Goal: Information Seeking & Learning: Learn about a topic

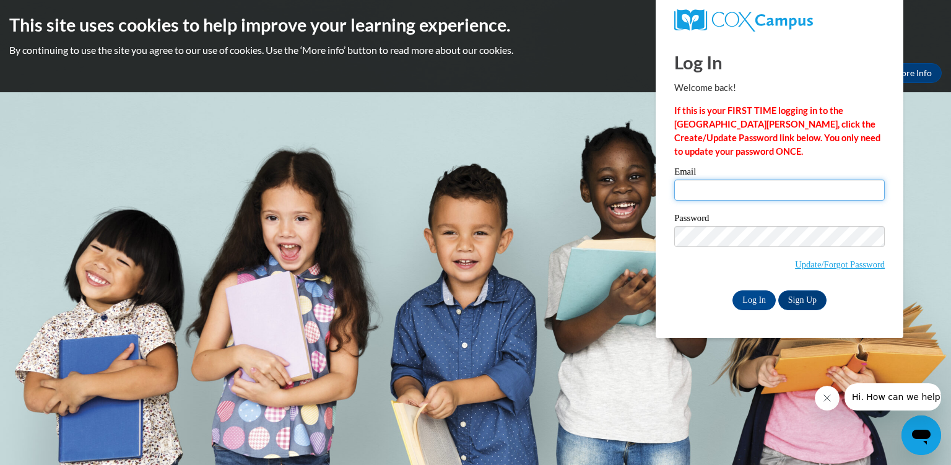
click at [685, 190] on input "Email" at bounding box center [780, 190] width 211 height 21
type input "[EMAIL_ADDRESS][DOMAIN_NAME]"
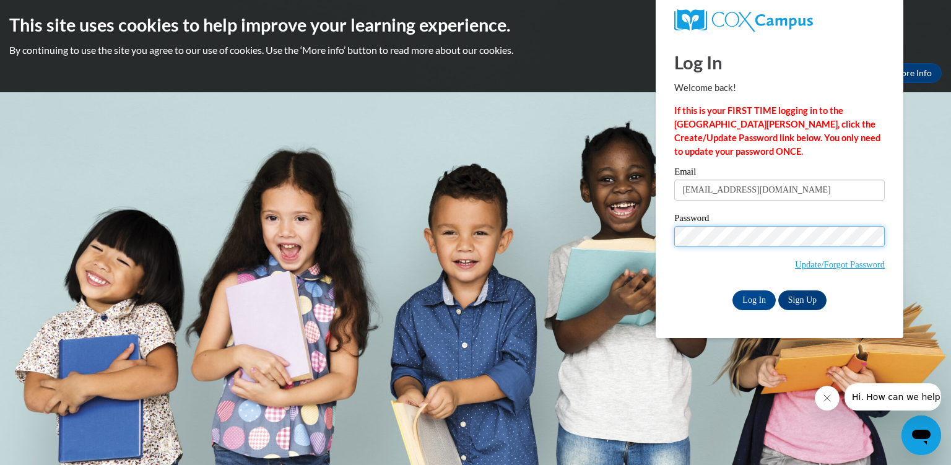
click at [733, 291] on input "Log In" at bounding box center [754, 301] width 43 height 20
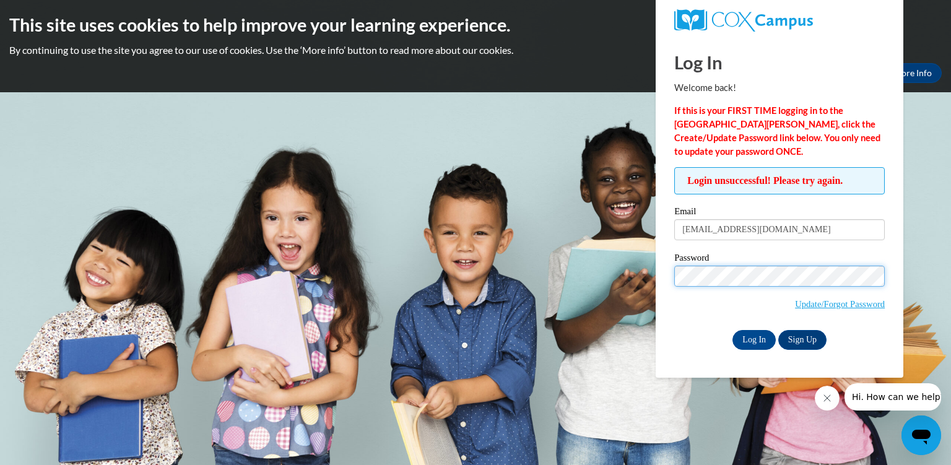
click at [733, 330] on input "Log In" at bounding box center [754, 340] width 43 height 20
click at [831, 304] on link "Update/Forgot Password" at bounding box center [840, 304] width 90 height 10
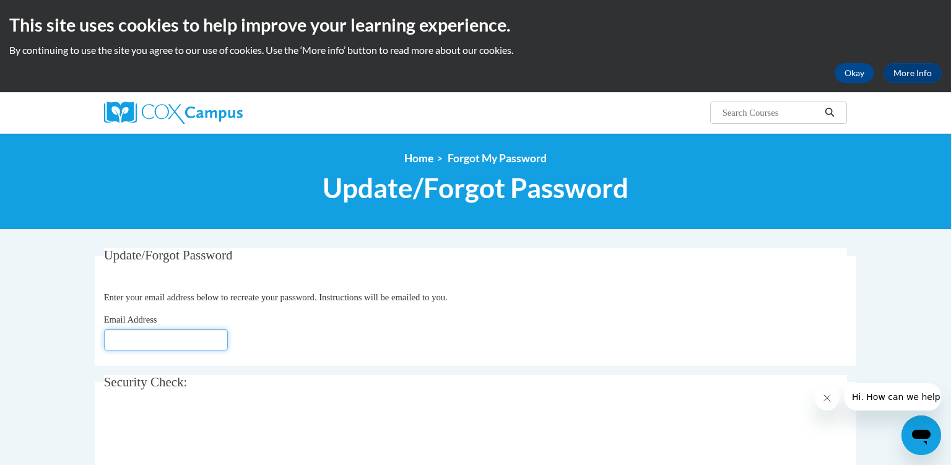
click at [165, 339] on input "Email Address" at bounding box center [166, 340] width 124 height 21
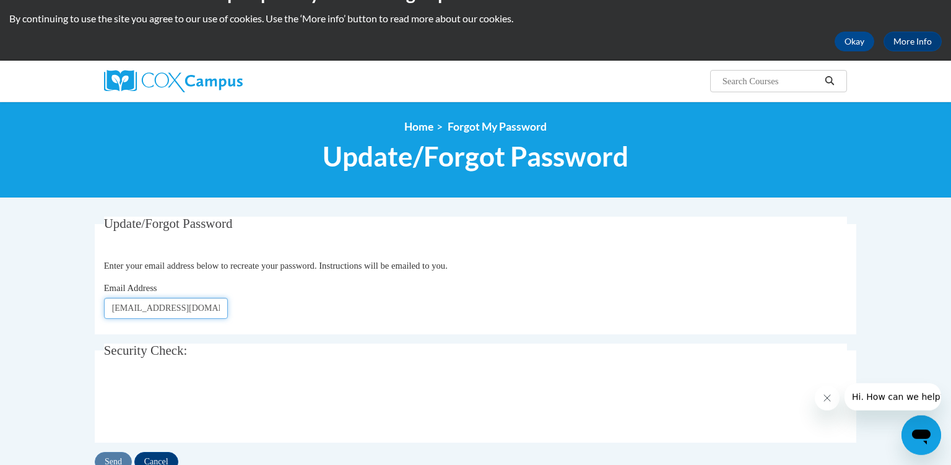
scroll to position [58, 0]
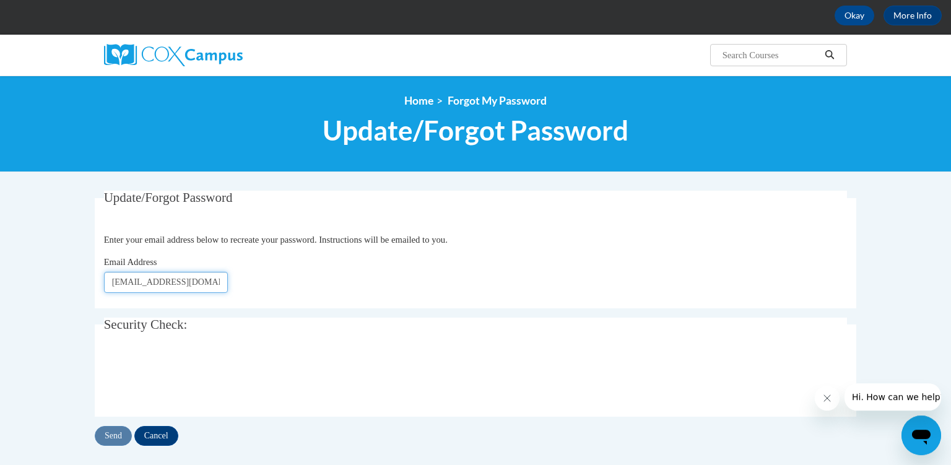
type input "[EMAIL_ADDRESS][DOMAIN_NAME]"
click at [110, 434] on input "Send" at bounding box center [113, 436] width 37 height 20
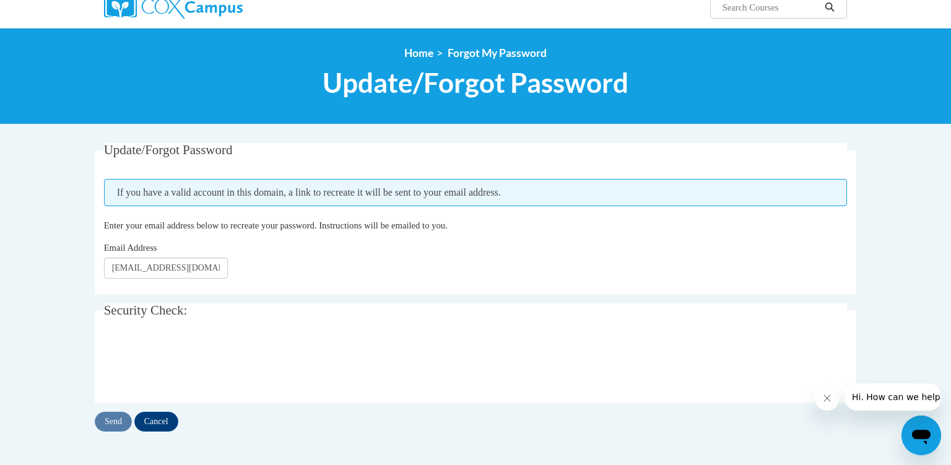
scroll to position [132, 0]
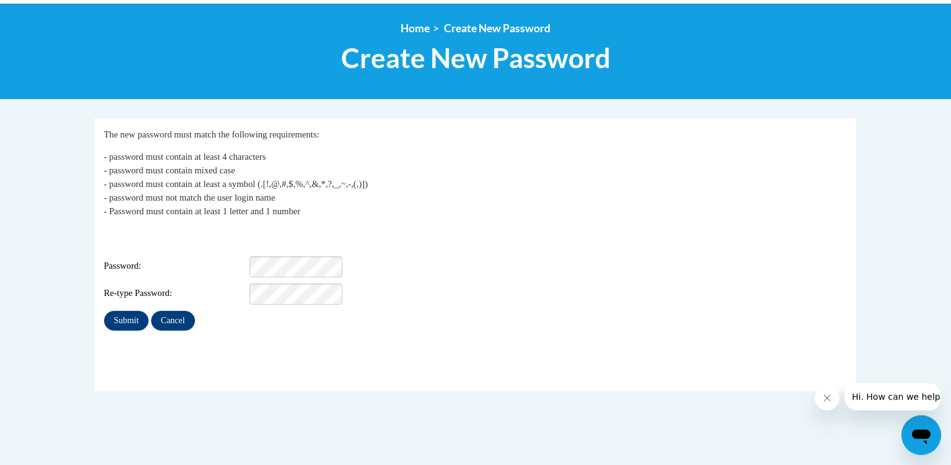
scroll to position [131, 0]
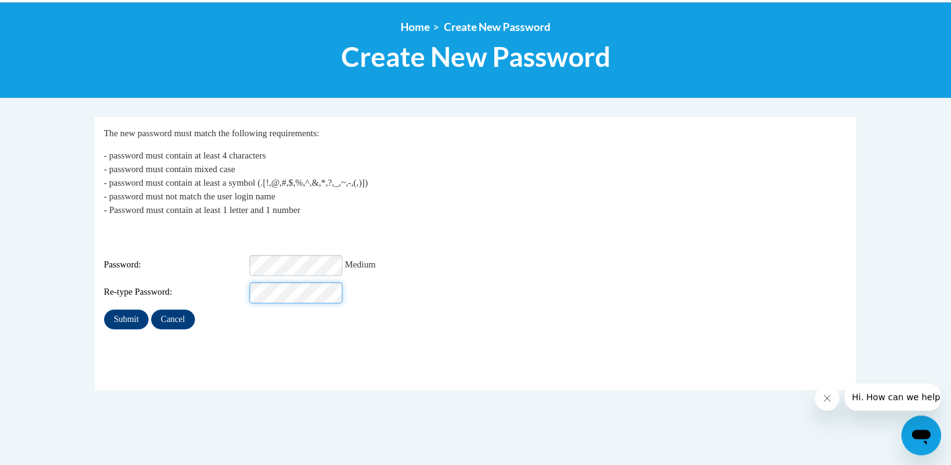
click at [104, 310] on input "Submit" at bounding box center [126, 320] width 45 height 20
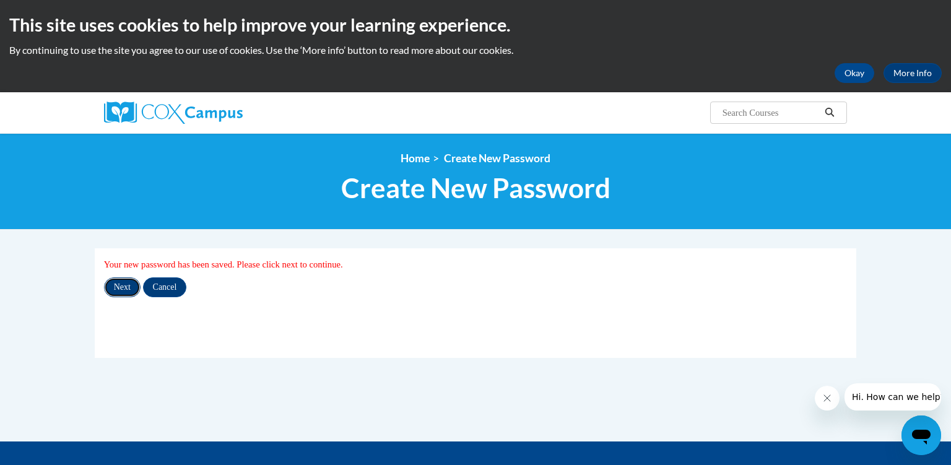
click at [123, 290] on input "Next" at bounding box center [122, 288] width 37 height 20
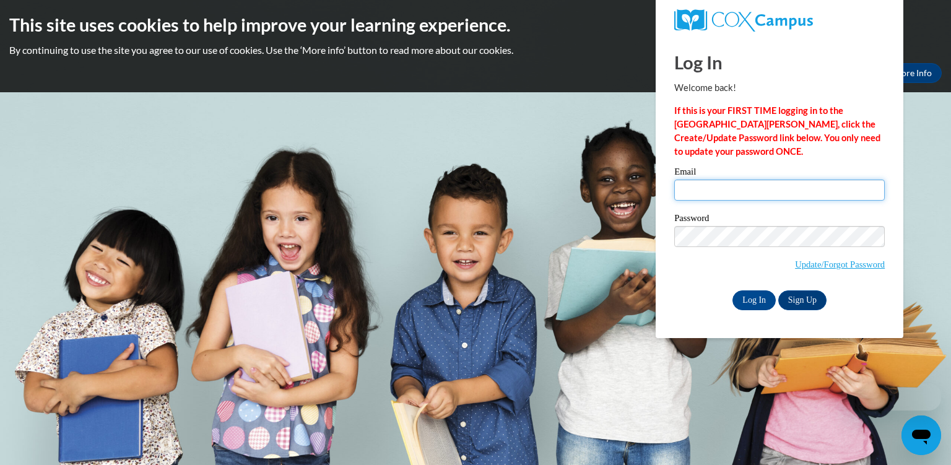
click at [701, 192] on input "Email" at bounding box center [780, 190] width 211 height 21
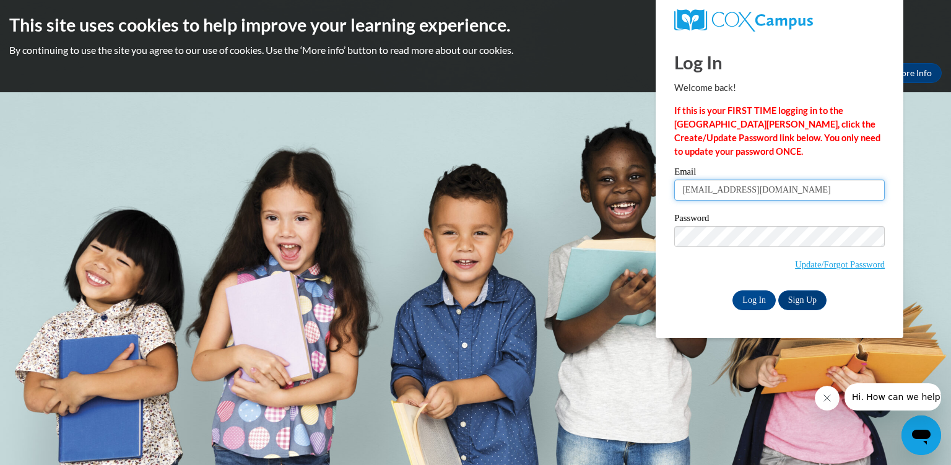
type input "daviesa@fortschools.org"
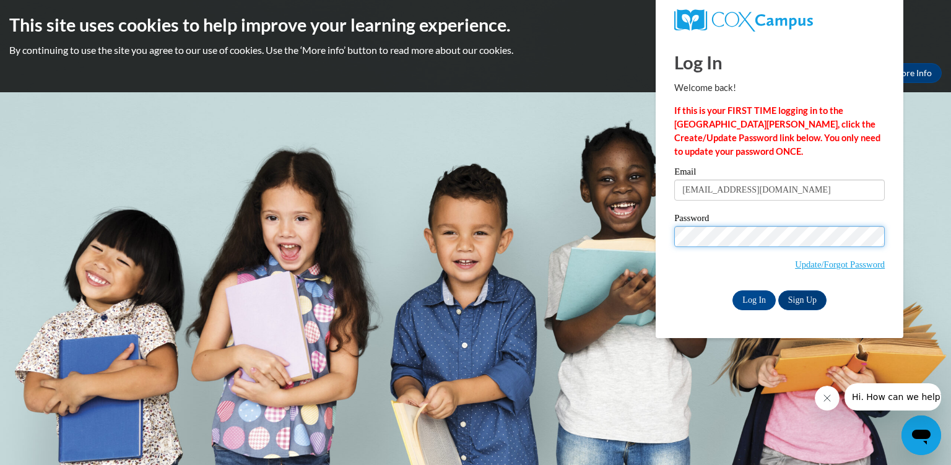
click at [733, 291] on input "Log In" at bounding box center [754, 301] width 43 height 20
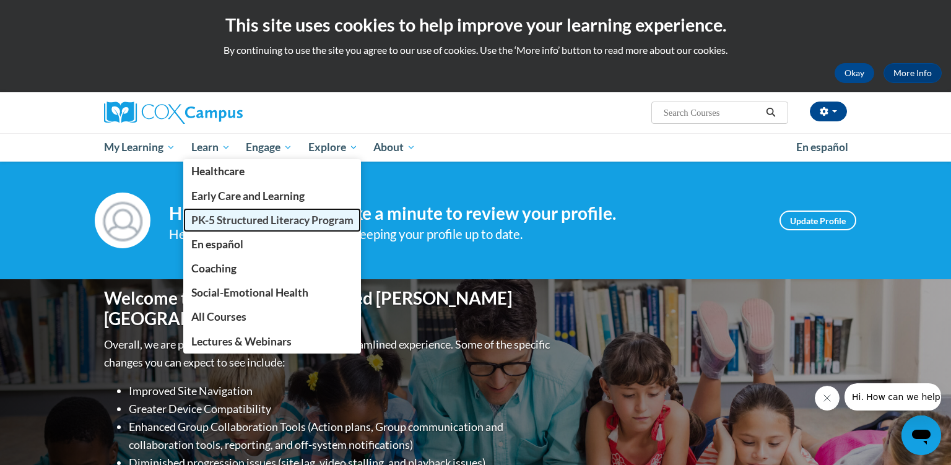
click at [221, 215] on span "PK-5 Structured Literacy Program" at bounding box center [272, 220] width 162 height 13
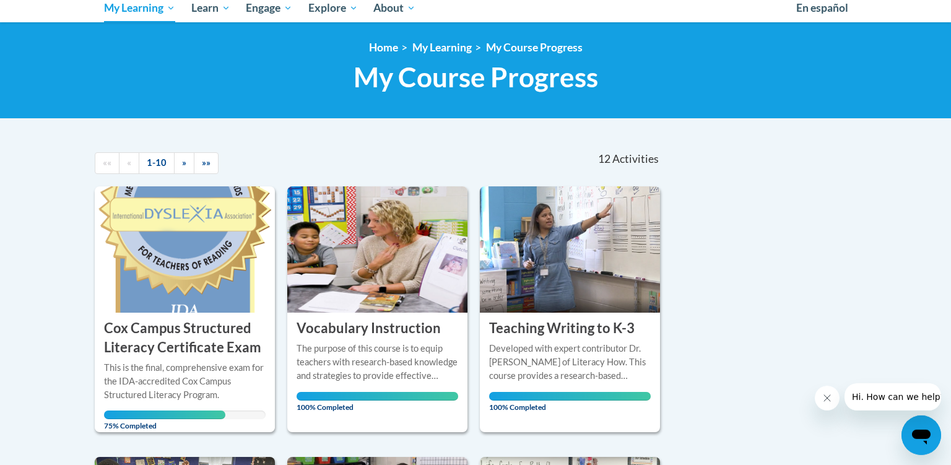
scroll to position [146, 0]
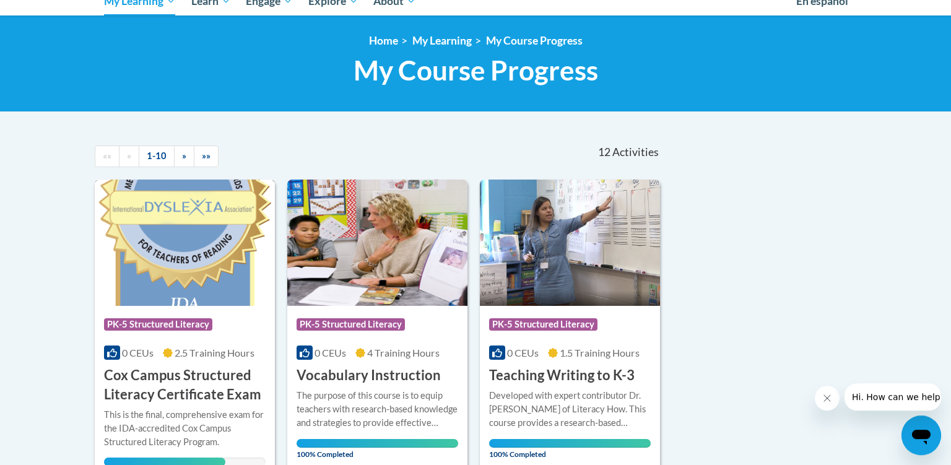
click at [217, 336] on div "Course Category: PK-5 Structured Literacy" at bounding box center [185, 326] width 162 height 28
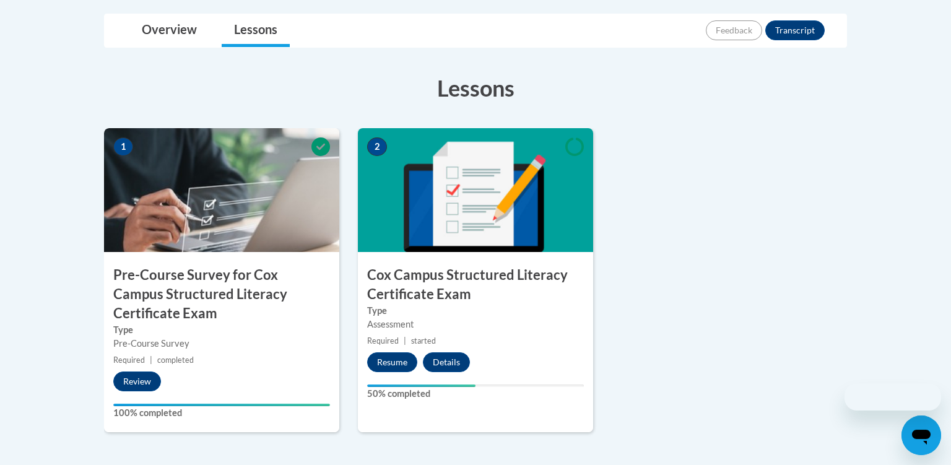
scroll to position [341, 0]
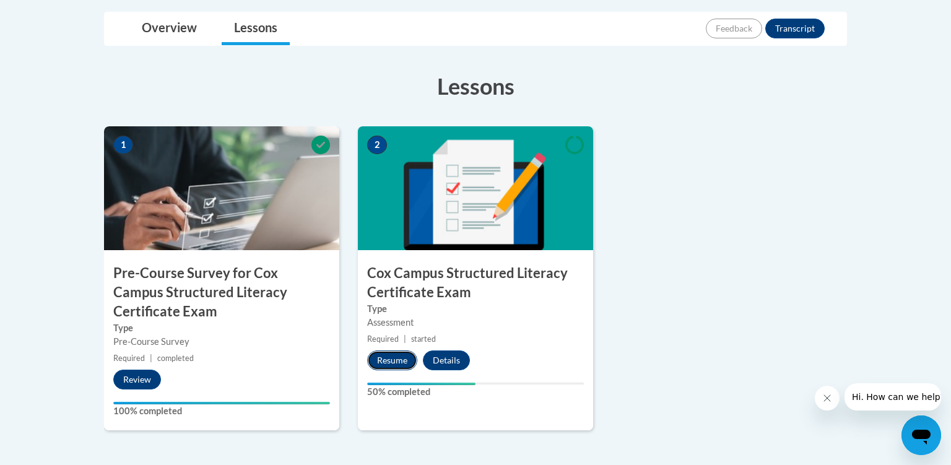
click at [388, 358] on button "Resume" at bounding box center [392, 361] width 50 height 20
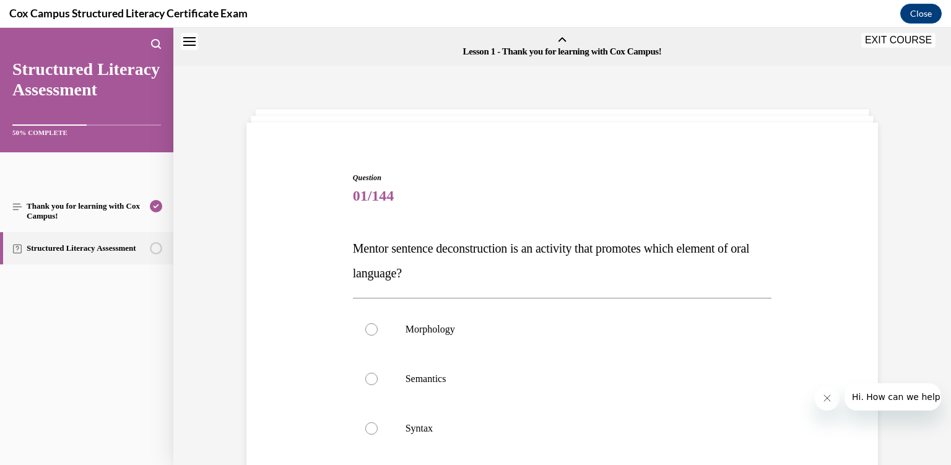
scroll to position [38, 0]
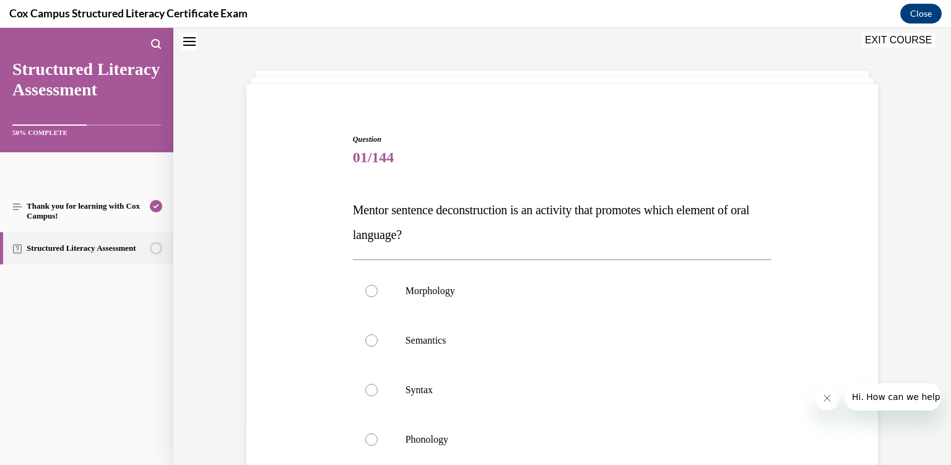
click at [421, 387] on p "Syntax" at bounding box center [574, 390] width 336 height 12
click at [378, 387] on input "Syntax" at bounding box center [371, 390] width 12 height 12
radio input "true"
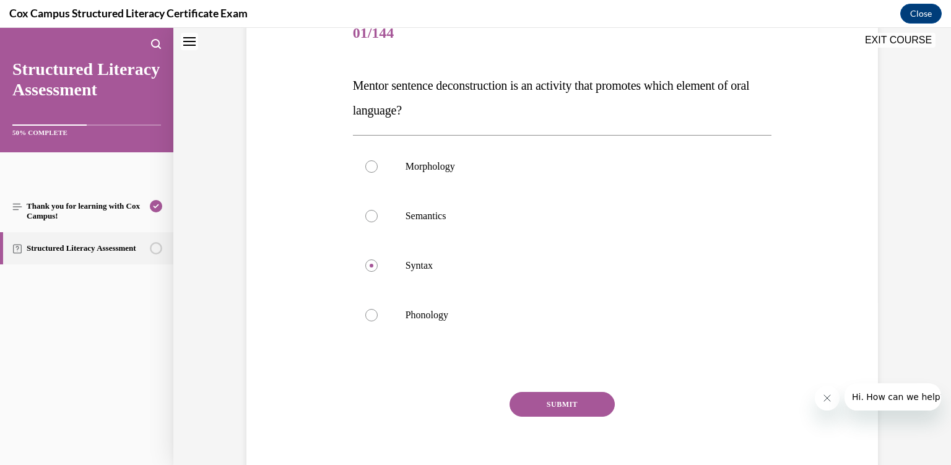
click at [559, 406] on button "SUBMIT" at bounding box center [562, 404] width 105 height 25
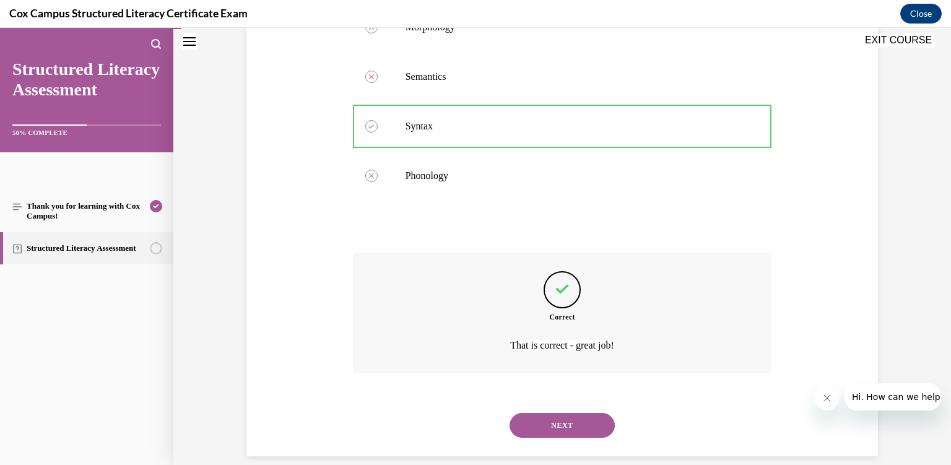
scroll to position [303, 0]
click at [559, 413] on button "NEXT" at bounding box center [562, 425] width 105 height 25
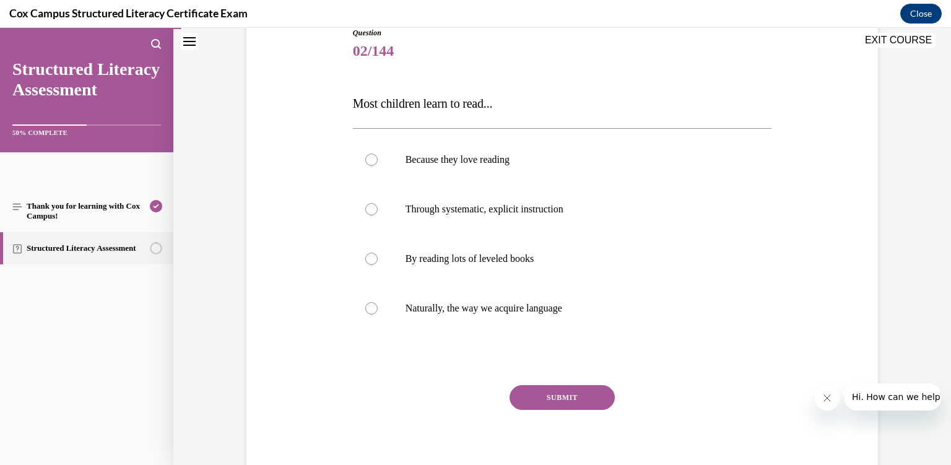
scroll to position [139, 0]
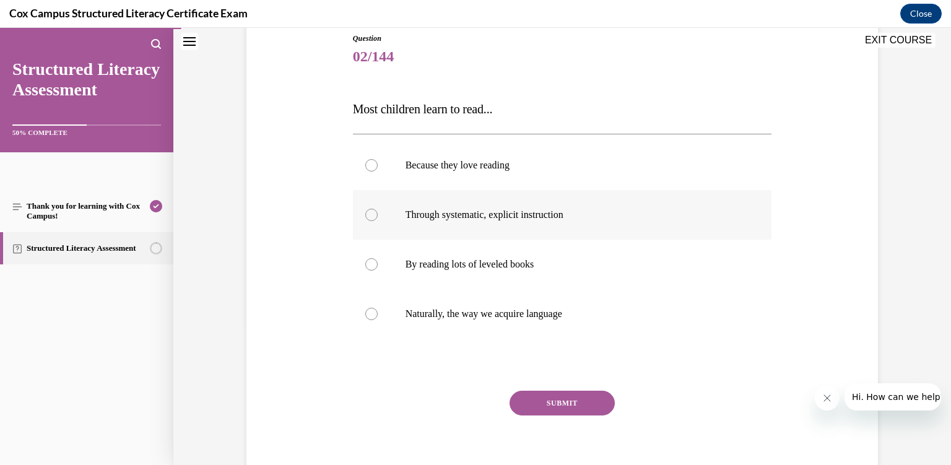
click at [507, 231] on label "Through systematic, explicit instruction" at bounding box center [562, 215] width 419 height 50
click at [378, 221] on input "Through systematic, explicit instruction" at bounding box center [371, 215] width 12 height 12
radio input "true"
click at [548, 403] on button "SUBMIT" at bounding box center [562, 403] width 105 height 25
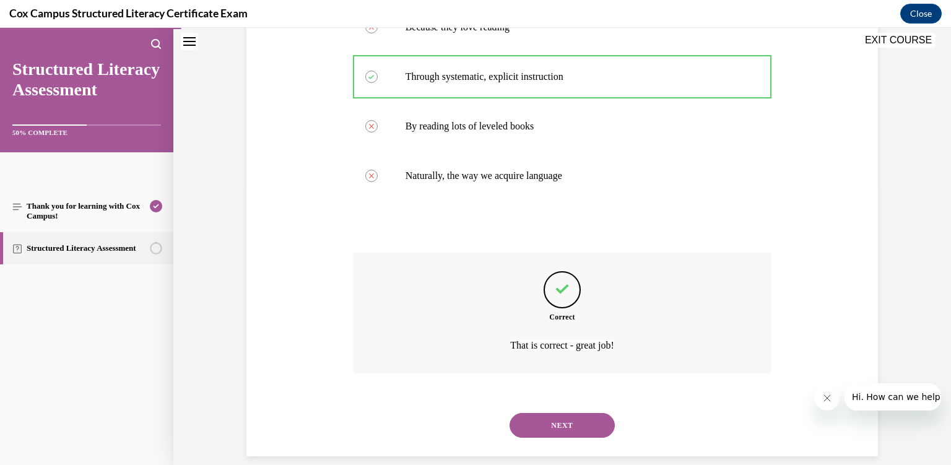
scroll to position [278, 0]
click at [531, 413] on button "NEXT" at bounding box center [562, 425] width 105 height 25
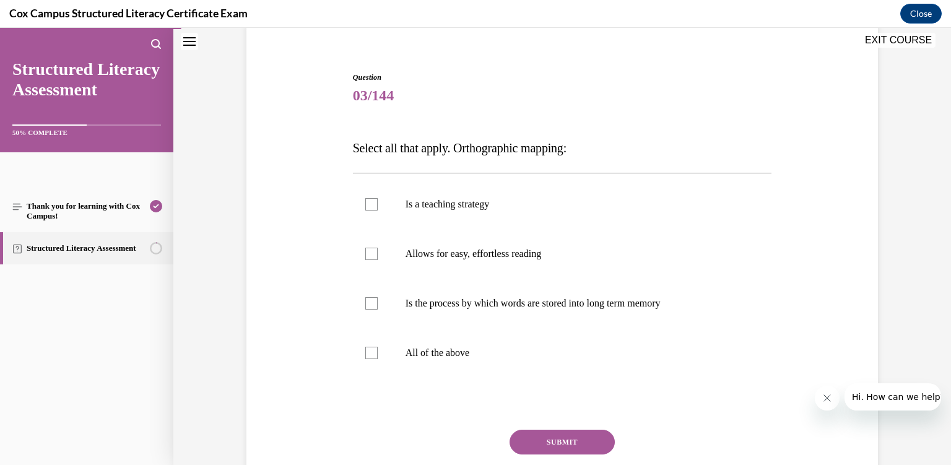
scroll to position [101, 0]
click at [458, 362] on label "All of the above" at bounding box center [562, 353] width 419 height 50
click at [378, 359] on input "All of the above" at bounding box center [371, 352] width 12 height 12
checkbox input "true"
click at [543, 440] on button "SUBMIT" at bounding box center [562, 441] width 105 height 25
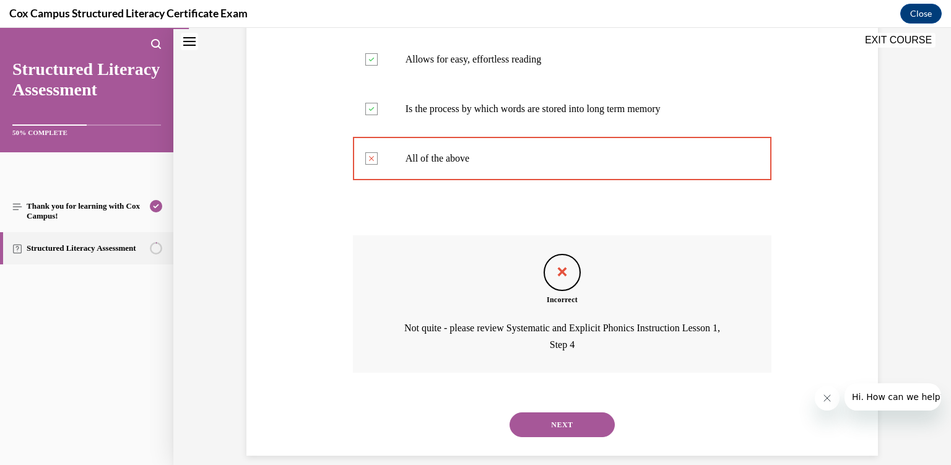
scroll to position [295, 0]
click at [557, 413] on button "NEXT" at bounding box center [562, 425] width 105 height 25
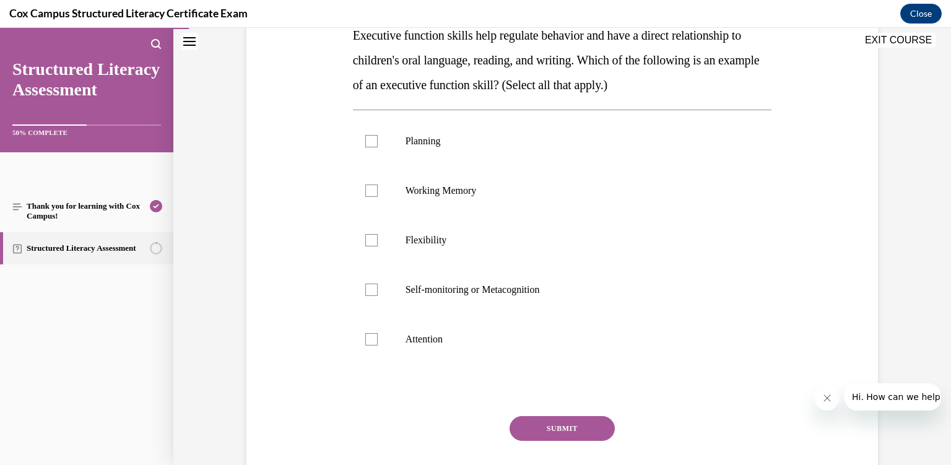
scroll to position [215, 0]
click at [378, 134] on label "Planning" at bounding box center [562, 140] width 419 height 50
click at [378, 134] on input "Planning" at bounding box center [371, 139] width 12 height 12
checkbox input "true"
click at [375, 188] on div at bounding box center [371, 189] width 12 height 12
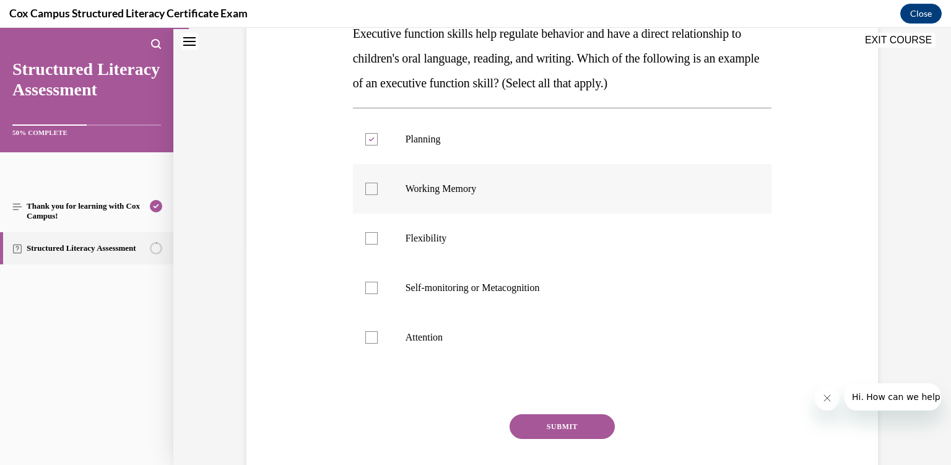
click at [375, 188] on input "Working Memory" at bounding box center [371, 189] width 12 height 12
checkbox input "true"
click at [367, 240] on div at bounding box center [371, 238] width 12 height 12
click at [367, 240] on input "Flexibility" at bounding box center [371, 238] width 12 height 12
checkbox input "true"
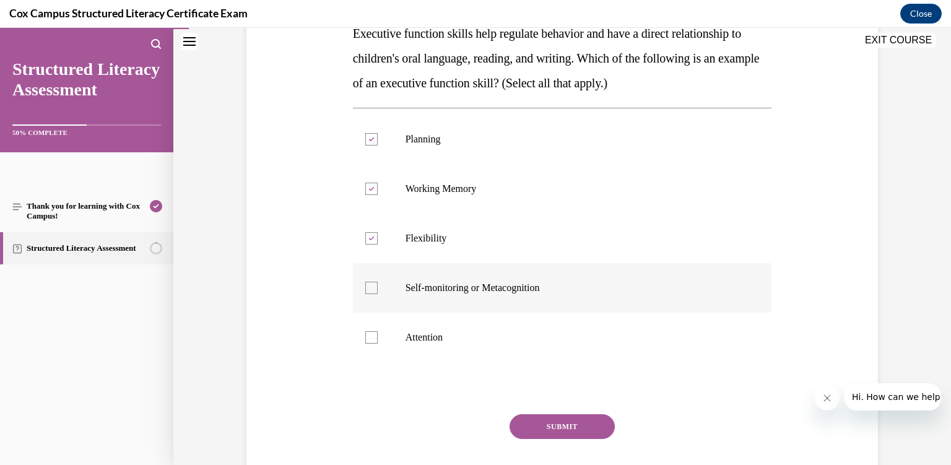
click at [375, 281] on label "Self-monitoring or Metacognition" at bounding box center [562, 288] width 419 height 50
click at [375, 282] on input "Self-monitoring or Metacognition" at bounding box center [371, 288] width 12 height 12
checkbox input "true"
click at [370, 337] on div at bounding box center [371, 337] width 12 height 12
click at [370, 337] on input "Attention" at bounding box center [371, 337] width 12 height 12
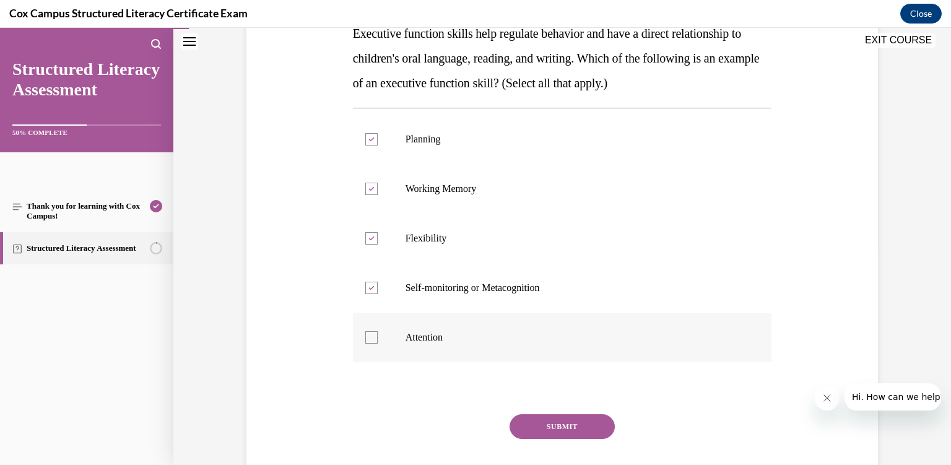
checkbox input "true"
click at [545, 422] on button "SUBMIT" at bounding box center [562, 426] width 105 height 25
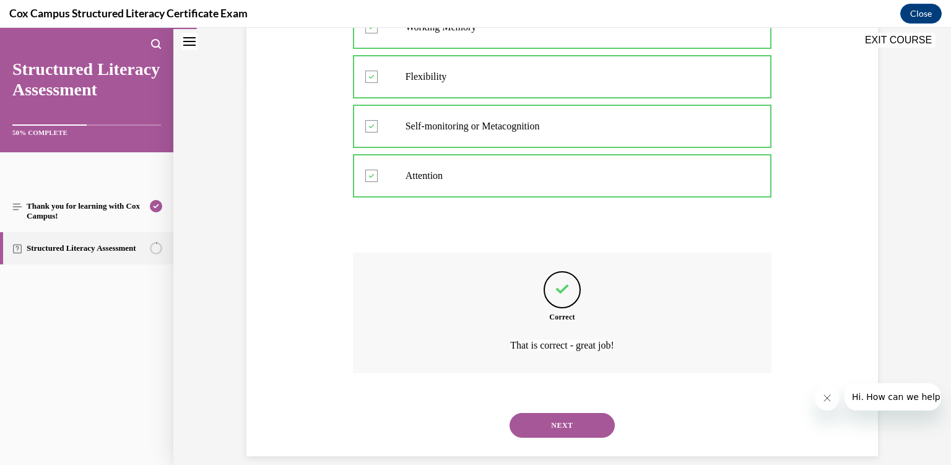
scroll to position [377, 0]
click at [556, 416] on button "NEXT" at bounding box center [562, 425] width 105 height 25
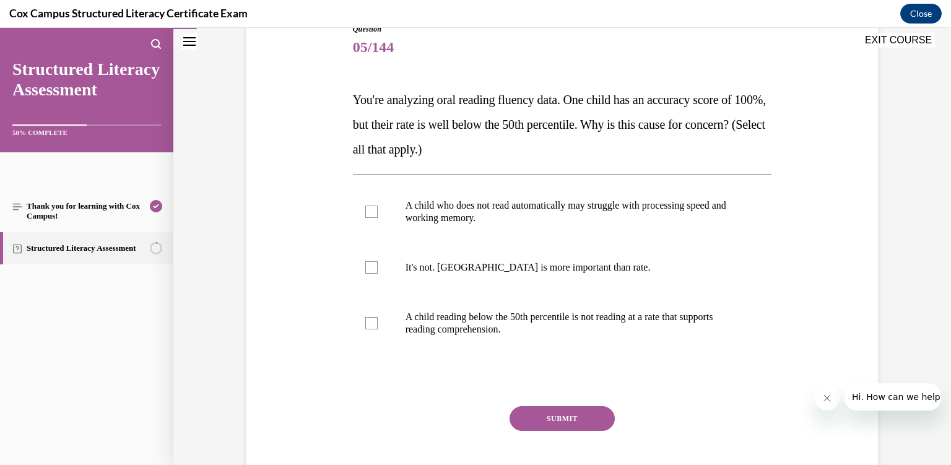
scroll to position [161, 0]
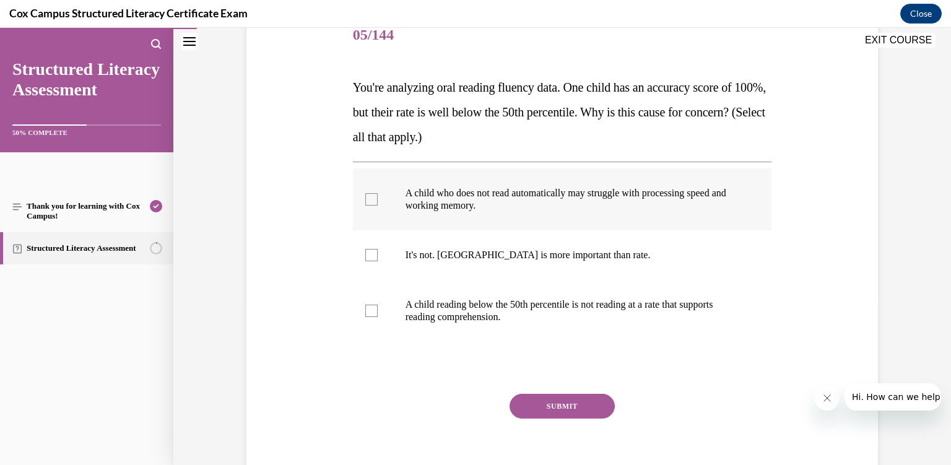
click at [504, 201] on p "A child who does not read automatically may struggle with processing speed and …" at bounding box center [574, 199] width 336 height 25
click at [378, 201] on input "A child who does not read automatically may struggle with processing speed and …" at bounding box center [371, 199] width 12 height 12
checkbox input "true"
click at [482, 305] on span "A child reading below the 50th percentile is not reading at a rate that support…" at bounding box center [560, 310] width 308 height 23
click at [378, 305] on input "A child reading below the 50th percentile is not reading at a rate that support…" at bounding box center [371, 311] width 12 height 12
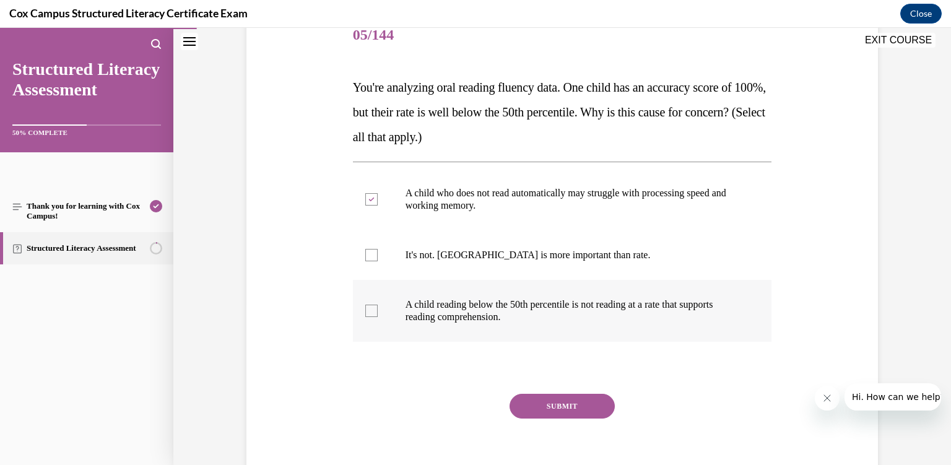
checkbox input "true"
click at [543, 398] on button "SUBMIT" at bounding box center [562, 406] width 105 height 25
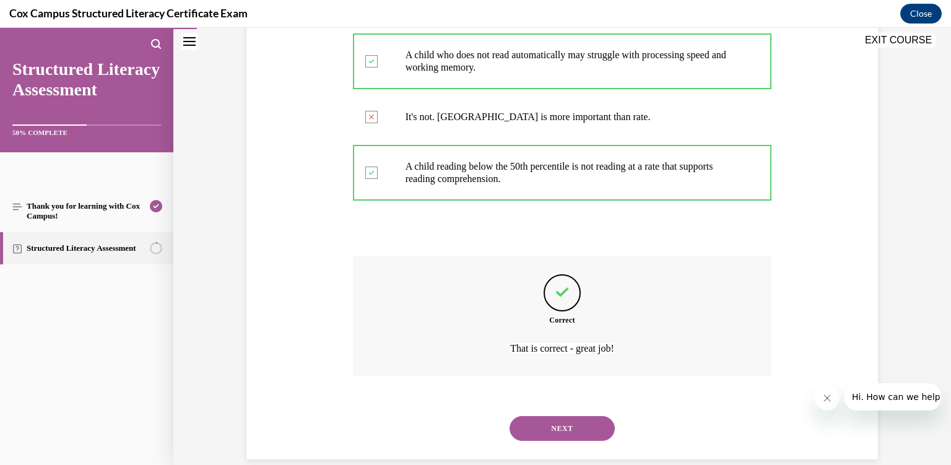
scroll to position [303, 0]
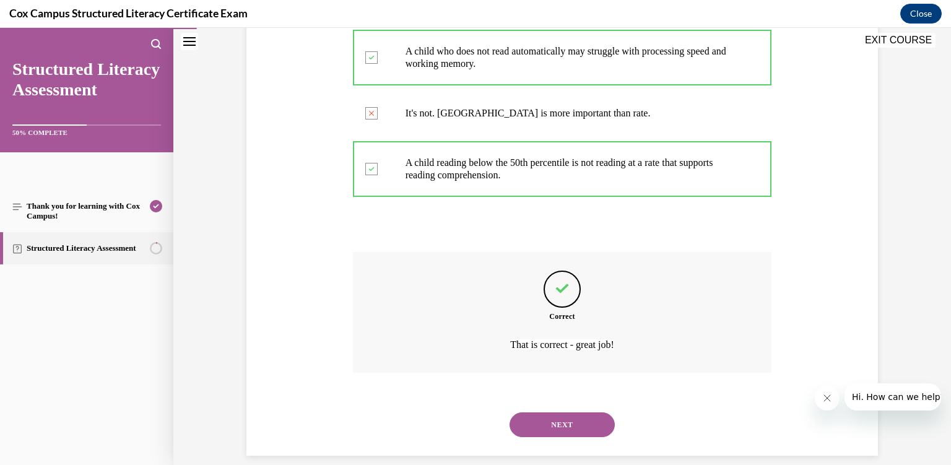
click at [554, 413] on button "NEXT" at bounding box center [562, 425] width 105 height 25
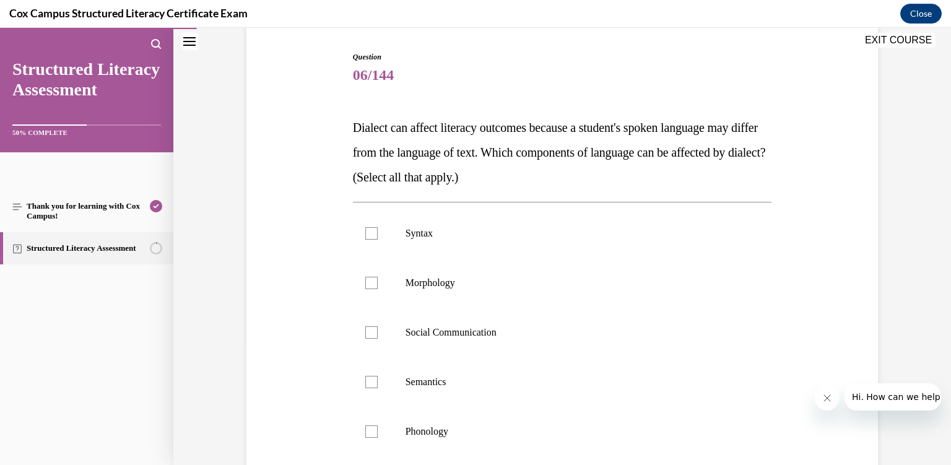
scroll to position [145, 0]
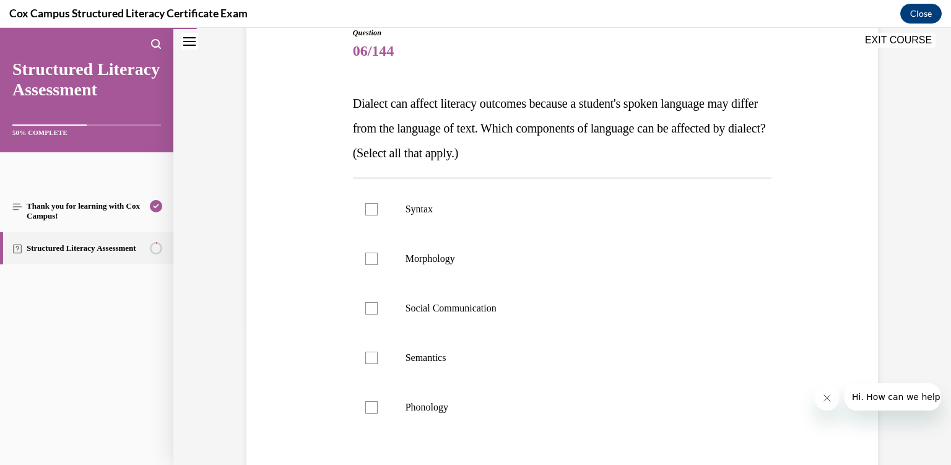
click at [554, 413] on p "Phonology" at bounding box center [574, 407] width 336 height 12
click at [378, 413] on input "Phonology" at bounding box center [371, 407] width 12 height 12
checkbox input "true"
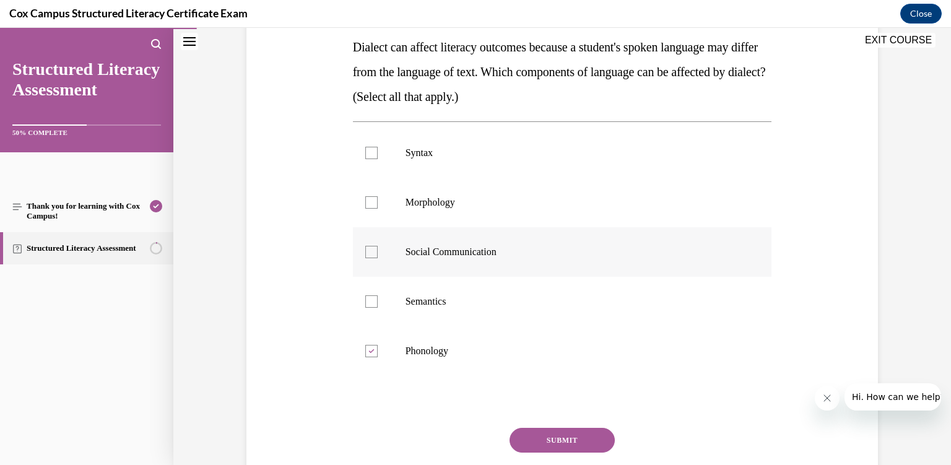
scroll to position [202, 0]
click at [374, 173] on label "Syntax" at bounding box center [562, 153] width 419 height 50
click at [374, 159] on input "Syntax" at bounding box center [371, 152] width 12 height 12
checkbox input "true"
click at [370, 204] on div at bounding box center [371, 202] width 12 height 12
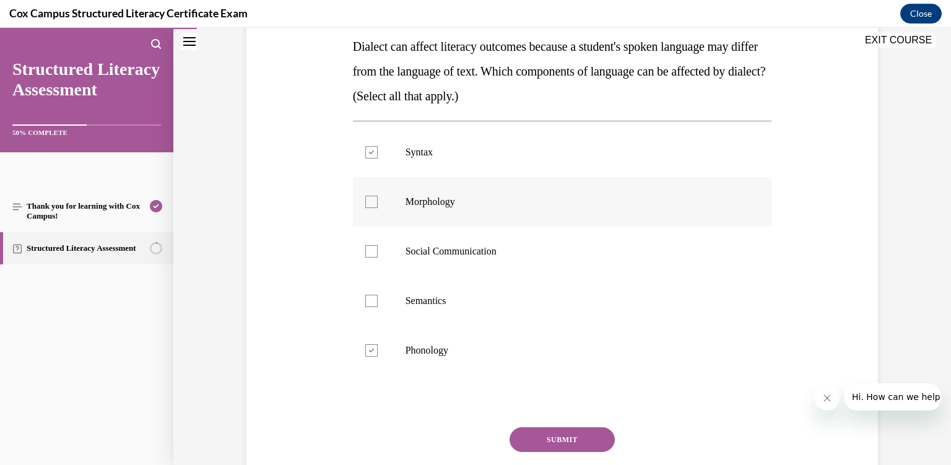
click at [370, 204] on input "Morphology" at bounding box center [371, 202] width 12 height 12
checkbox input "true"
click at [371, 250] on div at bounding box center [371, 251] width 12 height 12
click at [371, 250] on input "Social Communication" at bounding box center [371, 251] width 12 height 12
checkbox input "true"
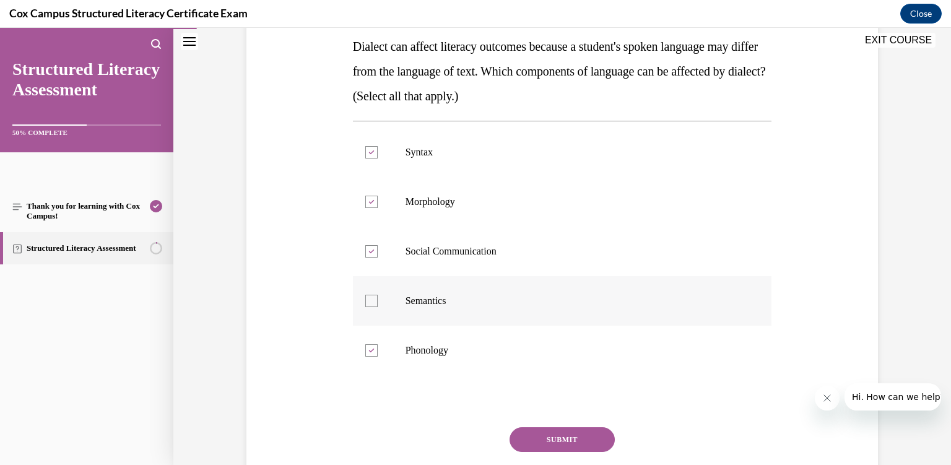
click at [376, 301] on div at bounding box center [371, 301] width 12 height 12
click at [376, 301] on input "Semantics" at bounding box center [371, 301] width 12 height 12
checkbox input "true"
click at [573, 439] on button "SUBMIT" at bounding box center [562, 439] width 105 height 25
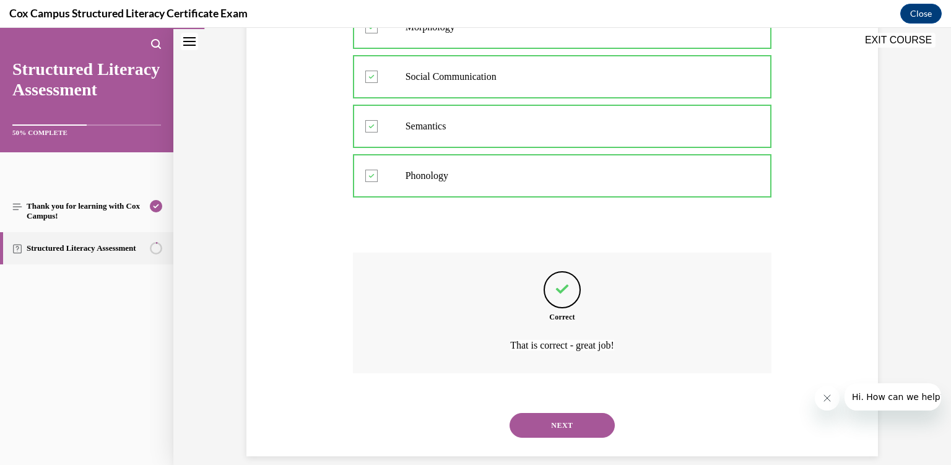
scroll to position [377, 0]
click at [571, 413] on button "NEXT" at bounding box center [562, 425] width 105 height 25
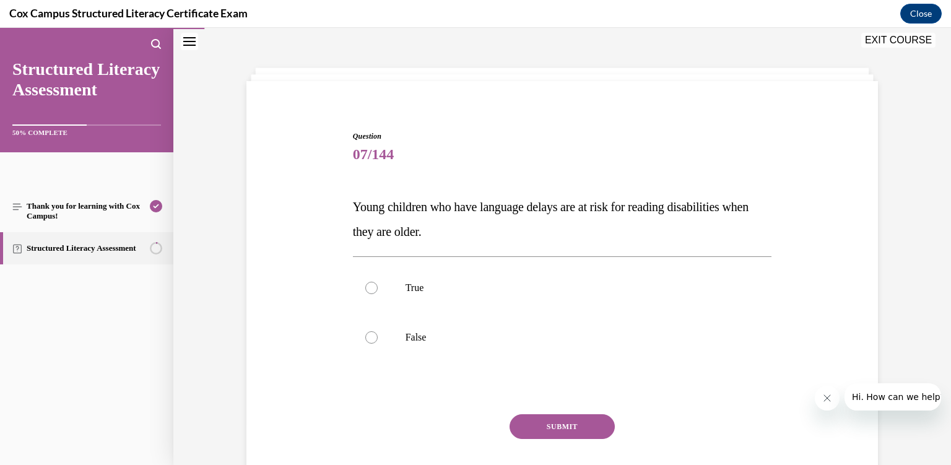
scroll to position [37, 0]
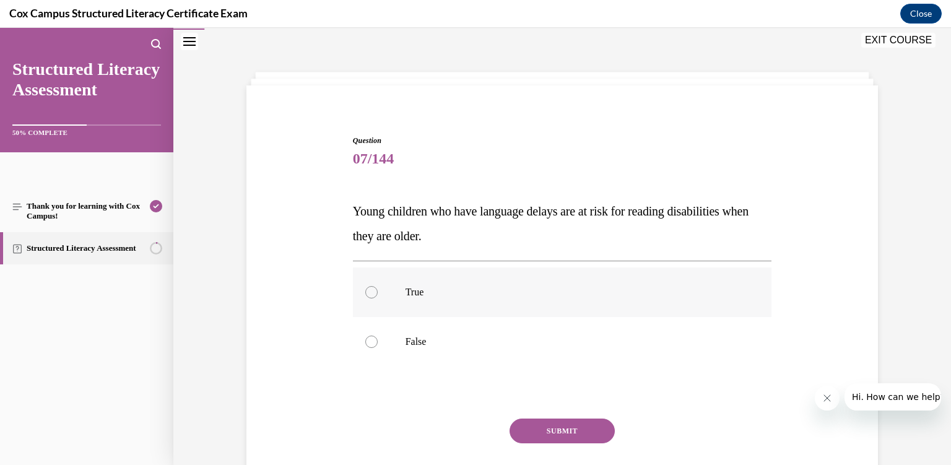
click at [415, 284] on label "True" at bounding box center [562, 293] width 419 height 50
click at [378, 286] on input "True" at bounding box center [371, 292] width 12 height 12
radio input "true"
click at [548, 427] on button "SUBMIT" at bounding box center [562, 431] width 105 height 25
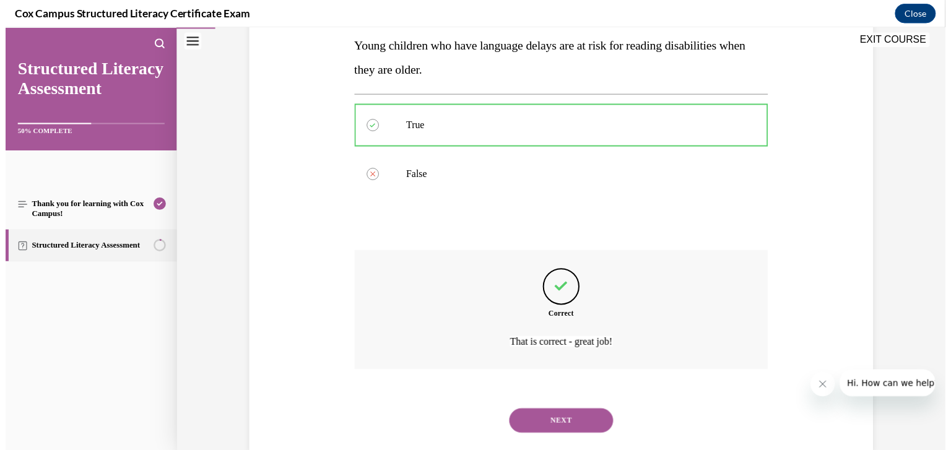
scroll to position [204, 0]
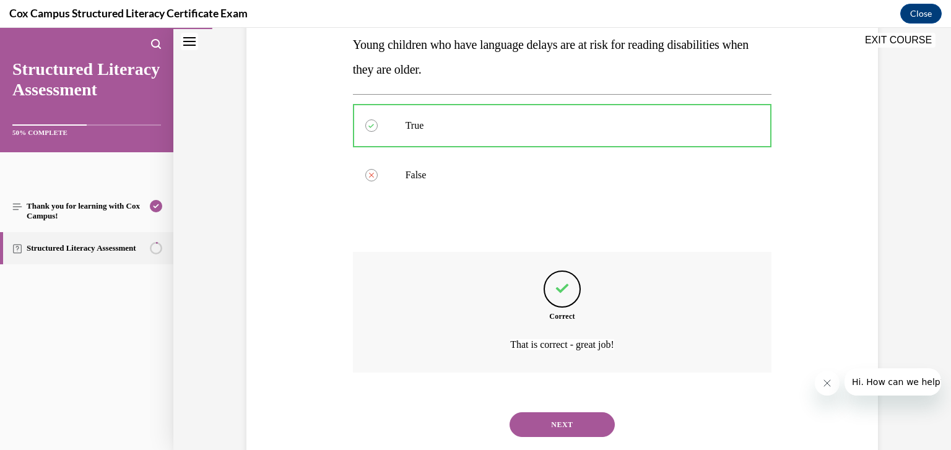
click at [548, 414] on button "NEXT" at bounding box center [562, 425] width 105 height 25
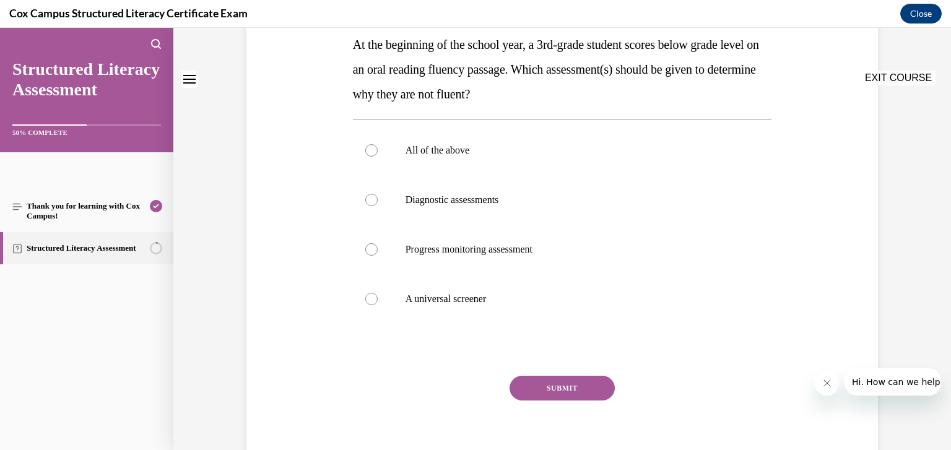
scroll to position [0, 0]
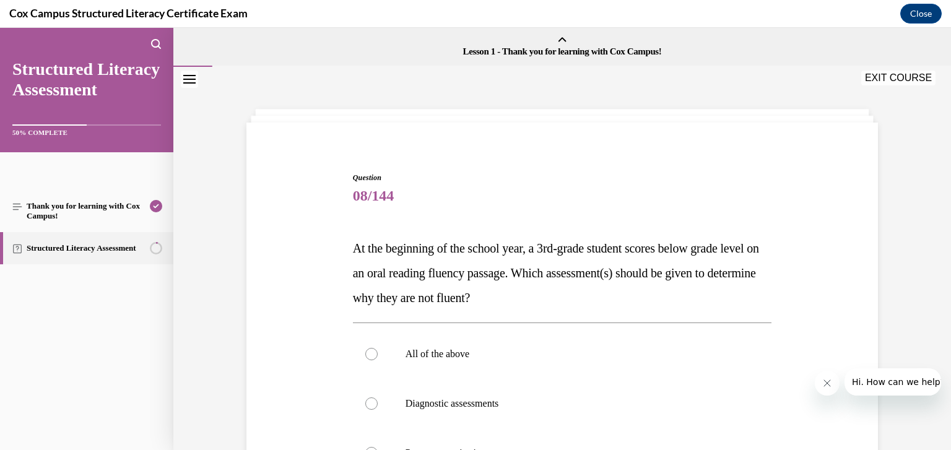
click at [115, 338] on div "Thank you for learning with Cox Campus! Structured Literacy Assessment" at bounding box center [86, 312] width 173 height 278
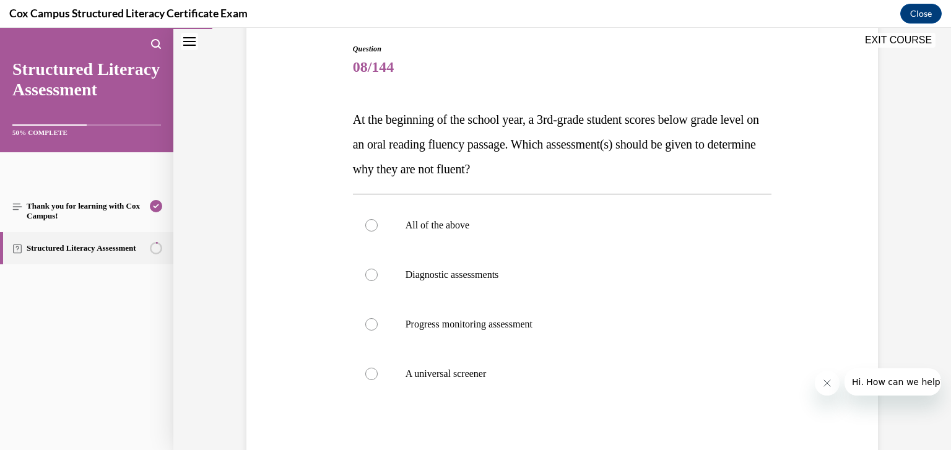
scroll to position [128, 0]
click at [461, 277] on span "Diagnostic assessments" at bounding box center [453, 275] width 94 height 11
click at [378, 277] on input "Diagnostic assessments" at bounding box center [371, 275] width 12 height 12
radio input "true"
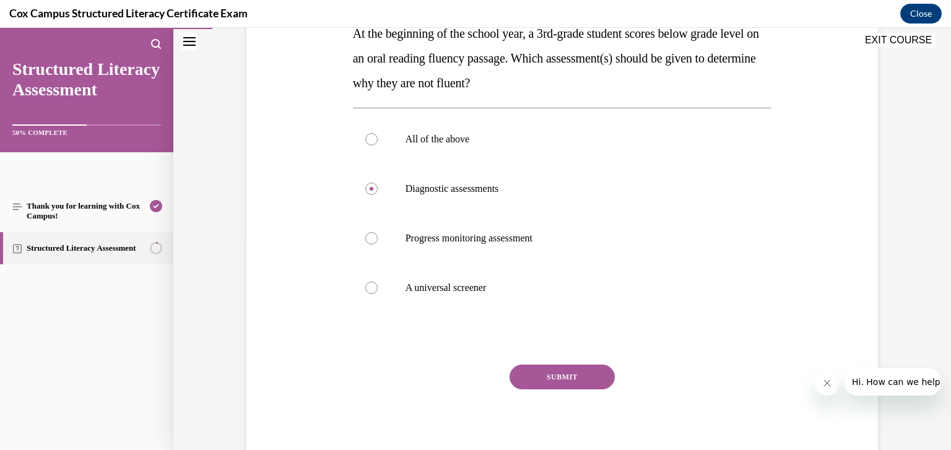
click at [577, 374] on button "SUBMIT" at bounding box center [562, 377] width 105 height 25
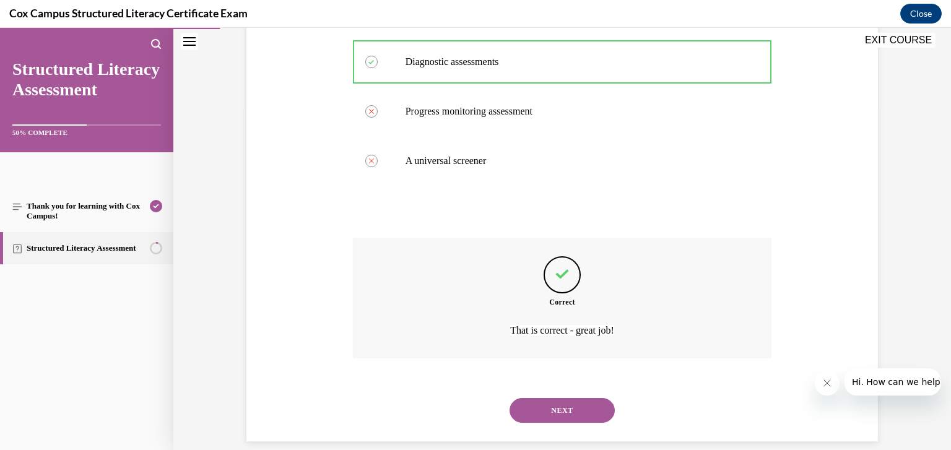
scroll to position [343, 0]
click at [541, 398] on button "NEXT" at bounding box center [562, 410] width 105 height 25
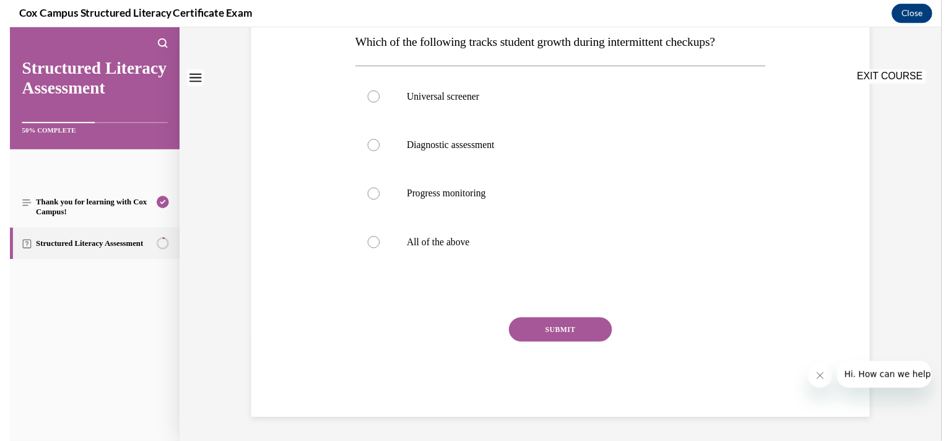
scroll to position [0, 0]
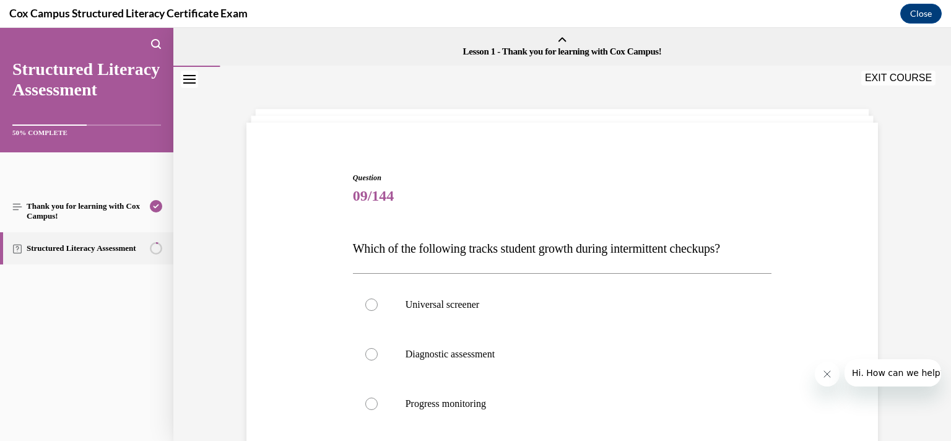
click at [361, 202] on span "09/144" at bounding box center [562, 195] width 419 height 25
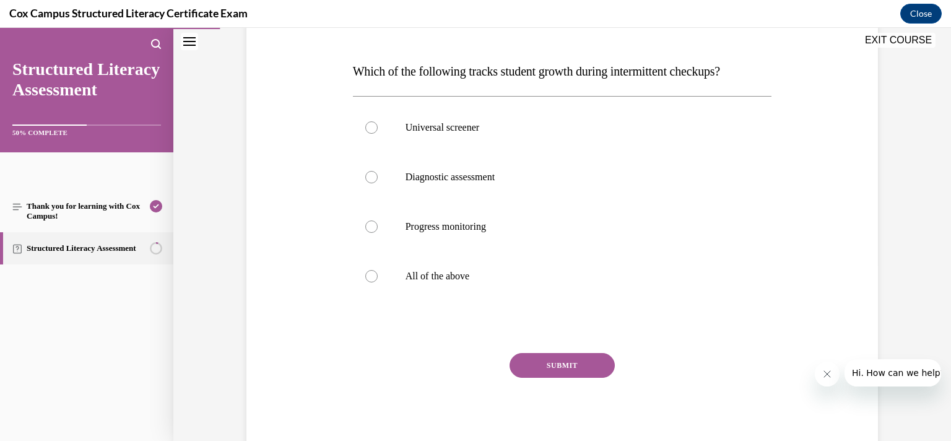
scroll to position [201, 0]
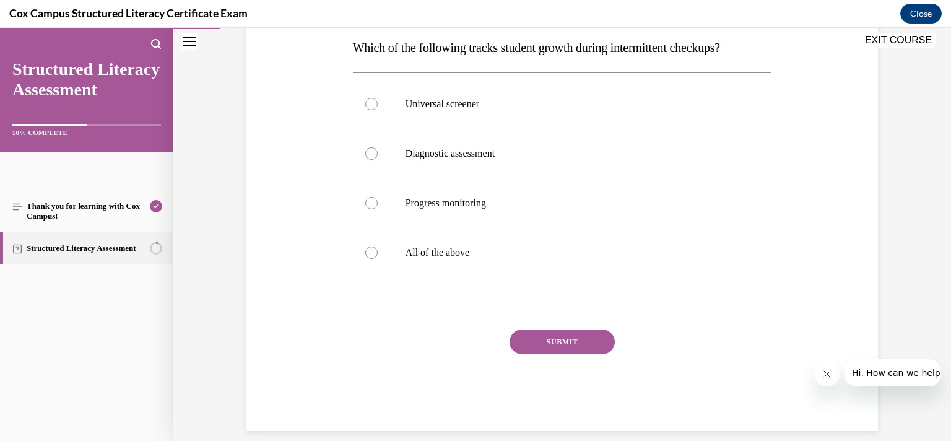
click at [63, 73] on link "Structured Literacy Assessment" at bounding box center [86, 79] width 149 height 41
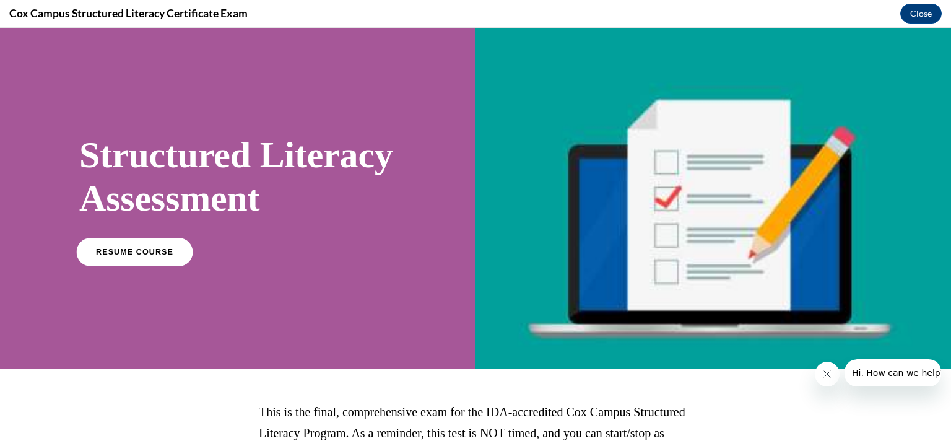
click at [138, 256] on span "RESUME COURSE" at bounding box center [134, 251] width 77 height 9
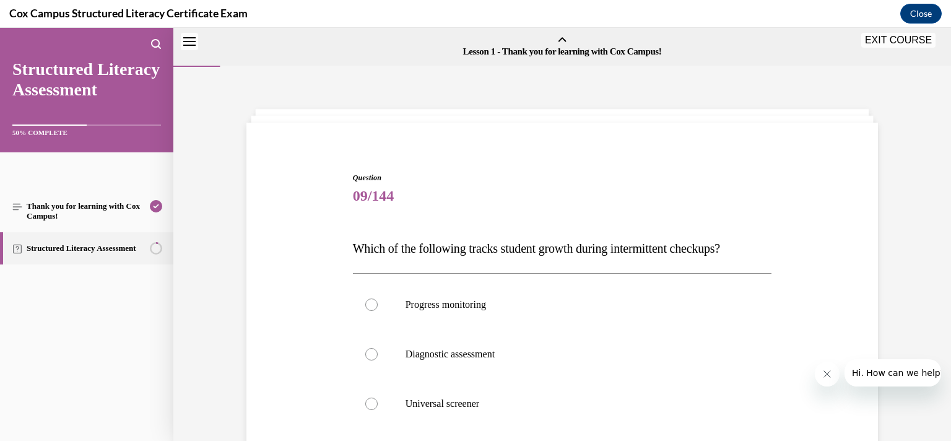
scroll to position [38, 0]
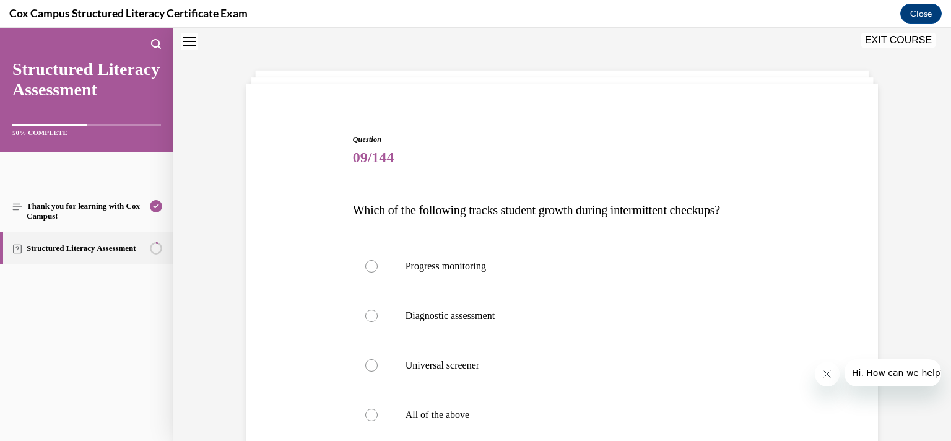
click at [344, 299] on div "Question 09/144 Which of the following tracks student growth during intermitten…" at bounding box center [562, 345] width 638 height 497
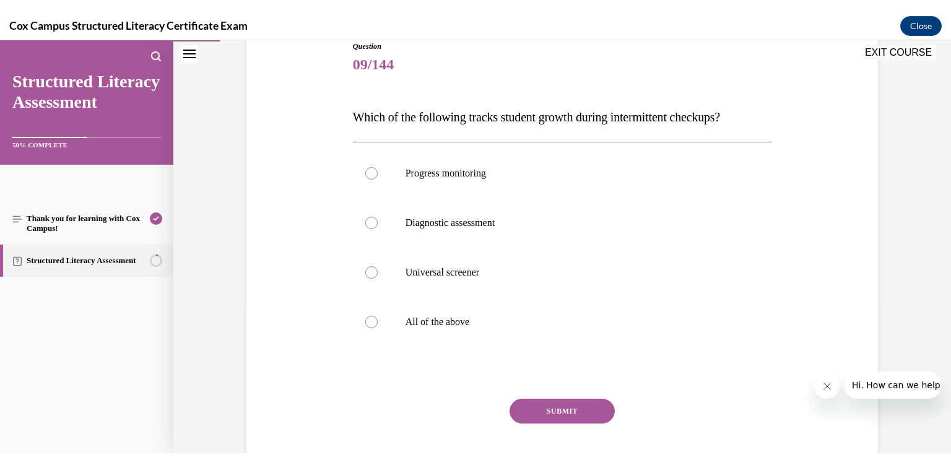
scroll to position [146, 0]
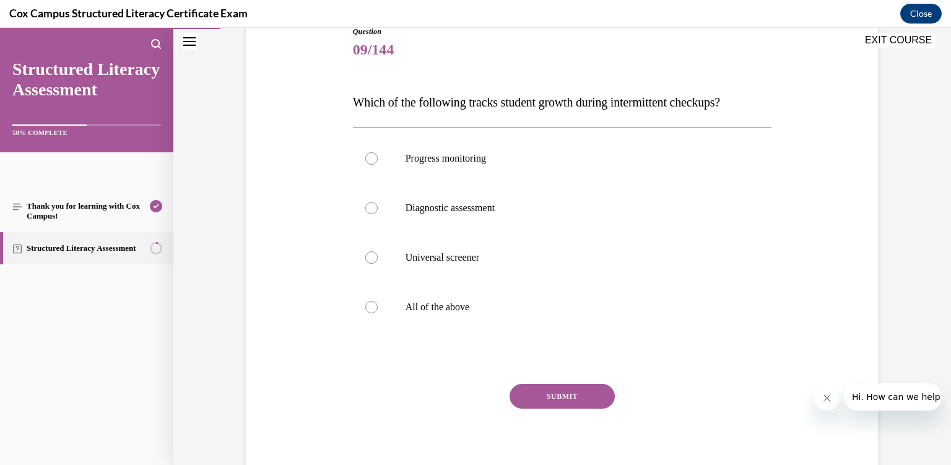
click at [326, 128] on div "Question 09/144 Which of the following tracks student growth during intermitten…" at bounding box center [562, 237] width 638 height 497
click at [440, 162] on span "Progress monitoring" at bounding box center [446, 158] width 81 height 11
click at [378, 162] on input "Progress monitoring" at bounding box center [371, 158] width 12 height 12
radio input "true"
click at [559, 400] on button "SUBMIT" at bounding box center [562, 396] width 105 height 25
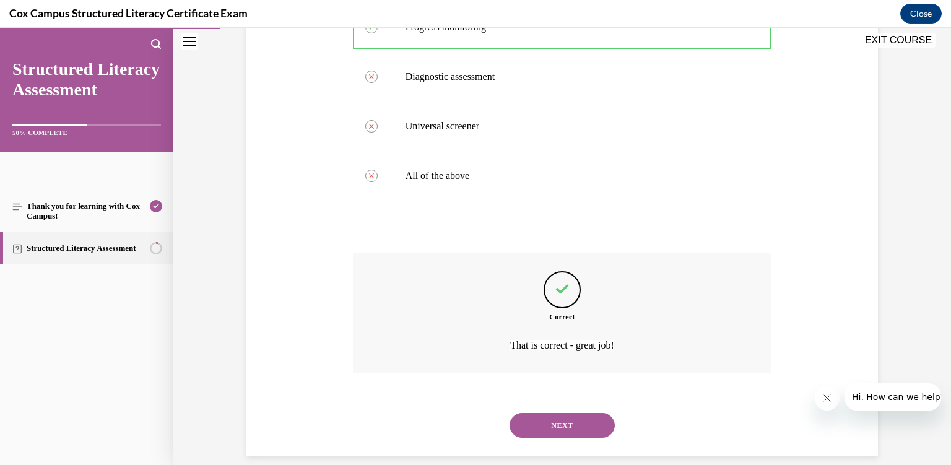
scroll to position [278, 0]
click at [559, 426] on div "NEXT" at bounding box center [562, 425] width 419 height 50
click at [562, 413] on button "NEXT" at bounding box center [562, 425] width 105 height 25
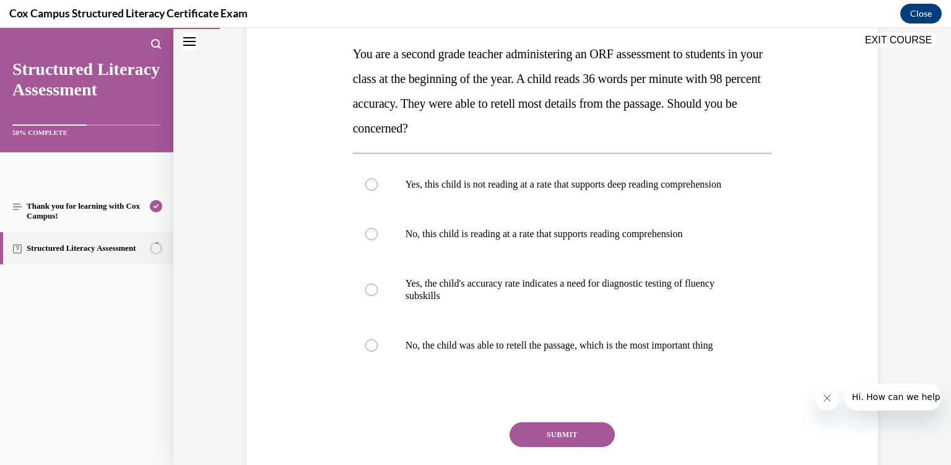
scroll to position [208, 0]
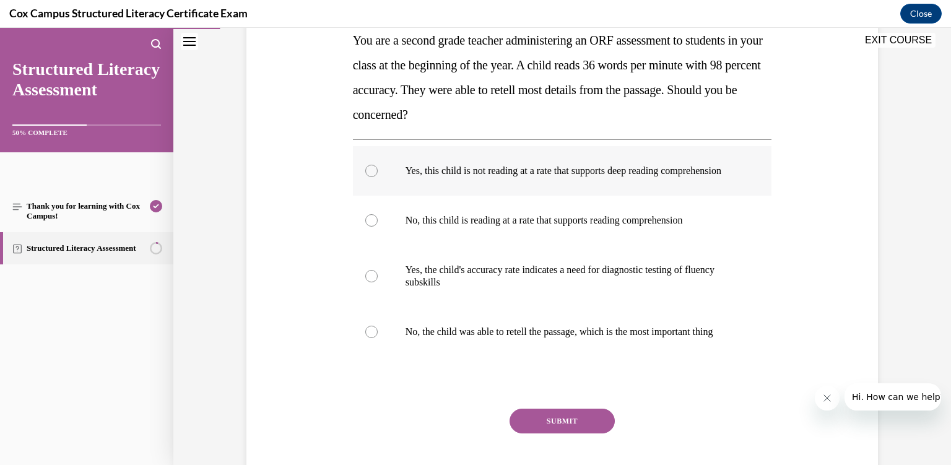
click at [434, 177] on p "Yes, this child is not reading at a rate that supports deep reading comprehensi…" at bounding box center [574, 171] width 336 height 12
click at [378, 177] on input "Yes, this child is not reading at a rate that supports deep reading comprehensi…" at bounding box center [371, 171] width 12 height 12
radio input "true"
click at [523, 434] on button "SUBMIT" at bounding box center [562, 421] width 105 height 25
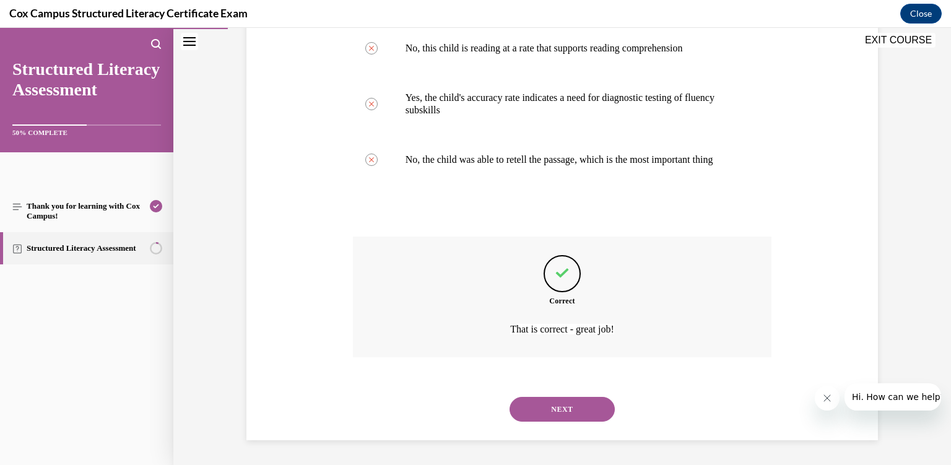
scroll to position [390, 0]
click at [525, 376] on div "Correct That is correct - great job!" at bounding box center [562, 306] width 419 height 139
click at [549, 419] on button "NEXT" at bounding box center [562, 409] width 105 height 25
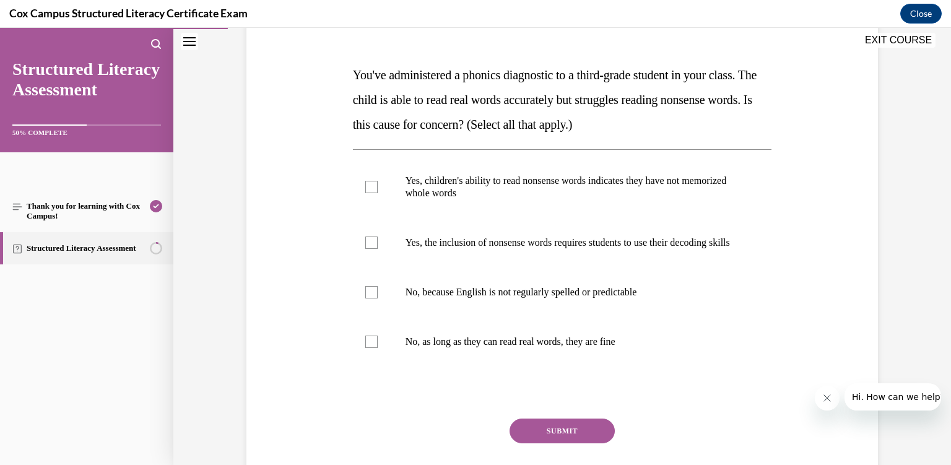
scroll to position [174, 0]
click at [442, 265] on label "Yes, the inclusion of nonsense words requires students to use their decoding sk…" at bounding box center [562, 242] width 419 height 50
click at [378, 248] on input "Yes, the inclusion of nonsense words requires students to use their decoding sk…" at bounding box center [371, 242] width 12 height 12
checkbox input "true"
click at [356, 182] on label "Yes, children's ability to read nonsense words indicates they have not memorize…" at bounding box center [562, 186] width 419 height 62
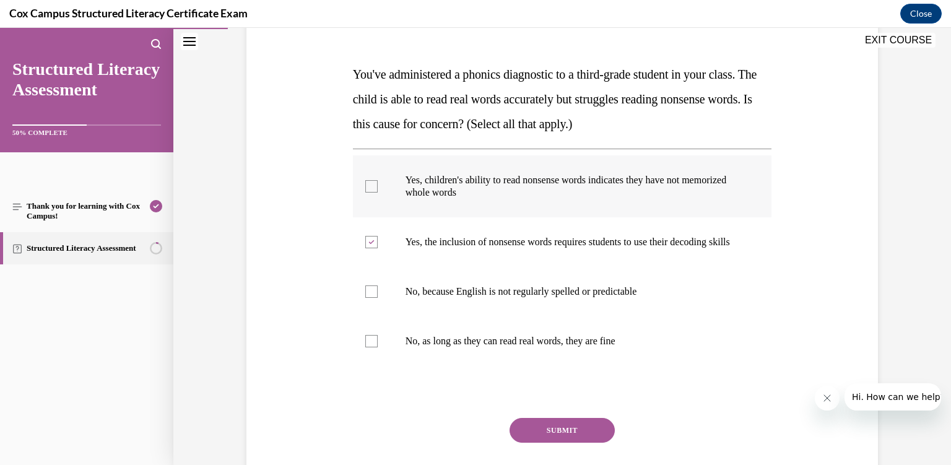
click at [365, 182] on input "Yes, children's ability to read nonsense words indicates they have not memorize…" at bounding box center [371, 186] width 12 height 12
checkbox input "true"
click at [554, 443] on button "SUBMIT" at bounding box center [562, 430] width 105 height 25
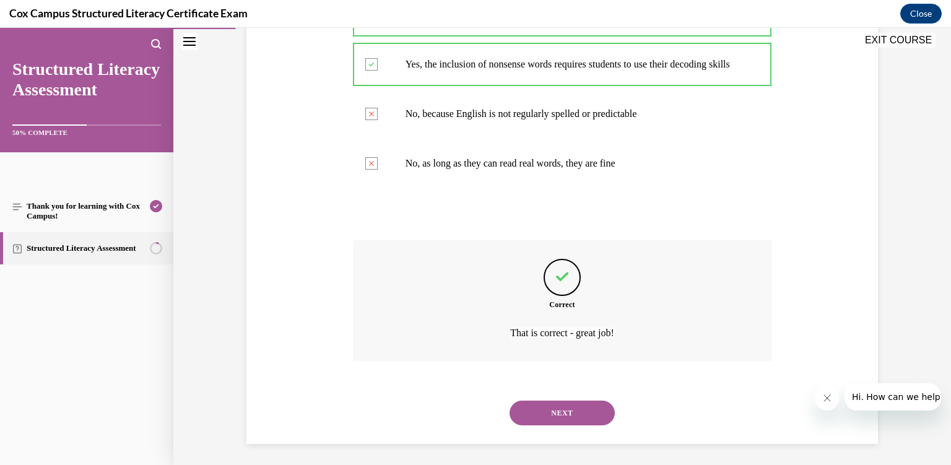
scroll to position [352, 0]
click at [559, 422] on div "NEXT" at bounding box center [562, 413] width 419 height 50
click at [550, 408] on button "NEXT" at bounding box center [562, 412] width 105 height 25
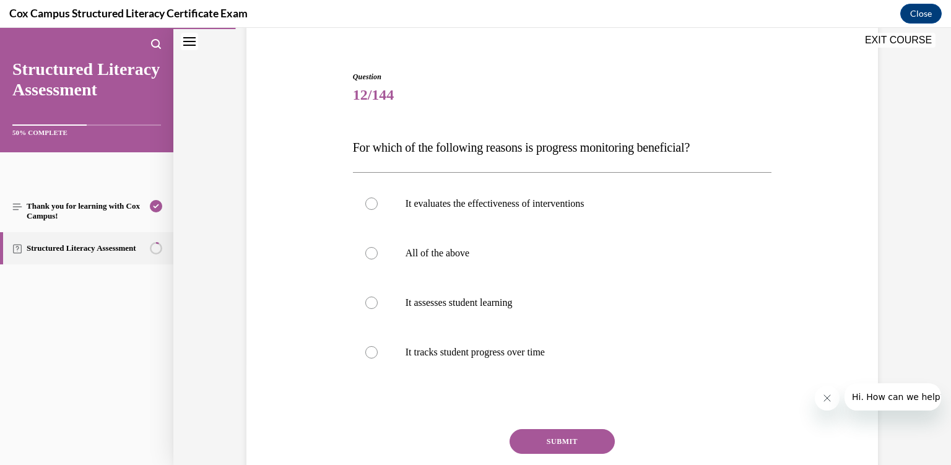
scroll to position [103, 0]
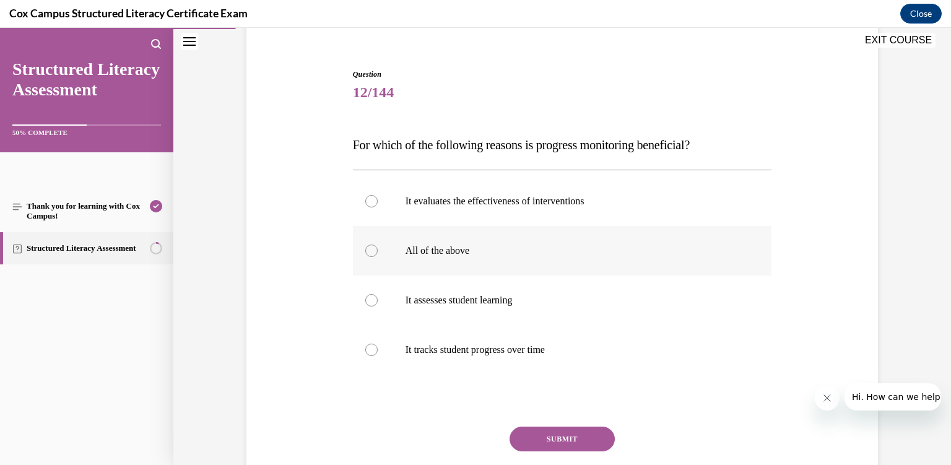
click at [422, 269] on label "All of the above" at bounding box center [562, 251] width 419 height 50
click at [378, 257] on input "All of the above" at bounding box center [371, 251] width 12 height 12
radio input "true"
click at [543, 435] on button "SUBMIT" at bounding box center [562, 439] width 105 height 25
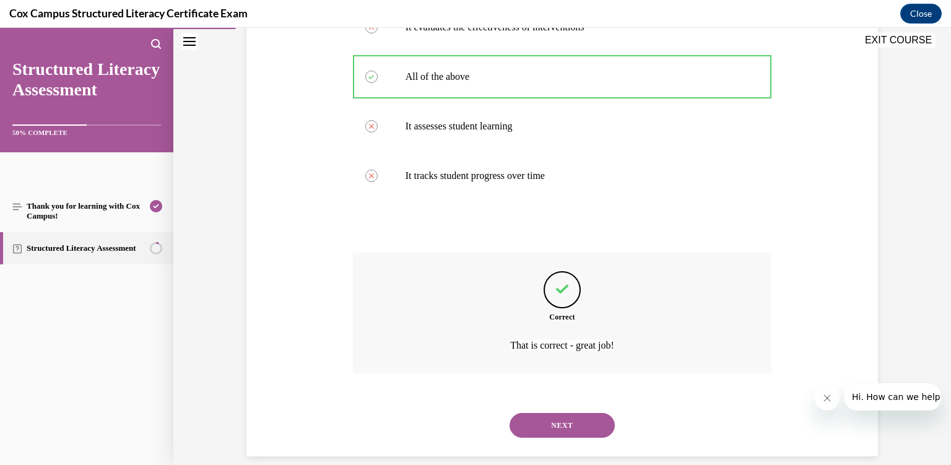
scroll to position [278, 0]
click at [556, 419] on button "NEXT" at bounding box center [562, 425] width 105 height 25
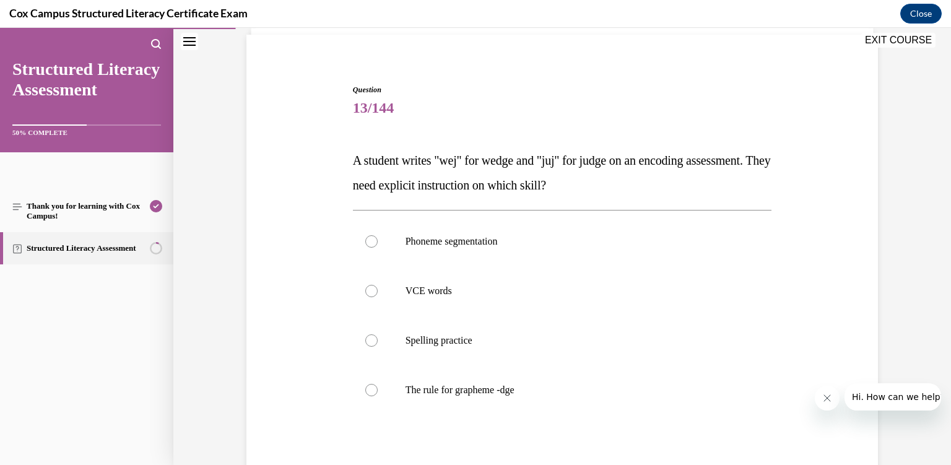
scroll to position [95, 0]
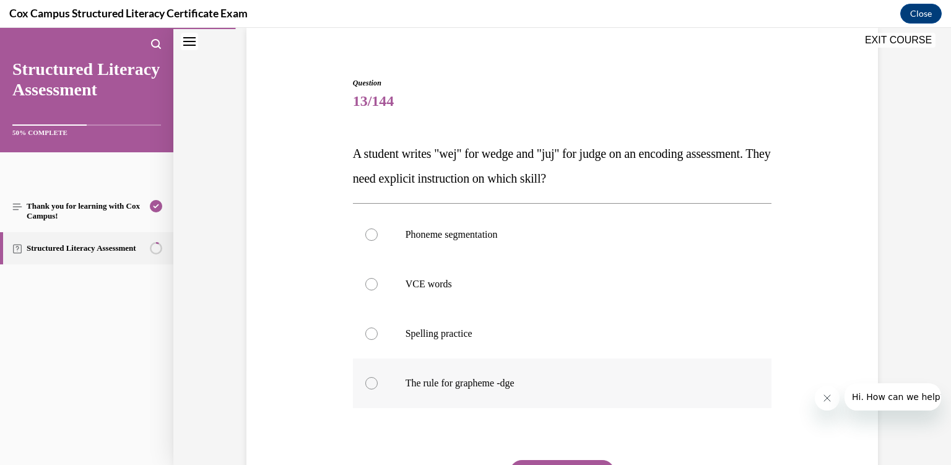
click at [497, 396] on label "The rule for grapheme -dge" at bounding box center [562, 384] width 419 height 50
click at [378, 390] on input "The rule for grapheme -dge" at bounding box center [371, 383] width 12 height 12
radio input "true"
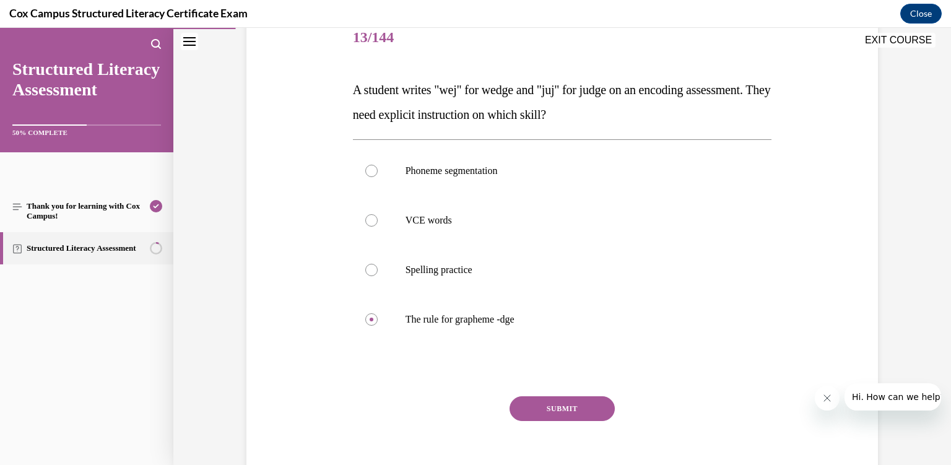
click at [562, 400] on button "SUBMIT" at bounding box center [562, 408] width 105 height 25
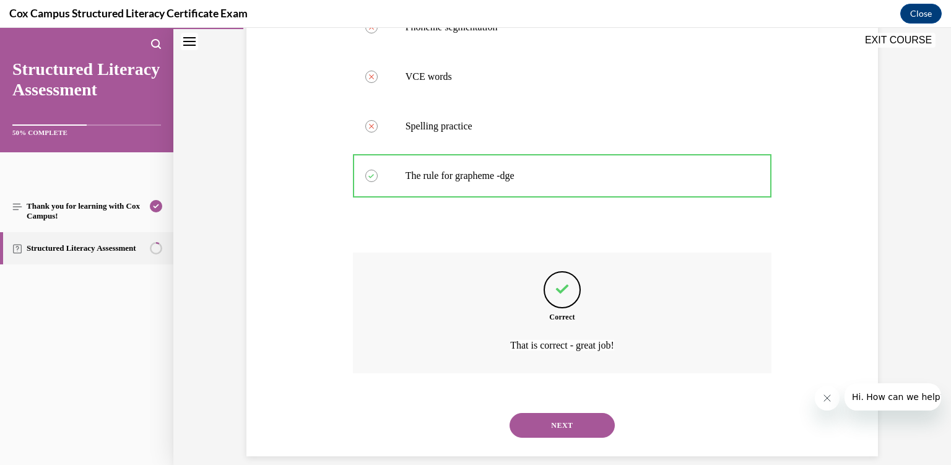
scroll to position [303, 0]
click at [562, 413] on button "NEXT" at bounding box center [562, 425] width 105 height 25
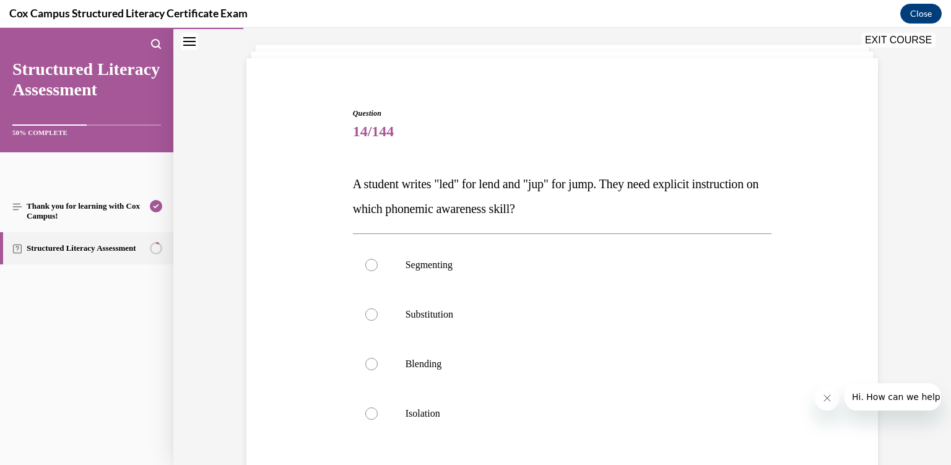
scroll to position [64, 0]
click at [509, 260] on p "Segmenting" at bounding box center [574, 265] width 336 height 12
click at [378, 260] on input "Segmenting" at bounding box center [371, 265] width 12 height 12
radio input "true"
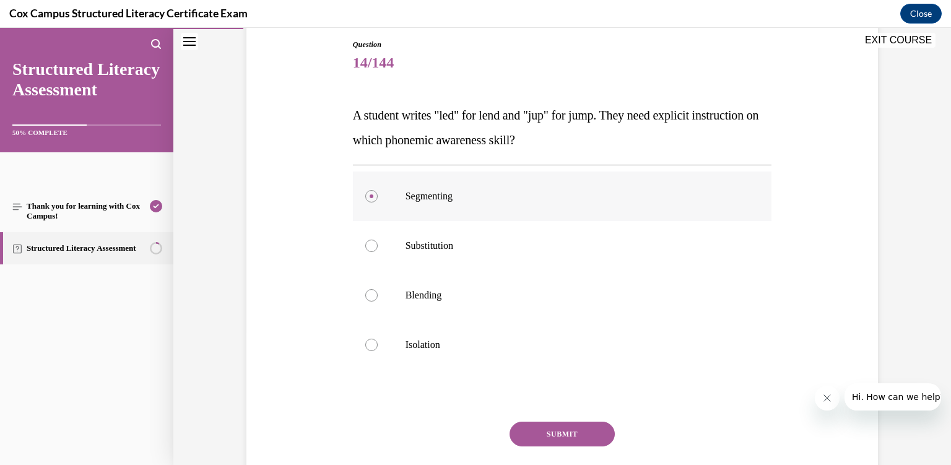
scroll to position [142, 0]
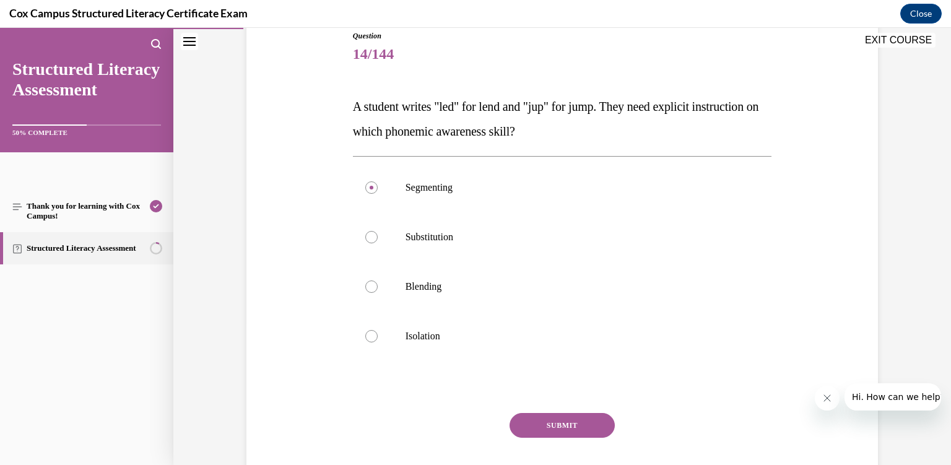
click at [569, 417] on button "SUBMIT" at bounding box center [562, 425] width 105 height 25
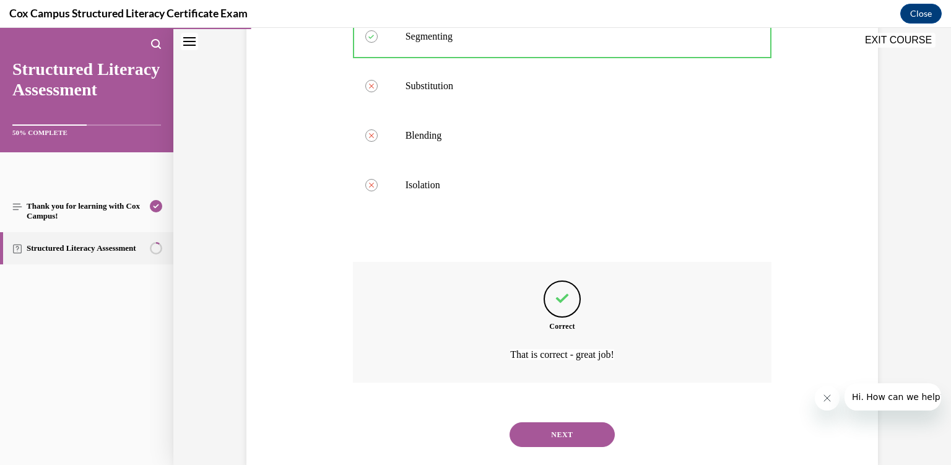
scroll to position [303, 0]
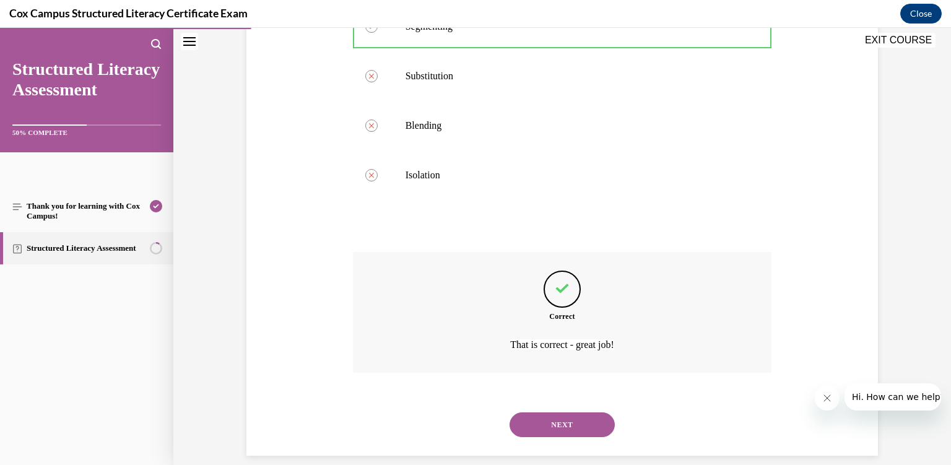
click at [569, 417] on button "NEXT" at bounding box center [562, 425] width 105 height 25
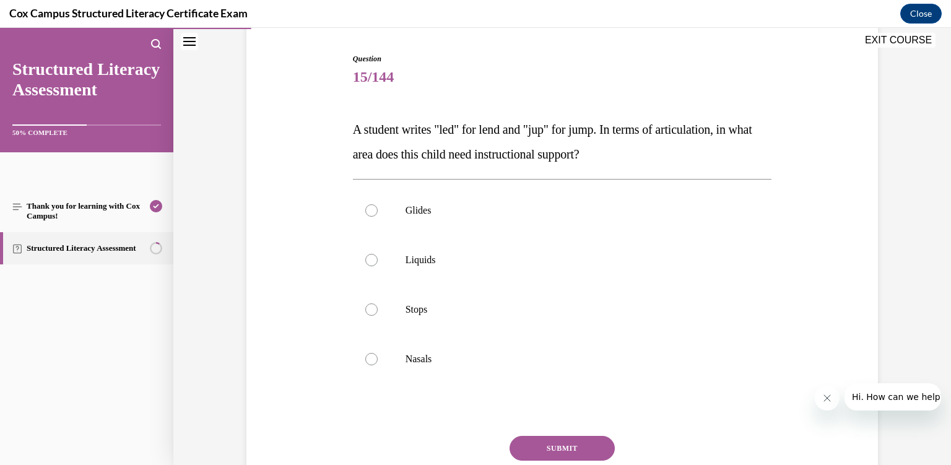
scroll to position [120, 0]
click at [487, 367] on label "Nasals" at bounding box center [562, 359] width 419 height 50
click at [378, 365] on input "Nasals" at bounding box center [371, 358] width 12 height 12
radio input "true"
click at [584, 444] on button "SUBMIT" at bounding box center [562, 447] width 105 height 25
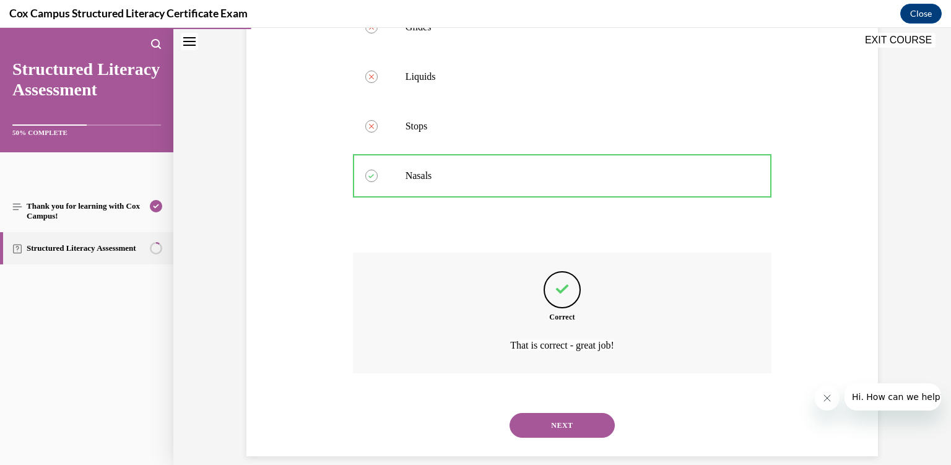
scroll to position [303, 0]
click at [574, 413] on button "NEXT" at bounding box center [562, 425] width 105 height 25
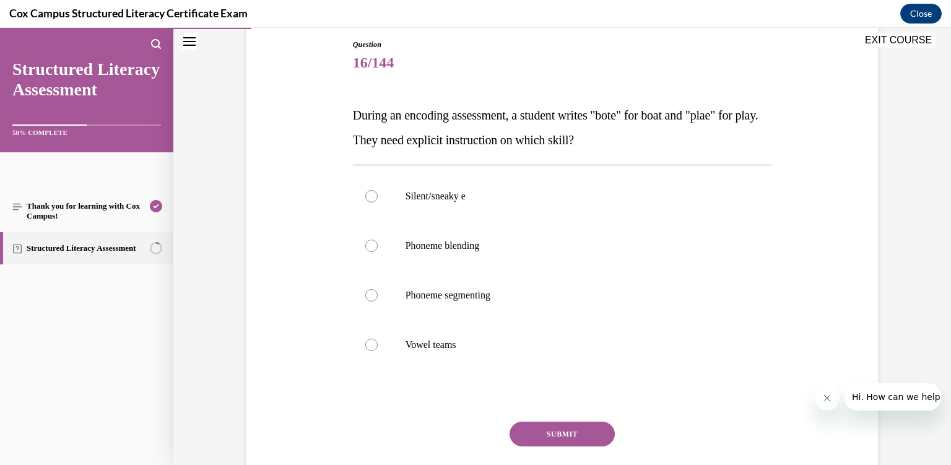
scroll to position [136, 0]
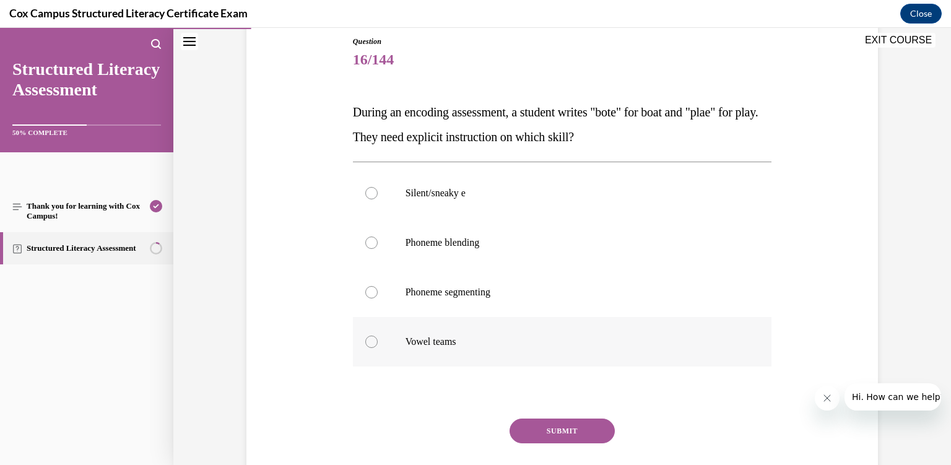
click at [548, 355] on label "Vowel teams" at bounding box center [562, 342] width 419 height 50
click at [378, 348] on input "Vowel teams" at bounding box center [371, 342] width 12 height 12
radio input "true"
click at [573, 434] on button "SUBMIT" at bounding box center [562, 431] width 105 height 25
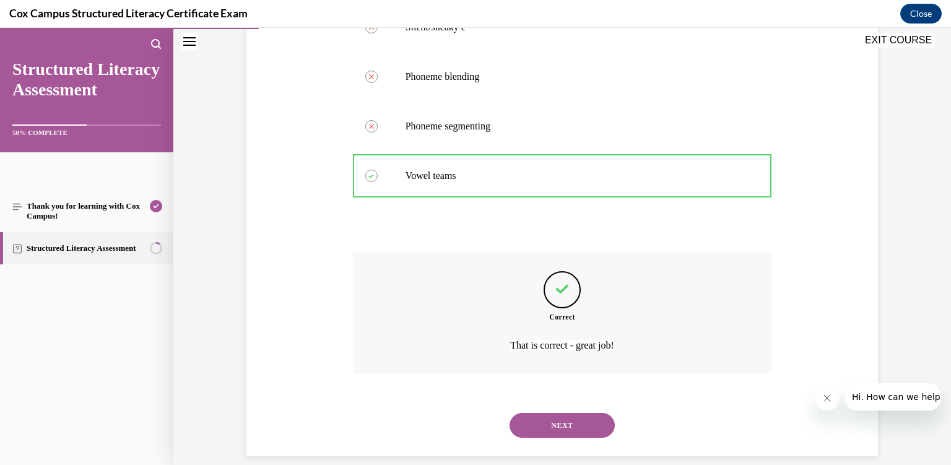
scroll to position [303, 0]
click at [578, 413] on button "NEXT" at bounding box center [562, 425] width 105 height 25
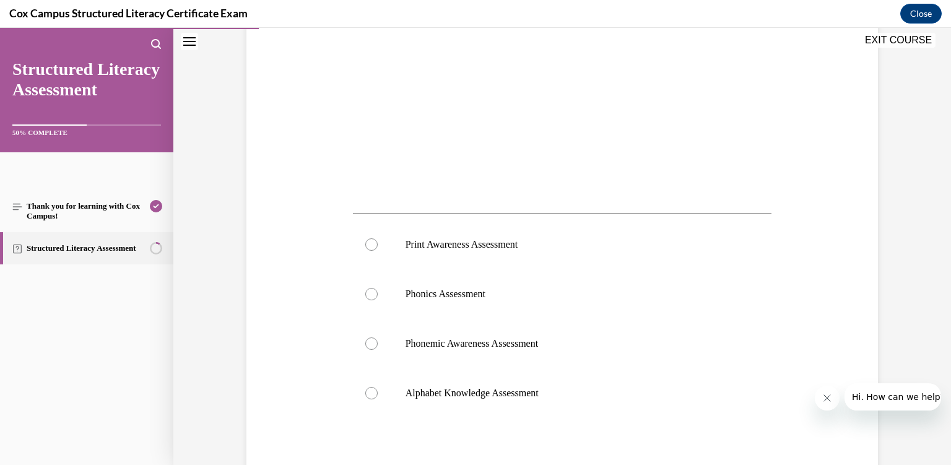
scroll to position [356, 0]
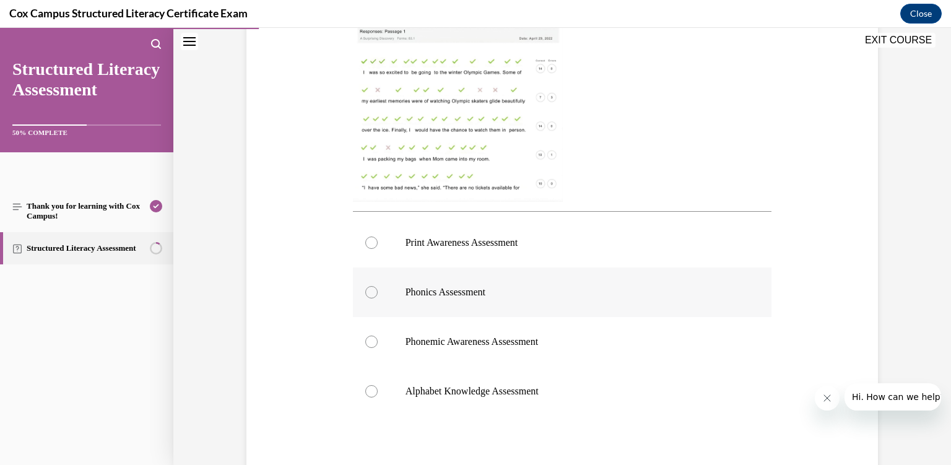
click at [536, 306] on label "Phonics Assessment" at bounding box center [562, 293] width 419 height 50
click at [378, 299] on input "Phonics Assessment" at bounding box center [371, 292] width 12 height 12
radio input "true"
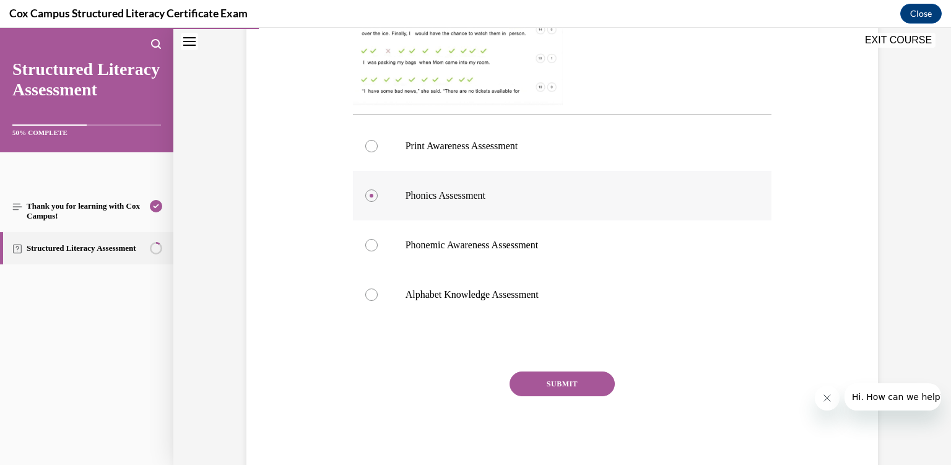
scroll to position [471, 0]
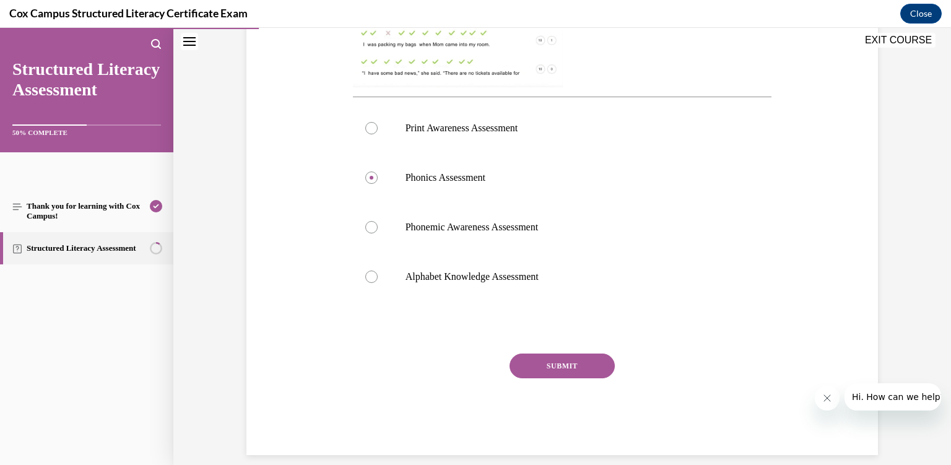
click at [541, 356] on button "SUBMIT" at bounding box center [562, 366] width 105 height 25
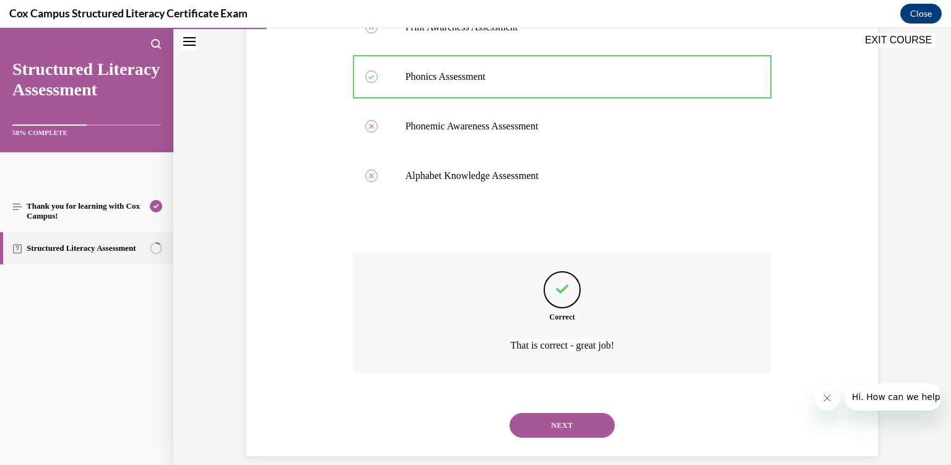
scroll to position [572, 0]
click at [551, 413] on button "NEXT" at bounding box center [562, 425] width 105 height 25
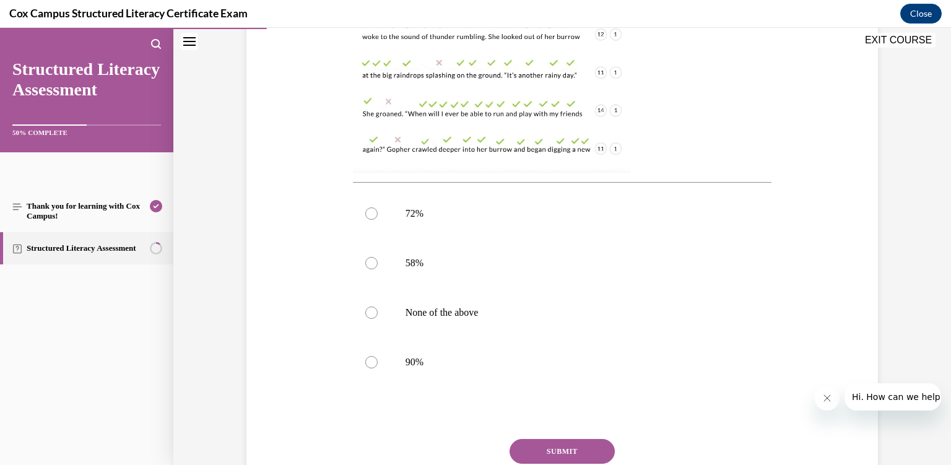
scroll to position [387, 0]
click at [523, 373] on label "90%" at bounding box center [562, 361] width 419 height 50
click at [378, 367] on input "90%" at bounding box center [371, 361] width 12 height 12
radio input "true"
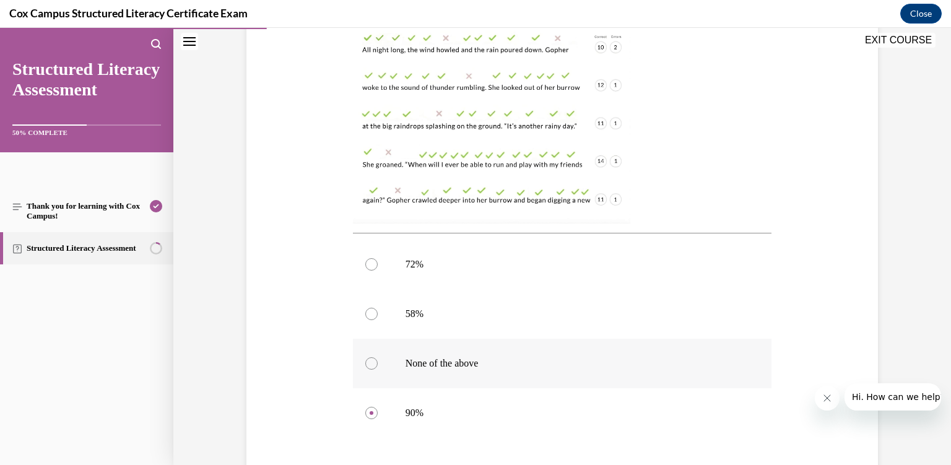
scroll to position [471, 0]
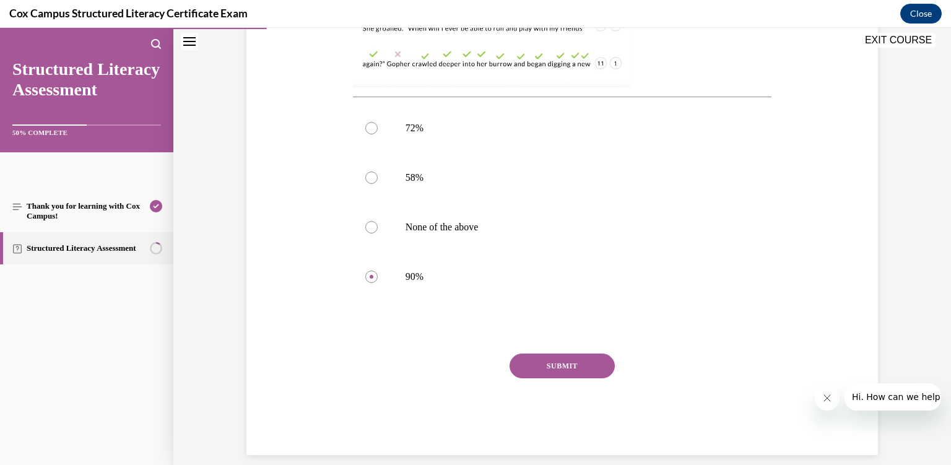
click at [565, 359] on button "SUBMIT" at bounding box center [562, 366] width 105 height 25
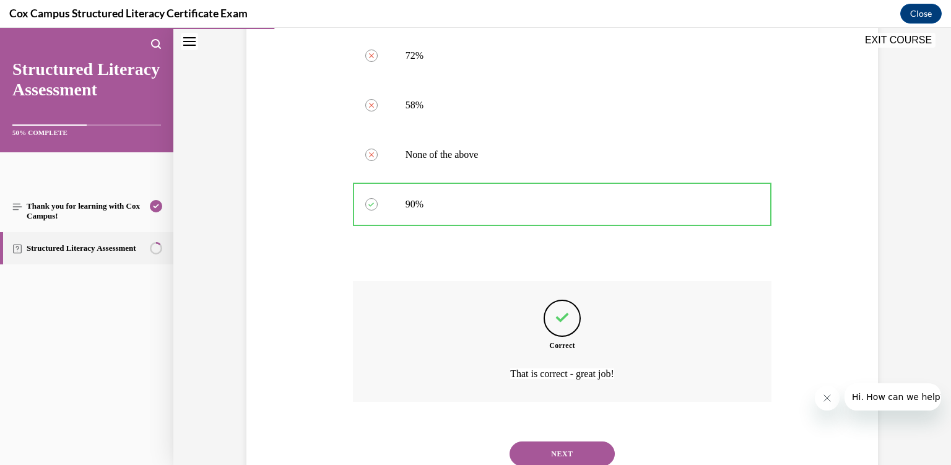
scroll to position [571, 0]
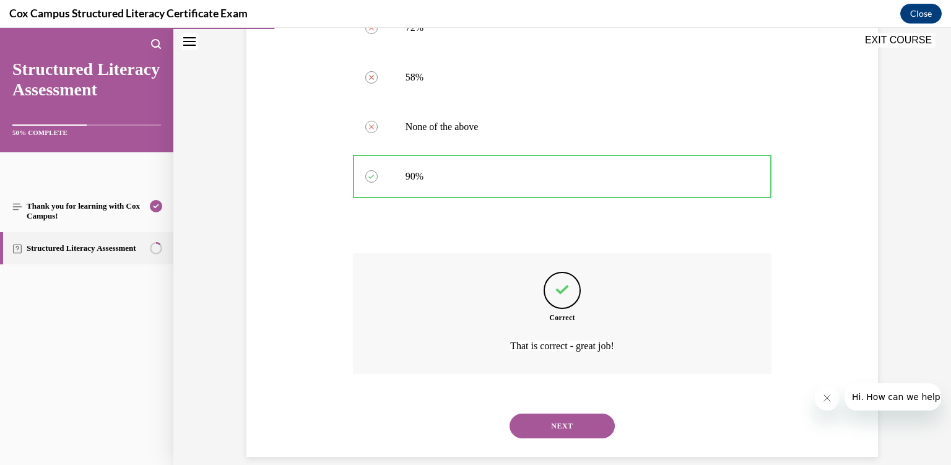
click at [555, 414] on button "NEXT" at bounding box center [562, 426] width 105 height 25
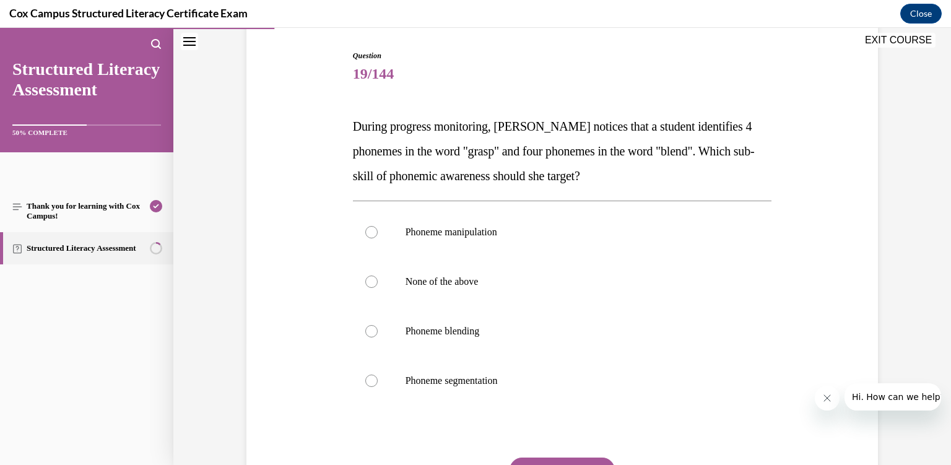
scroll to position [131, 0]
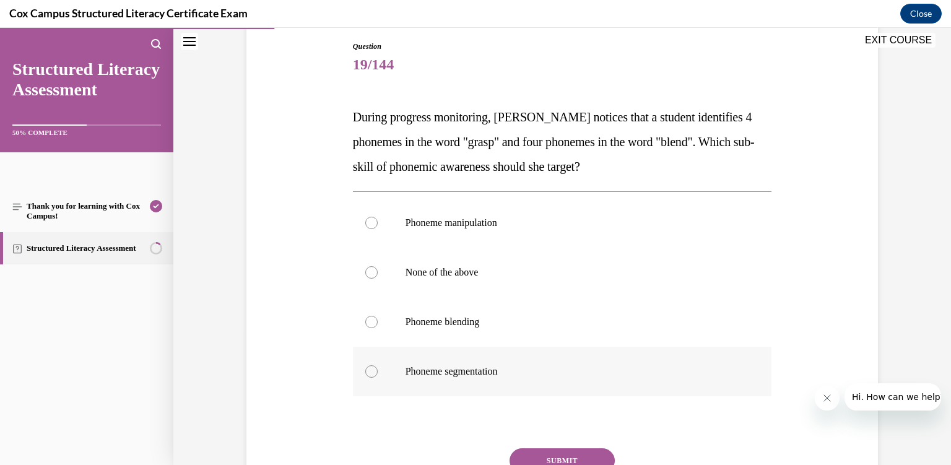
click at [483, 376] on span "Phoneme segmentation" at bounding box center [452, 371] width 92 height 11
click at [378, 376] on input "Phoneme segmentation" at bounding box center [371, 371] width 12 height 12
radio input "true"
click at [548, 461] on button "SUBMIT" at bounding box center [562, 460] width 105 height 25
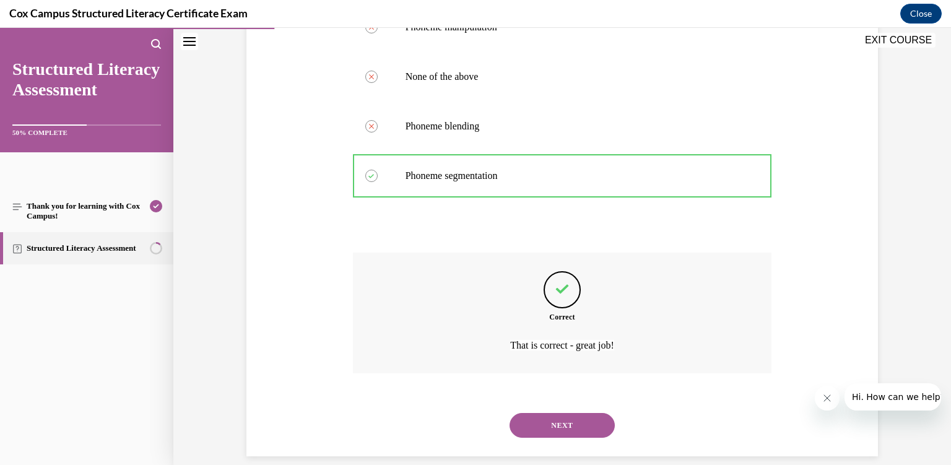
scroll to position [328, 0]
click at [539, 414] on button "NEXT" at bounding box center [562, 425] width 105 height 25
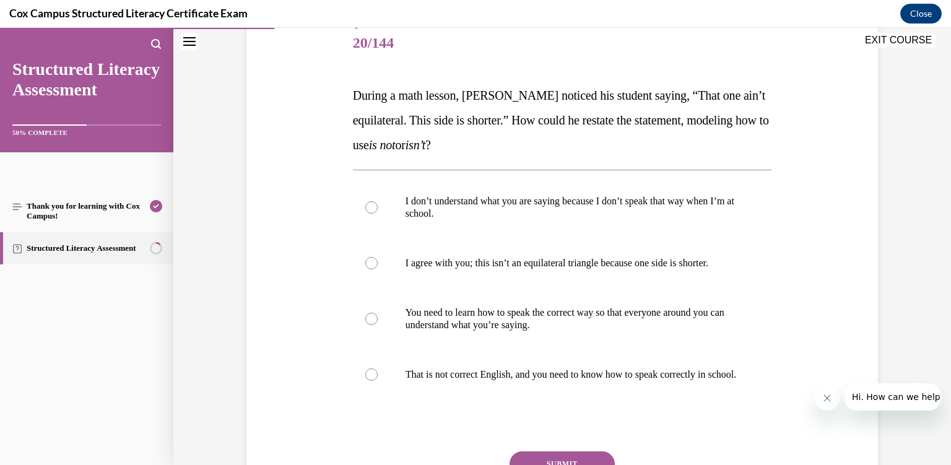
scroll to position [165, 0]
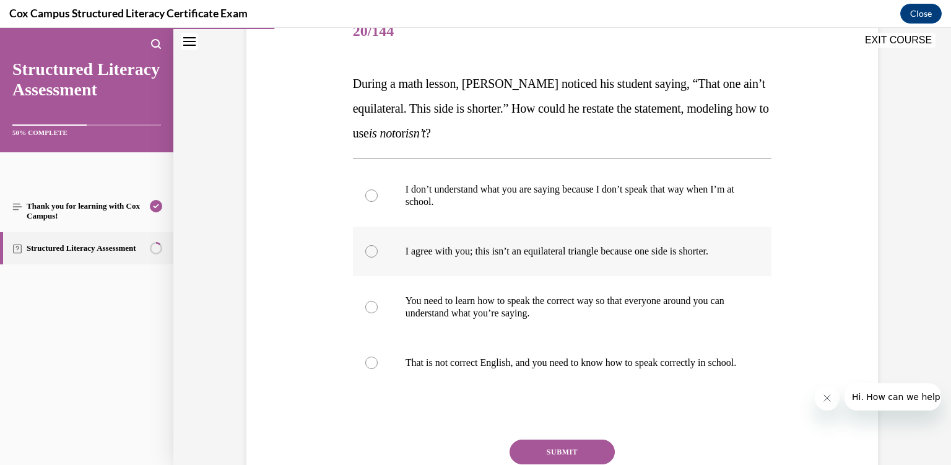
click at [494, 268] on label "I agree with you; this isn’t an equilateral triangle because one side is shorte…" at bounding box center [562, 252] width 419 height 50
click at [378, 258] on input "I agree with you; this isn’t an equilateral triangle because one side is shorte…" at bounding box center [371, 251] width 12 height 12
radio input "true"
click at [565, 460] on button "SUBMIT" at bounding box center [562, 452] width 105 height 25
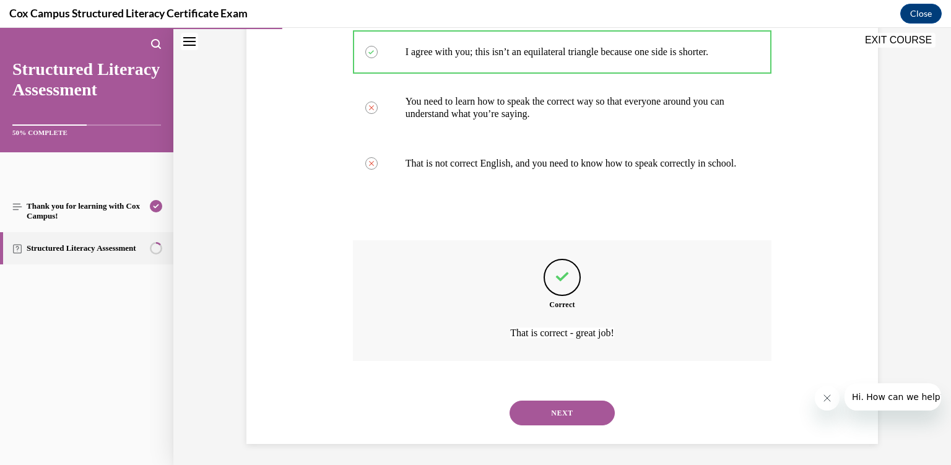
scroll to position [365, 0]
click at [565, 405] on button "NEXT" at bounding box center [562, 412] width 105 height 25
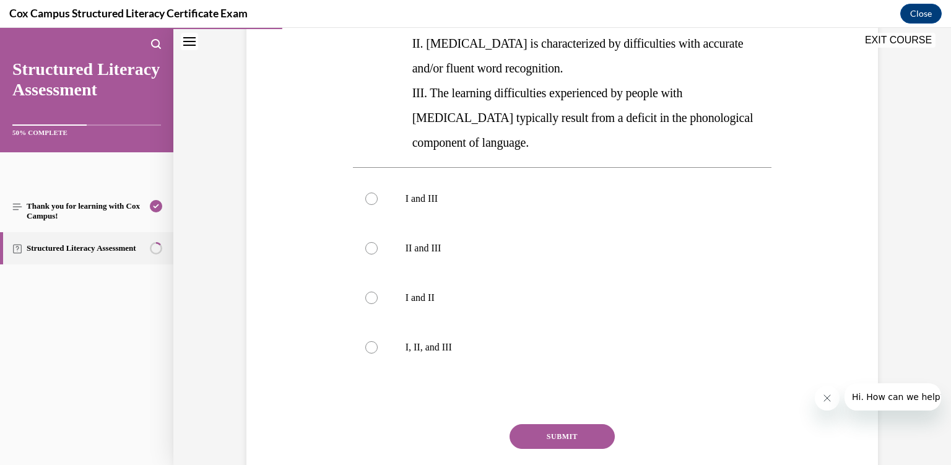
scroll to position [305, 0]
click at [430, 341] on p "I, II, and III" at bounding box center [574, 347] width 336 height 12
click at [378, 341] on input "I, II, and III" at bounding box center [371, 347] width 12 height 12
radio input "true"
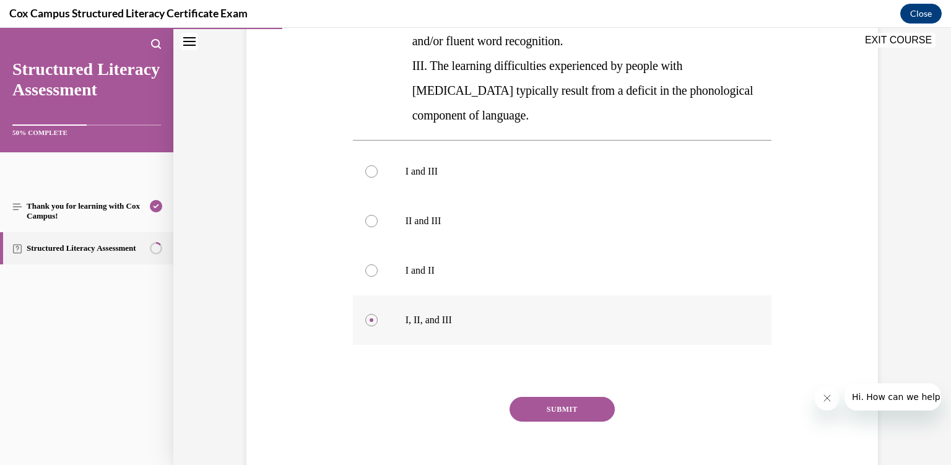
scroll to position [349, 0]
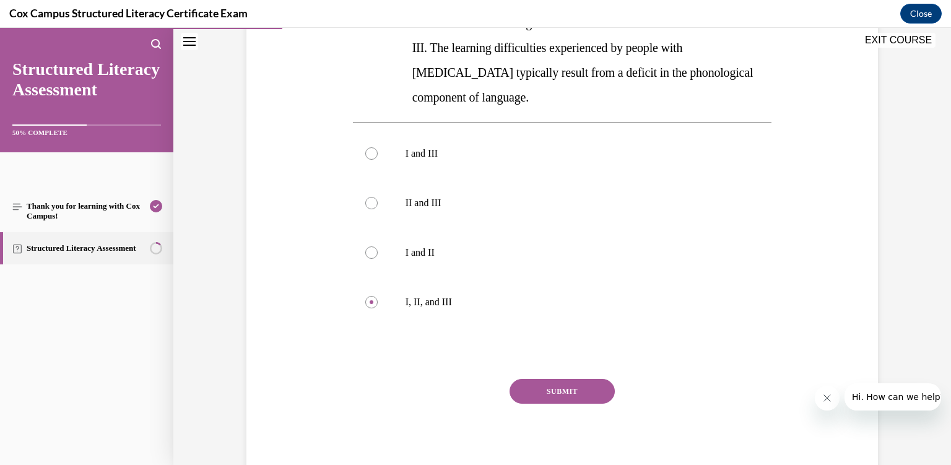
click at [582, 379] on button "SUBMIT" at bounding box center [562, 391] width 105 height 25
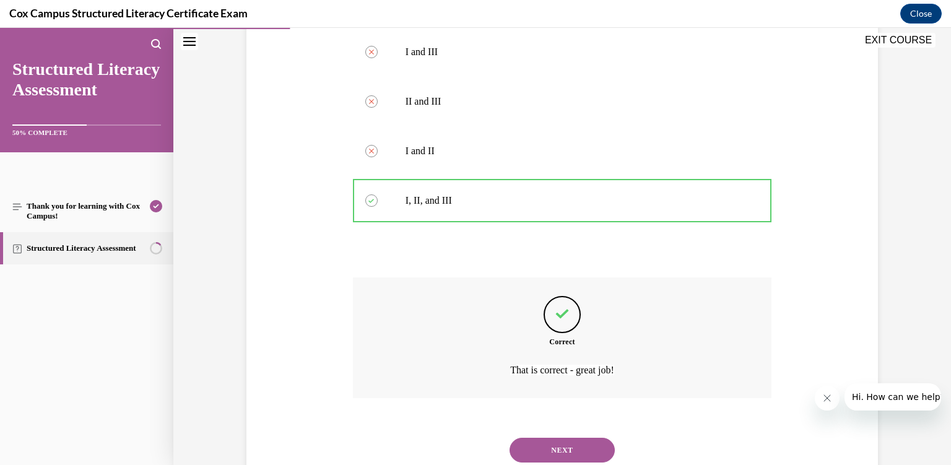
scroll to position [452, 0]
click at [573, 437] on button "NEXT" at bounding box center [562, 449] width 105 height 25
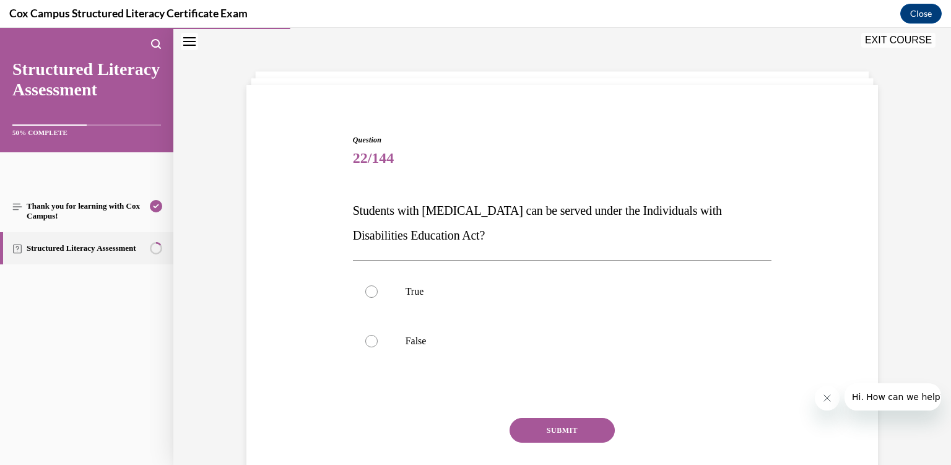
scroll to position [37, 0]
click at [468, 283] on label "True" at bounding box center [562, 293] width 419 height 50
click at [378, 286] on input "True" at bounding box center [371, 292] width 12 height 12
radio input "true"
click at [567, 429] on button "SUBMIT" at bounding box center [562, 431] width 105 height 25
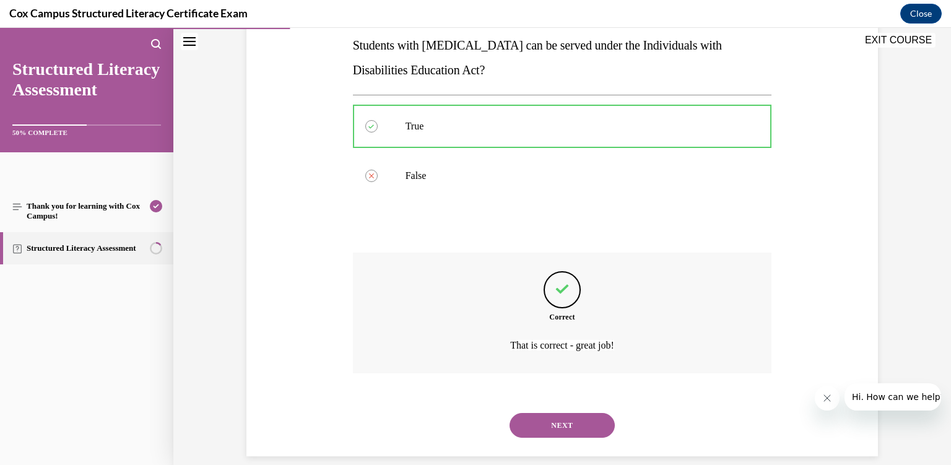
scroll to position [204, 0]
click at [567, 429] on div "NEXT" at bounding box center [562, 425] width 419 height 50
click at [561, 413] on button "NEXT" at bounding box center [562, 425] width 105 height 25
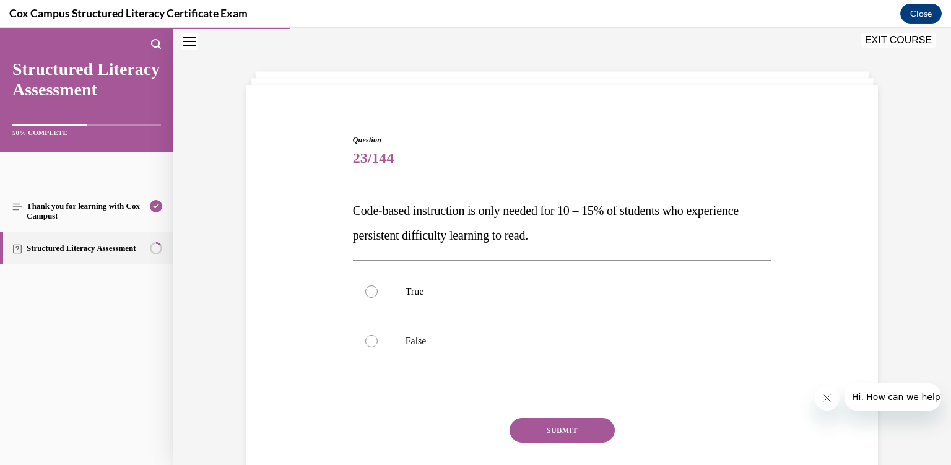
scroll to position [37, 0]
click at [561, 410] on div "Question 23/144 Code-based instruction is only needed for 10 – 15% of students …" at bounding box center [562, 327] width 419 height 385
click at [477, 326] on label "False" at bounding box center [562, 342] width 419 height 50
click at [378, 336] on input "False" at bounding box center [371, 342] width 12 height 12
radio input "true"
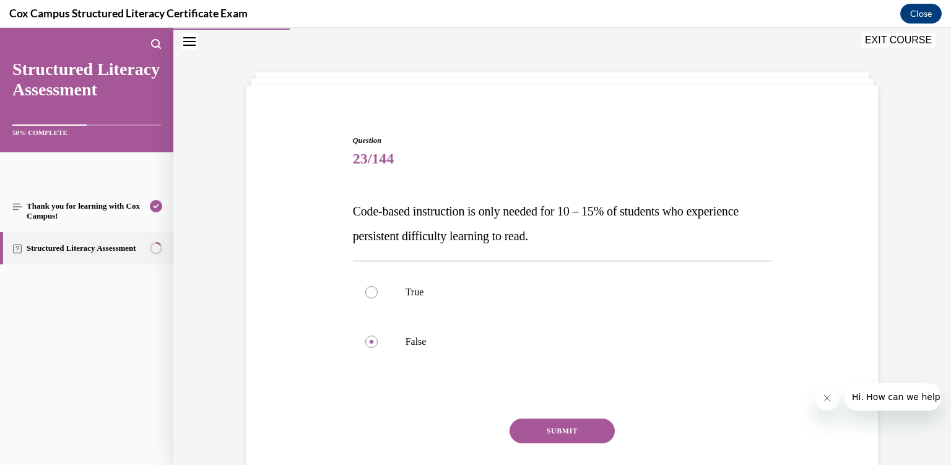
click at [544, 427] on button "SUBMIT" at bounding box center [562, 431] width 105 height 25
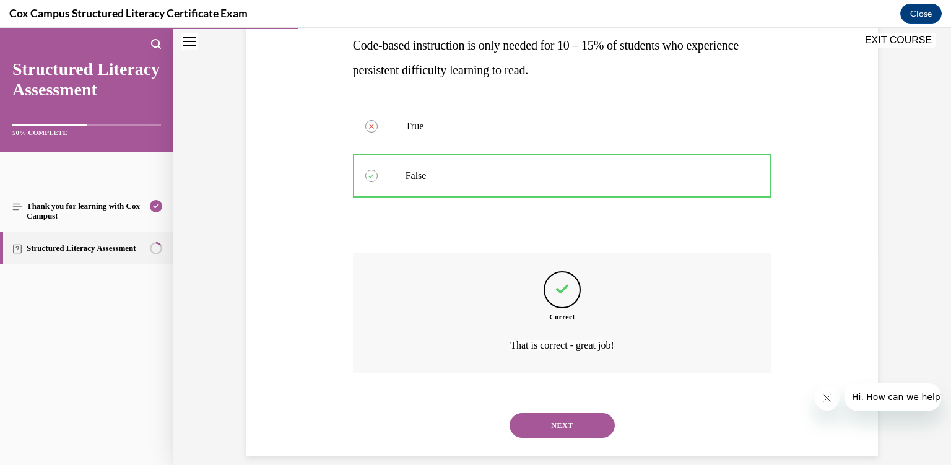
scroll to position [204, 0]
click at [548, 417] on button "NEXT" at bounding box center [562, 425] width 105 height 25
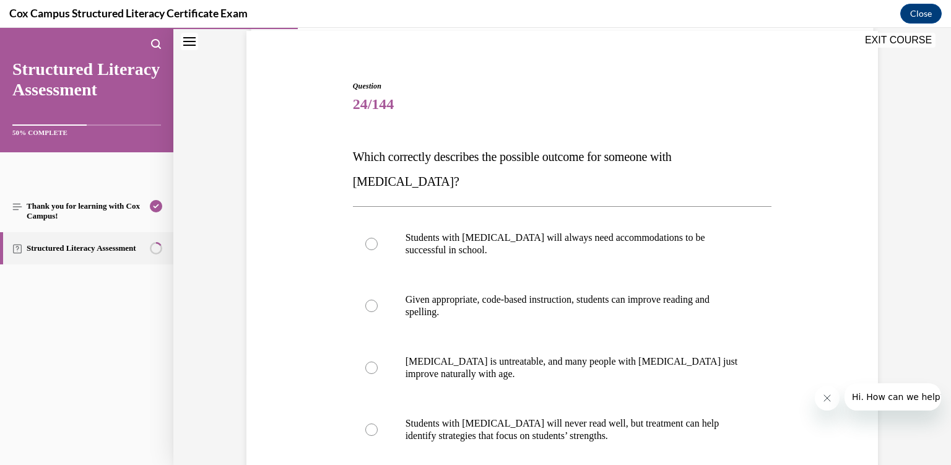
scroll to position [92, 0]
click at [546, 293] on p "Given appropriate, code-based instruction, students can improve reading and spe…" at bounding box center [574, 305] width 336 height 25
click at [378, 299] on input "Given appropriate, code-based instruction, students can improve reading and spe…" at bounding box center [371, 305] width 12 height 12
radio input "true"
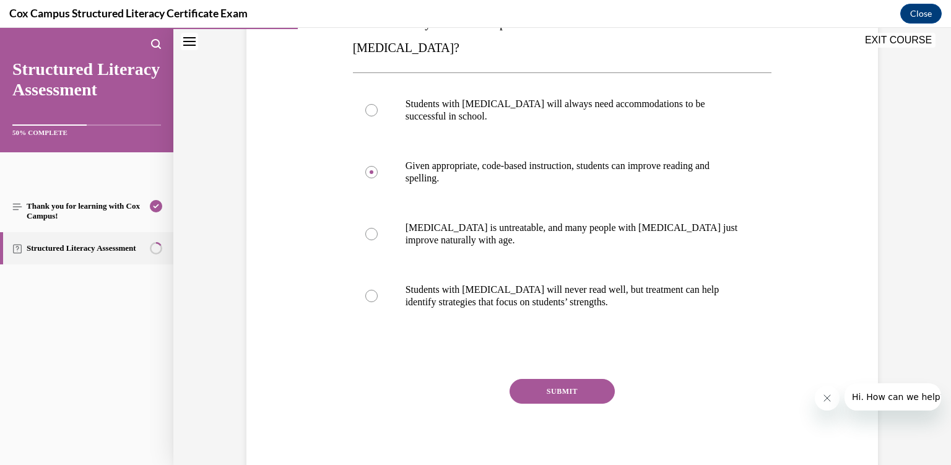
click at [554, 379] on button "SUBMIT" at bounding box center [562, 391] width 105 height 25
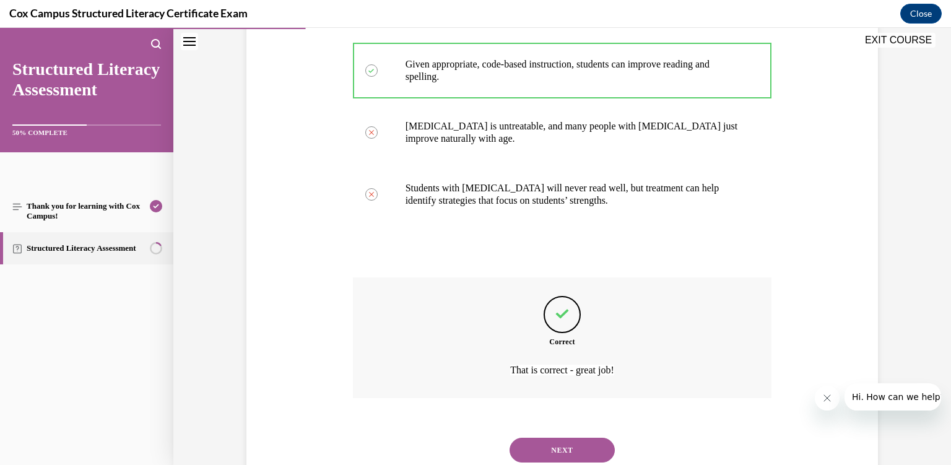
scroll to position [328, 0]
click at [556, 437] on button "NEXT" at bounding box center [562, 449] width 105 height 25
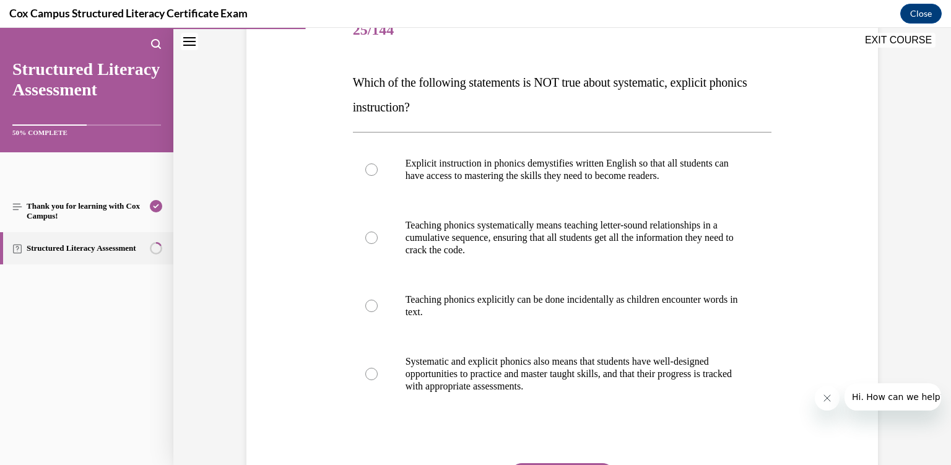
scroll to position [167, 0]
click at [512, 312] on p "Teaching phonics explicitly can be done incidentally as children encounter word…" at bounding box center [574, 304] width 336 height 25
click at [378, 311] on input "Teaching phonics explicitly can be done incidentally as children encounter word…" at bounding box center [371, 305] width 12 height 12
radio input "true"
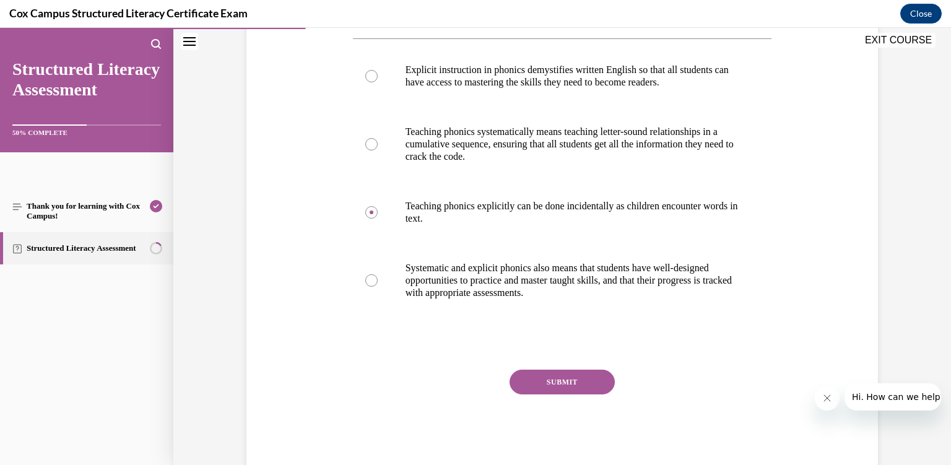
click at [561, 385] on button "SUBMIT" at bounding box center [562, 382] width 105 height 25
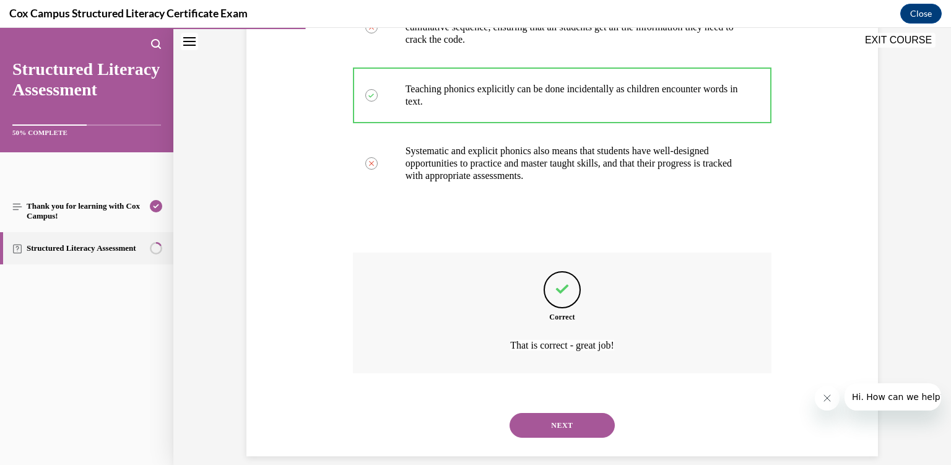
scroll to position [377, 0]
click at [561, 413] on button "NEXT" at bounding box center [562, 425] width 105 height 25
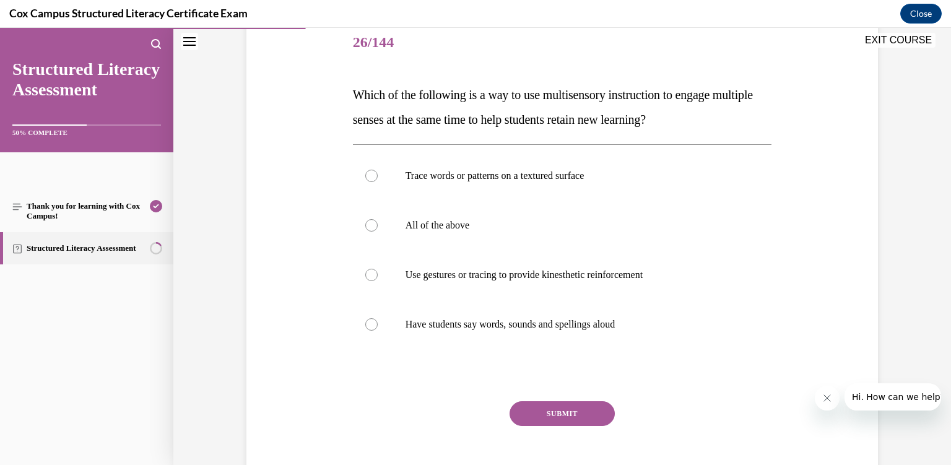
scroll to position [155, 0]
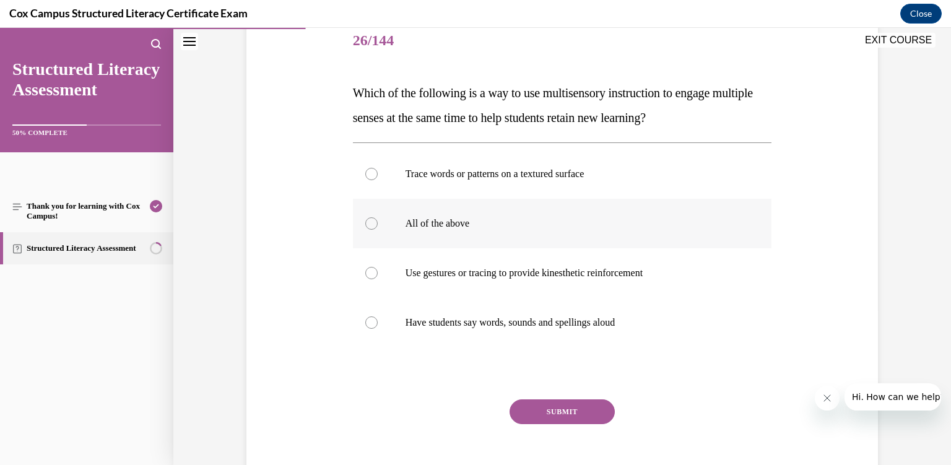
click at [472, 229] on p "All of the above" at bounding box center [574, 223] width 336 height 12
click at [378, 229] on input "All of the above" at bounding box center [371, 223] width 12 height 12
radio input "true"
click at [573, 408] on button "SUBMIT" at bounding box center [562, 412] width 105 height 25
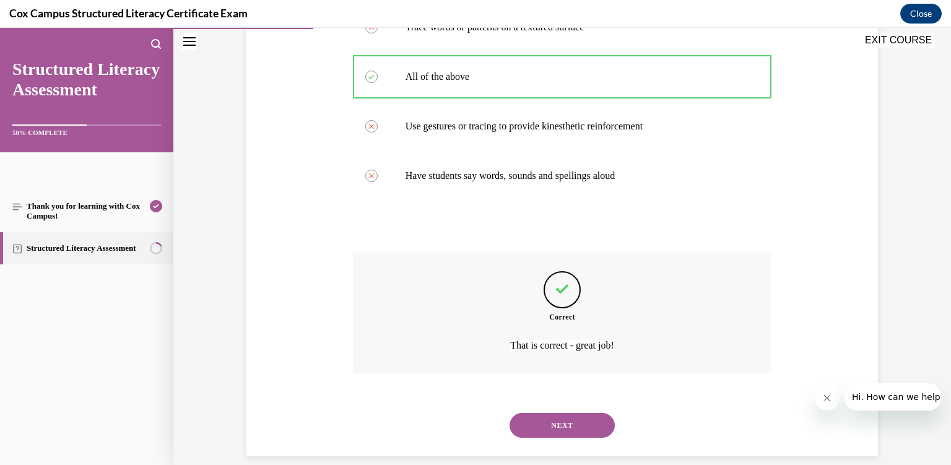
scroll to position [303, 0]
click at [570, 413] on button "NEXT" at bounding box center [562, 425] width 105 height 25
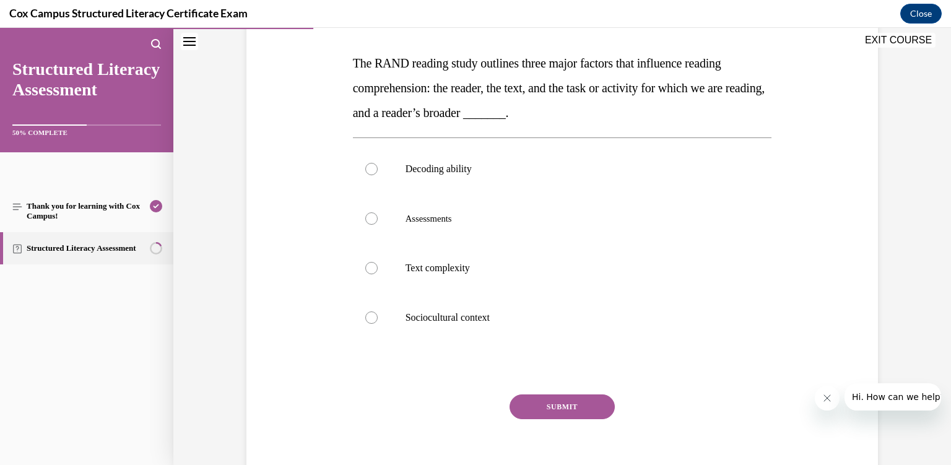
scroll to position [170, 0]
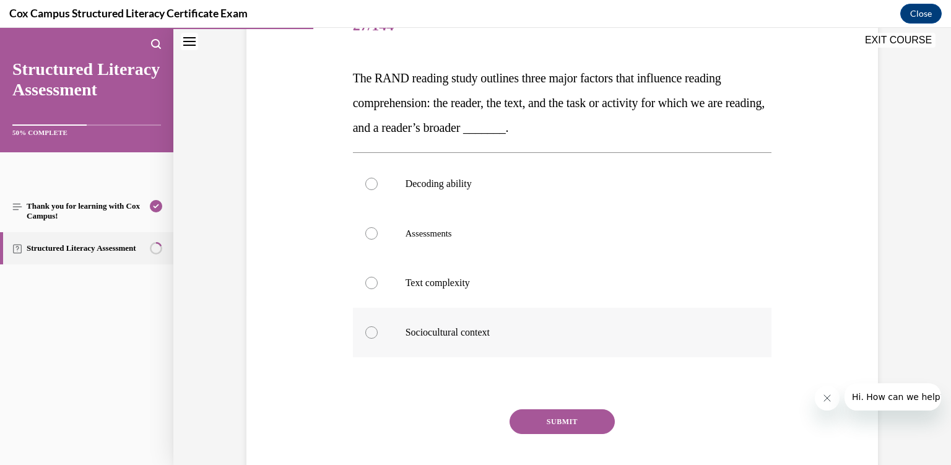
click at [484, 325] on label "Sociocultural context" at bounding box center [562, 333] width 419 height 50
click at [378, 326] on input "Sociocultural context" at bounding box center [371, 332] width 12 height 12
radio input "true"
click at [562, 440] on div "SUBMIT" at bounding box center [562, 440] width 419 height 62
click at [561, 419] on button "SUBMIT" at bounding box center [562, 421] width 105 height 25
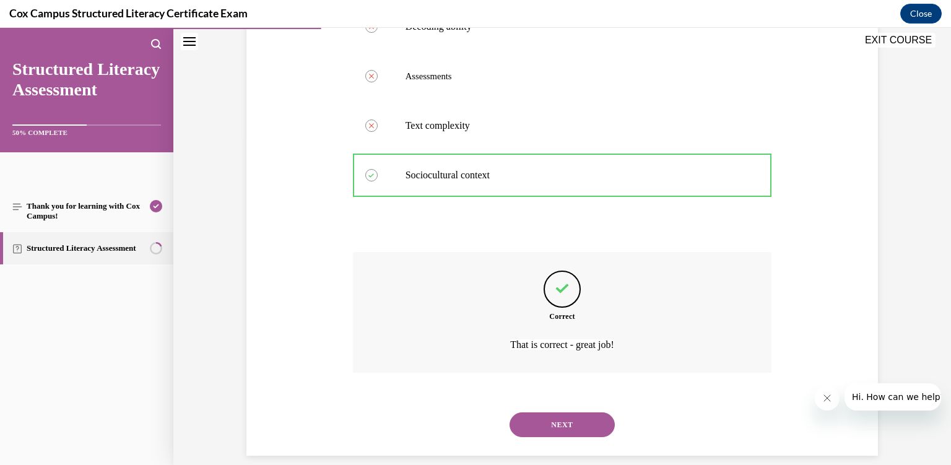
scroll to position [328, 0]
click at [561, 419] on button "NEXT" at bounding box center [562, 424] width 105 height 25
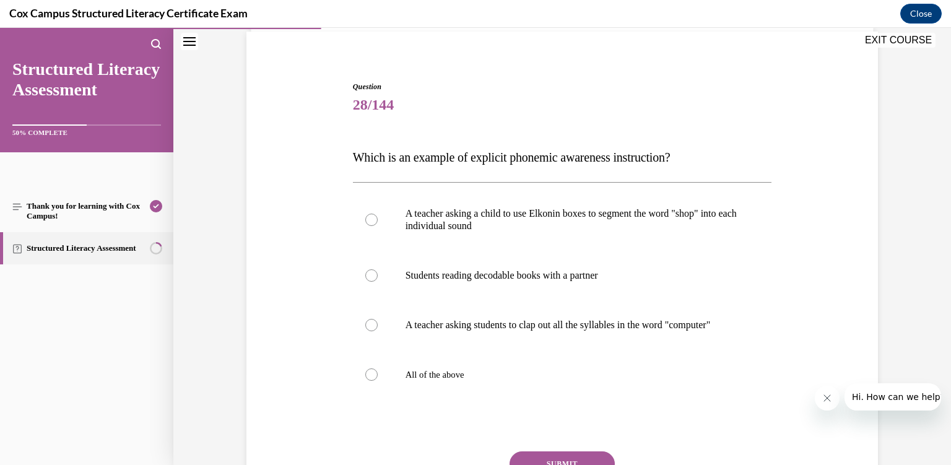
scroll to position [111, 0]
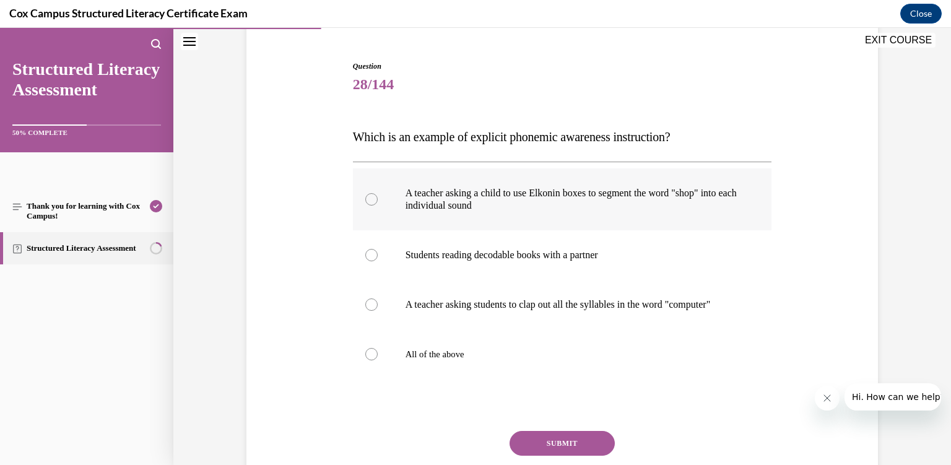
click at [513, 211] on p "A teacher asking a child to use Elkonin boxes to segment the word "shop" into e…" at bounding box center [574, 199] width 336 height 25
click at [378, 206] on input "A teacher asking a child to use Elkonin boxes to segment the word "shop" into e…" at bounding box center [371, 199] width 12 height 12
radio input "true"
click at [580, 454] on button "SUBMIT" at bounding box center [562, 443] width 105 height 25
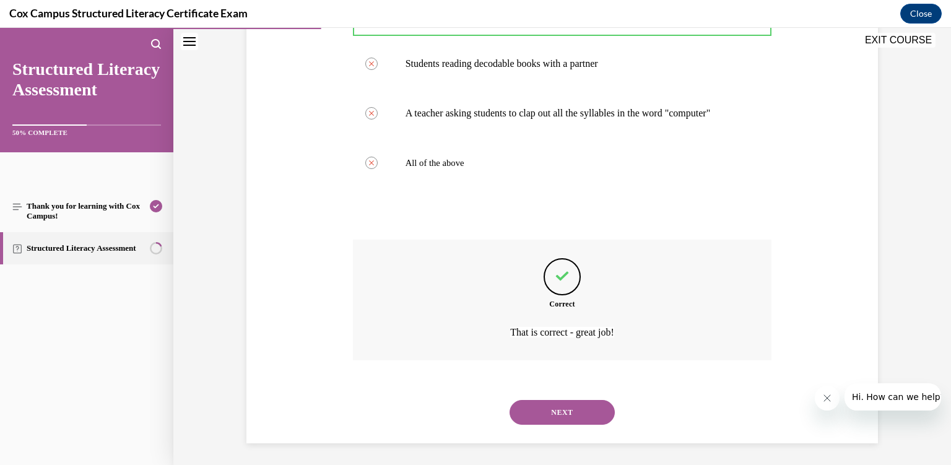
scroll to position [304, 0]
click at [563, 418] on button "NEXT" at bounding box center [562, 412] width 105 height 25
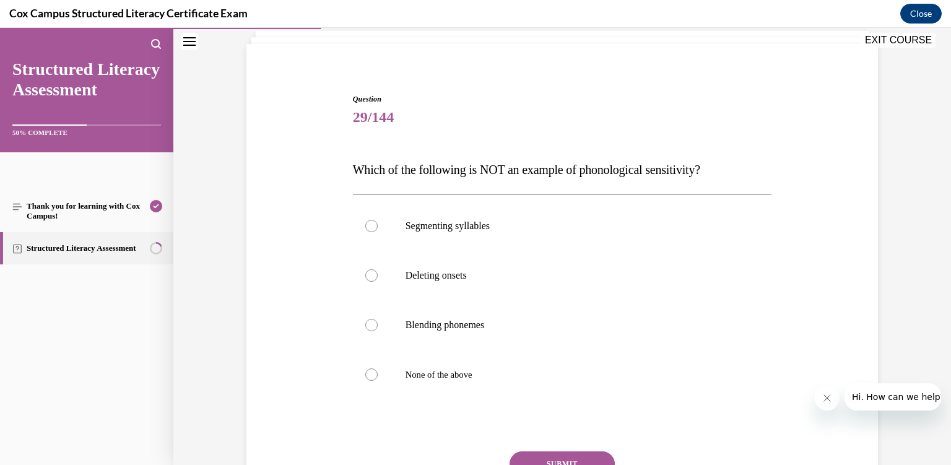
scroll to position [92, 0]
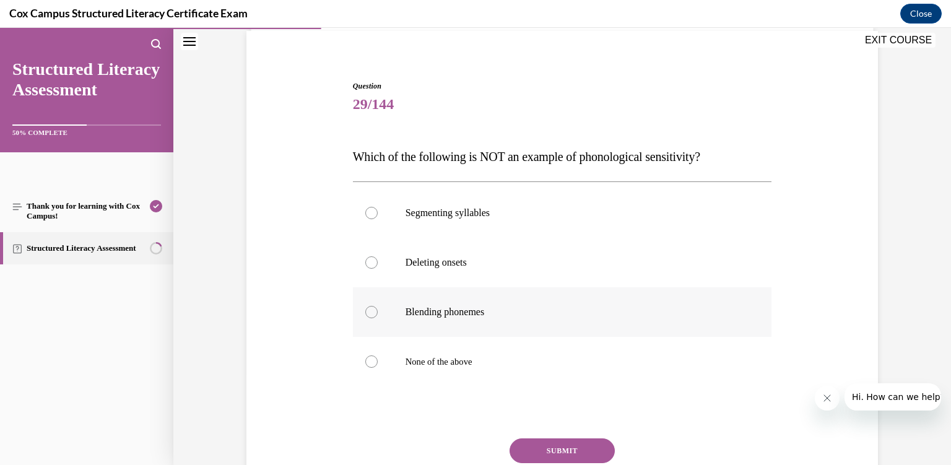
click at [490, 302] on label "Blending phonemes" at bounding box center [562, 312] width 419 height 50
click at [378, 306] on input "Blending phonemes" at bounding box center [371, 312] width 12 height 12
radio input "true"
click at [554, 453] on button "SUBMIT" at bounding box center [562, 451] width 105 height 25
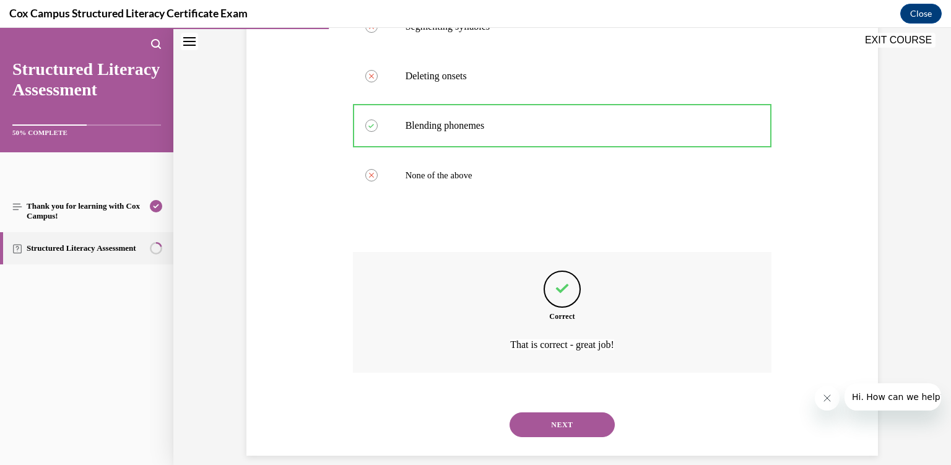
scroll to position [279, 0]
click at [549, 417] on button "NEXT" at bounding box center [562, 424] width 105 height 25
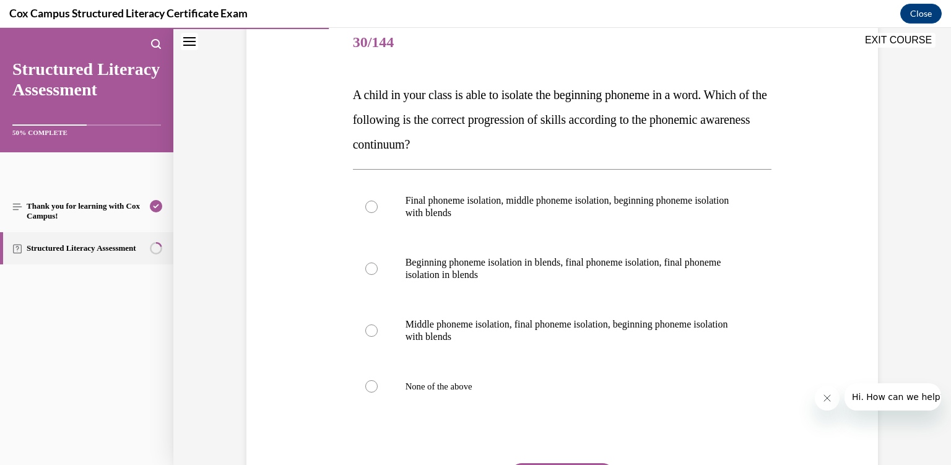
scroll to position [161, 0]
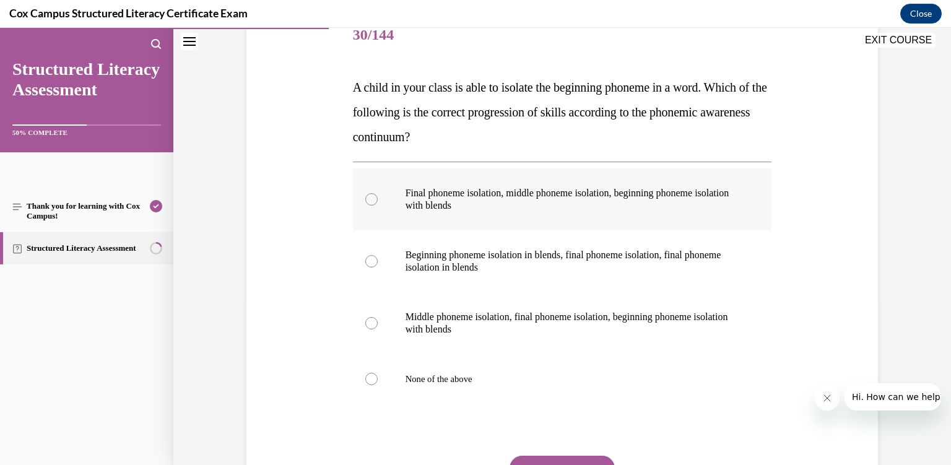
click at [533, 204] on p "Final phoneme isolation, middle phoneme isolation, beginning phoneme isolation …" at bounding box center [574, 199] width 336 height 25
click at [378, 204] on input "Final phoneme isolation, middle phoneme isolation, beginning phoneme isolation …" at bounding box center [371, 199] width 12 height 12
radio input "true"
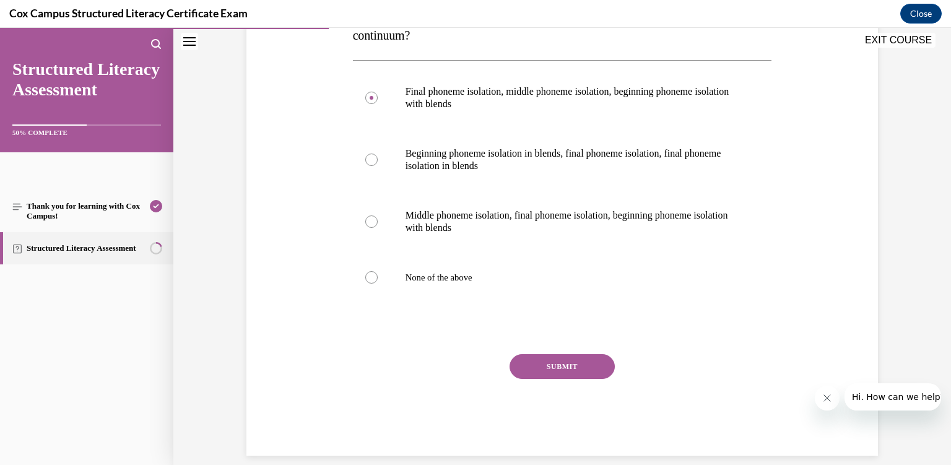
click at [564, 367] on button "SUBMIT" at bounding box center [562, 366] width 105 height 25
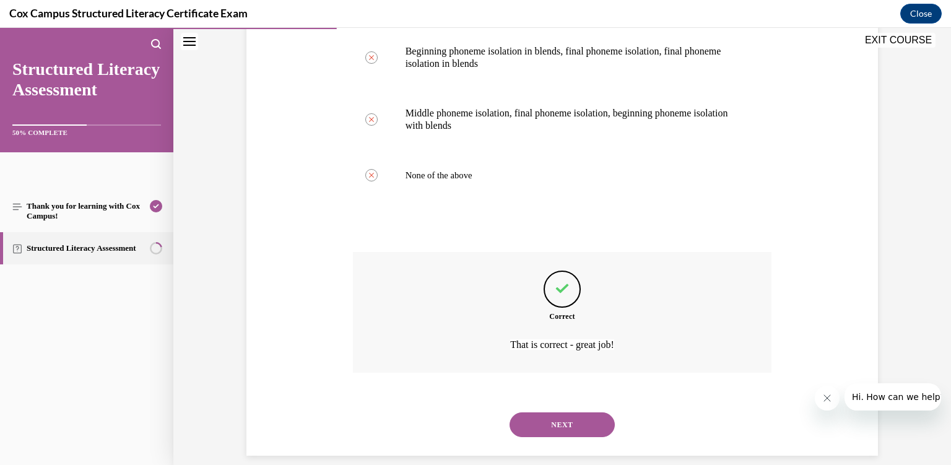
scroll to position [365, 0]
click at [564, 412] on button "NEXT" at bounding box center [562, 424] width 105 height 25
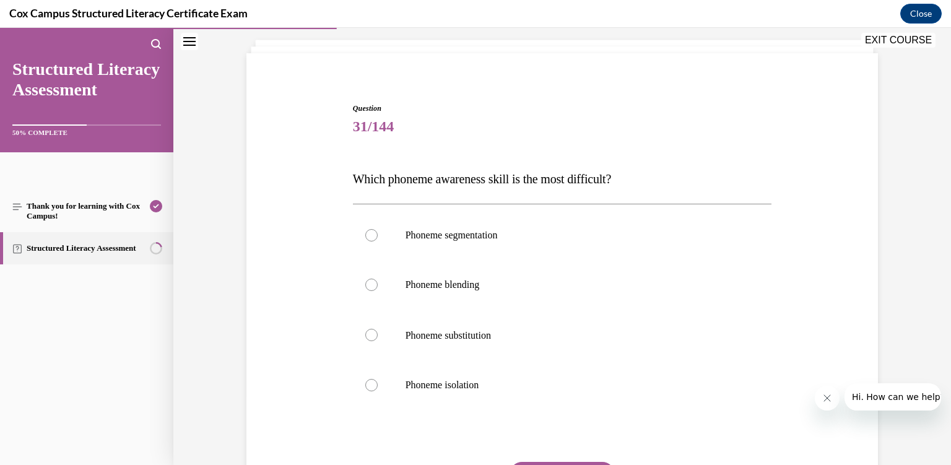
scroll to position [77, 0]
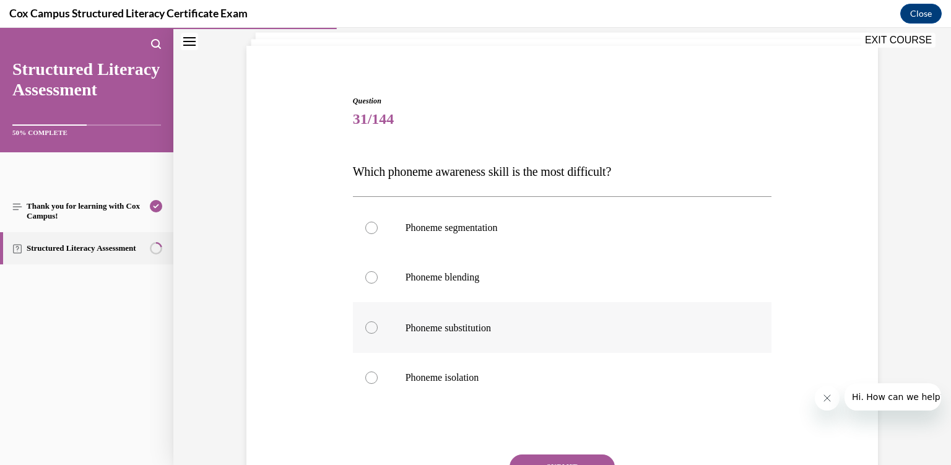
click at [534, 343] on label "Phoneme substitution" at bounding box center [562, 327] width 419 height 51
click at [378, 334] on input "Phoneme substitution" at bounding box center [371, 327] width 12 height 12
radio input "true"
click at [565, 457] on button "SUBMIT" at bounding box center [562, 467] width 105 height 25
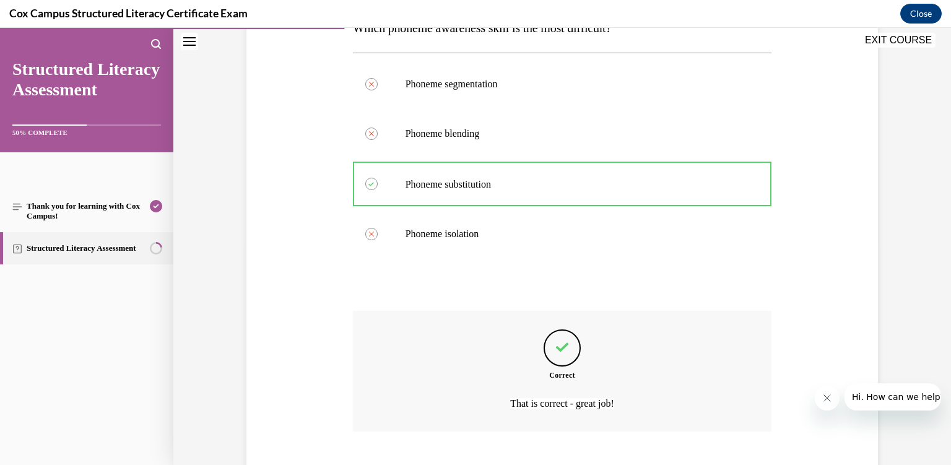
scroll to position [279, 0]
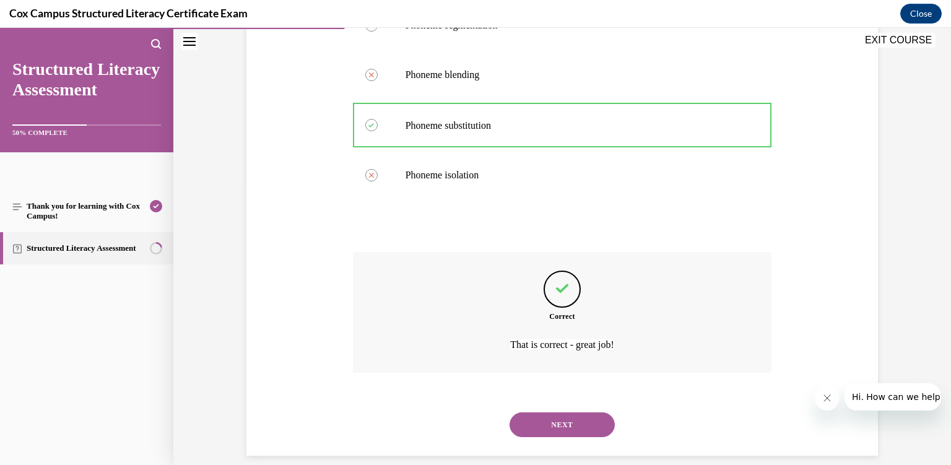
click at [558, 413] on button "NEXT" at bounding box center [562, 425] width 105 height 25
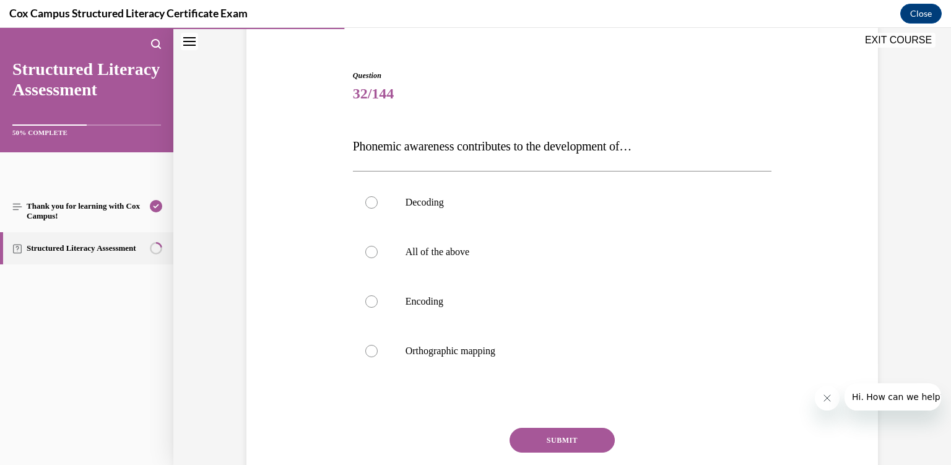
scroll to position [103, 0]
click at [522, 259] on label "All of the above" at bounding box center [562, 252] width 419 height 50
click at [378, 258] on input "All of the above" at bounding box center [371, 251] width 12 height 12
radio input "true"
click at [570, 437] on button "SUBMIT" at bounding box center [562, 439] width 105 height 25
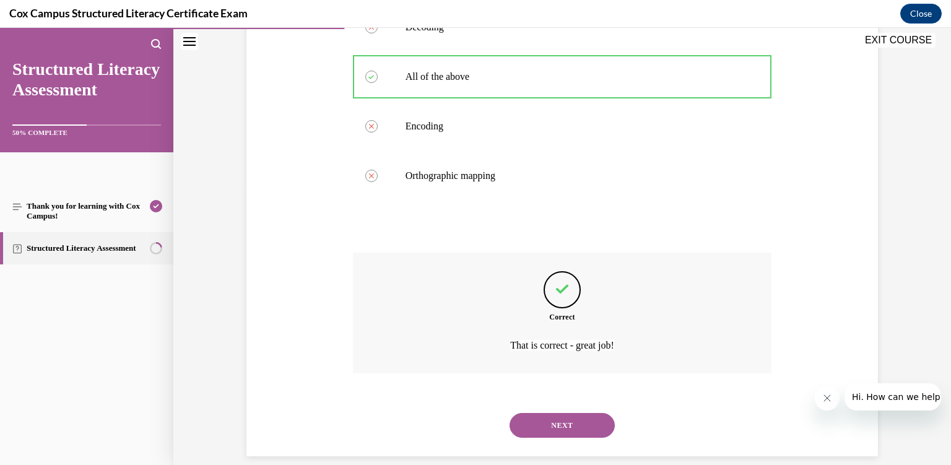
scroll to position [278, 0]
click at [571, 415] on button "NEXT" at bounding box center [562, 425] width 105 height 25
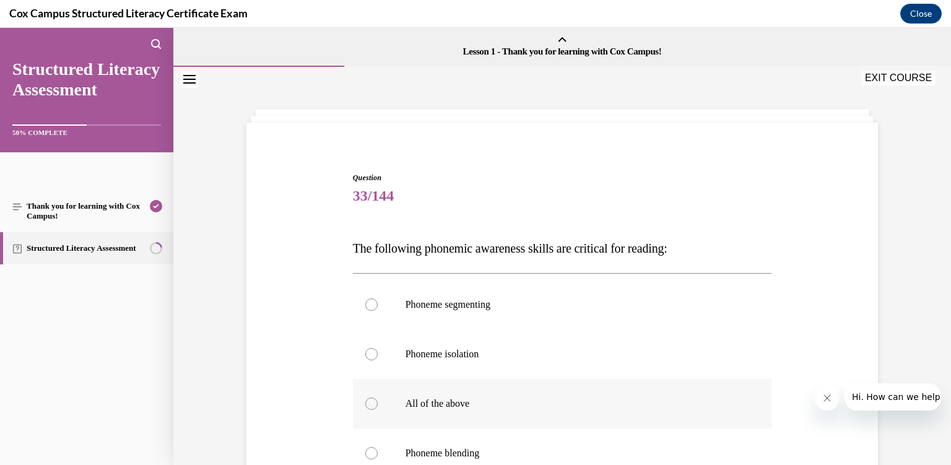
click at [559, 409] on p "All of the above" at bounding box center [574, 404] width 336 height 12
click at [378, 409] on input "All of the above" at bounding box center [371, 404] width 12 height 12
radio input "true"
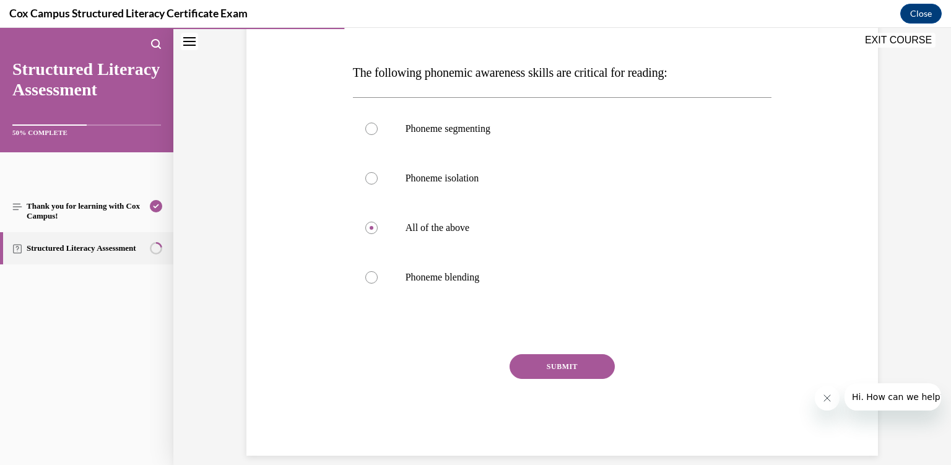
click at [554, 365] on button "SUBMIT" at bounding box center [562, 366] width 105 height 25
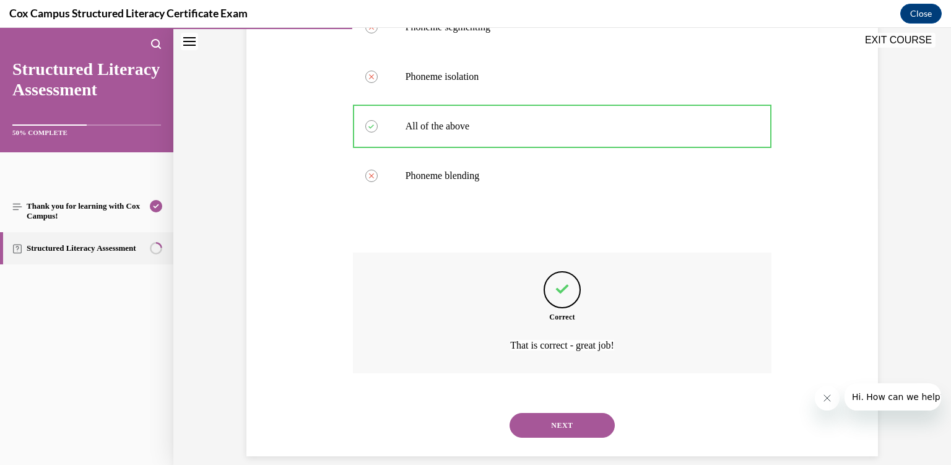
scroll to position [278, 0]
click at [551, 416] on button "NEXT" at bounding box center [562, 425] width 105 height 25
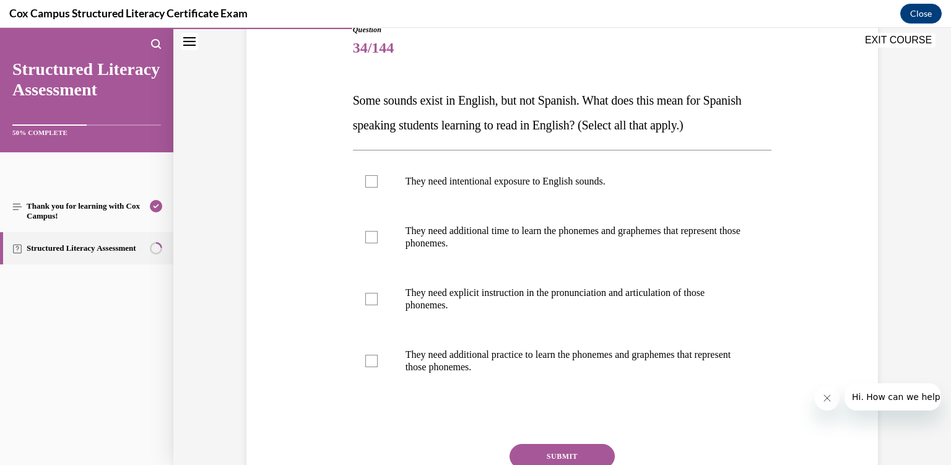
scroll to position [147, 0]
click at [400, 349] on label "They need additional practice to learn the phonemes and graphemes that represen…" at bounding box center [562, 362] width 419 height 62
click at [378, 356] on input "They need additional practice to learn the phonemes and graphemes that represen…" at bounding box center [371, 362] width 12 height 12
checkbox input "true"
click at [401, 326] on label "They need explicit instruction in the pronunciation and articulation of those p…" at bounding box center [562, 300] width 419 height 62
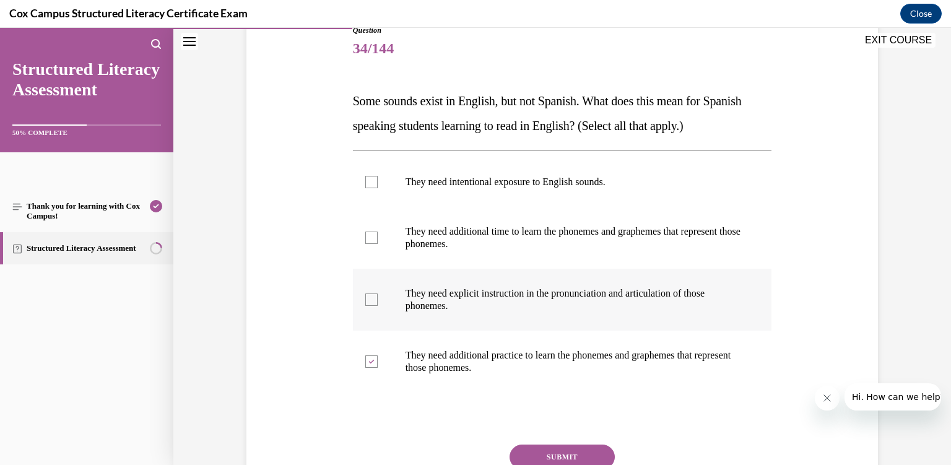
click at [378, 306] on input "They need explicit instruction in the pronunciation and articulation of those p…" at bounding box center [371, 300] width 12 height 12
checkbox input "true"
click at [385, 209] on label "They need additional time to learn the phonemes and graphemes that represent th…" at bounding box center [562, 238] width 419 height 62
click at [378, 232] on input "They need additional time to learn the phonemes and graphemes that represent th…" at bounding box center [371, 238] width 12 height 12
checkbox input "true"
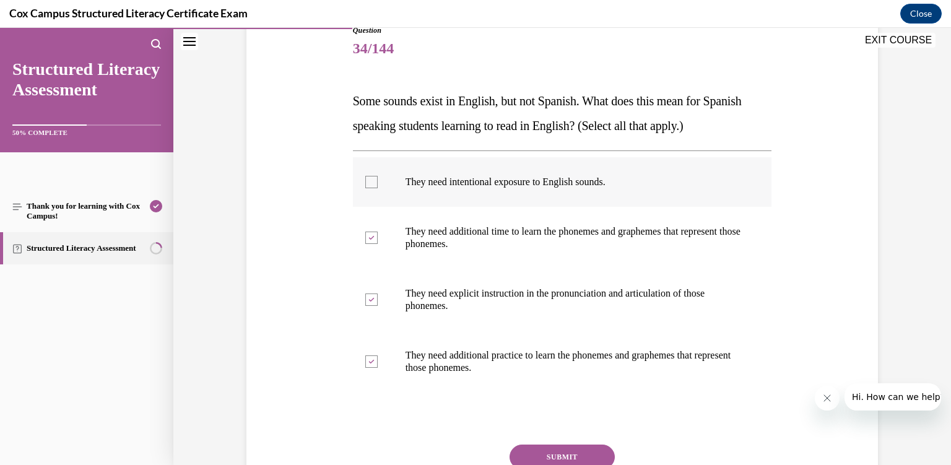
click at [388, 197] on label "They need intentional exposure to English sounds." at bounding box center [562, 182] width 419 height 50
click at [378, 188] on input "They need intentional exposure to English sounds." at bounding box center [371, 182] width 12 height 12
checkbox input "true"
click at [556, 460] on button "SUBMIT" at bounding box center [562, 457] width 105 height 25
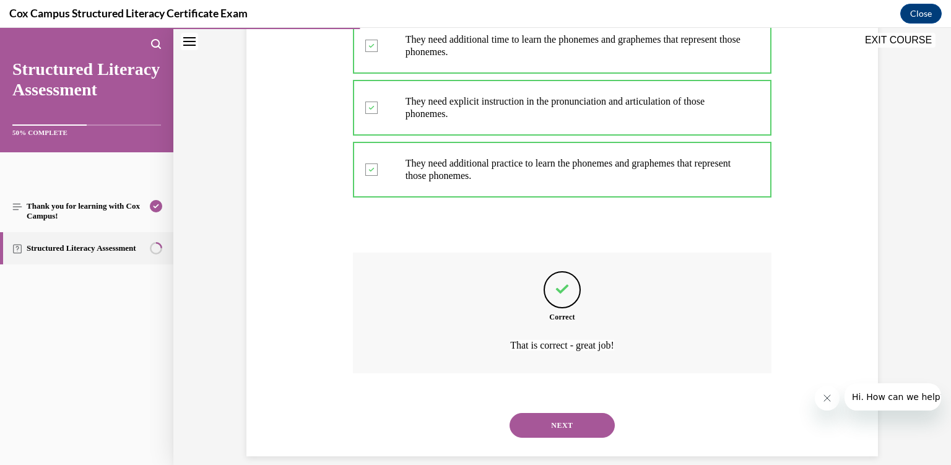
scroll to position [340, 0]
click at [598, 414] on button "NEXT" at bounding box center [562, 425] width 105 height 25
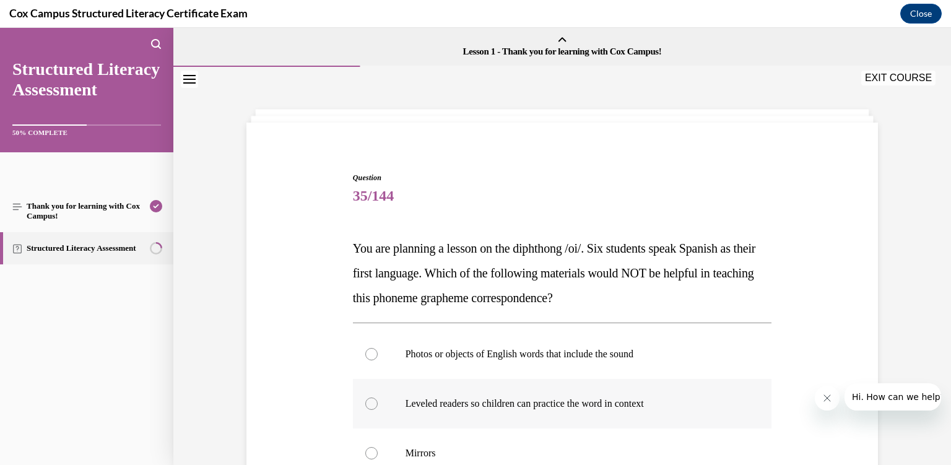
click at [601, 410] on label "Leveled readers so children can practice the word in context" at bounding box center [562, 404] width 419 height 50
click at [378, 410] on input "Leveled readers so children can practice the word in context" at bounding box center [371, 404] width 12 height 12
radio input "true"
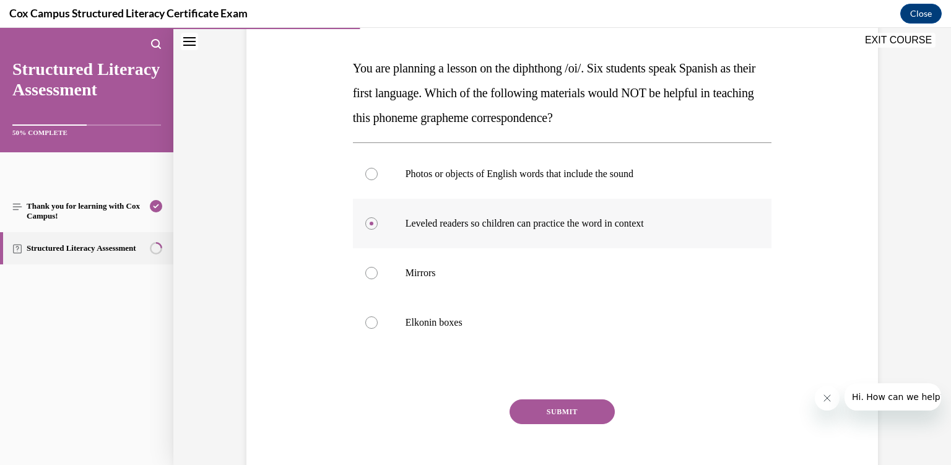
click at [601, 410] on button "SUBMIT" at bounding box center [562, 412] width 105 height 25
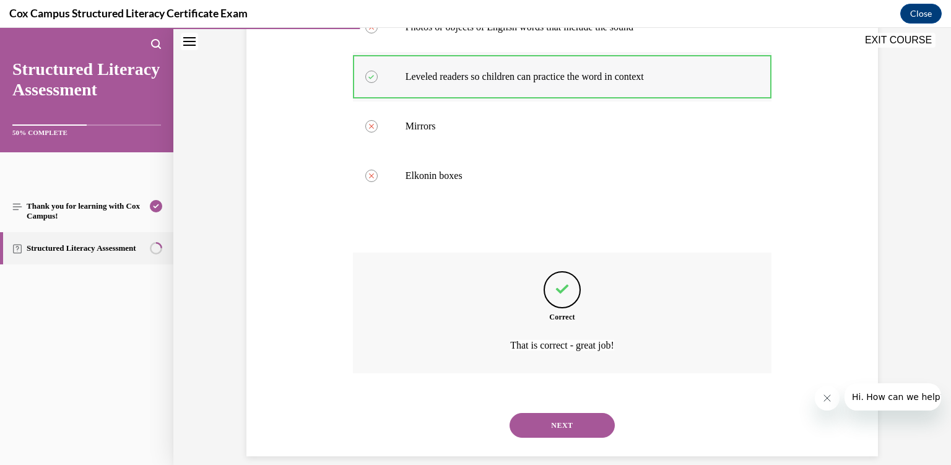
scroll to position [328, 0]
click at [584, 413] on button "NEXT" at bounding box center [562, 425] width 105 height 25
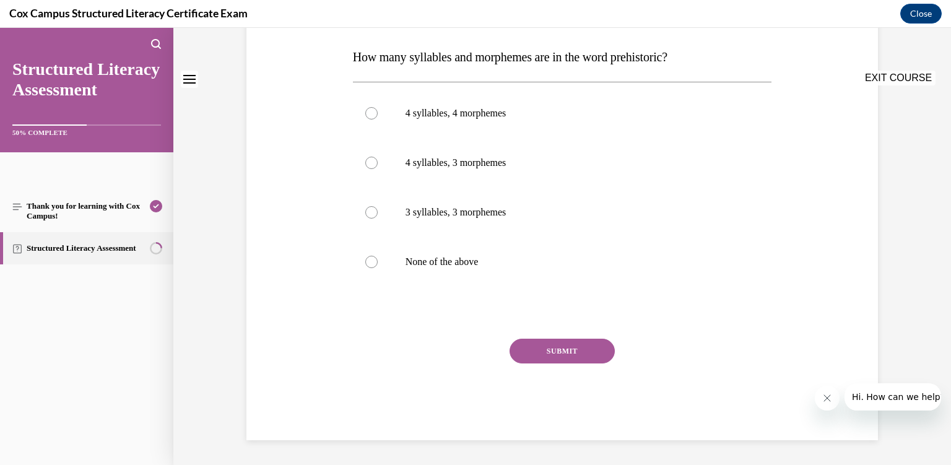
scroll to position [0, 0]
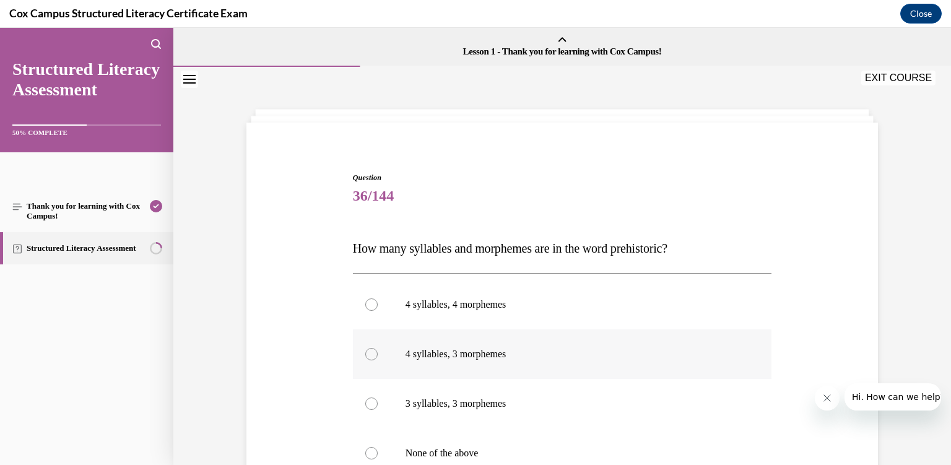
click at [549, 347] on label "4 syllables, 3 morphemes" at bounding box center [562, 355] width 419 height 50
click at [378, 348] on input "4 syllables, 3 morphemes" at bounding box center [371, 354] width 12 height 12
radio input "true"
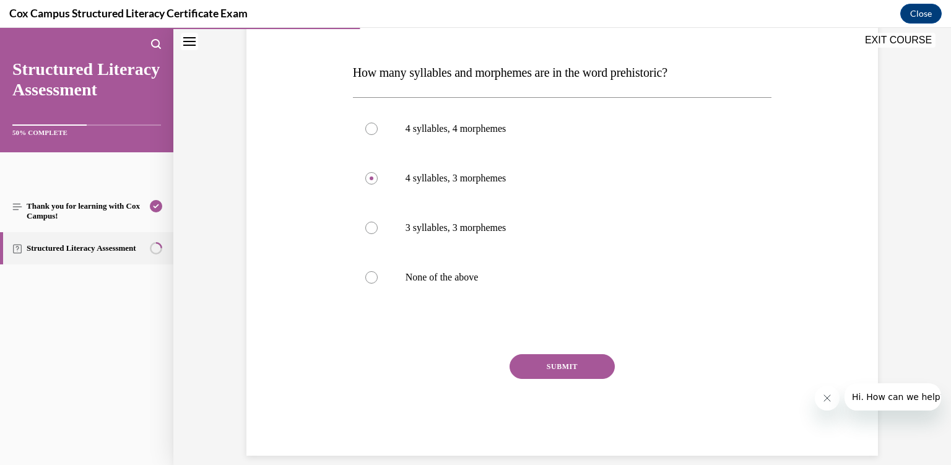
click at [553, 357] on button "SUBMIT" at bounding box center [562, 366] width 105 height 25
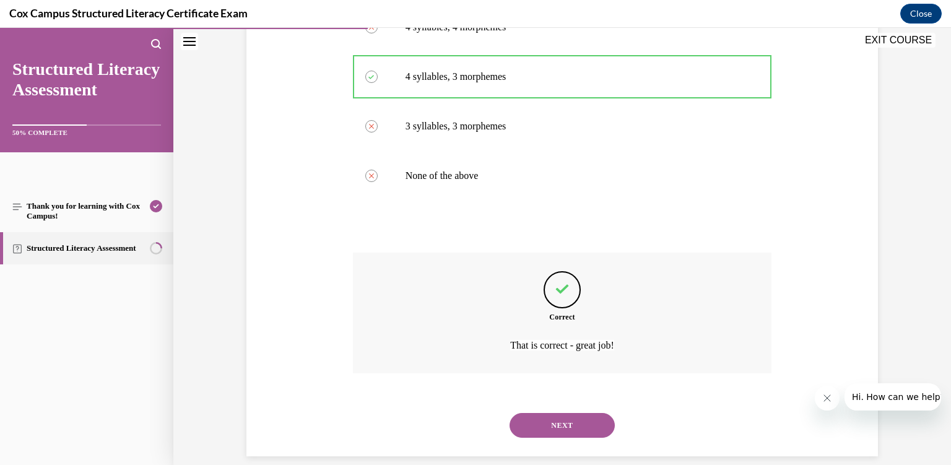
scroll to position [278, 0]
click at [541, 413] on button "NEXT" at bounding box center [562, 425] width 105 height 25
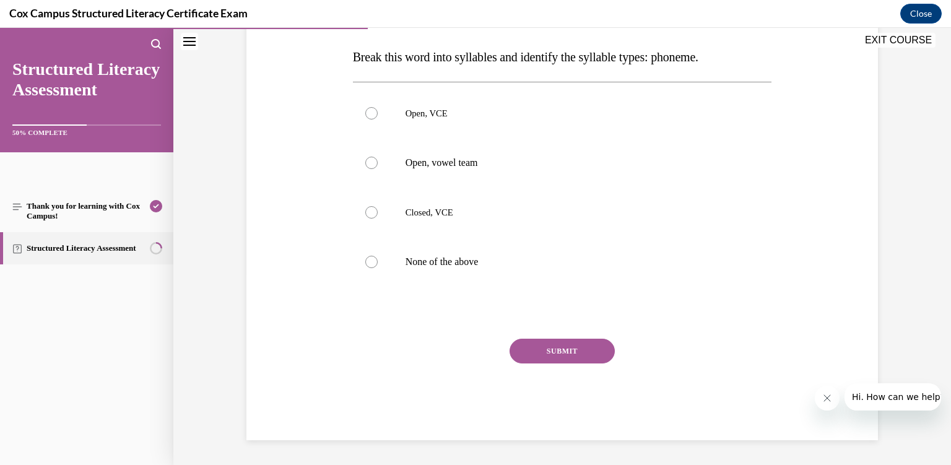
scroll to position [0, 0]
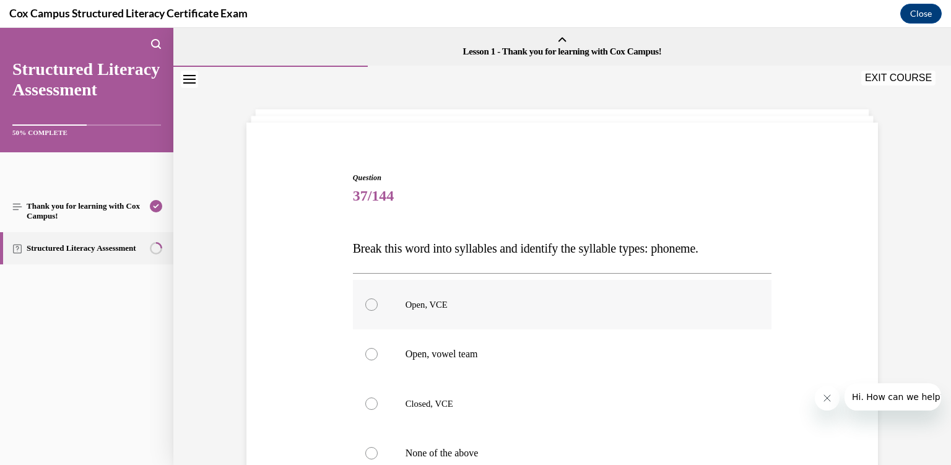
click at [469, 311] on p "Open, VCE" at bounding box center [574, 305] width 336 height 12
click at [378, 311] on input "Open, VCE" at bounding box center [371, 305] width 12 height 12
radio input "true"
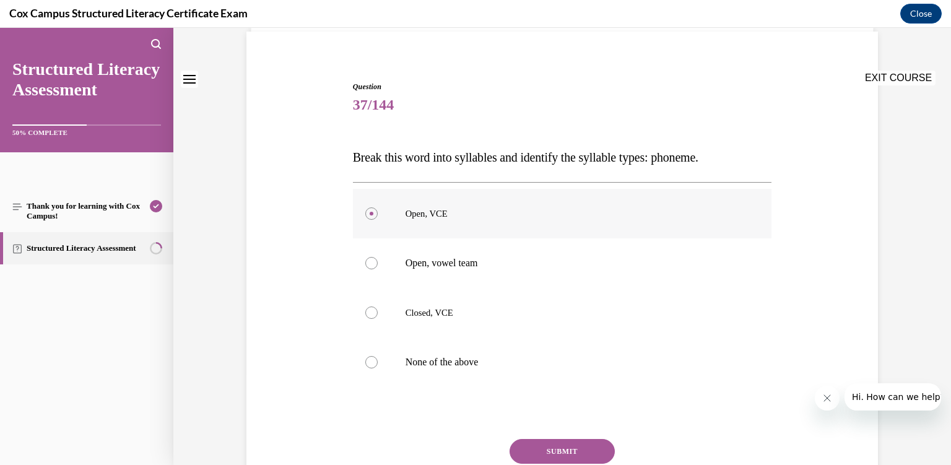
scroll to position [94, 0]
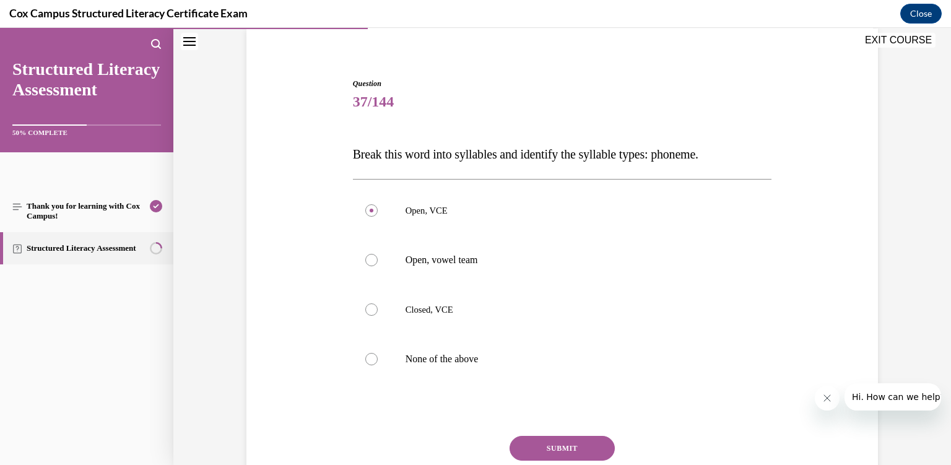
click at [570, 447] on button "SUBMIT" at bounding box center [562, 448] width 105 height 25
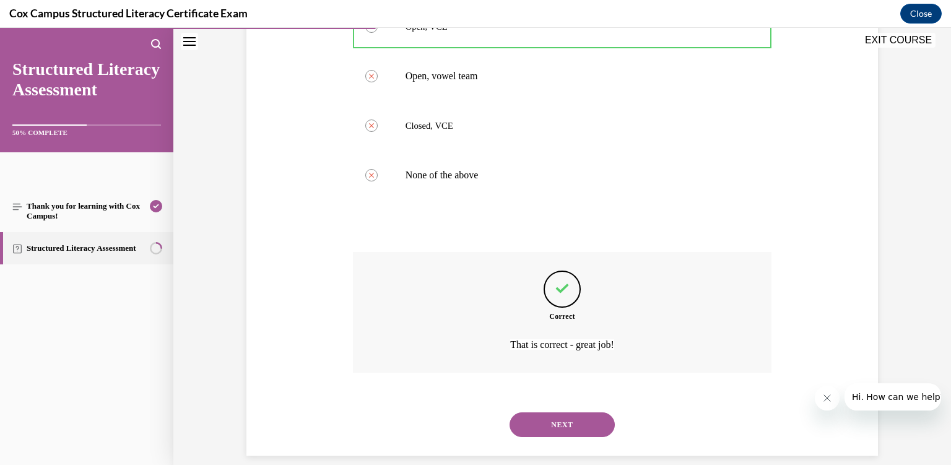
scroll to position [279, 0]
click at [554, 419] on button "NEXT" at bounding box center [562, 424] width 105 height 25
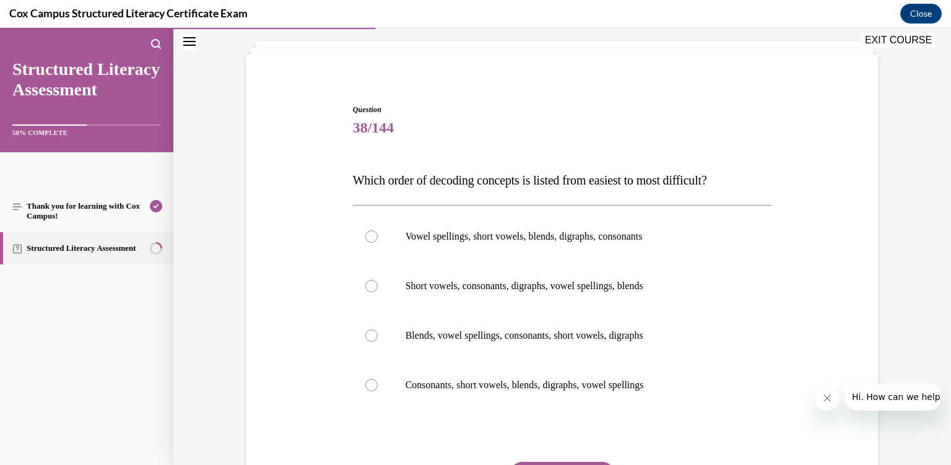
scroll to position [71, 0]
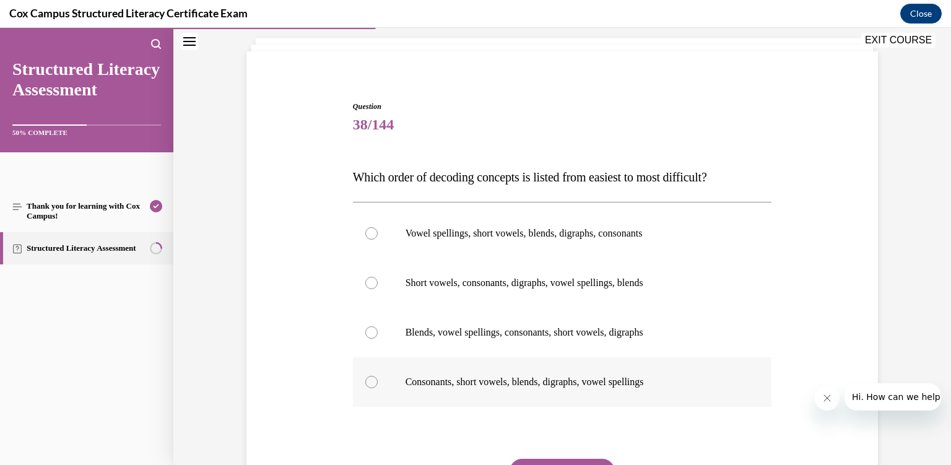
click at [546, 395] on label "Consonants, short vowels, blends, digraphs, vowel spellings" at bounding box center [562, 382] width 419 height 50
click at [378, 388] on input "Consonants, short vowels, blends, digraphs, vowel spellings" at bounding box center [371, 382] width 12 height 12
radio input "true"
click at [573, 463] on button "SUBMIT" at bounding box center [562, 471] width 105 height 25
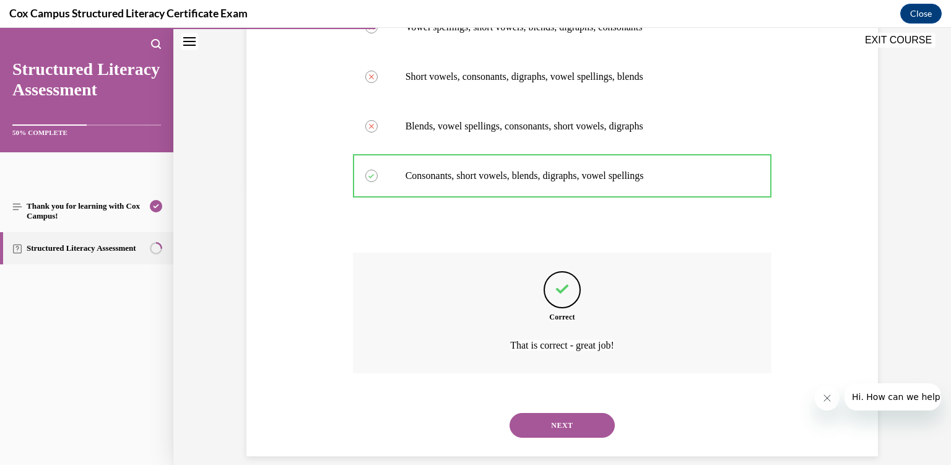
scroll to position [278, 0]
click at [554, 417] on button "NEXT" at bounding box center [562, 425] width 105 height 25
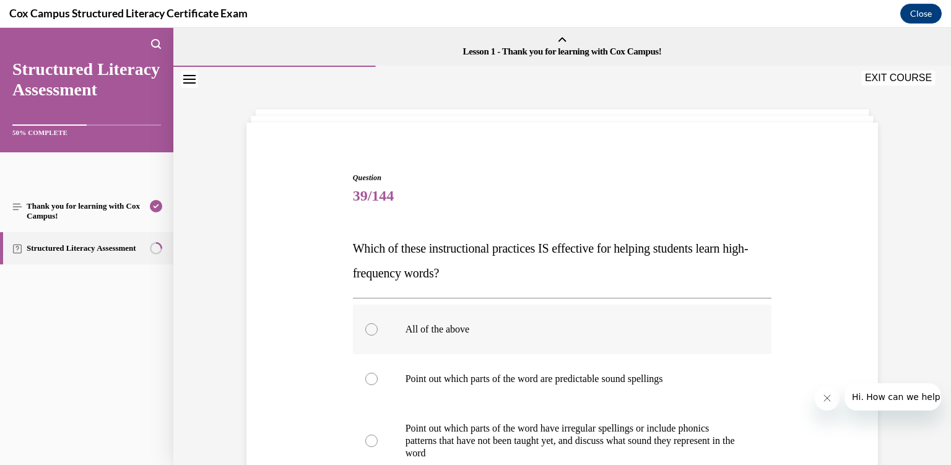
click at [527, 320] on label "All of the above" at bounding box center [562, 330] width 419 height 50
click at [378, 323] on input "All of the above" at bounding box center [371, 329] width 12 height 12
radio input "true"
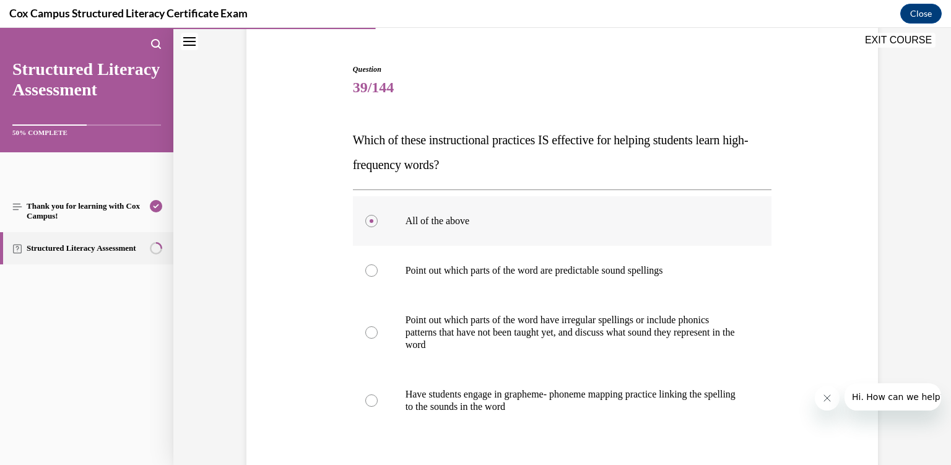
scroll to position [238, 0]
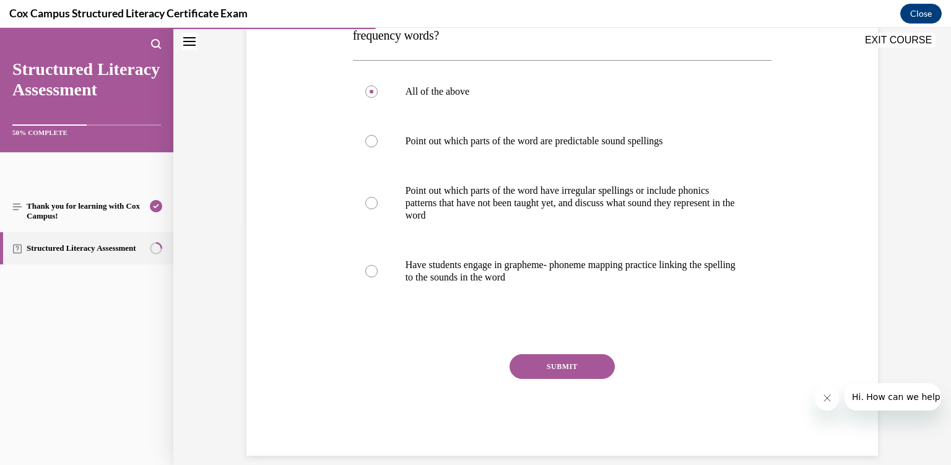
click at [539, 367] on button "SUBMIT" at bounding box center [562, 366] width 105 height 25
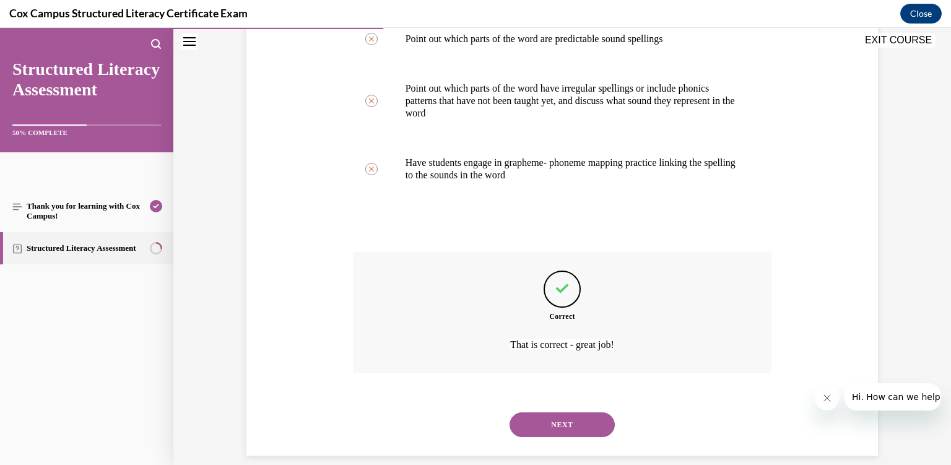
scroll to position [341, 0]
click at [543, 413] on button "NEXT" at bounding box center [562, 424] width 105 height 25
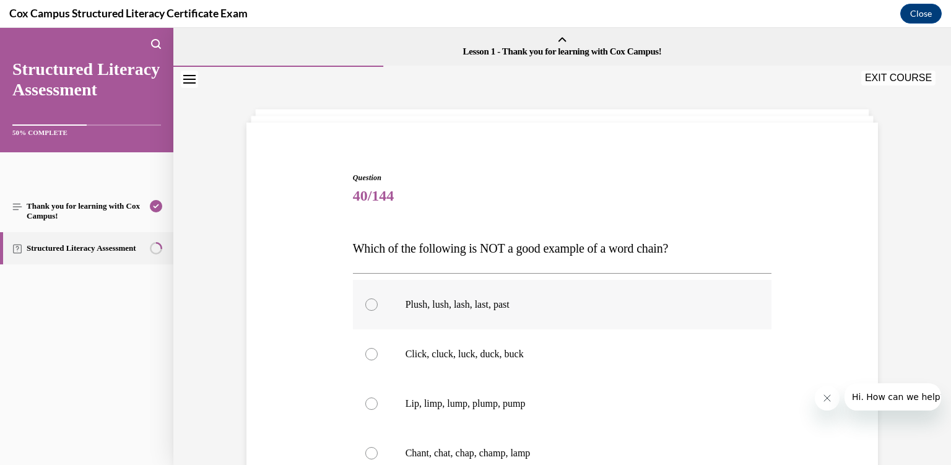
click at [487, 296] on label "Plush, lush, lash, last, past" at bounding box center [562, 305] width 419 height 50
click at [378, 299] on input "Plush, lush, lash, last, past" at bounding box center [371, 305] width 12 height 12
radio input "true"
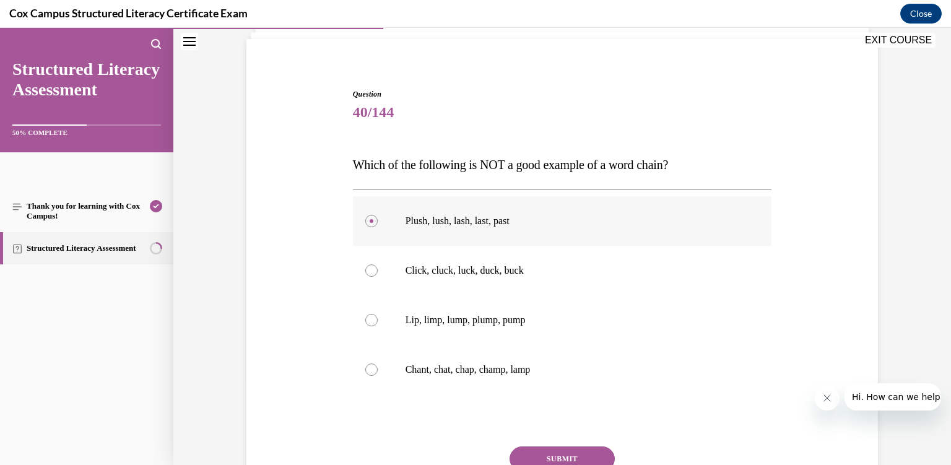
scroll to position [120, 0]
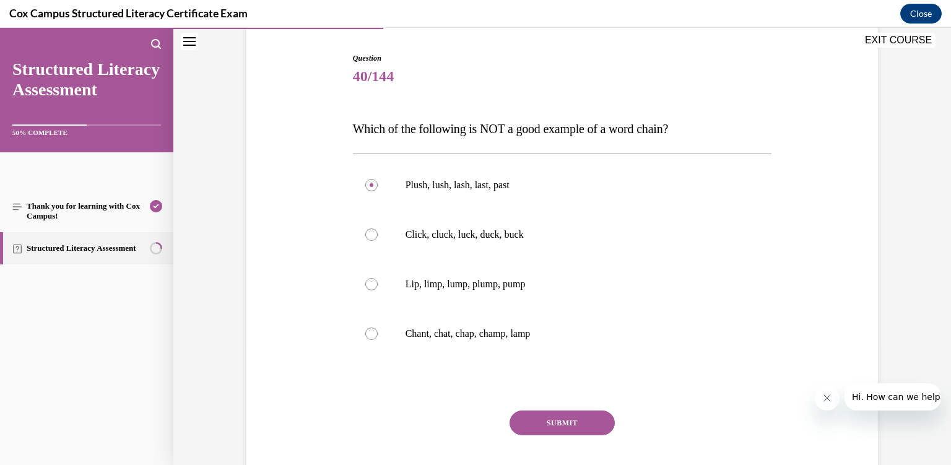
click at [559, 411] on button "SUBMIT" at bounding box center [562, 423] width 105 height 25
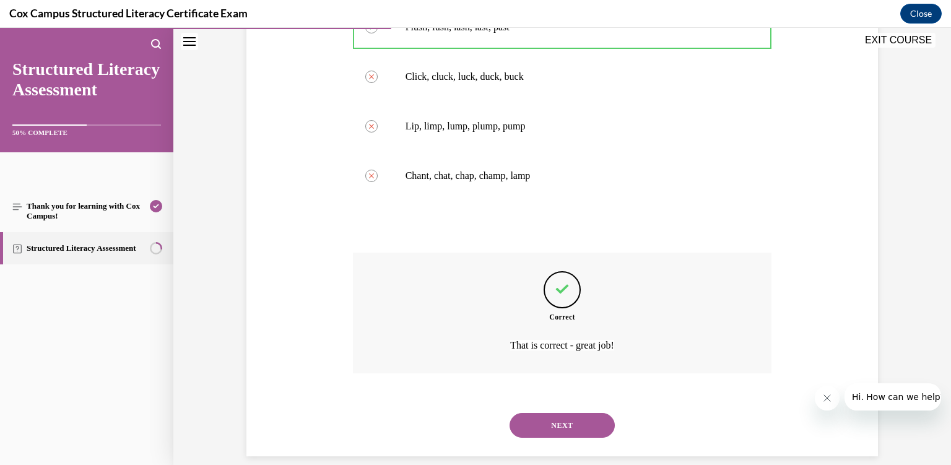
scroll to position [278, 0]
click at [559, 413] on button "NEXT" at bounding box center [562, 425] width 105 height 25
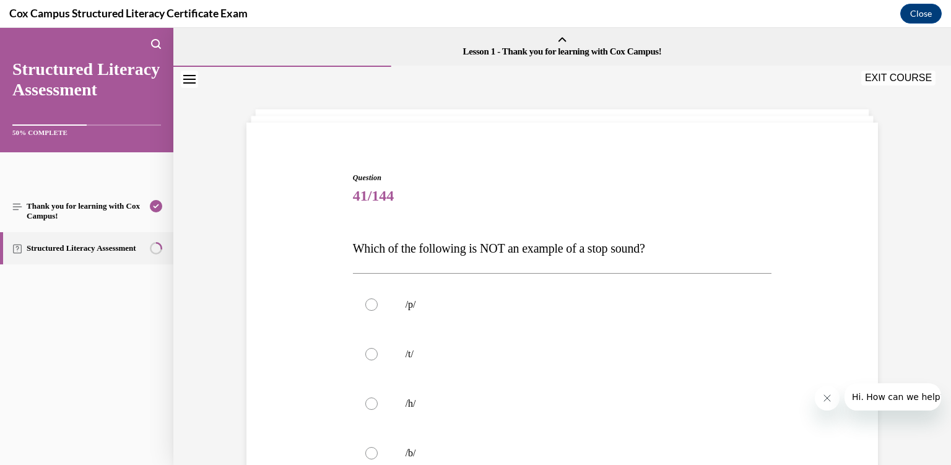
click at [559, 411] on label "/h/" at bounding box center [562, 404] width 419 height 50
click at [378, 410] on input "/h/" at bounding box center [371, 404] width 12 height 12
radio input "true"
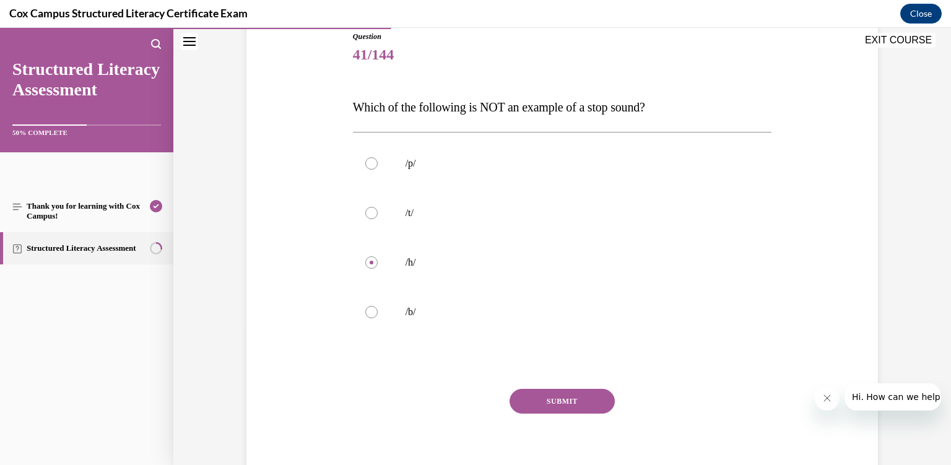
scroll to position [144, 0]
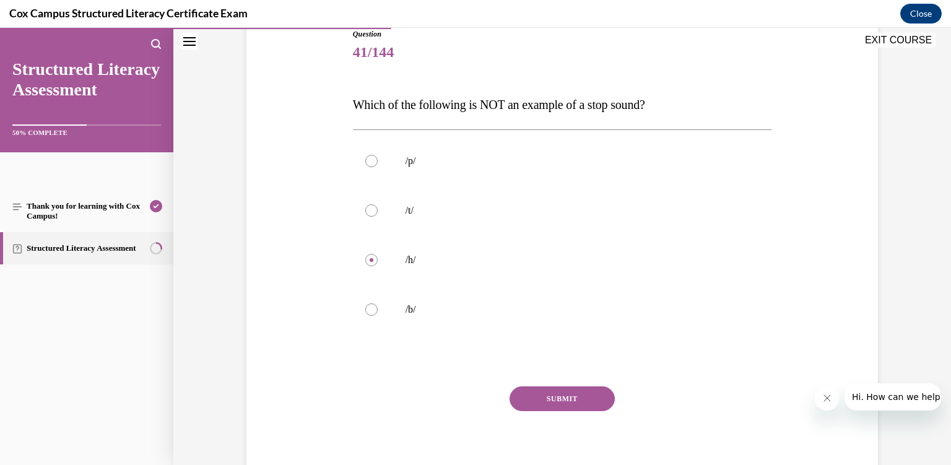
click at [556, 398] on button "SUBMIT" at bounding box center [562, 399] width 105 height 25
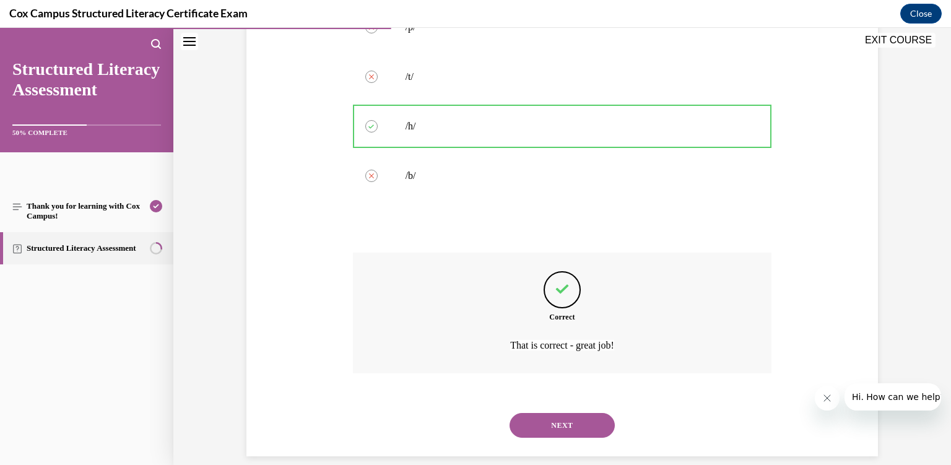
scroll to position [278, 0]
click at [556, 413] on button "NEXT" at bounding box center [562, 425] width 105 height 25
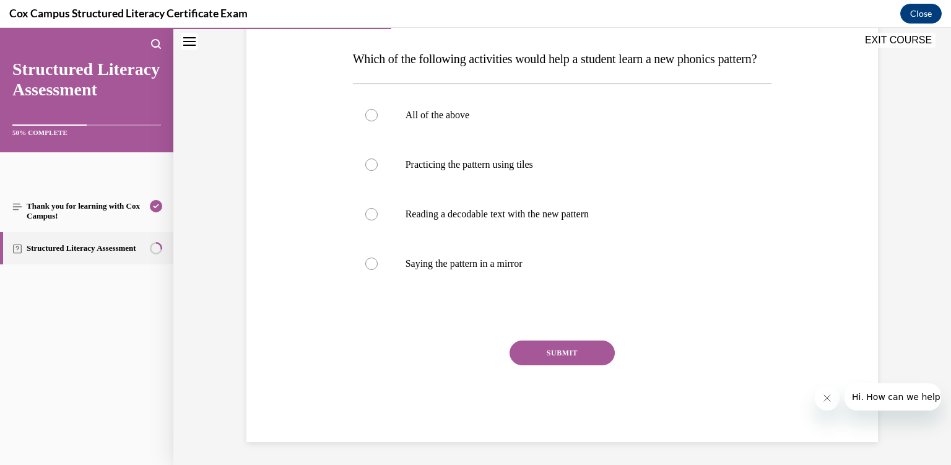
scroll to position [197, 0]
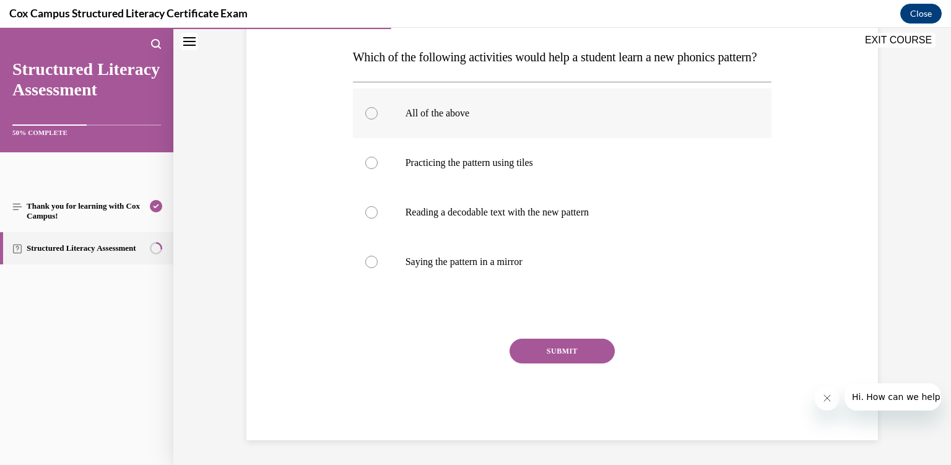
click at [489, 115] on label "All of the above" at bounding box center [562, 114] width 419 height 50
click at [378, 115] on input "All of the above" at bounding box center [371, 113] width 12 height 12
radio input "true"
click at [555, 364] on button "SUBMIT" at bounding box center [562, 351] width 105 height 25
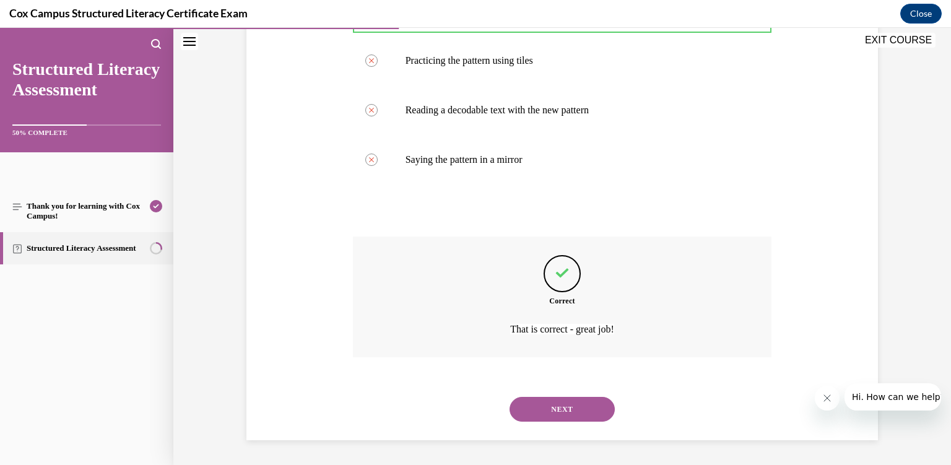
scroll to position [303, 0]
click at [571, 410] on button "NEXT" at bounding box center [562, 409] width 105 height 25
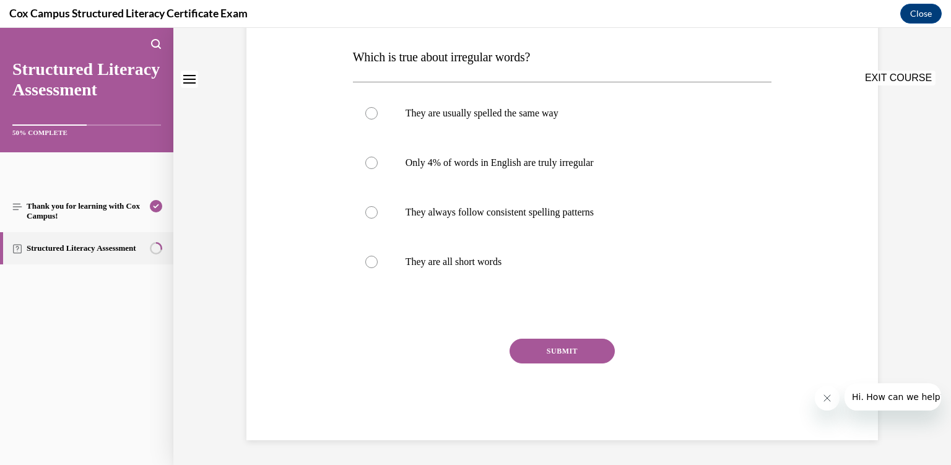
scroll to position [0, 0]
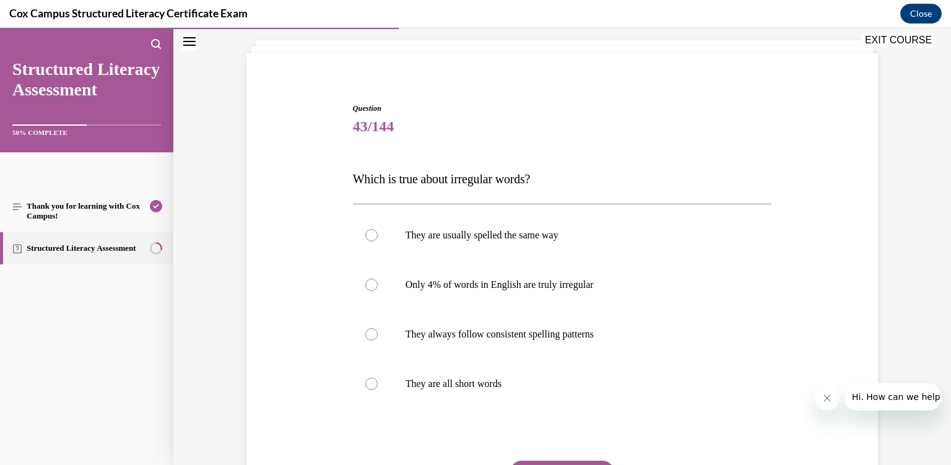
click at [571, 410] on div "They are usually spelled the same way  Only 4% of words in English are truly ir…" at bounding box center [562, 309] width 419 height 211
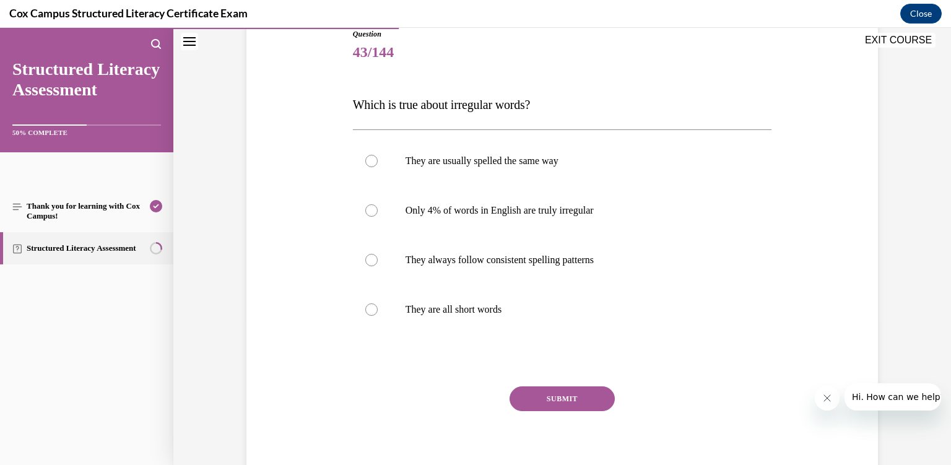
scroll to position [144, 0]
click at [520, 224] on label "Only 4% of words in English are truly irregular" at bounding box center [562, 211] width 419 height 50
click at [378, 217] on input "Only 4% of words in English are truly irregular" at bounding box center [371, 210] width 12 height 12
radio input "true"
click at [556, 402] on button "SUBMIT" at bounding box center [562, 399] width 105 height 25
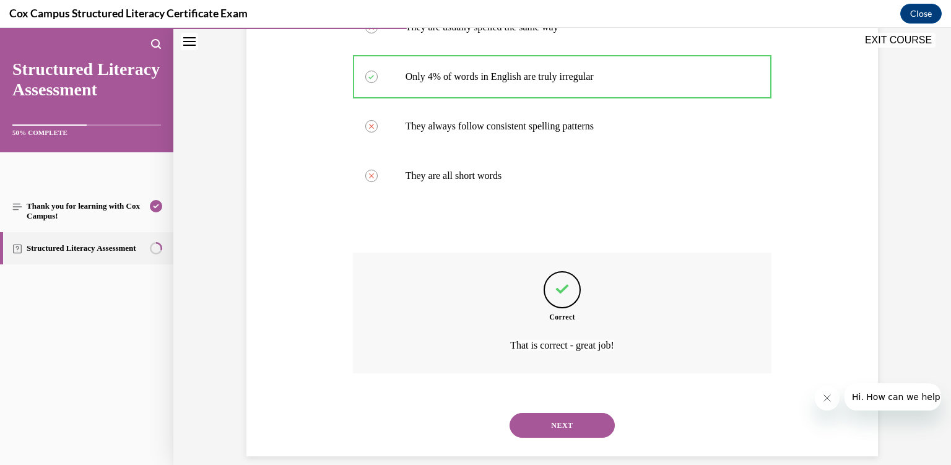
scroll to position [278, 0]
click at [556, 413] on button "NEXT" at bounding box center [562, 425] width 105 height 25
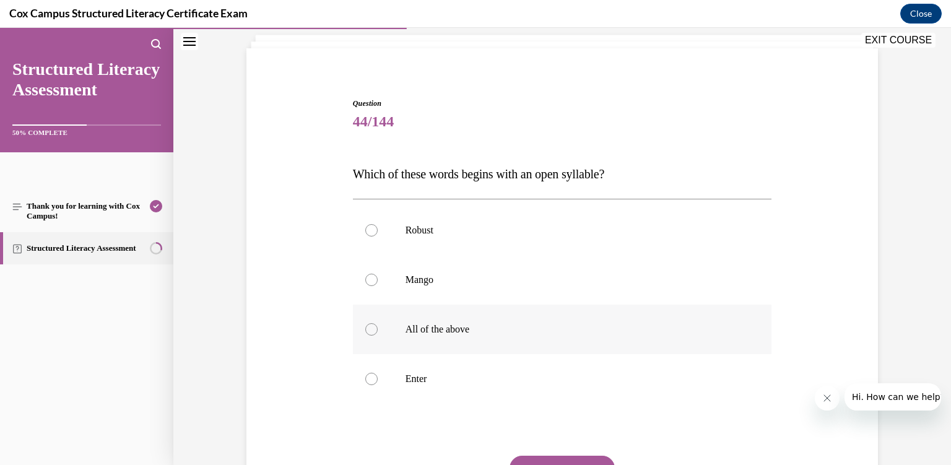
scroll to position [82, 0]
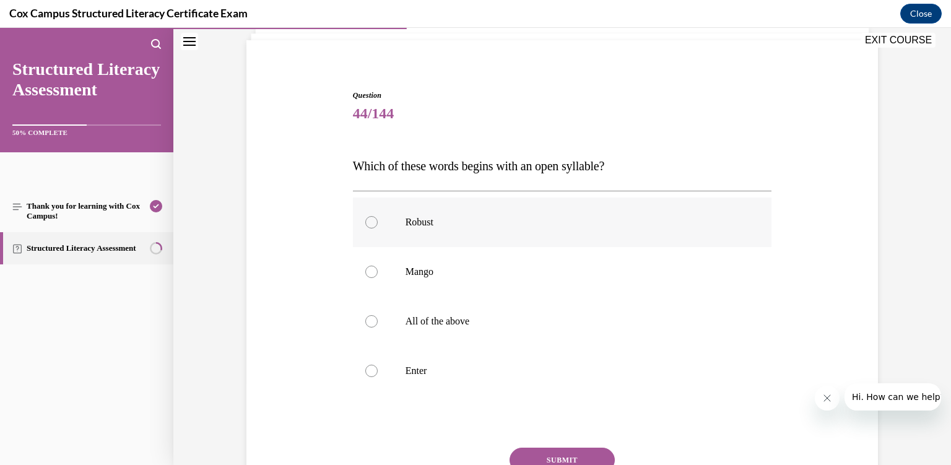
click at [468, 217] on p "Robust" at bounding box center [574, 222] width 336 height 12
click at [378, 217] on input "Robust" at bounding box center [371, 222] width 12 height 12
radio input "true"
click at [566, 453] on button "SUBMIT" at bounding box center [562, 460] width 105 height 25
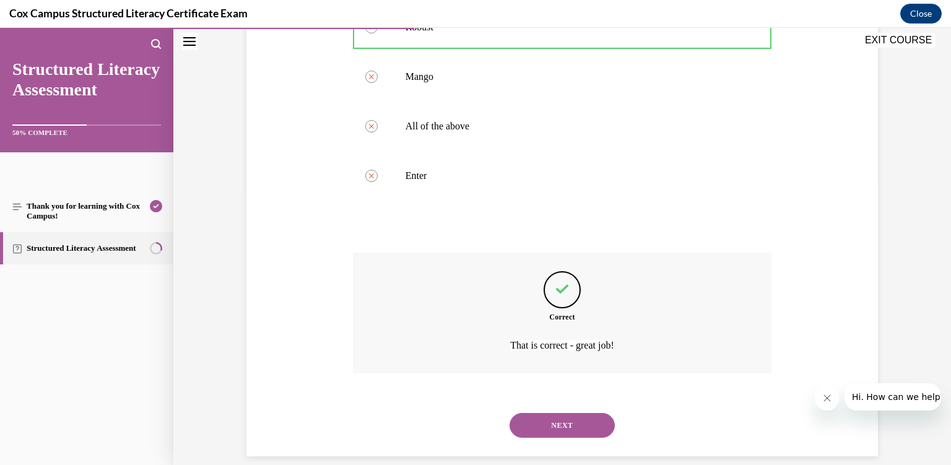
scroll to position [278, 0]
click at [555, 413] on button "NEXT" at bounding box center [562, 425] width 105 height 25
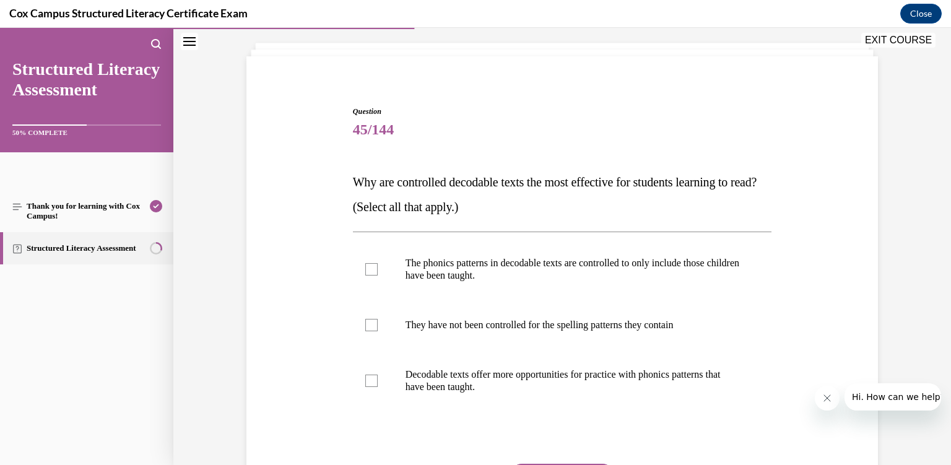
scroll to position [105, 0]
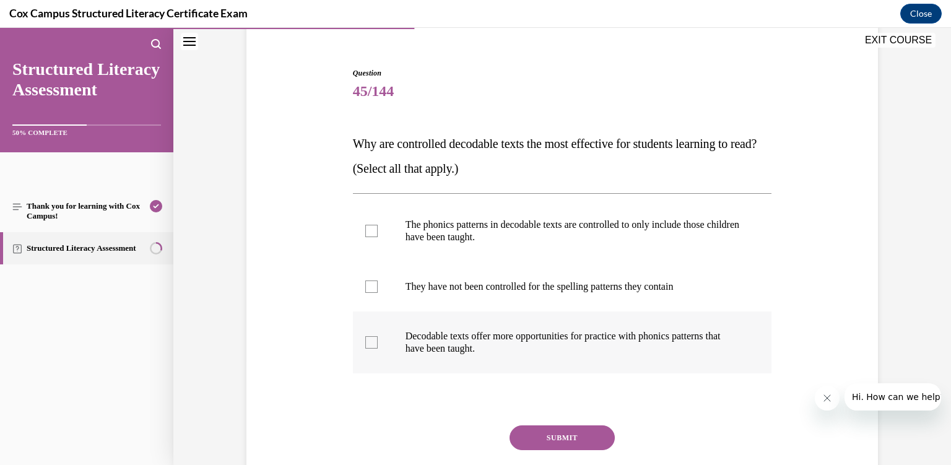
click at [531, 343] on p "Decodable texts offer more opportunities for practice with phonics patterns tha…" at bounding box center [574, 342] width 336 height 25
click at [378, 343] on input "Decodable texts offer more opportunities for practice with phonics patterns tha…" at bounding box center [371, 342] width 12 height 12
checkbox input "true"
click at [496, 221] on p "The phonics patterns in decodable texts are controlled to only include those ch…" at bounding box center [574, 231] width 336 height 25
click at [378, 225] on input "The phonics patterns in decodable texts are controlled to only include those ch…" at bounding box center [371, 231] width 12 height 12
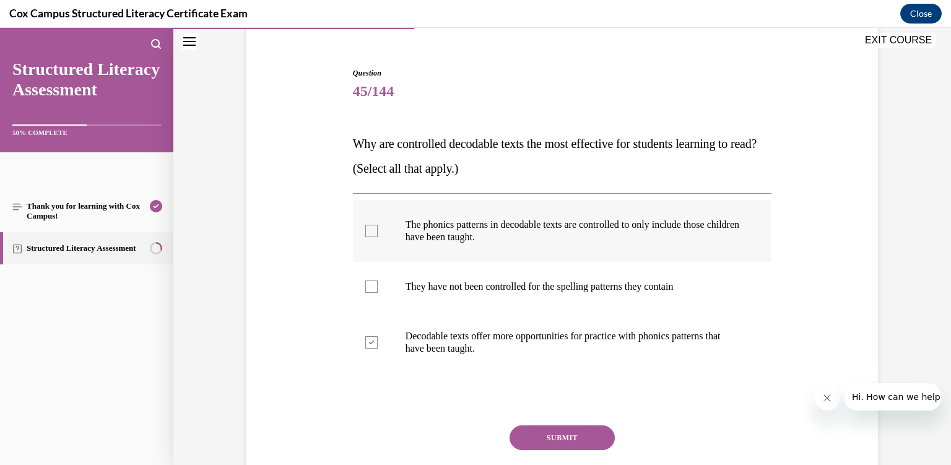
checkbox input "true"
click at [586, 427] on button "SUBMIT" at bounding box center [562, 438] width 105 height 25
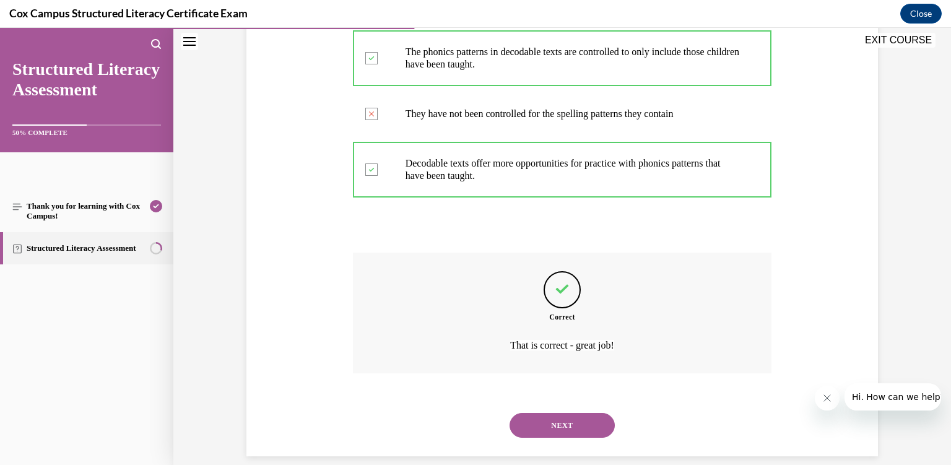
scroll to position [278, 0]
click at [578, 413] on button "NEXT" at bounding box center [562, 425] width 105 height 25
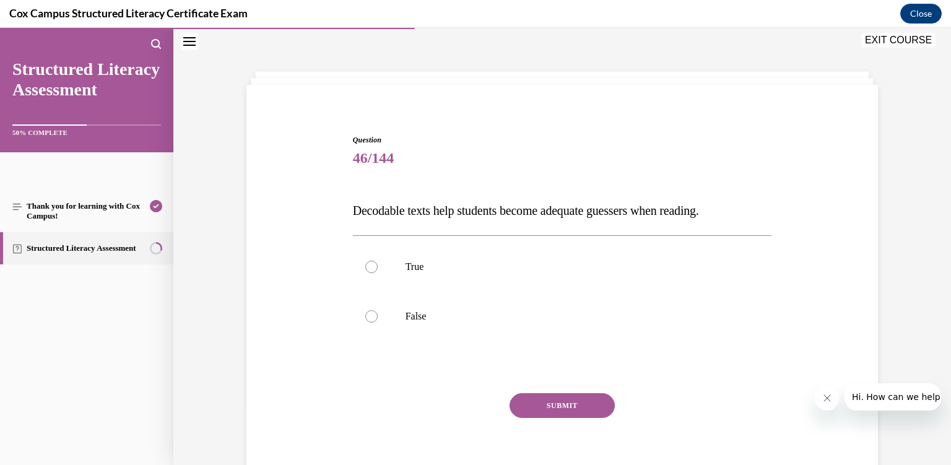
scroll to position [37, 0]
click at [491, 294] on label "False" at bounding box center [562, 317] width 419 height 50
click at [378, 311] on input "False" at bounding box center [371, 317] width 12 height 12
radio input "true"
click at [575, 408] on button "SUBMIT" at bounding box center [562, 406] width 105 height 25
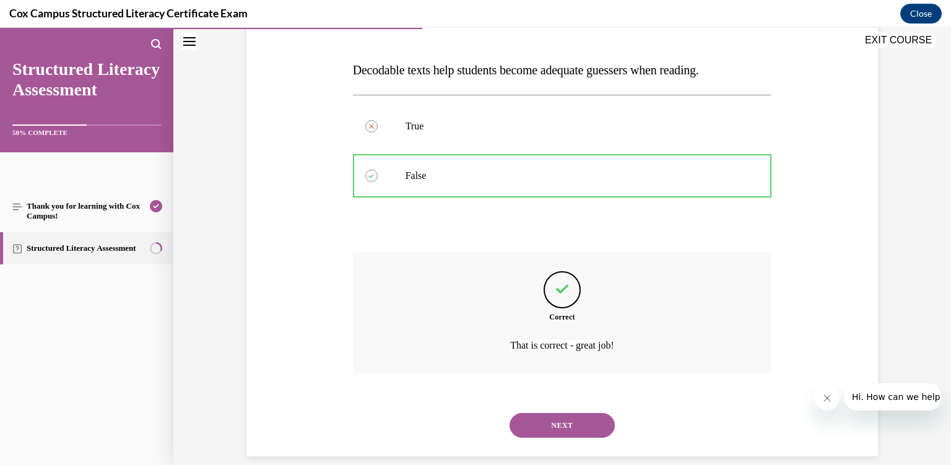
scroll to position [179, 0]
click at [575, 413] on button "NEXT" at bounding box center [562, 425] width 105 height 25
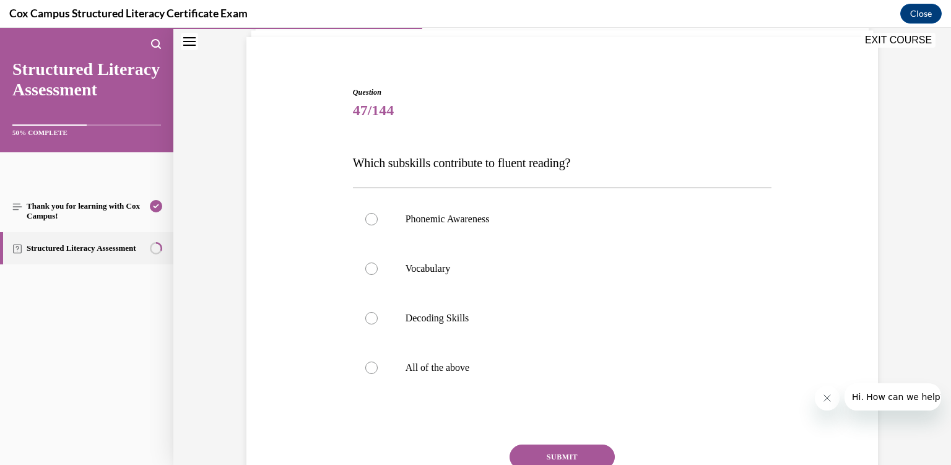
scroll to position [87, 0]
click at [554, 370] on p "All of the above" at bounding box center [574, 367] width 336 height 12
click at [378, 370] on input "All of the above" at bounding box center [371, 367] width 12 height 12
radio input "true"
click at [566, 453] on button "SUBMIT" at bounding box center [562, 456] width 105 height 25
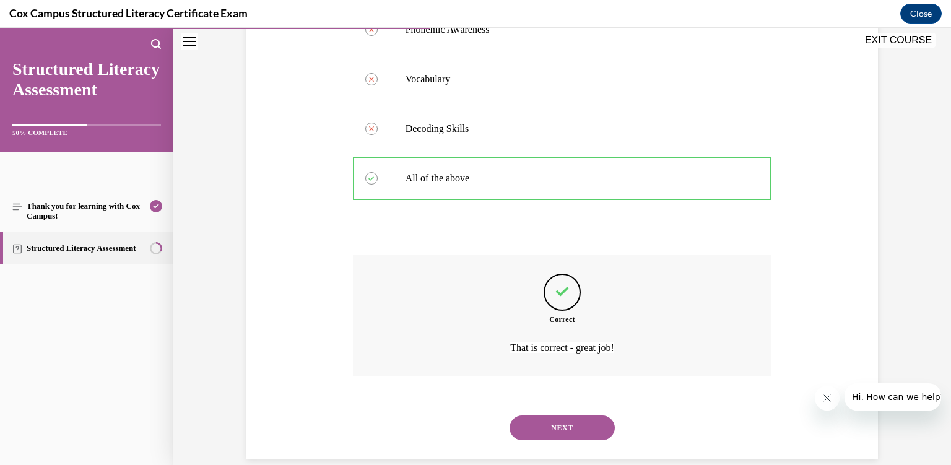
scroll to position [278, 0]
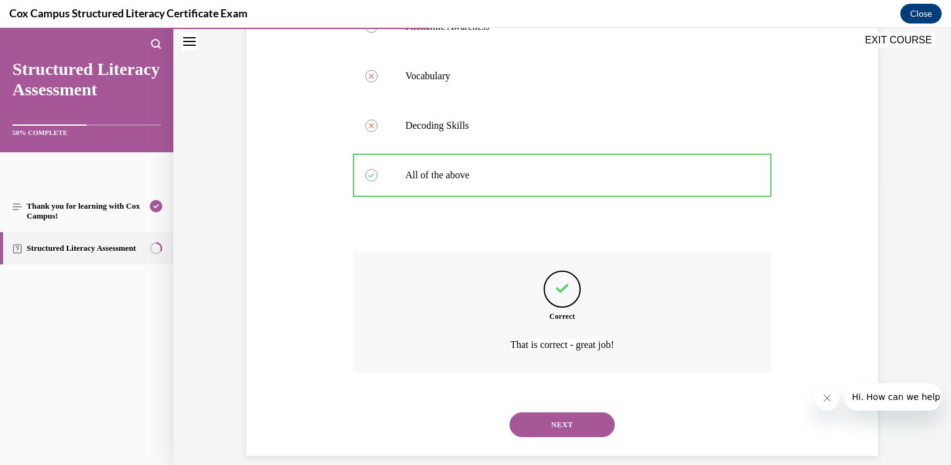
click at [557, 413] on button "NEXT" at bounding box center [562, 425] width 105 height 25
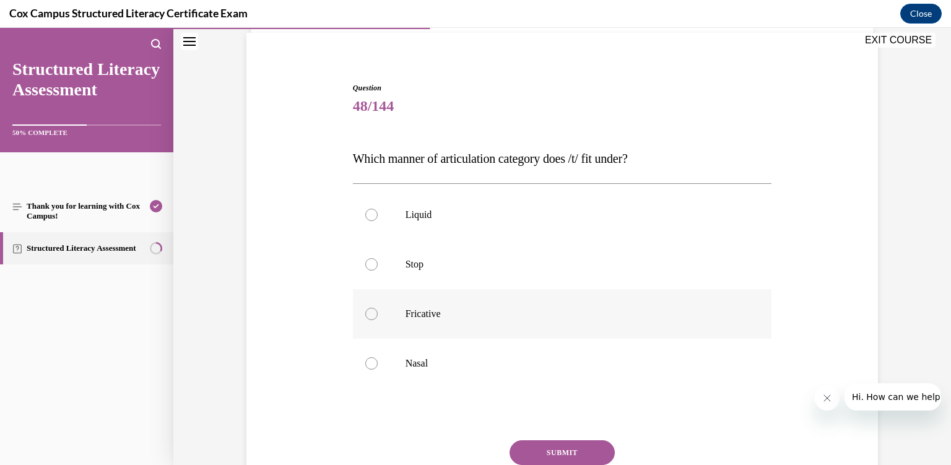
scroll to position [90, 0]
click at [479, 263] on p "Stop" at bounding box center [574, 264] width 336 height 12
click at [378, 263] on input "Stop" at bounding box center [371, 264] width 12 height 12
radio input "true"
click at [528, 440] on button "SUBMIT" at bounding box center [562, 452] width 105 height 25
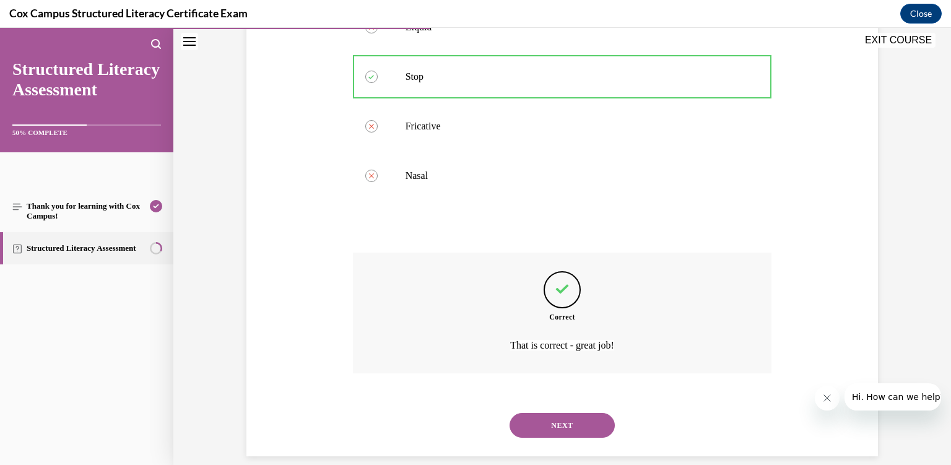
scroll to position [278, 0]
click at [536, 413] on button "NEXT" at bounding box center [562, 425] width 105 height 25
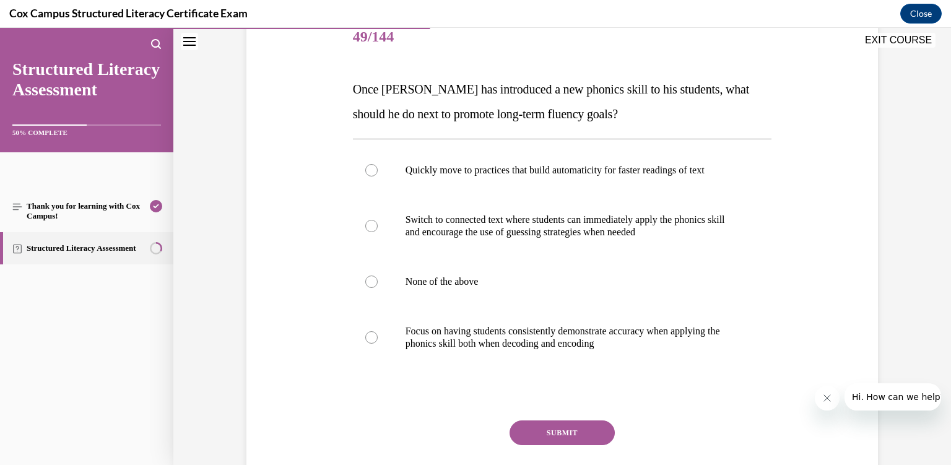
scroll to position [160, 0]
click at [512, 325] on p "Focus on having students consistently demonstrate accuracy when applying the ph…" at bounding box center [574, 337] width 336 height 25
click at [378, 331] on input "Focus on having students consistently demonstrate accuracy when applying the ph…" at bounding box center [371, 337] width 12 height 12
radio input "true"
click at [582, 436] on button "SUBMIT" at bounding box center [562, 432] width 105 height 25
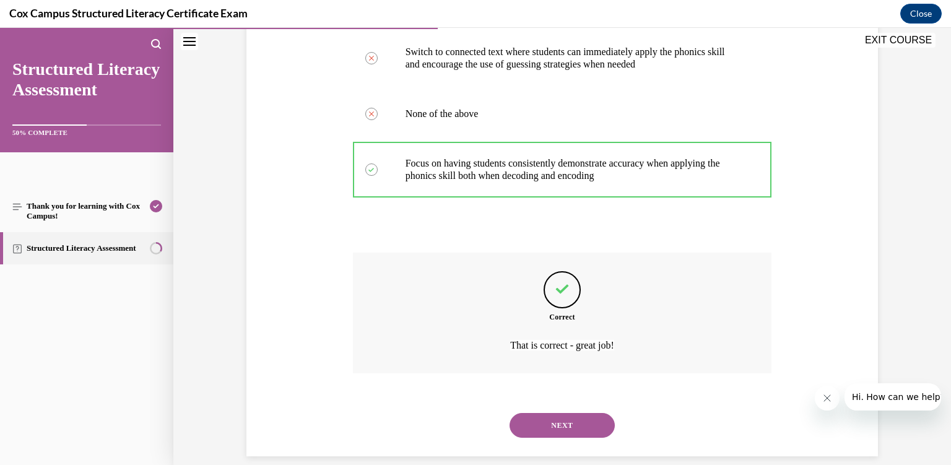
scroll to position [328, 0]
click at [564, 413] on button "NEXT" at bounding box center [562, 425] width 105 height 25
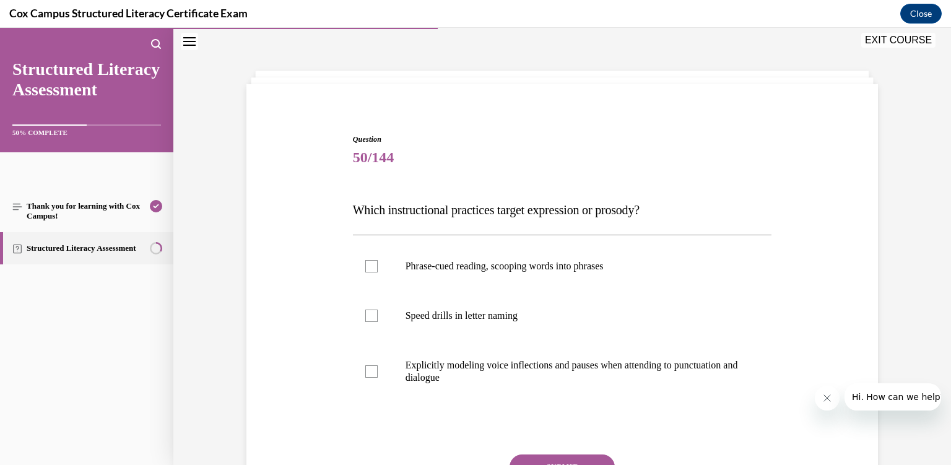
scroll to position [37, 0]
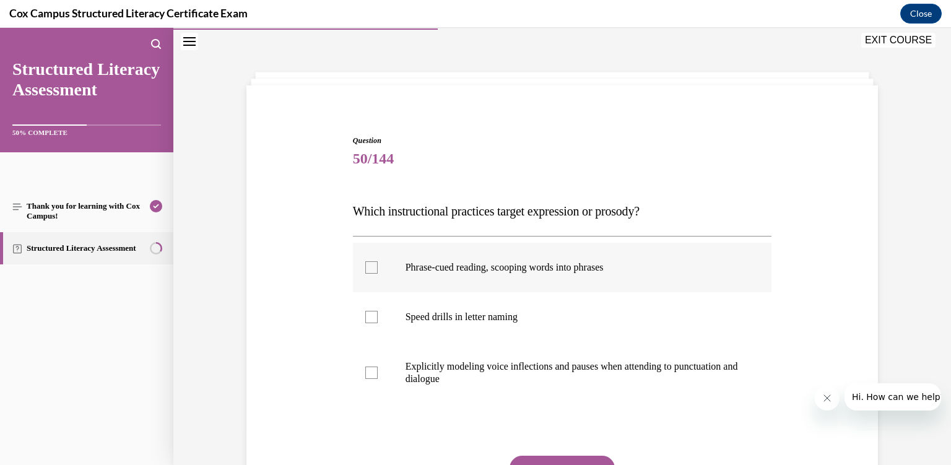
click at [515, 283] on label "Phrase-cued reading, scooping words into phrases" at bounding box center [562, 268] width 419 height 50
click at [378, 274] on input "Phrase-cued reading, scooping words into phrases" at bounding box center [371, 267] width 12 height 12
checkbox input "true"
click at [522, 365] on p "Explicitly modeling voice inflections and pauses when attending to punctuation …" at bounding box center [574, 373] width 336 height 25
click at [378, 367] on input "Explicitly modeling voice inflections and pauses when attending to punctuation …" at bounding box center [371, 373] width 12 height 12
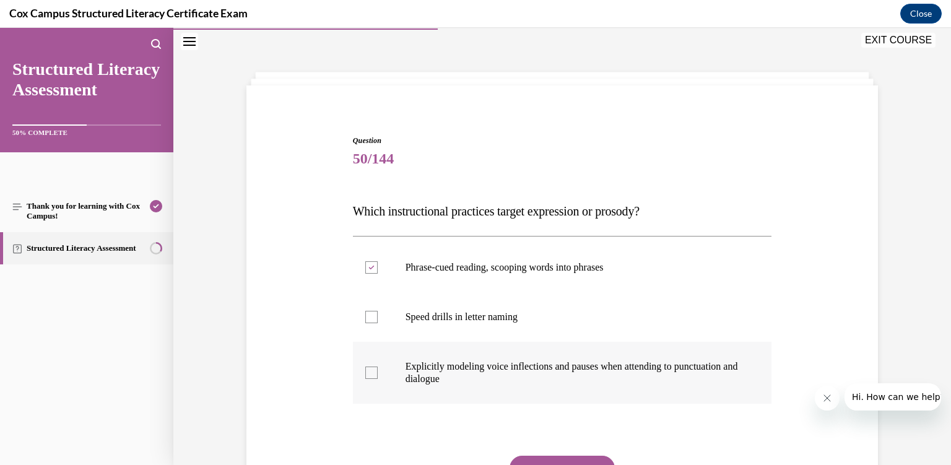
checkbox input "true"
click at [553, 462] on button "SUBMIT" at bounding box center [562, 468] width 105 height 25
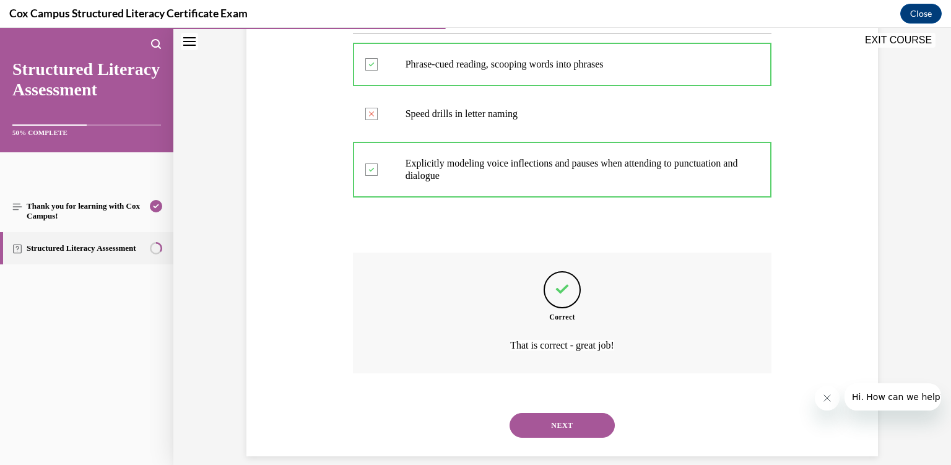
scroll to position [241, 0]
click at [529, 417] on button "NEXT" at bounding box center [562, 425] width 105 height 25
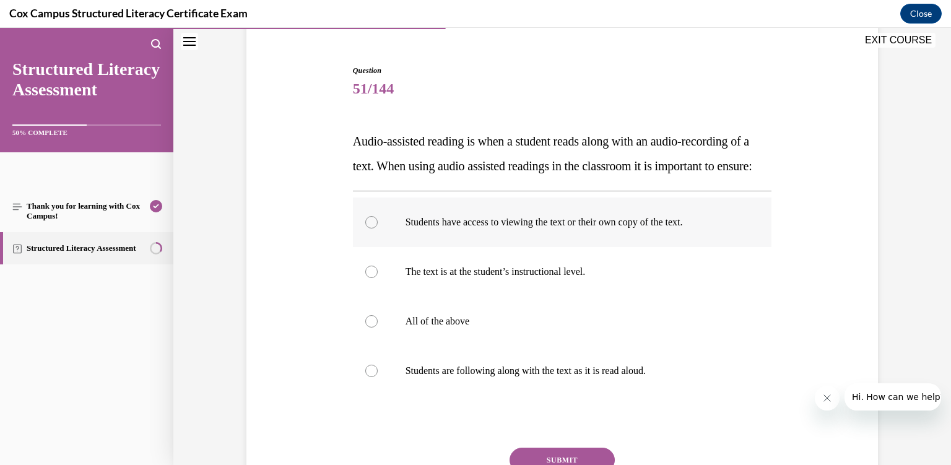
scroll to position [108, 0]
click at [504, 327] on p "All of the above" at bounding box center [574, 321] width 336 height 12
click at [378, 327] on input "All of the above" at bounding box center [371, 321] width 12 height 12
radio input "true"
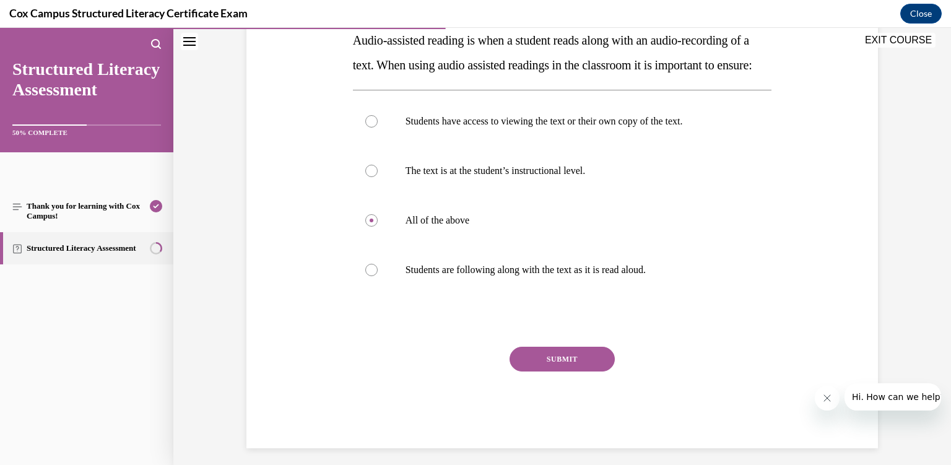
click at [533, 372] on button "SUBMIT" at bounding box center [562, 359] width 105 height 25
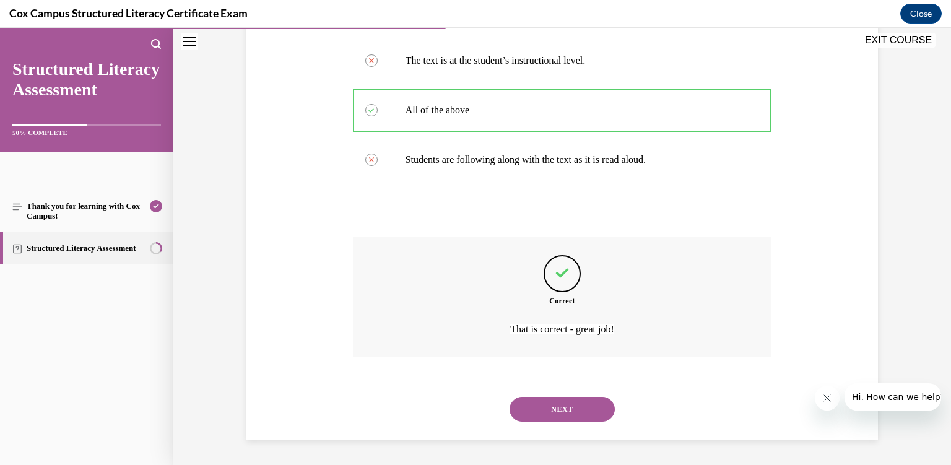
scroll to position [328, 0]
click at [541, 412] on button "NEXT" at bounding box center [562, 409] width 105 height 25
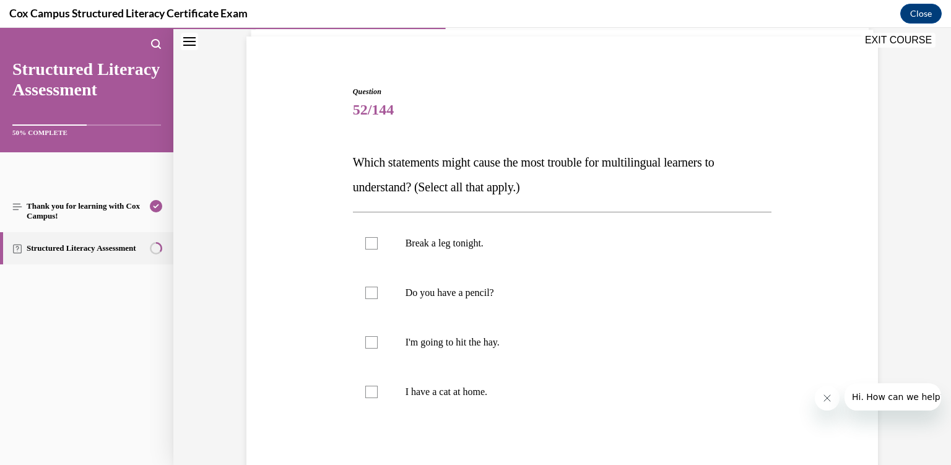
scroll to position [102, 0]
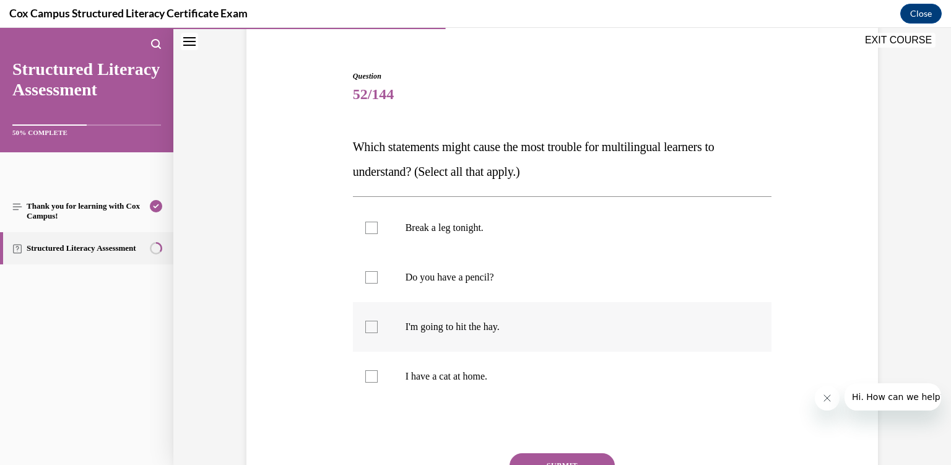
click at [487, 326] on p "I'm going to hit the hay." at bounding box center [574, 327] width 336 height 12
click at [378, 326] on input "I'm going to hit the hay." at bounding box center [371, 327] width 12 height 12
checkbox input "true"
click at [460, 222] on p "Break a leg tonight." at bounding box center [574, 228] width 336 height 12
click at [378, 222] on input "Break a leg tonight." at bounding box center [371, 228] width 12 height 12
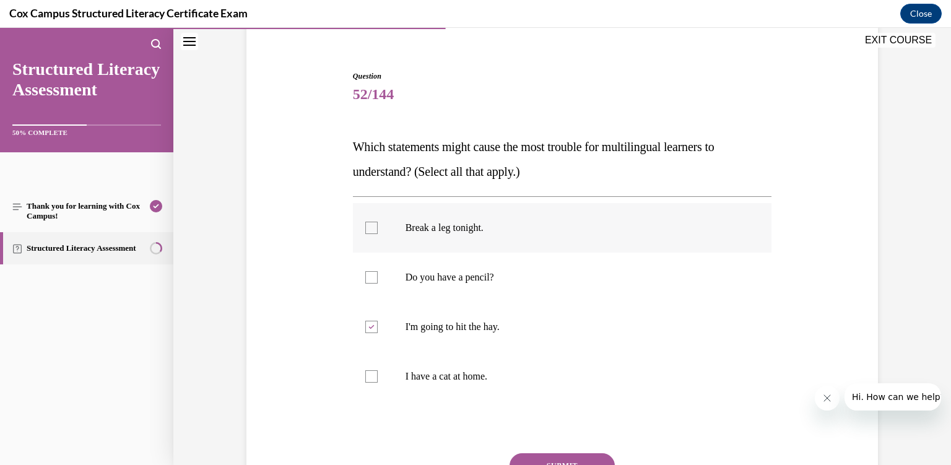
checkbox input "true"
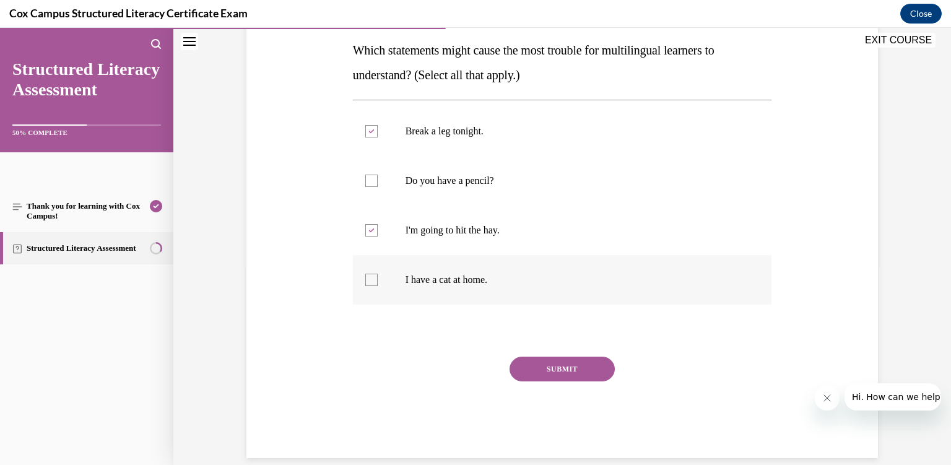
scroll to position [198, 0]
click at [561, 373] on button "SUBMIT" at bounding box center [562, 369] width 105 height 25
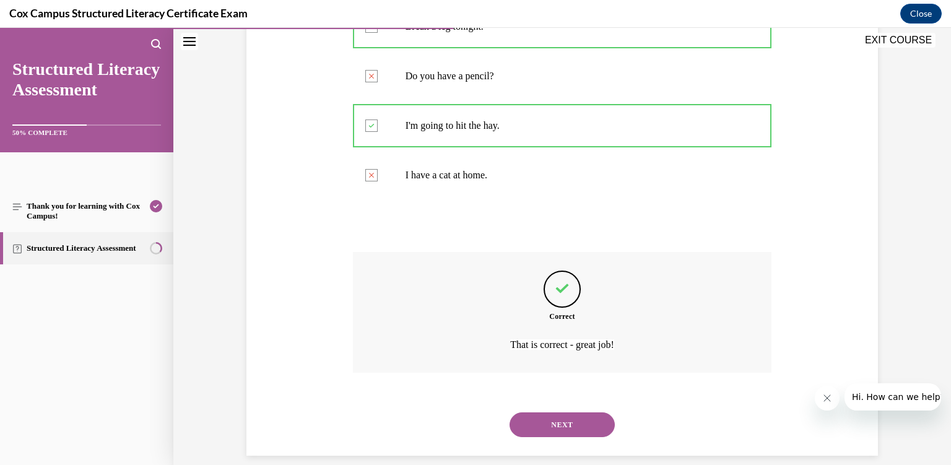
click at [561, 413] on button "NEXT" at bounding box center [562, 425] width 105 height 25
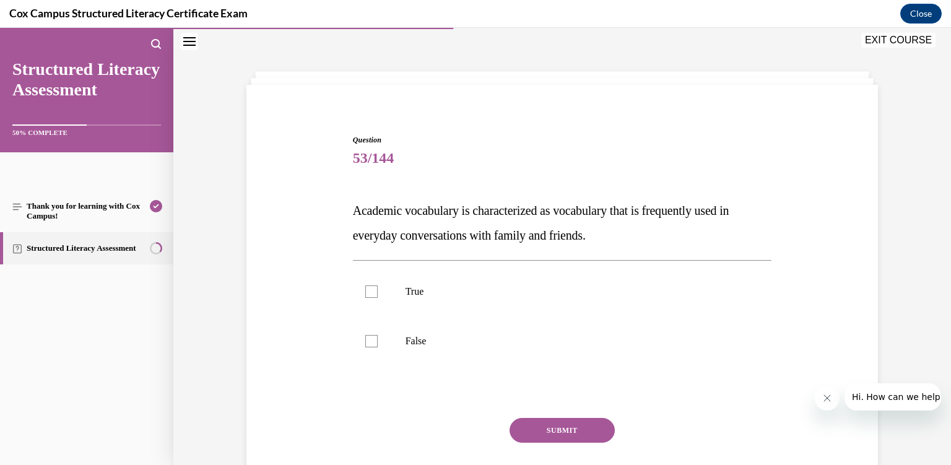
scroll to position [37, 0]
click at [539, 357] on label "False" at bounding box center [562, 342] width 419 height 50
click at [378, 348] on input "False" at bounding box center [371, 342] width 12 height 12
checkbox input "true"
click at [548, 437] on button "SUBMIT" at bounding box center [562, 431] width 105 height 25
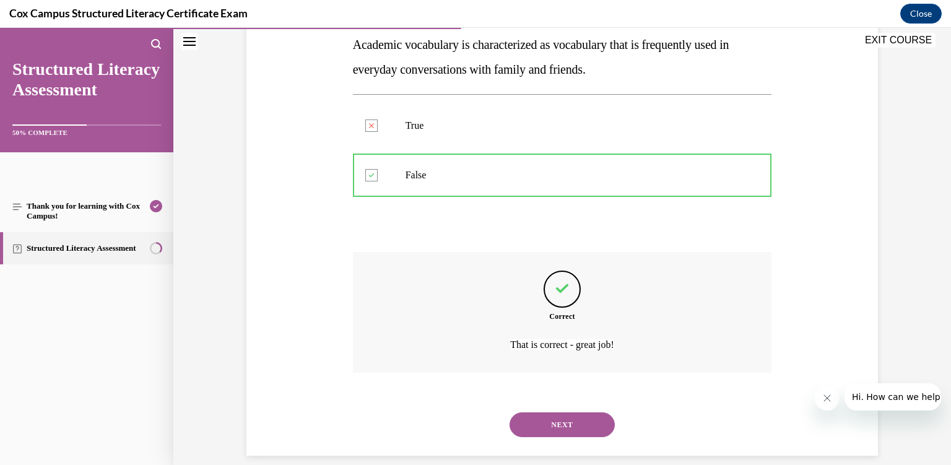
click at [548, 413] on button "NEXT" at bounding box center [562, 425] width 105 height 25
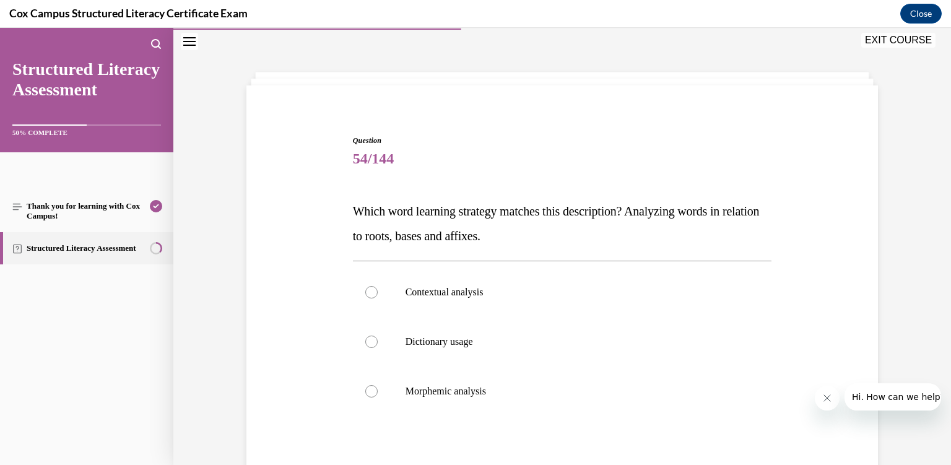
click at [548, 413] on label "Morphemic analysis" at bounding box center [562, 392] width 419 height 50
click at [378, 398] on input "Morphemic analysis" at bounding box center [371, 391] width 12 height 12
radio input "true"
drag, startPoint x: 548, startPoint y: 413, endPoint x: 549, endPoint y: 400, distance: 12.5
click at [549, 400] on label "Morphemic analysis" at bounding box center [562, 392] width 419 height 50
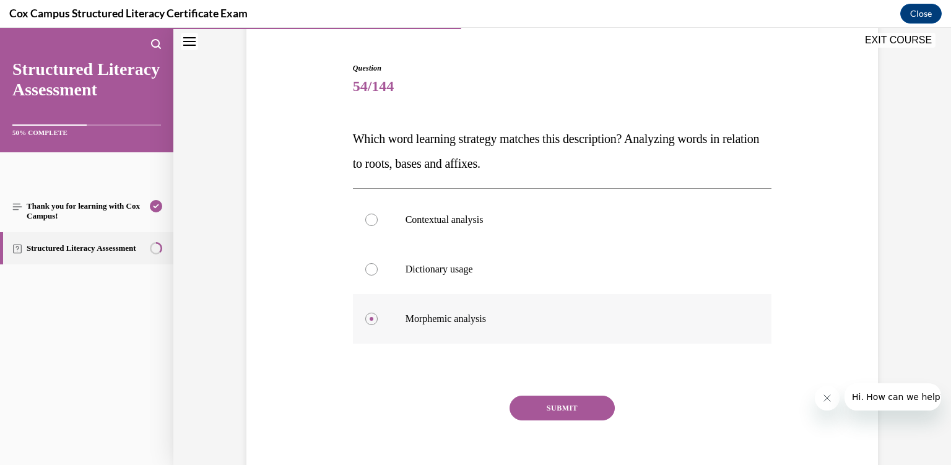
click at [549, 400] on button "SUBMIT" at bounding box center [562, 408] width 105 height 25
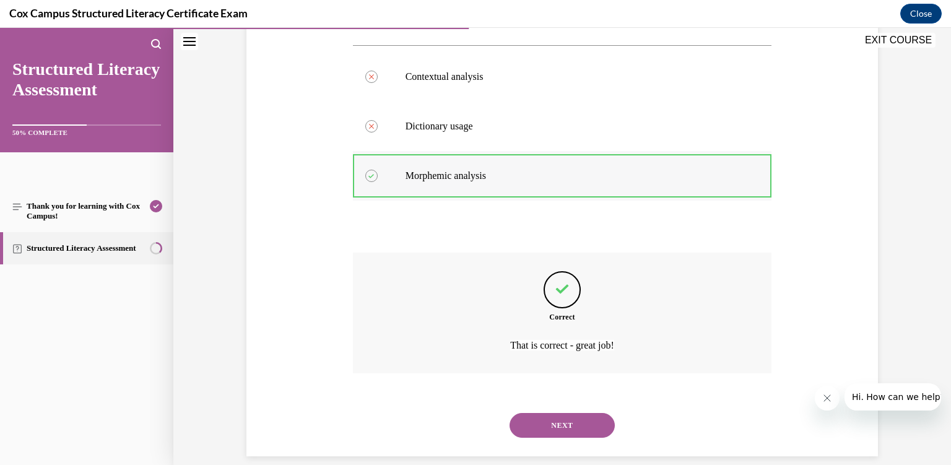
scroll to position [253, 0]
click at [551, 413] on button "NEXT" at bounding box center [562, 425] width 105 height 25
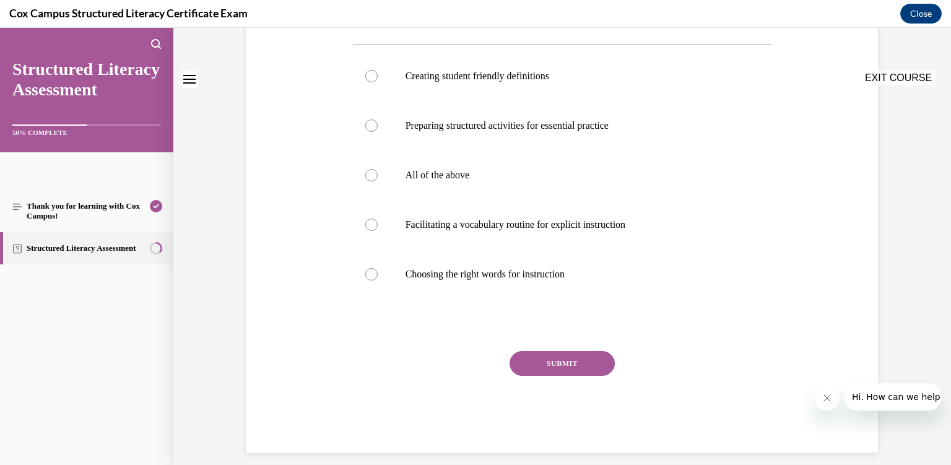
scroll to position [0, 0]
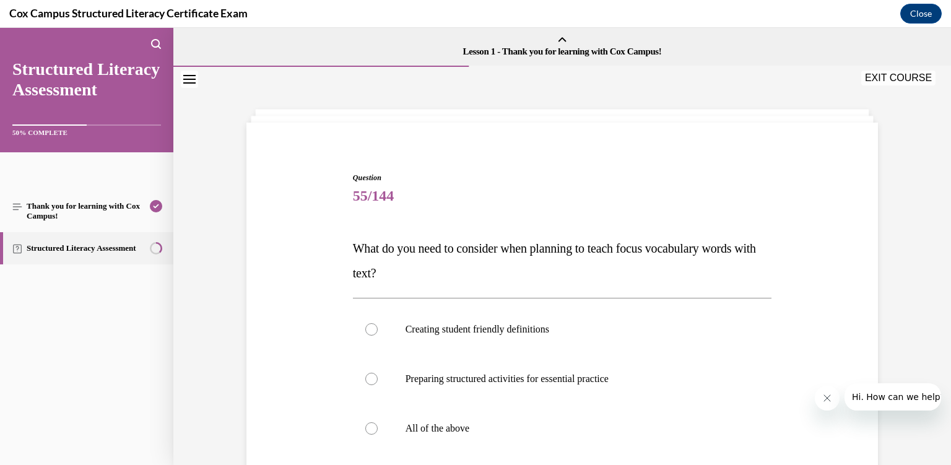
click at [551, 406] on label "All of the above" at bounding box center [562, 429] width 419 height 50
click at [378, 422] on input "All of the above" at bounding box center [371, 428] width 12 height 12
radio input "true"
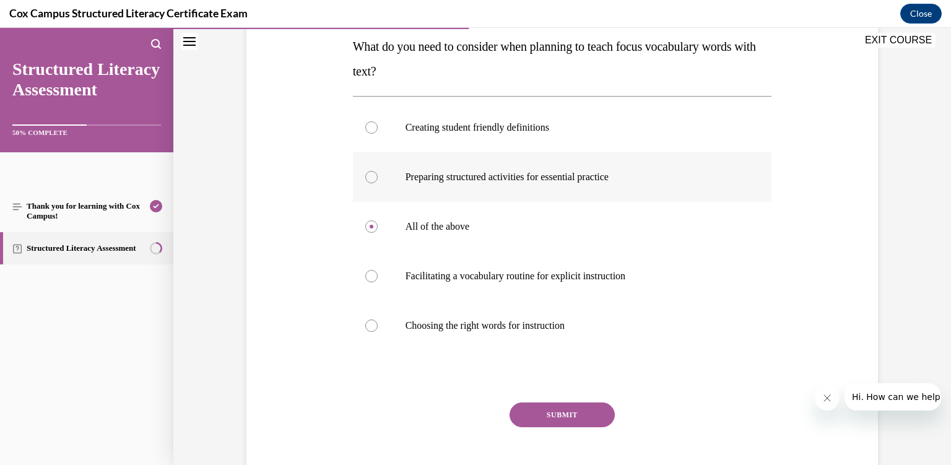
scroll to position [250, 0]
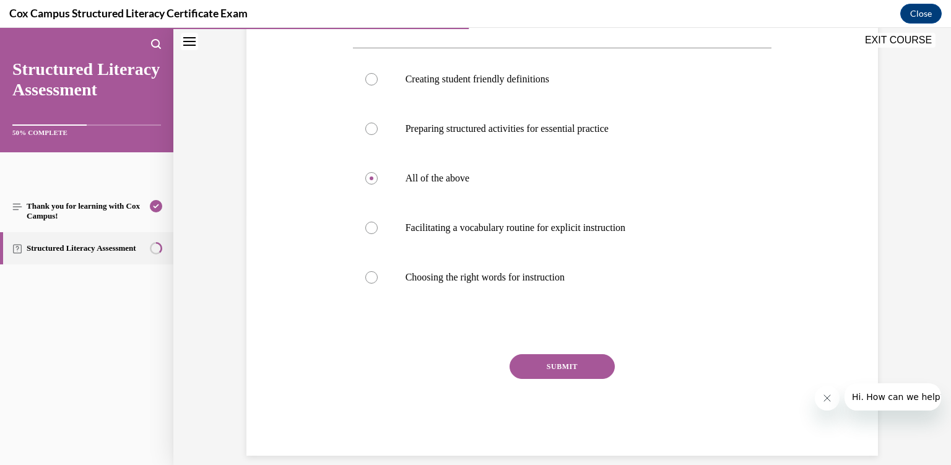
click at [554, 370] on button "SUBMIT" at bounding box center [562, 366] width 105 height 25
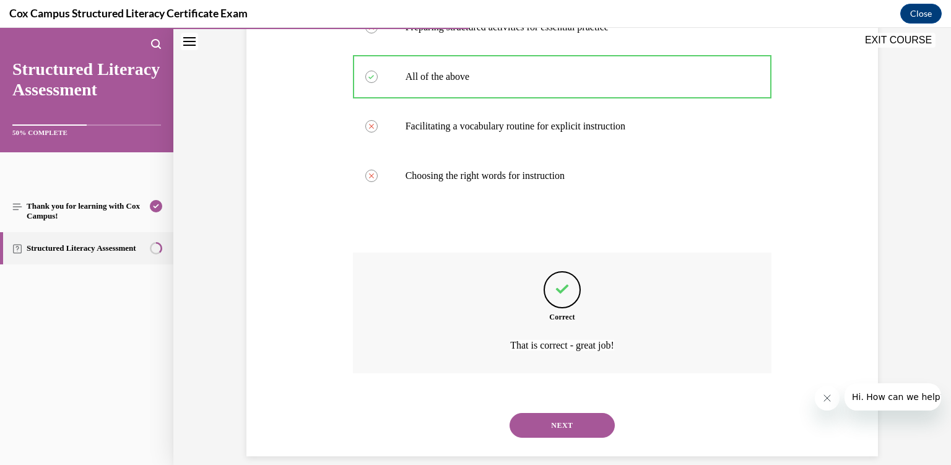
scroll to position [352, 0]
click at [562, 413] on button "NEXT" at bounding box center [562, 425] width 105 height 25
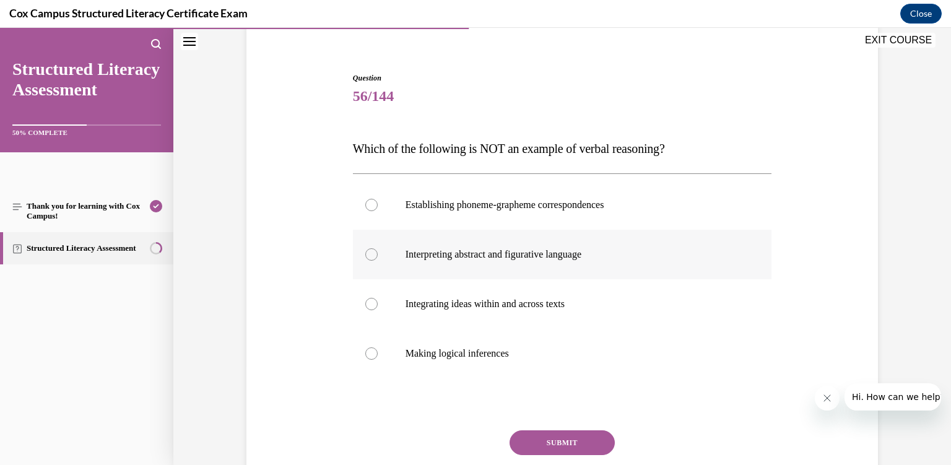
scroll to position [101, 0]
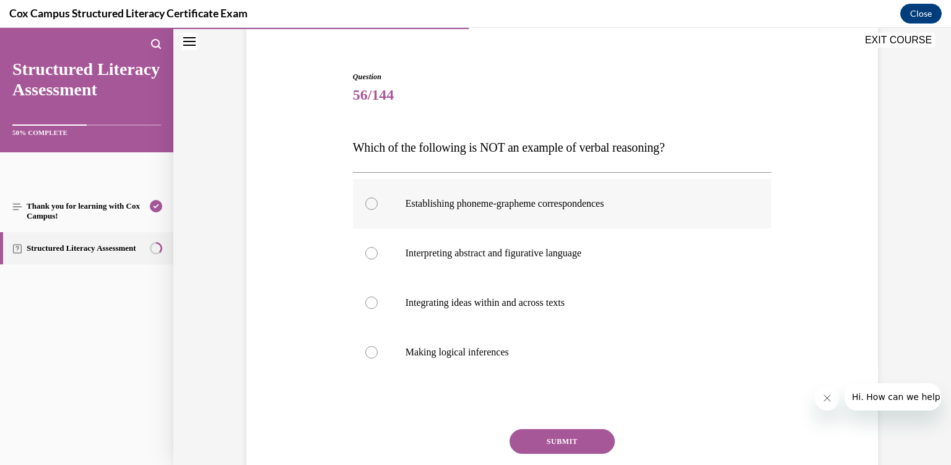
click at [585, 185] on label "Establishing phoneme-grapheme correspondences" at bounding box center [562, 204] width 419 height 50
click at [378, 198] on input "Establishing phoneme-grapheme correspondences" at bounding box center [371, 204] width 12 height 12
radio input "true"
click at [575, 435] on button "SUBMIT" at bounding box center [562, 441] width 105 height 25
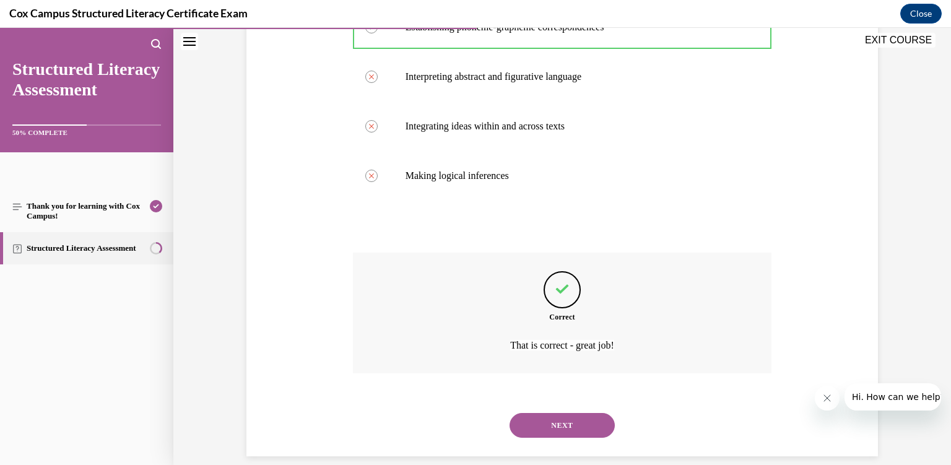
scroll to position [278, 0]
click at [561, 413] on button "NEXT" at bounding box center [562, 425] width 105 height 25
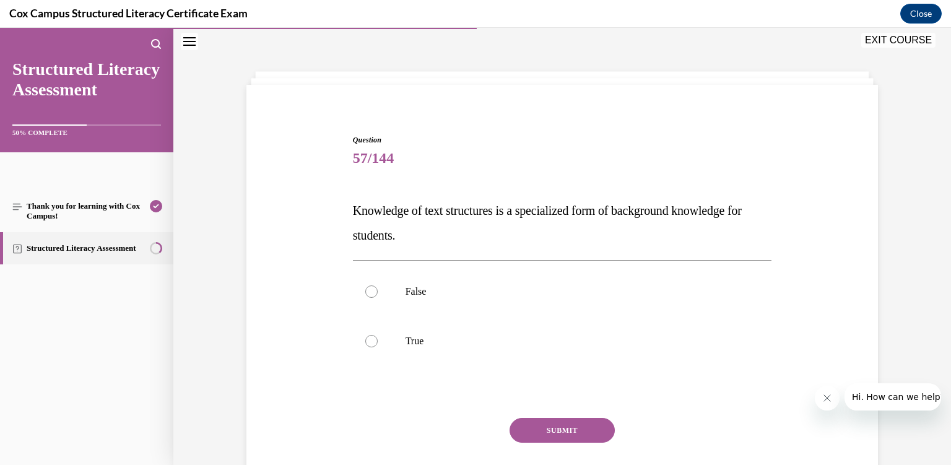
scroll to position [37, 0]
click at [531, 335] on label "True" at bounding box center [562, 342] width 419 height 50
click at [378, 336] on input "True" at bounding box center [371, 342] width 12 height 12
radio input "true"
click at [557, 424] on button "SUBMIT" at bounding box center [562, 431] width 105 height 25
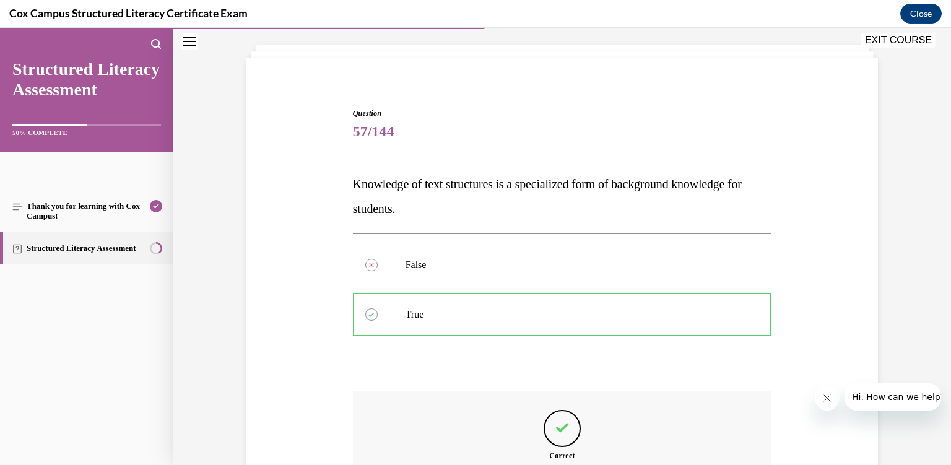
scroll to position [204, 0]
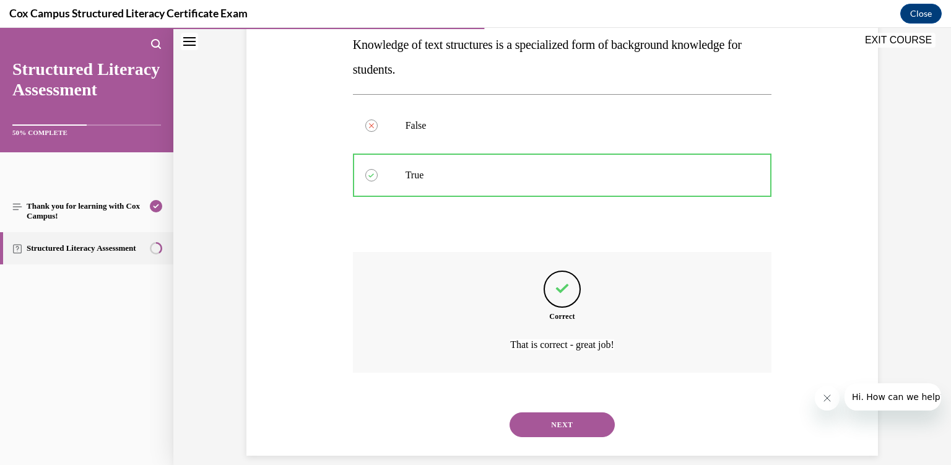
click at [557, 422] on div "NEXT" at bounding box center [562, 425] width 419 height 50
click at [558, 413] on button "NEXT" at bounding box center [562, 425] width 105 height 25
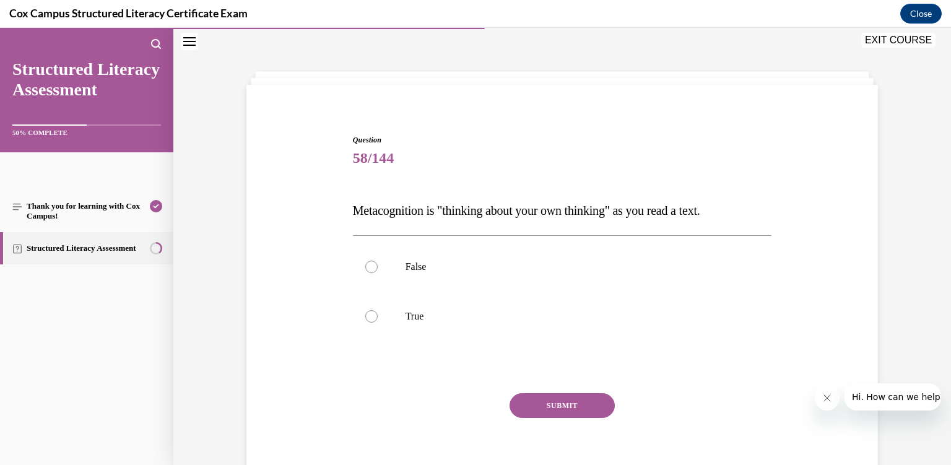
scroll to position [37, 0]
click at [523, 276] on label "False" at bounding box center [562, 268] width 419 height 50
click at [378, 274] on input "False" at bounding box center [371, 267] width 12 height 12
radio input "true"
click at [522, 311] on p "True" at bounding box center [574, 317] width 336 height 12
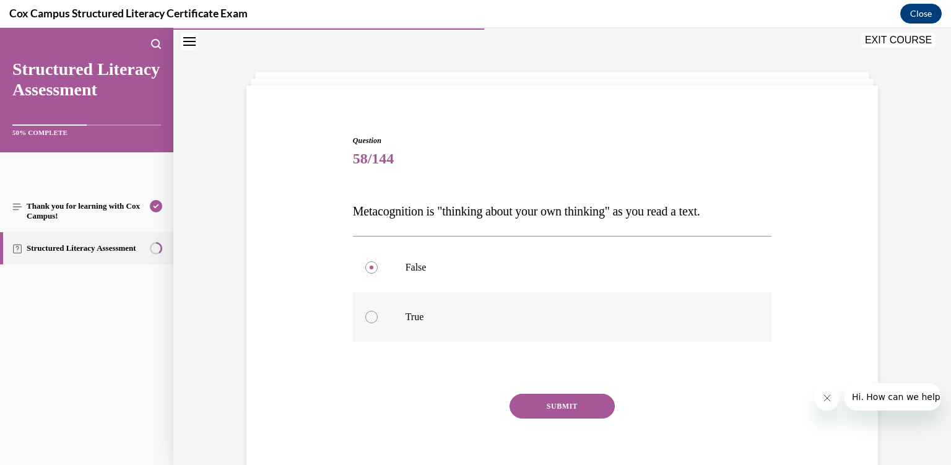
click at [378, 311] on input "True" at bounding box center [371, 317] width 12 height 12
radio input "true"
click at [551, 405] on button "SUBMIT" at bounding box center [562, 406] width 105 height 25
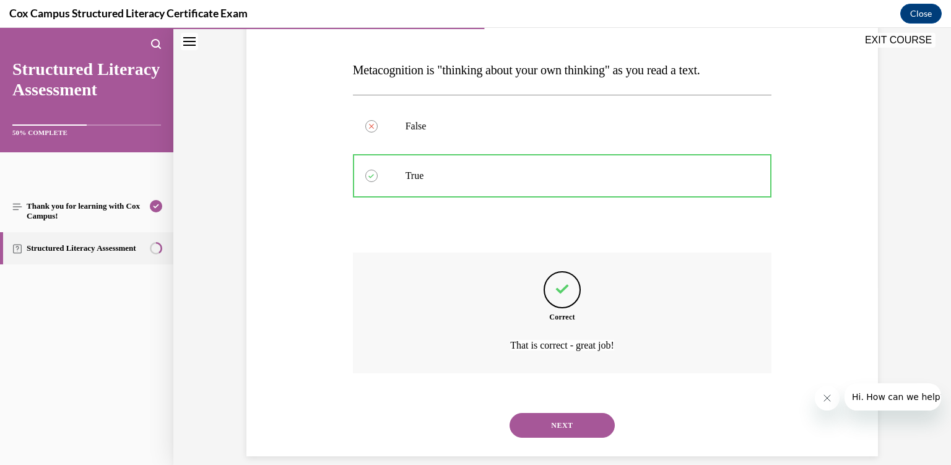
scroll to position [179, 0]
click at [522, 417] on button "NEXT" at bounding box center [562, 425] width 105 height 25
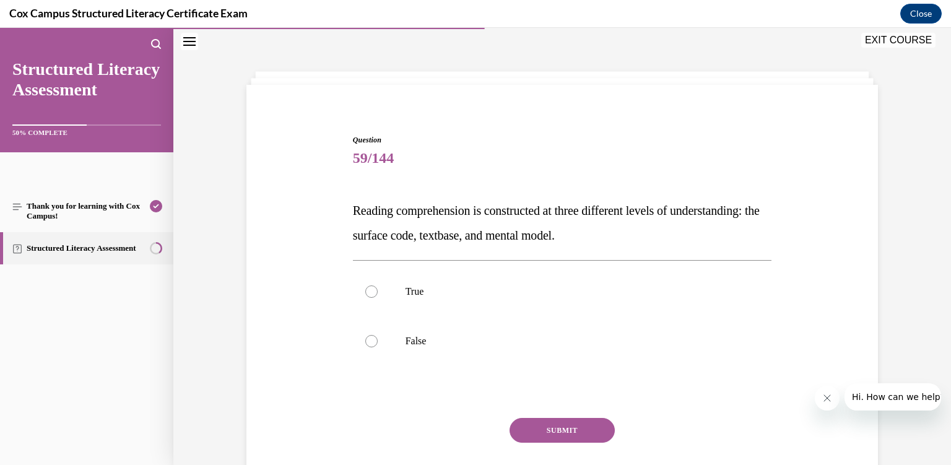
scroll to position [37, 0]
click at [477, 293] on p "True" at bounding box center [574, 292] width 336 height 12
click at [378, 293] on input "True" at bounding box center [371, 292] width 12 height 12
radio input "true"
click at [543, 422] on button "SUBMIT" at bounding box center [562, 431] width 105 height 25
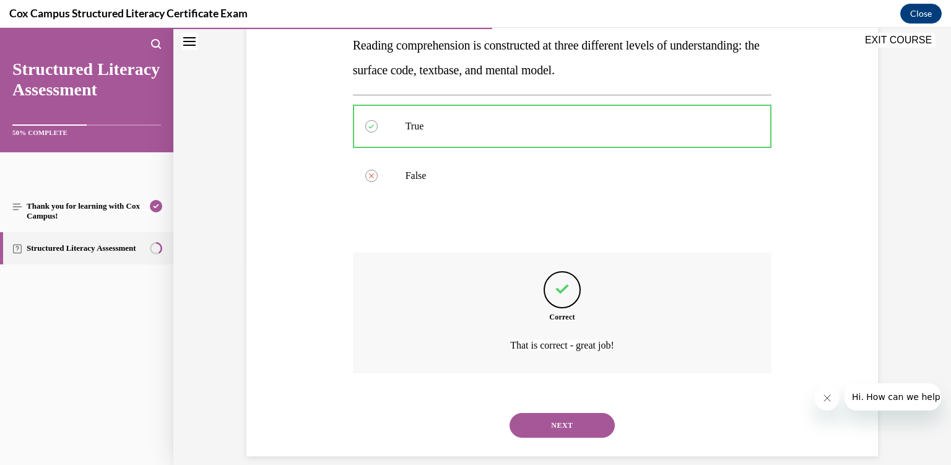
scroll to position [204, 0]
click at [544, 413] on button "NEXT" at bounding box center [562, 425] width 105 height 25
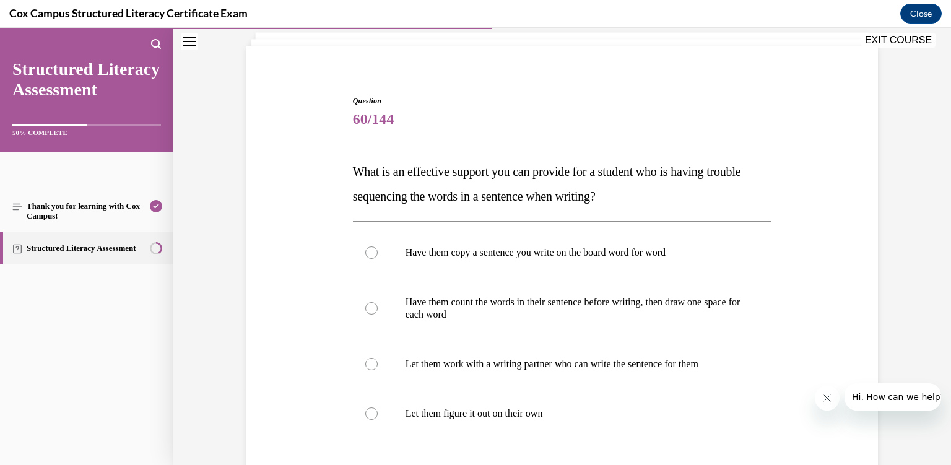
scroll to position [77, 0]
click at [522, 316] on p "Have them count the words in their sentence before writing, then draw one space…" at bounding box center [574, 307] width 336 height 25
click at [378, 314] on input "Have them count the words in their sentence before writing, then draw one space…" at bounding box center [371, 308] width 12 height 12
radio input "true"
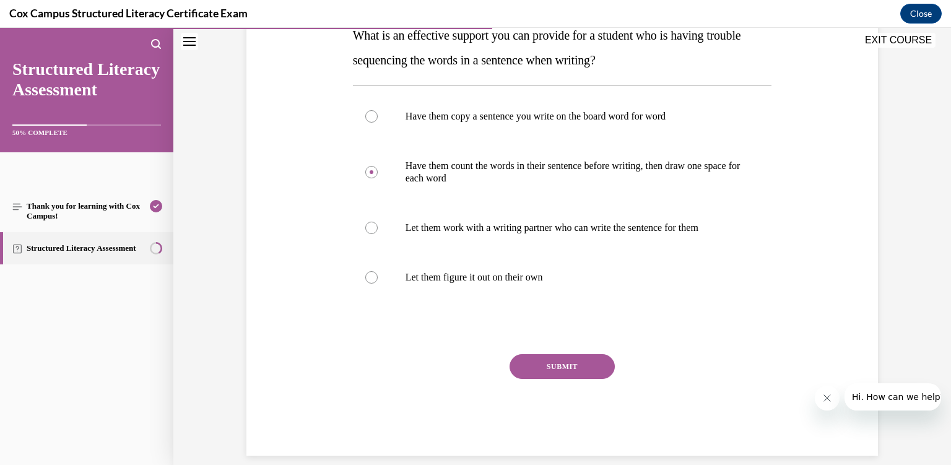
click at [566, 360] on button "SUBMIT" at bounding box center [562, 366] width 105 height 25
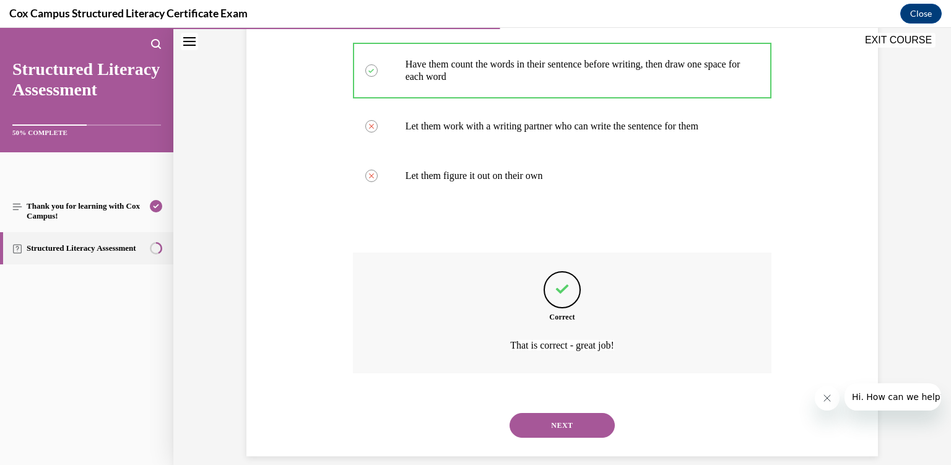
scroll to position [315, 0]
click at [551, 413] on button "NEXT" at bounding box center [562, 425] width 105 height 25
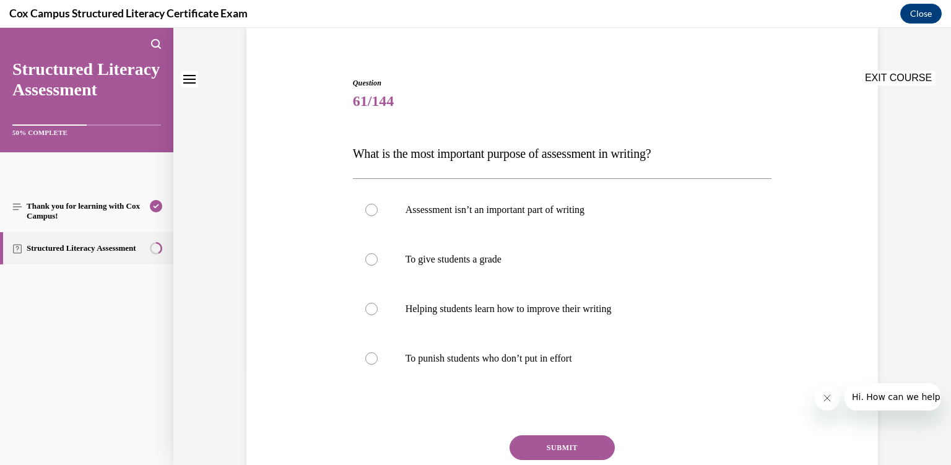
scroll to position [97, 0]
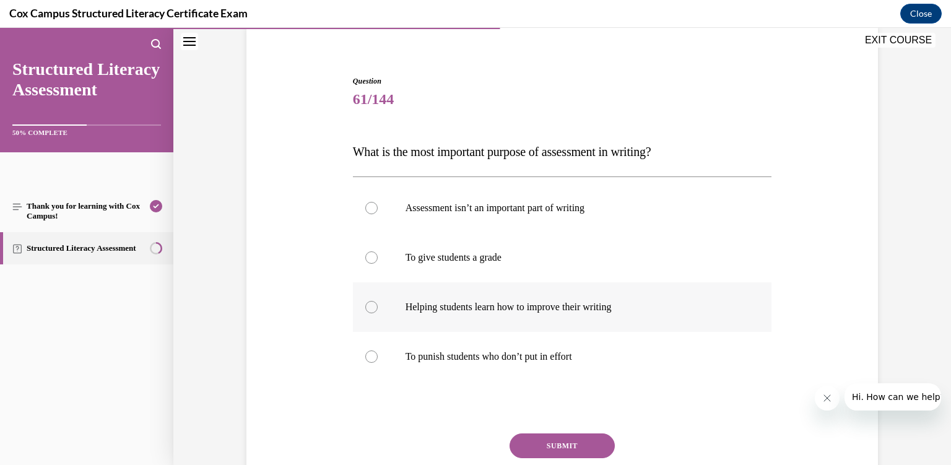
click at [534, 316] on label "Helping students learn how to improve their writing" at bounding box center [562, 307] width 419 height 50
click at [378, 313] on input "Helping students learn how to improve their writing" at bounding box center [371, 307] width 12 height 12
radio input "true"
click at [557, 446] on button "SUBMIT" at bounding box center [562, 446] width 105 height 25
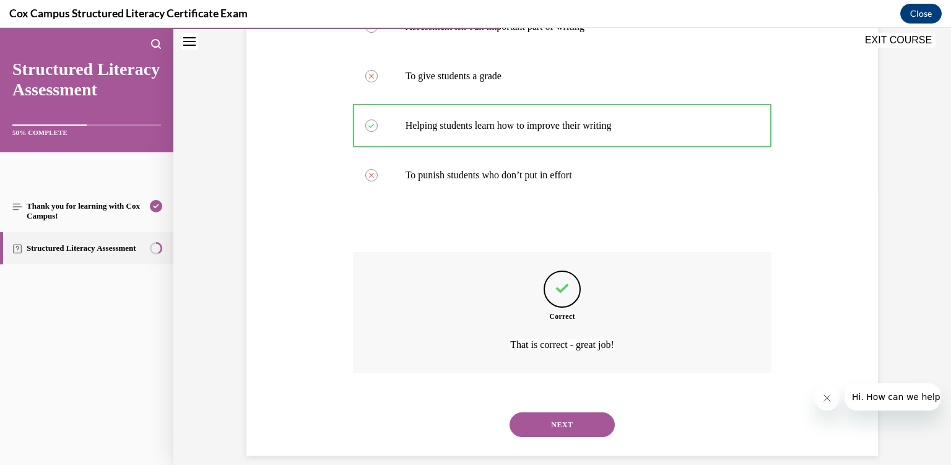
click at [554, 420] on button "NEXT" at bounding box center [562, 425] width 105 height 25
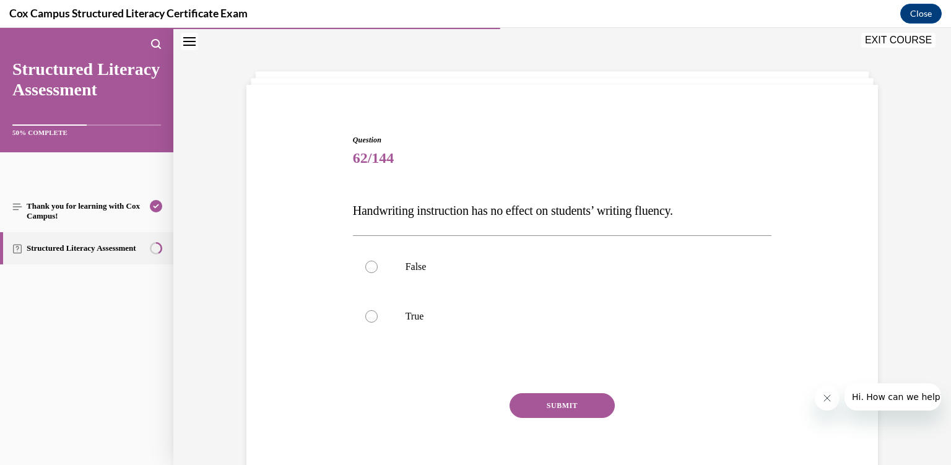
scroll to position [37, 0]
click at [483, 268] on p "False" at bounding box center [574, 267] width 336 height 12
click at [378, 268] on input "False" at bounding box center [371, 267] width 12 height 12
radio input "true"
click at [555, 406] on button "SUBMIT" at bounding box center [562, 406] width 105 height 25
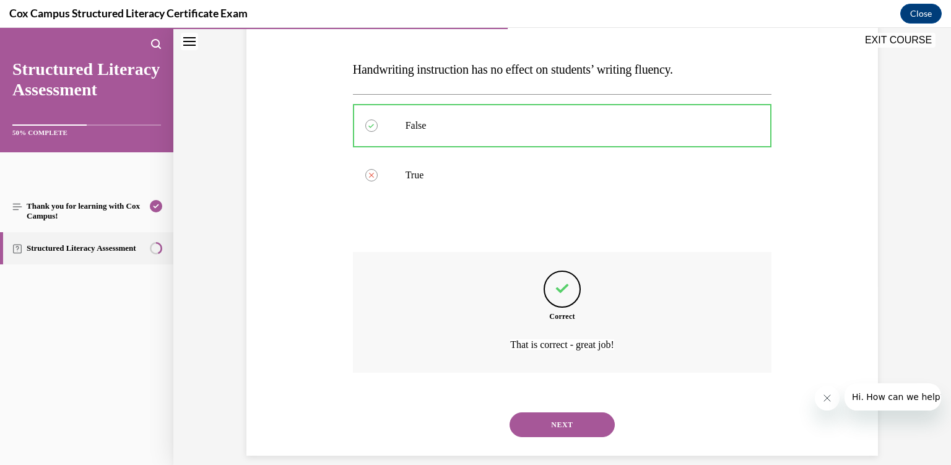
click at [555, 413] on button "NEXT" at bounding box center [562, 425] width 105 height 25
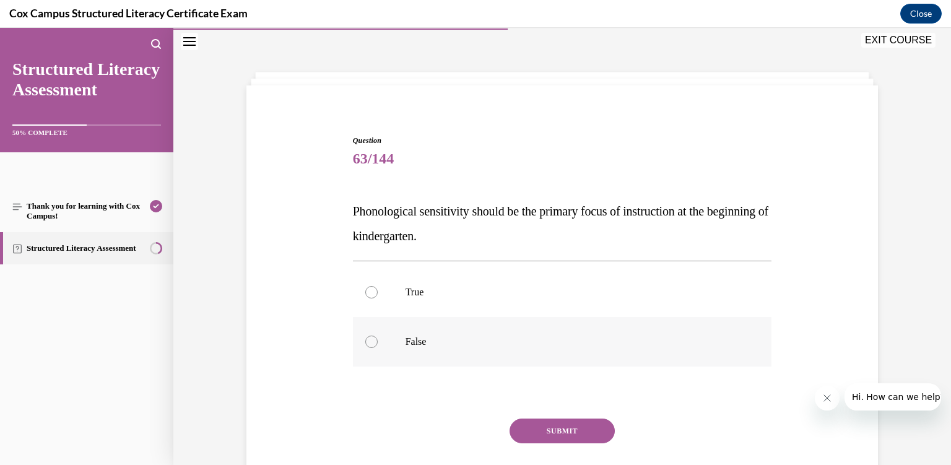
click at [486, 347] on label "False" at bounding box center [562, 342] width 419 height 50
click at [378, 347] on input "False" at bounding box center [371, 342] width 12 height 12
radio input "true"
click at [564, 427] on button "SUBMIT" at bounding box center [562, 431] width 105 height 25
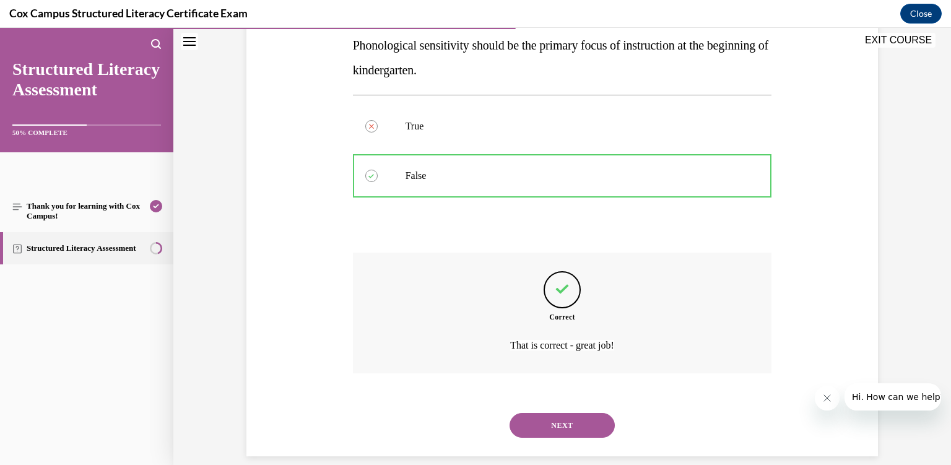
scroll to position [204, 0]
click at [561, 413] on button "NEXT" at bounding box center [562, 425] width 105 height 25
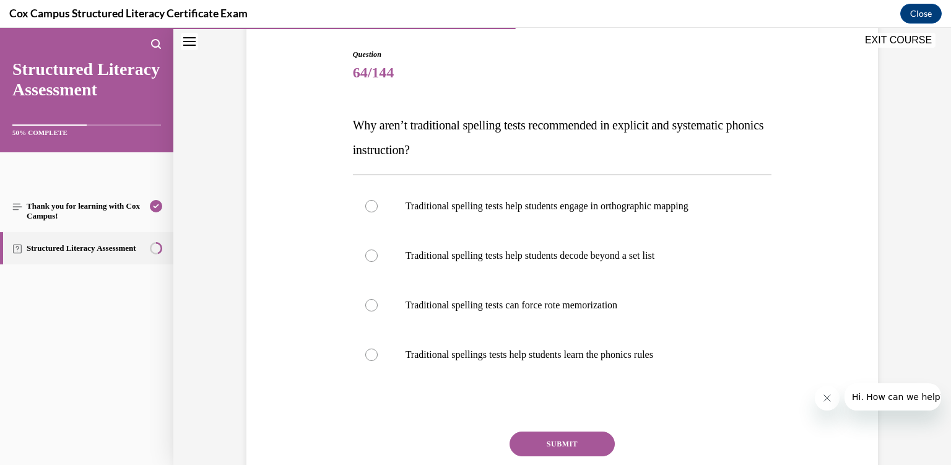
scroll to position [124, 0]
click at [540, 315] on label "Traditional spelling tests can force rote memorization" at bounding box center [562, 305] width 419 height 50
click at [378, 311] on input "Traditional spelling tests can force rote memorization" at bounding box center [371, 305] width 12 height 12
radio input "true"
click at [549, 440] on button "SUBMIT" at bounding box center [562, 443] width 105 height 25
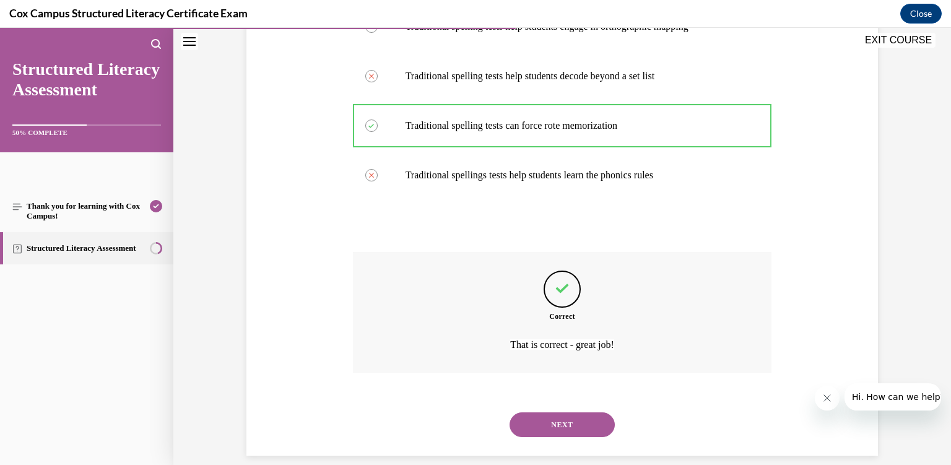
click at [550, 413] on button "NEXT" at bounding box center [562, 425] width 105 height 25
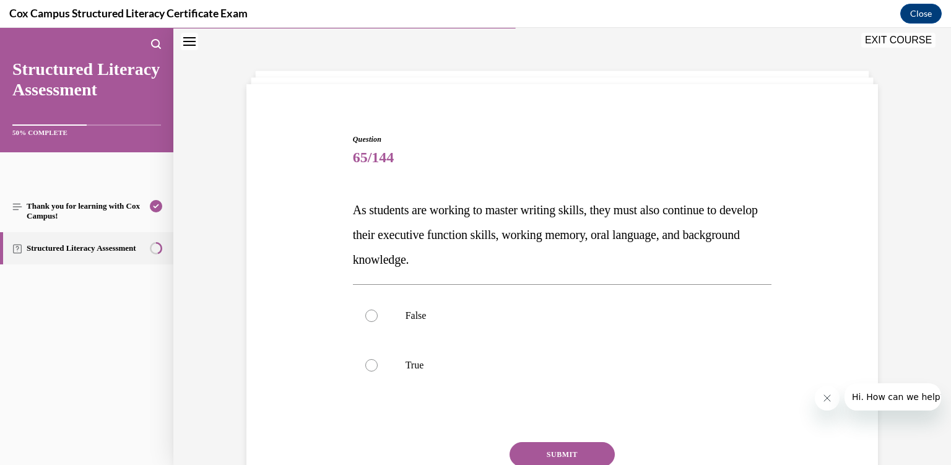
scroll to position [37, 0]
click at [527, 365] on p "True" at bounding box center [574, 367] width 336 height 12
click at [378, 365] on input "True" at bounding box center [371, 367] width 12 height 12
radio input "true"
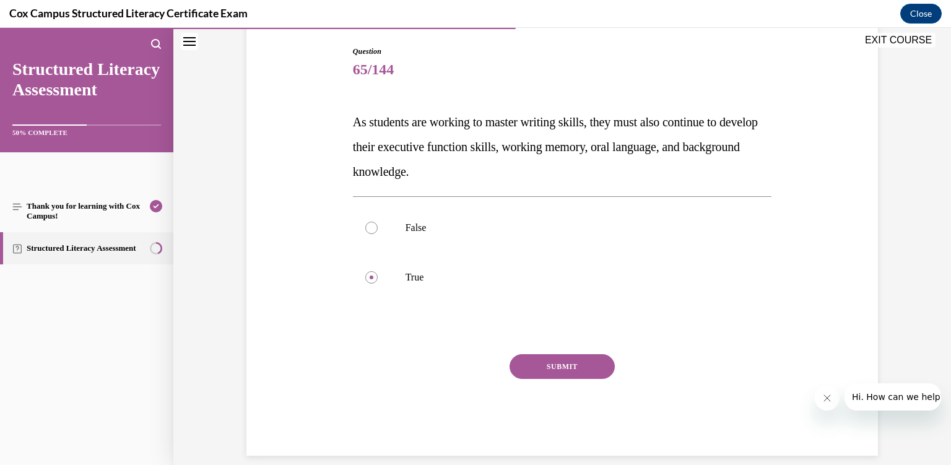
click at [575, 378] on button "SUBMIT" at bounding box center [562, 366] width 105 height 25
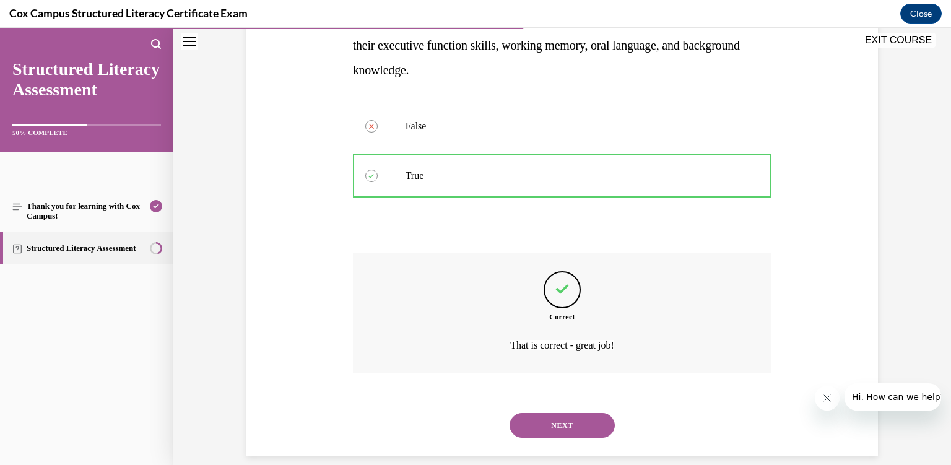
scroll to position [229, 0]
click at [569, 414] on button "NEXT" at bounding box center [562, 425] width 105 height 25
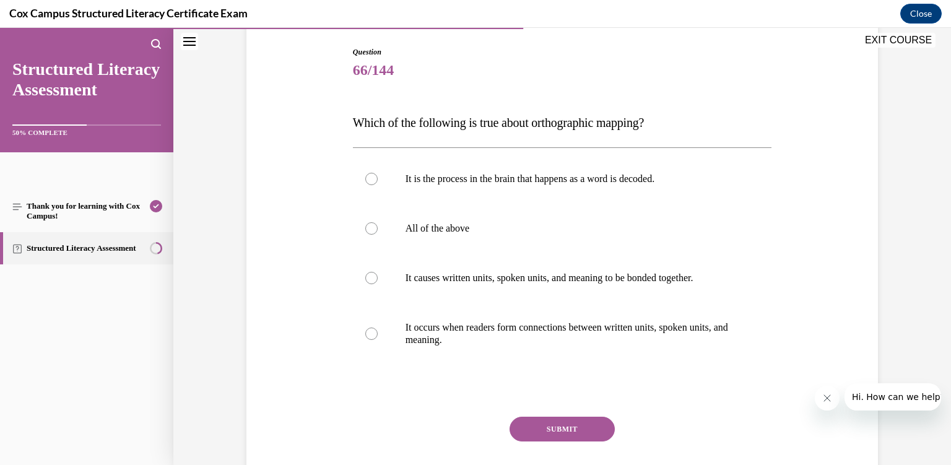
scroll to position [127, 0]
click at [495, 241] on label "All of the above" at bounding box center [562, 228] width 419 height 50
click at [378, 234] on input "All of the above" at bounding box center [371, 227] width 12 height 12
radio input "true"
click at [557, 422] on button "SUBMIT" at bounding box center [562, 428] width 105 height 25
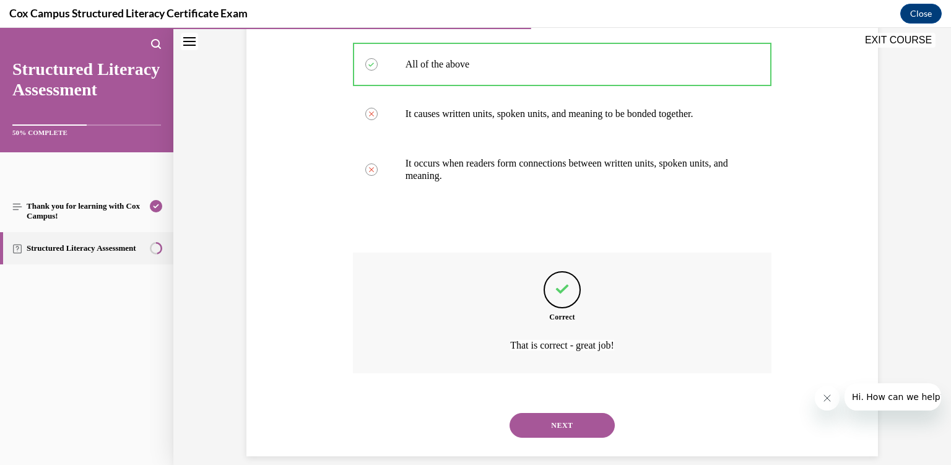
scroll to position [291, 0]
click at [548, 417] on button "NEXT" at bounding box center [562, 425] width 105 height 25
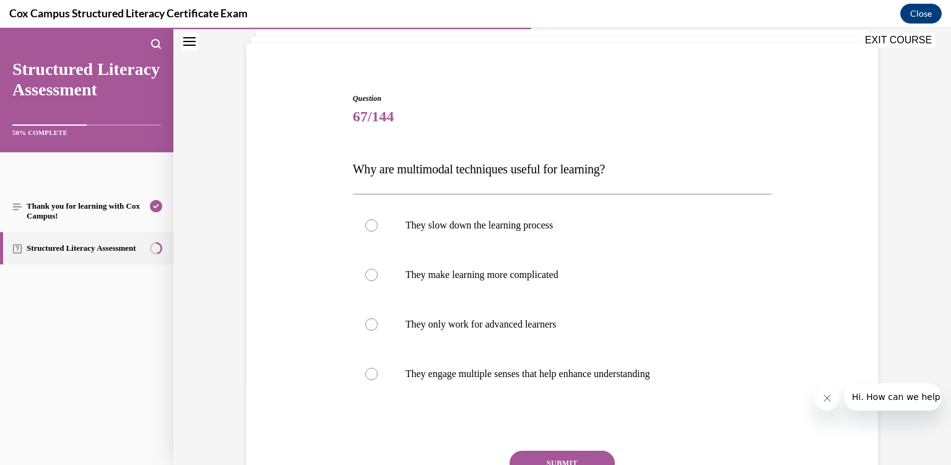
scroll to position [85, 0]
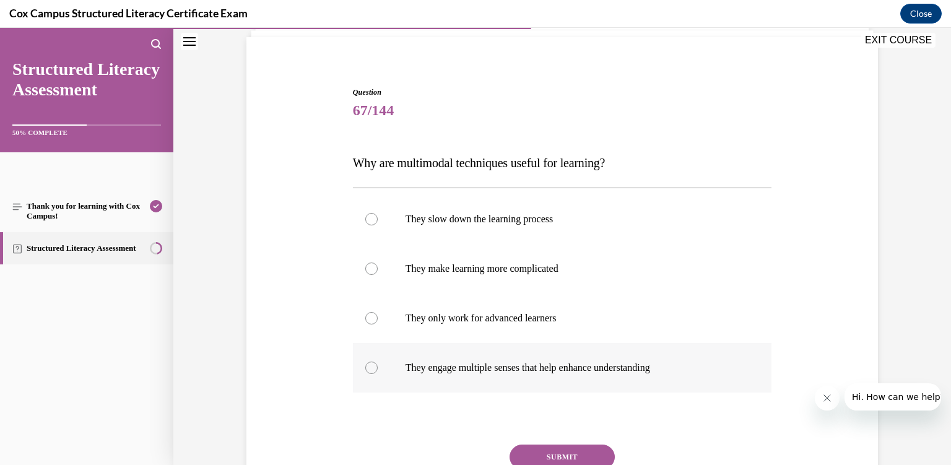
click at [530, 370] on p "They engage multiple senses that help enhance understanding" at bounding box center [574, 368] width 336 height 12
click at [378, 370] on input "They engage multiple senses that help enhance understanding" at bounding box center [371, 368] width 12 height 12
radio input "true"
click at [611, 320] on p "They only work for advanced learners" at bounding box center [574, 318] width 336 height 12
click at [378, 320] on input "They only work for advanced learners" at bounding box center [371, 318] width 12 height 12
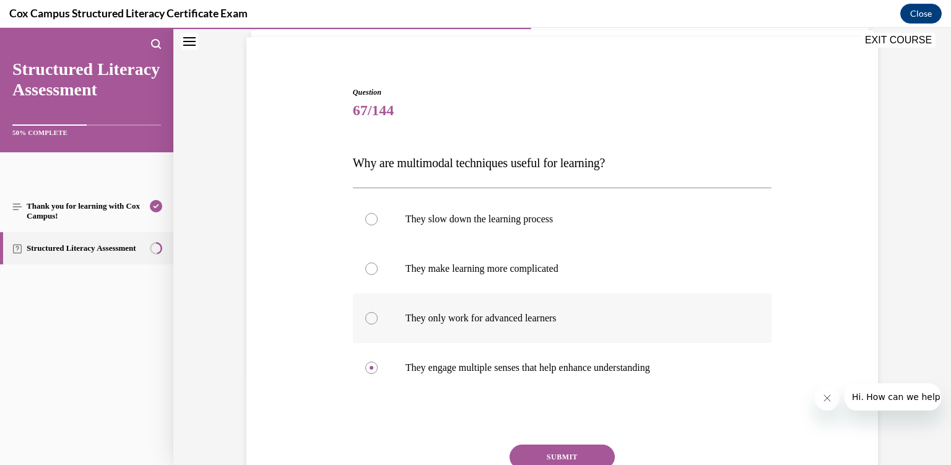
radio input "true"
click at [570, 362] on p "They engage multiple senses that help enhance understanding" at bounding box center [574, 368] width 336 height 12
click at [378, 362] on input "They engage multiple senses that help enhance understanding" at bounding box center [371, 368] width 12 height 12
radio input "true"
click at [556, 455] on button "SUBMIT" at bounding box center [562, 457] width 105 height 25
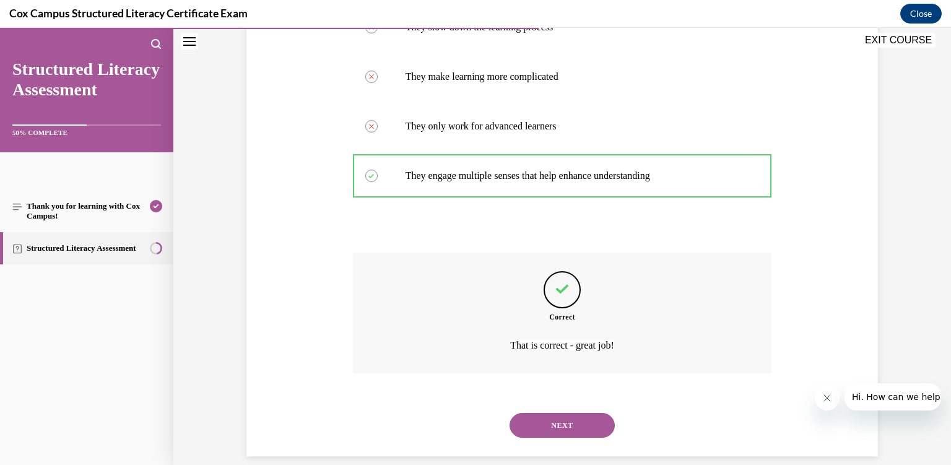
scroll to position [278, 0]
click at [538, 413] on button "NEXT" at bounding box center [562, 425] width 105 height 25
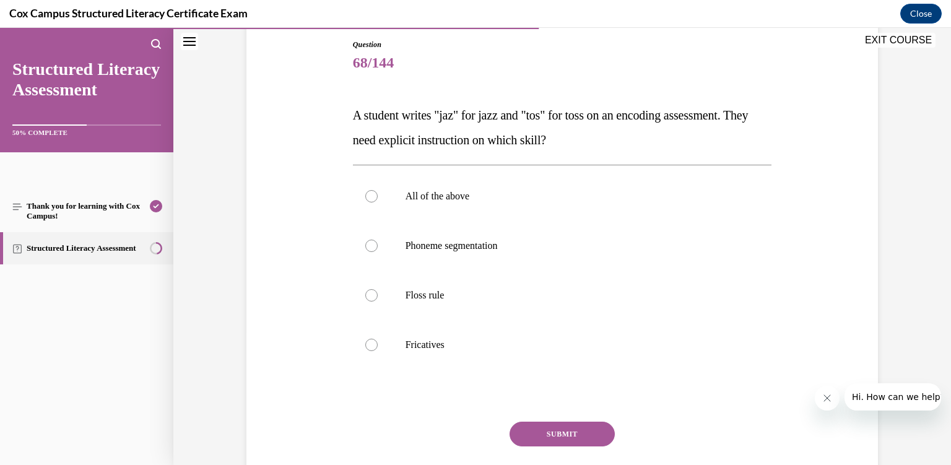
scroll to position [129, 0]
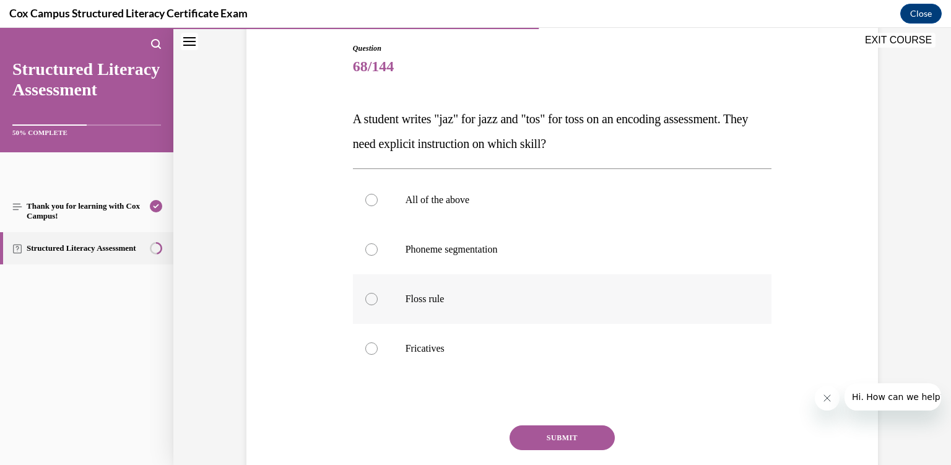
click at [627, 306] on label "Floss rule" at bounding box center [562, 299] width 419 height 50
click at [378, 305] on input "Floss rule" at bounding box center [371, 299] width 12 height 12
radio input "true"
click at [579, 434] on button "SUBMIT" at bounding box center [562, 438] width 105 height 25
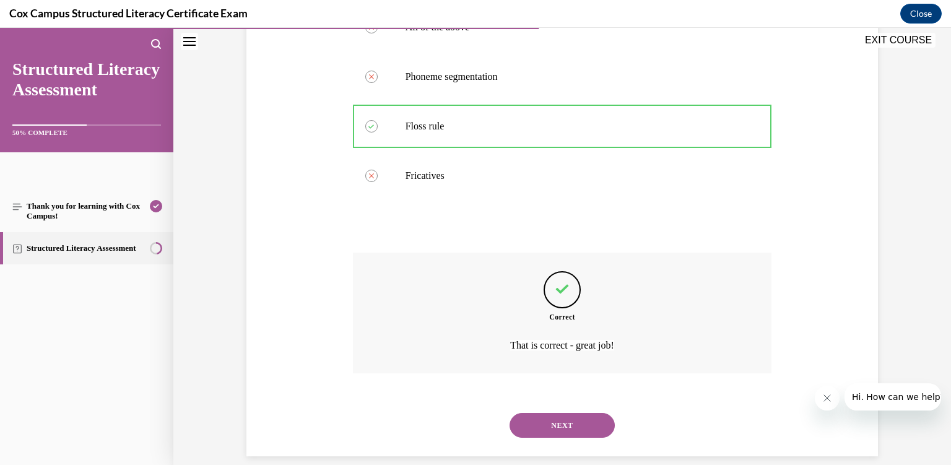
scroll to position [303, 0]
click at [572, 414] on button "NEXT" at bounding box center [562, 425] width 105 height 25
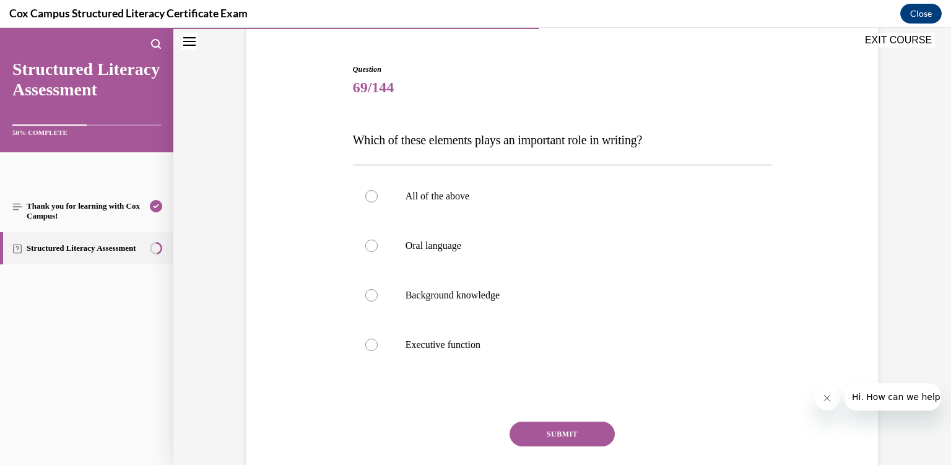
scroll to position [109, 0]
click at [553, 197] on p "All of the above" at bounding box center [574, 196] width 336 height 12
click at [378, 197] on input "All of the above" at bounding box center [371, 196] width 12 height 12
radio input "true"
click at [555, 432] on button "SUBMIT" at bounding box center [562, 433] width 105 height 25
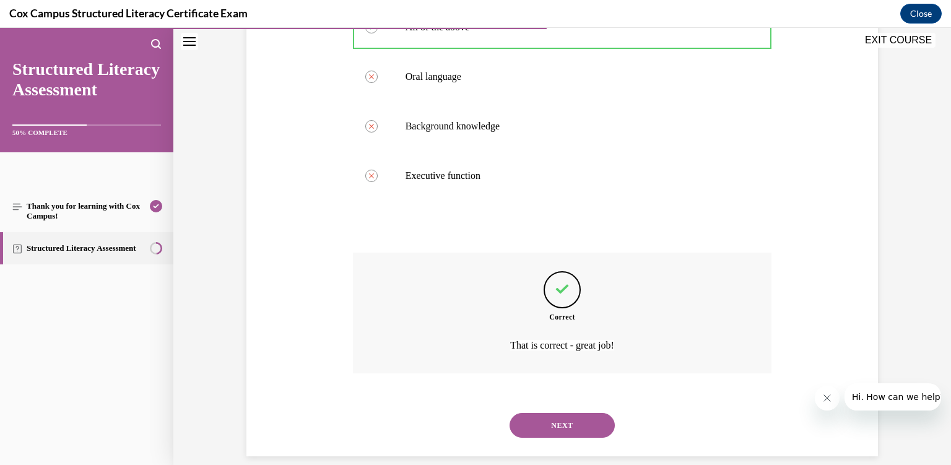
scroll to position [278, 0]
click at [554, 413] on button "NEXT" at bounding box center [562, 425] width 105 height 25
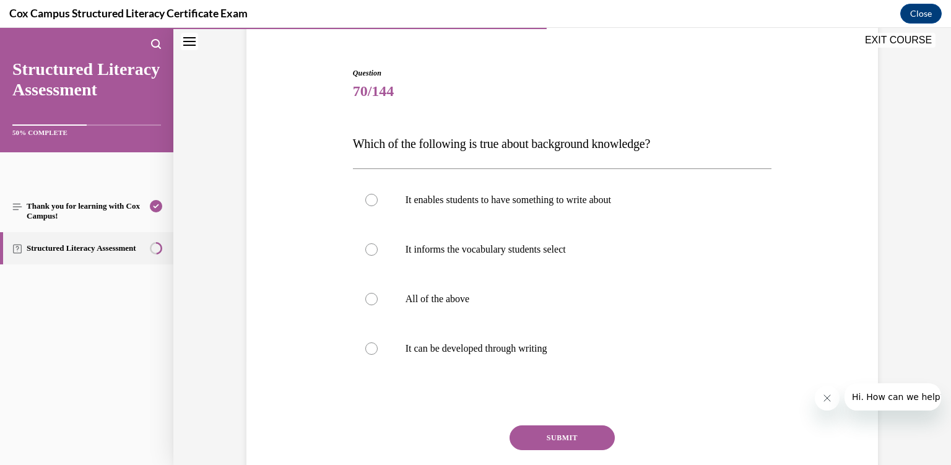
scroll to position [109, 0]
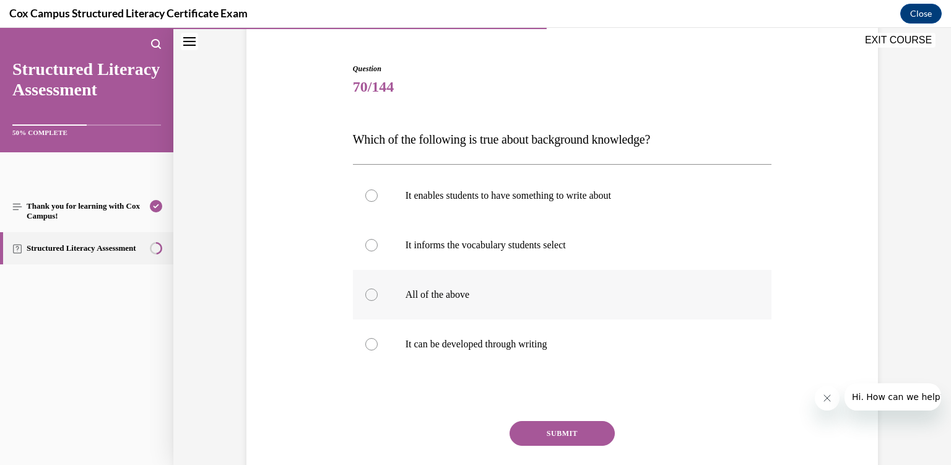
click at [435, 282] on label "All of the above" at bounding box center [562, 295] width 419 height 50
click at [378, 289] on input "All of the above" at bounding box center [371, 295] width 12 height 12
radio input "true"
click at [579, 429] on button "SUBMIT" at bounding box center [562, 433] width 105 height 25
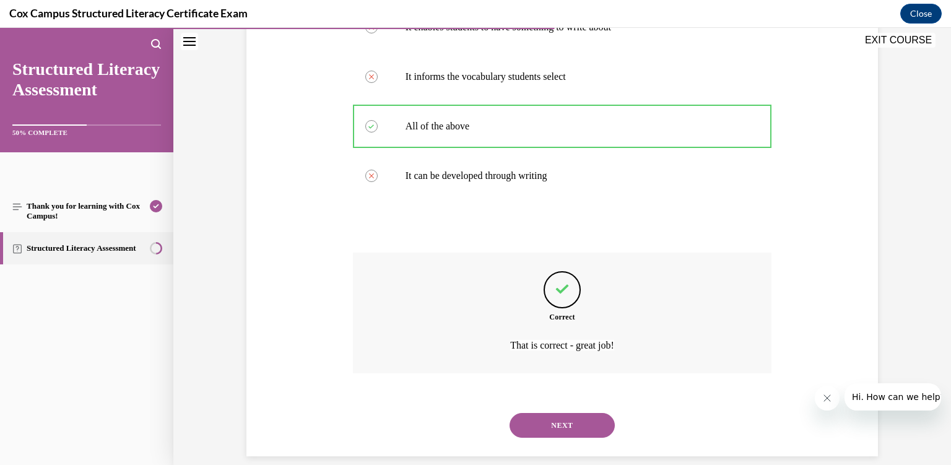
scroll to position [278, 0]
click at [559, 400] on div "NEXT" at bounding box center [562, 425] width 419 height 50
click at [559, 413] on button "NEXT" at bounding box center [562, 425] width 105 height 25
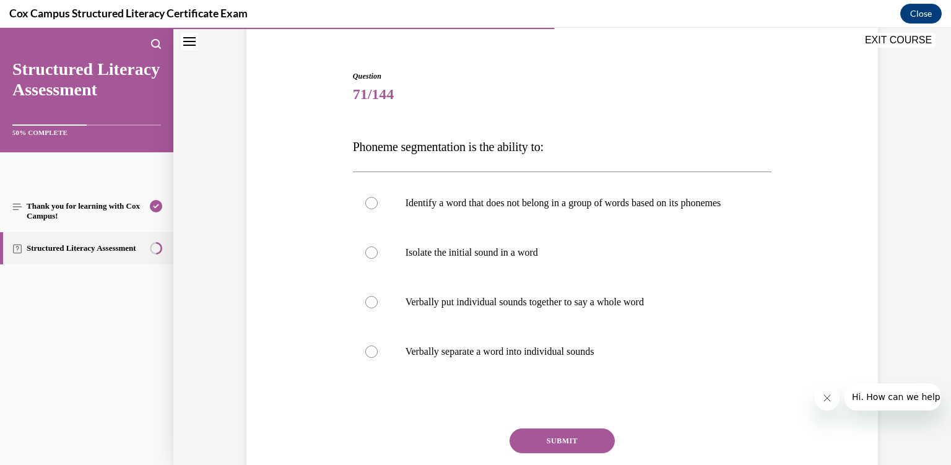
scroll to position [113, 0]
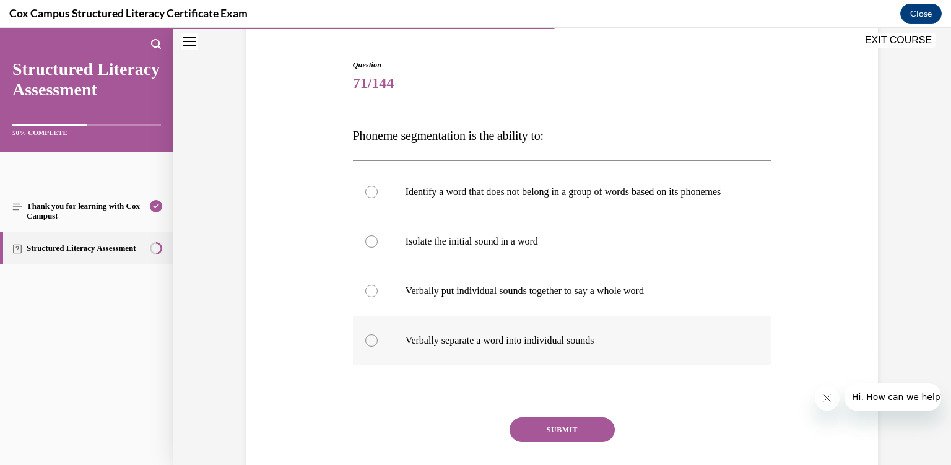
click at [516, 362] on label "Verbally separate a word into individual sounds" at bounding box center [562, 341] width 419 height 50
click at [378, 347] on input "Verbally separate a word into individual sounds" at bounding box center [371, 340] width 12 height 12
radio input "true"
click at [567, 440] on button "SUBMIT" at bounding box center [562, 429] width 105 height 25
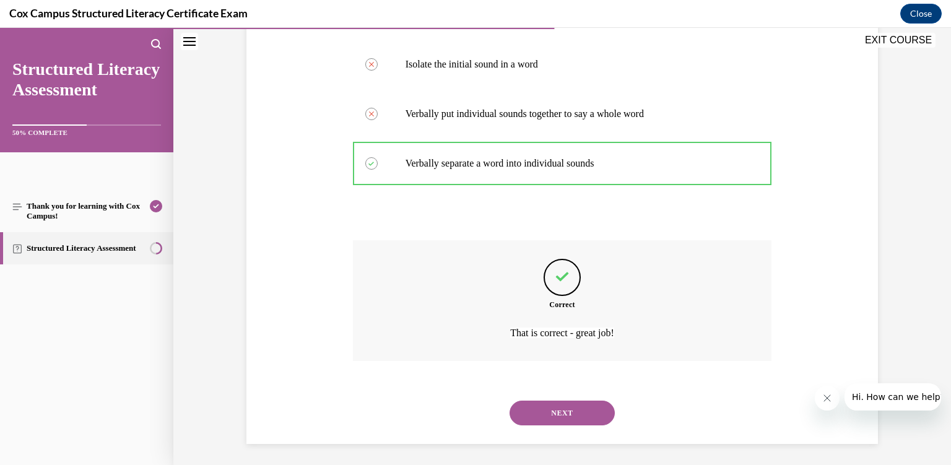
scroll to position [291, 0]
click at [561, 417] on button "NEXT" at bounding box center [562, 412] width 105 height 25
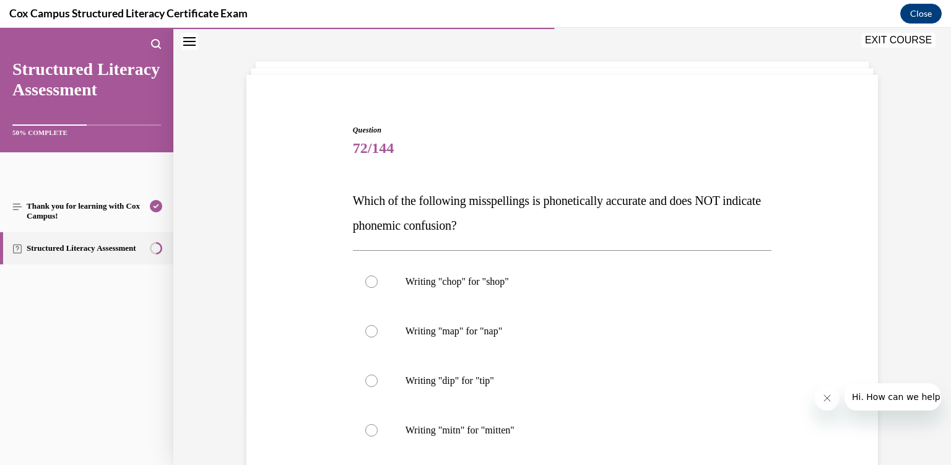
scroll to position [81, 0]
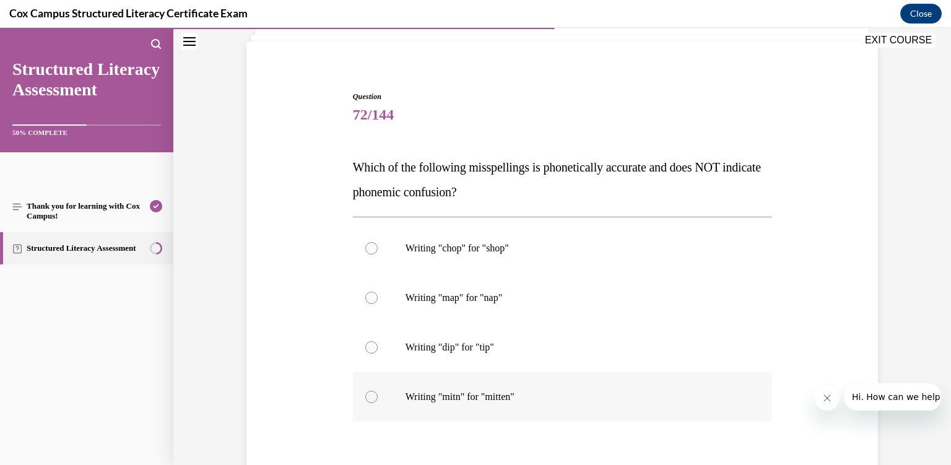
click at [553, 400] on p "Writing "mitn" for "mitten"" at bounding box center [574, 397] width 336 height 12
click at [378, 400] on input "Writing "mitn" for "mitten"" at bounding box center [371, 397] width 12 height 12
radio input "true"
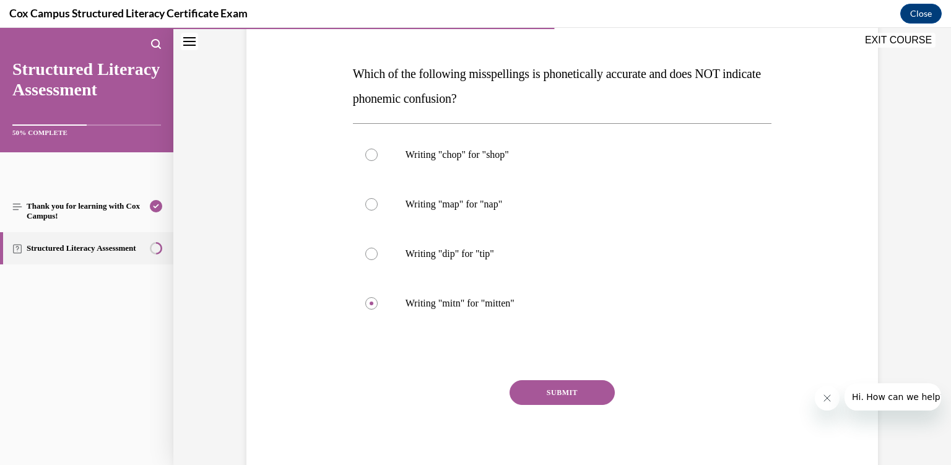
click at [549, 394] on button "SUBMIT" at bounding box center [562, 392] width 105 height 25
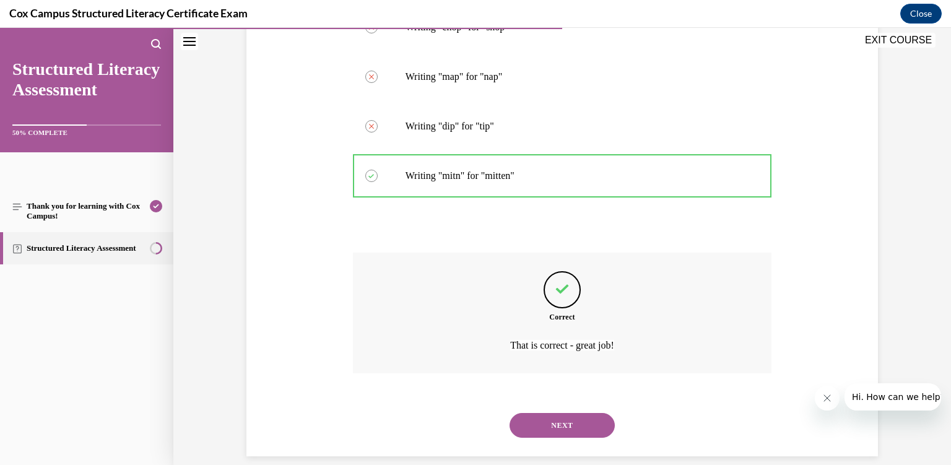
scroll to position [303, 0]
click at [556, 413] on button "NEXT" at bounding box center [562, 425] width 105 height 25
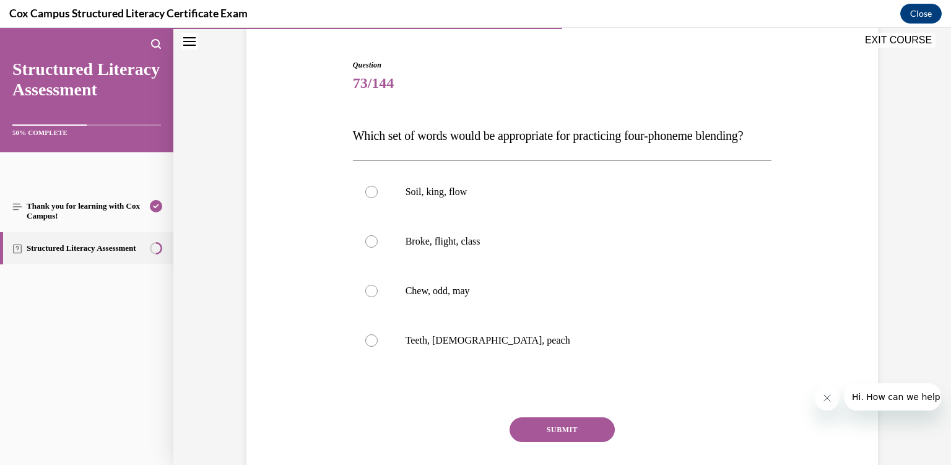
scroll to position [121, 0]
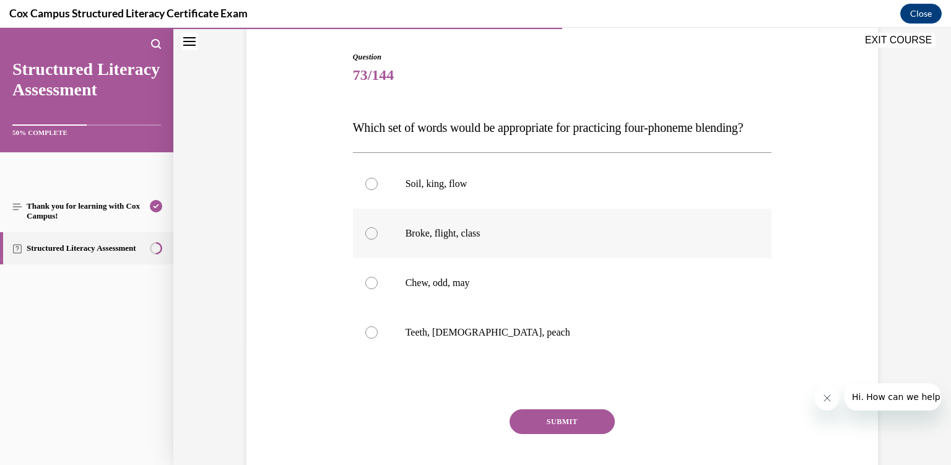
click at [548, 240] on p "Broke, flight, class" at bounding box center [574, 233] width 336 height 12
click at [378, 240] on input "Broke, flight, class" at bounding box center [371, 233] width 12 height 12
radio input "true"
click at [566, 434] on button "SUBMIT" at bounding box center [562, 421] width 105 height 25
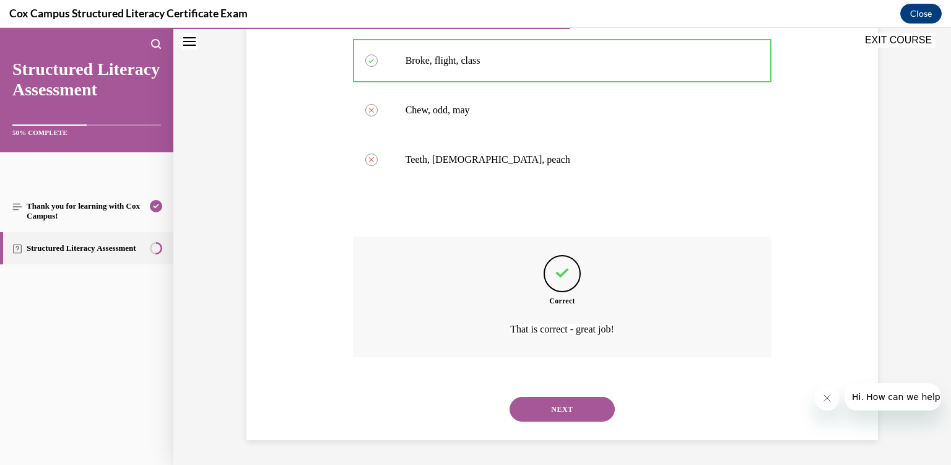
scroll to position [303, 0]
click at [562, 415] on button "NEXT" at bounding box center [562, 409] width 105 height 25
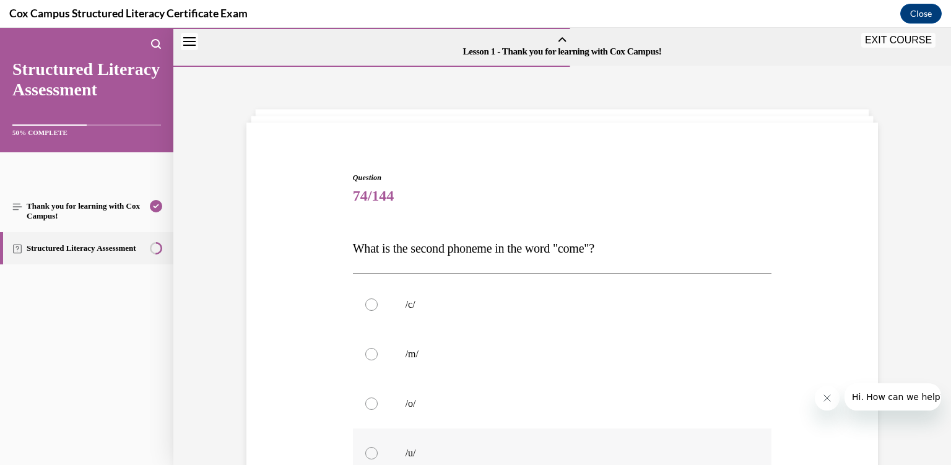
scroll to position [171, 0]
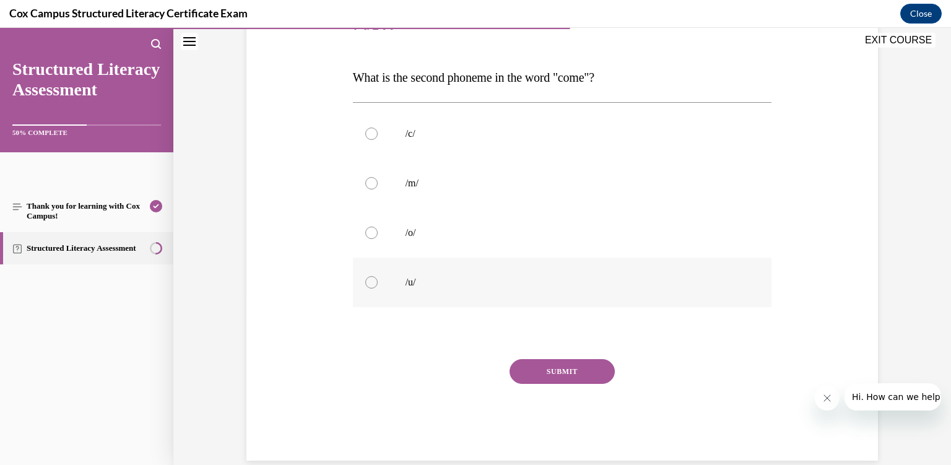
click at [526, 287] on p "/u/" at bounding box center [574, 282] width 336 height 12
click at [378, 287] on input "/u/" at bounding box center [371, 282] width 12 height 12
radio input "true"
click at [574, 380] on button "SUBMIT" at bounding box center [562, 371] width 105 height 25
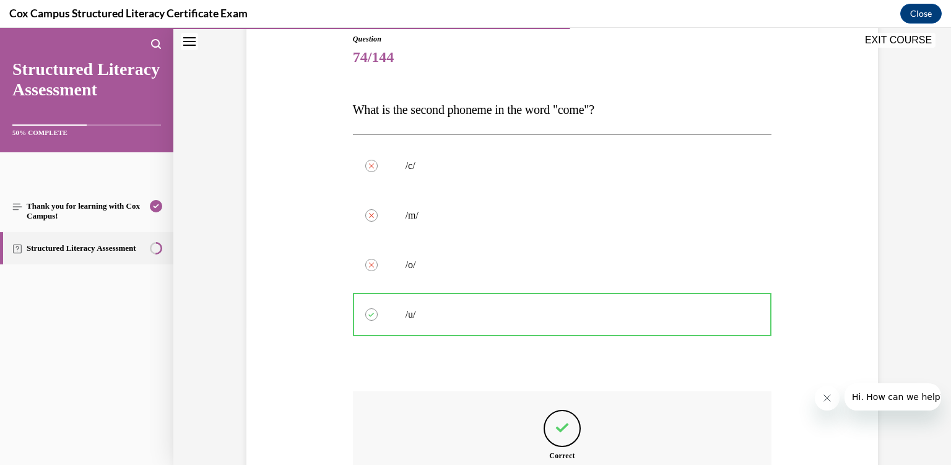
scroll to position [159, 0]
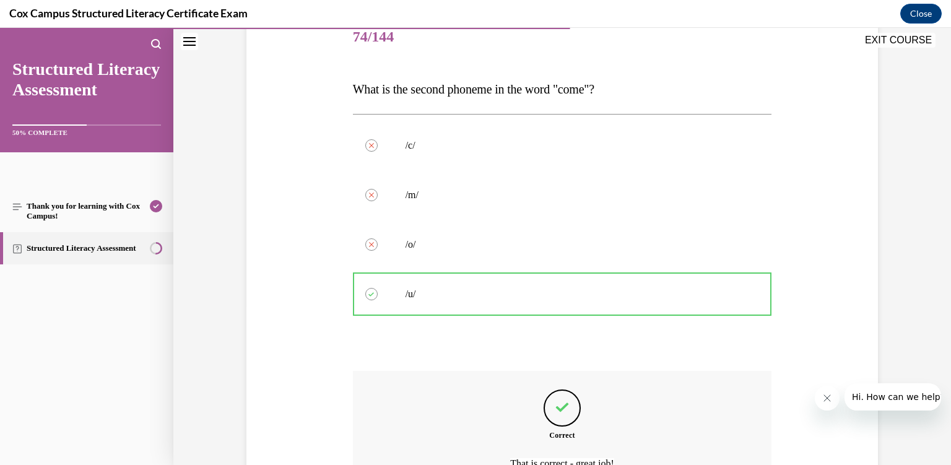
click at [574, 380] on div "Question 74/144 What is the second phoneme in the word "come"?   /c/   Correctl…" at bounding box center [562, 294] width 419 height 562
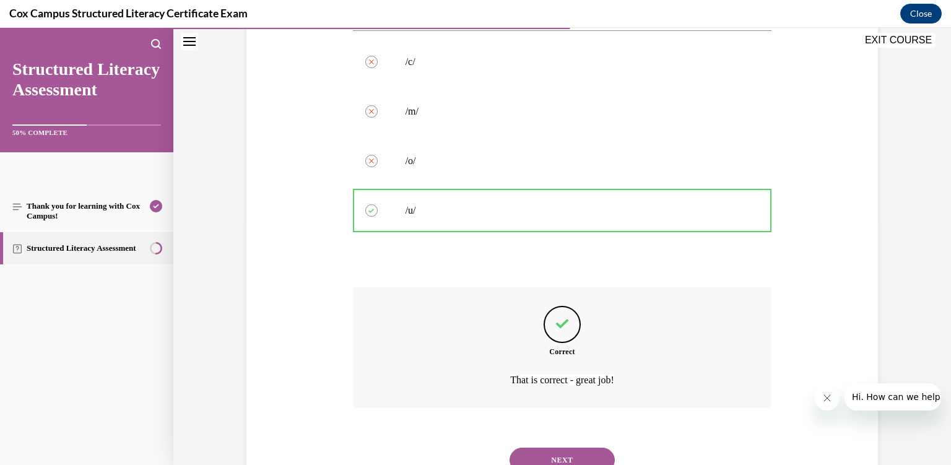
scroll to position [244, 0]
click at [581, 447] on button "NEXT" at bounding box center [562, 459] width 105 height 25
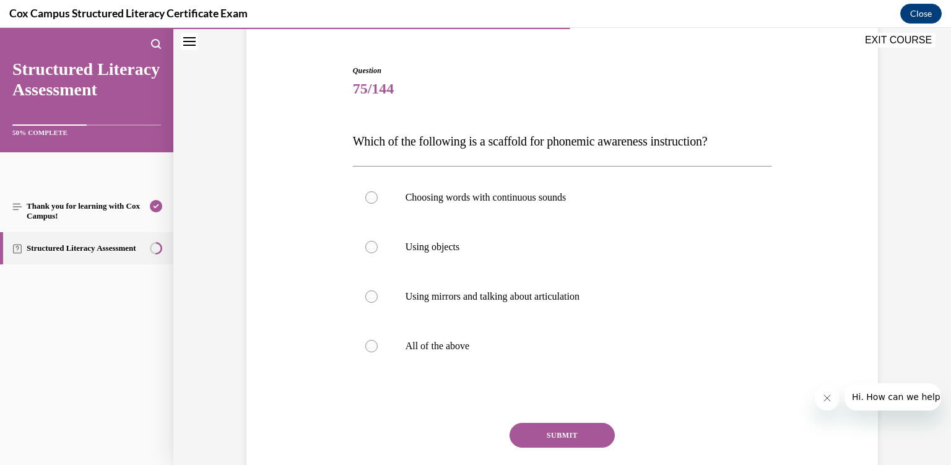
scroll to position [119, 0]
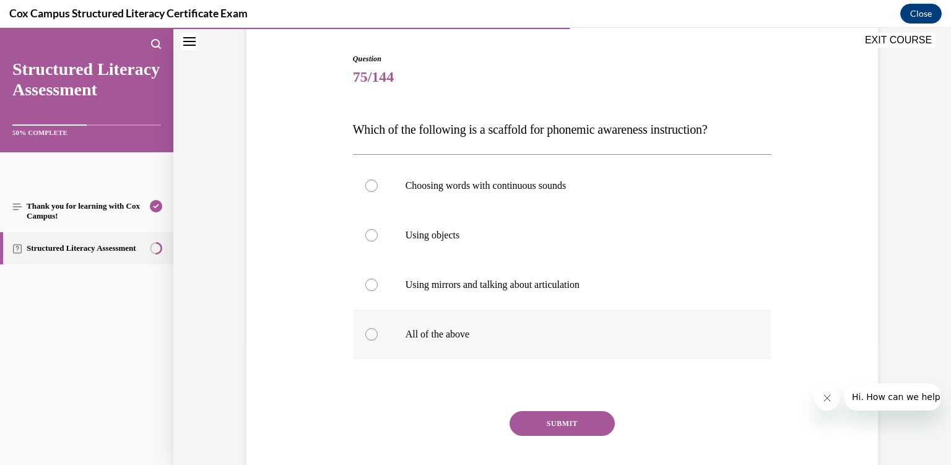
click at [530, 331] on p "All of the above" at bounding box center [574, 334] width 336 height 12
click at [378, 331] on input "All of the above" at bounding box center [371, 334] width 12 height 12
radio input "true"
click at [569, 427] on button "SUBMIT" at bounding box center [562, 423] width 105 height 25
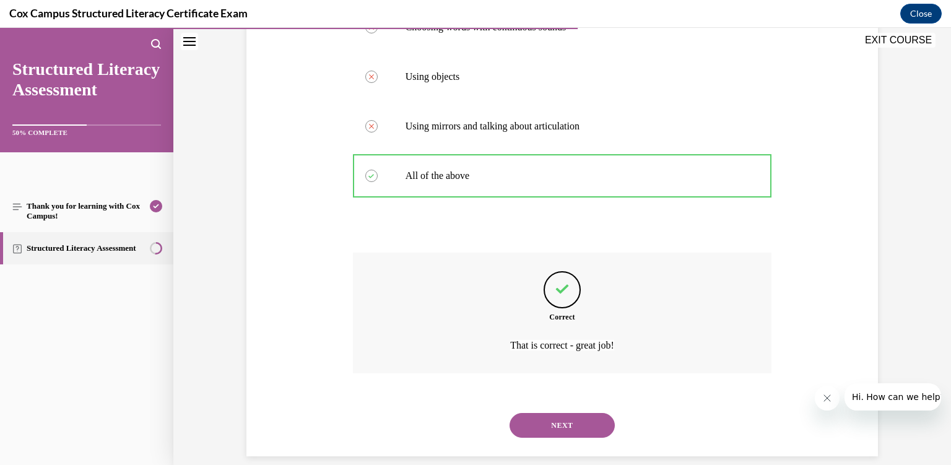
scroll to position [278, 0]
click at [568, 414] on button "NEXT" at bounding box center [562, 425] width 105 height 25
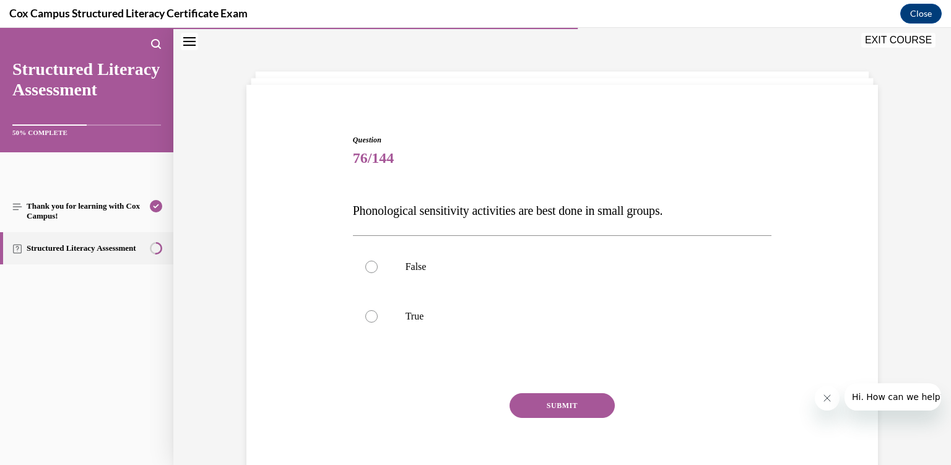
scroll to position [37, 0]
click at [517, 269] on p "False" at bounding box center [574, 267] width 336 height 12
click at [378, 269] on input "False" at bounding box center [371, 267] width 12 height 12
radio input "true"
click at [564, 408] on button "SUBMIT" at bounding box center [562, 406] width 105 height 25
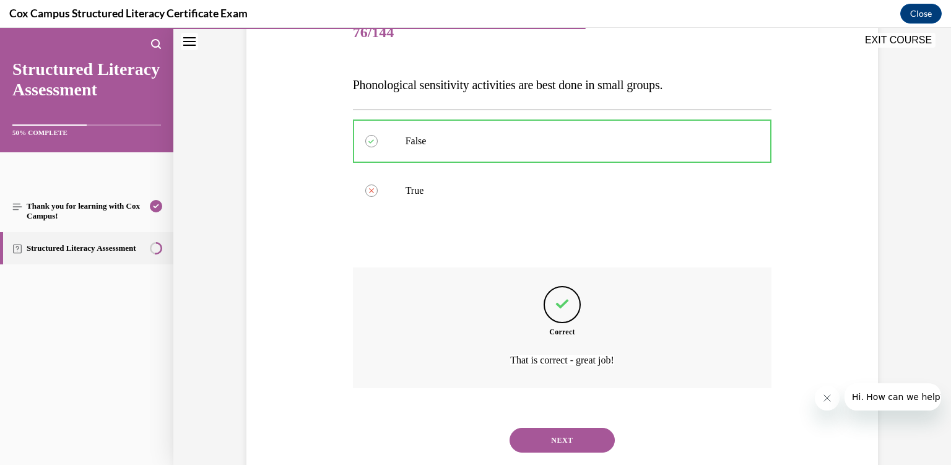
scroll to position [179, 0]
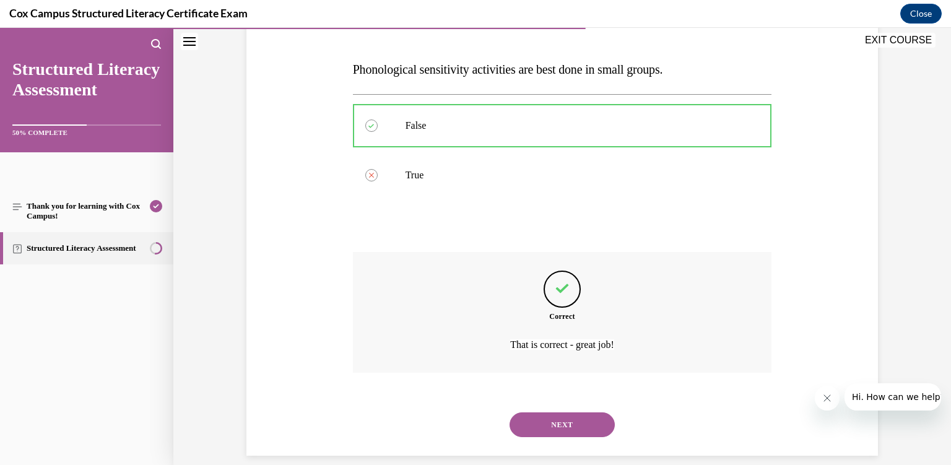
click at [562, 415] on button "NEXT" at bounding box center [562, 425] width 105 height 25
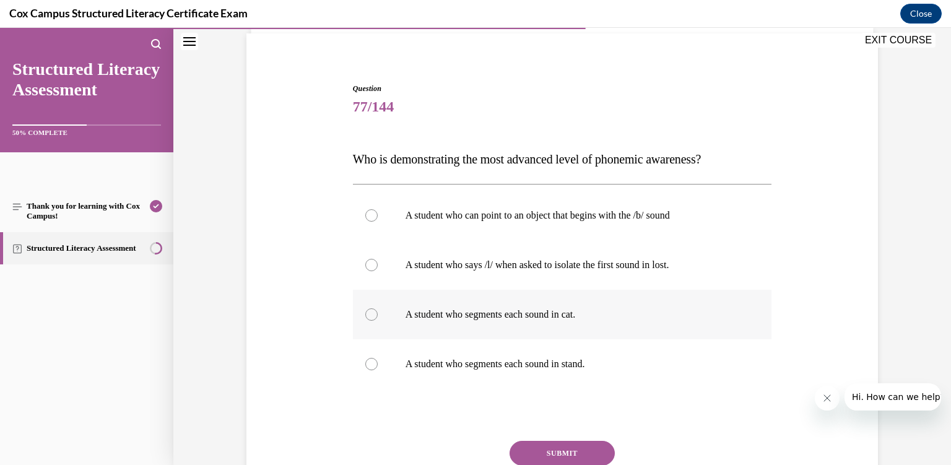
scroll to position [103, 0]
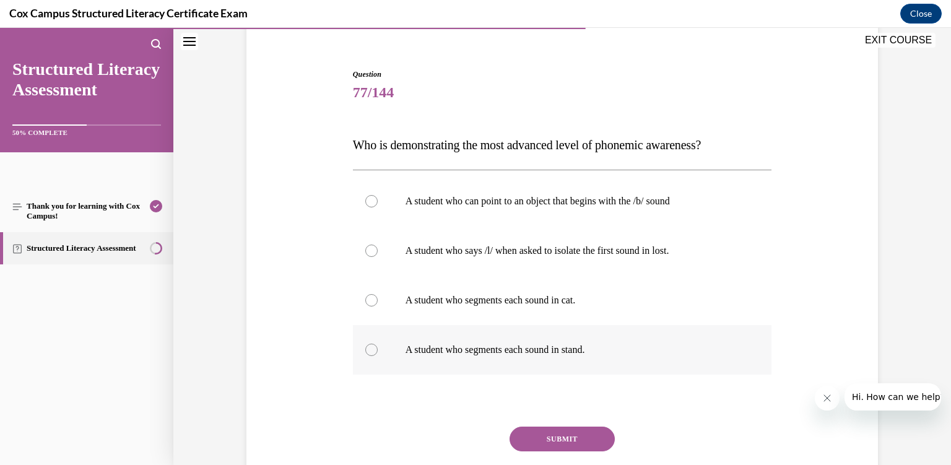
click at [544, 349] on p "A student who segments each sound in stand." at bounding box center [574, 350] width 336 height 12
click at [378, 349] on input "A student who segments each sound in stand." at bounding box center [371, 350] width 12 height 12
radio input "true"
click at [556, 444] on button "SUBMIT" at bounding box center [562, 439] width 105 height 25
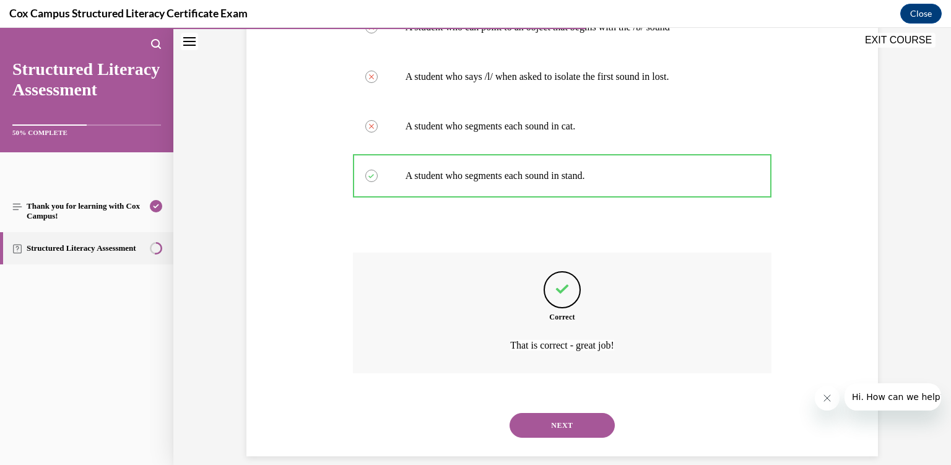
scroll to position [278, 0]
click at [572, 421] on button "NEXT" at bounding box center [562, 425] width 105 height 25
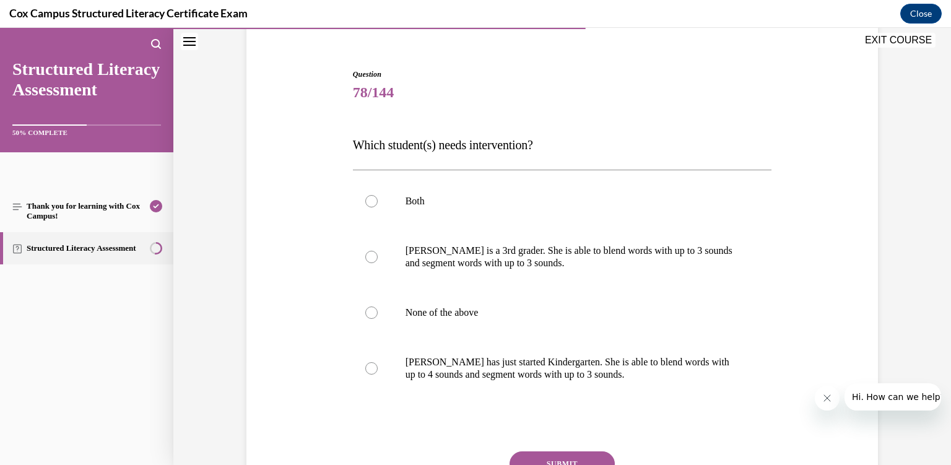
scroll to position [104, 0]
click at [546, 279] on label "Ella is a 3rd grader. She is able to blend words with up to 3 sounds and segmen…" at bounding box center [562, 256] width 419 height 62
click at [378, 263] on input "Ella is a 3rd grader. She is able to blend words with up to 3 sounds and segmen…" at bounding box center [371, 256] width 12 height 12
radio input "true"
click at [556, 455] on button "SUBMIT" at bounding box center [562, 463] width 105 height 25
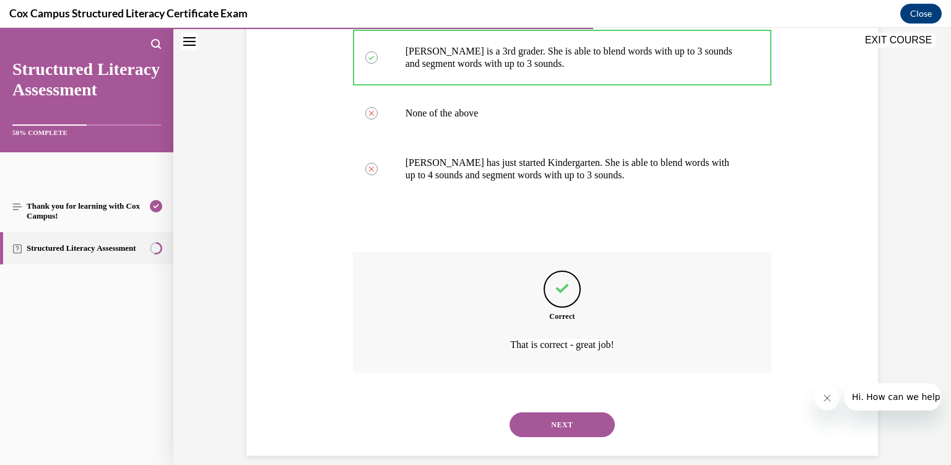
click at [559, 413] on button "NEXT" at bounding box center [562, 425] width 105 height 25
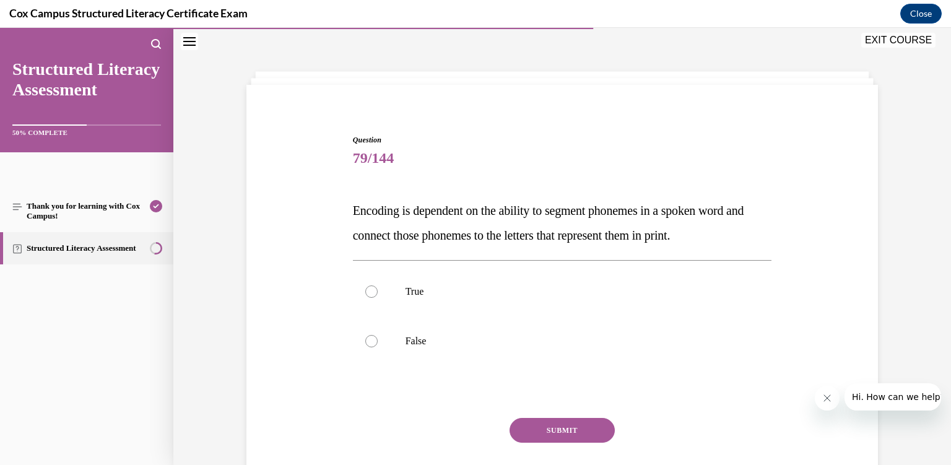
scroll to position [37, 0]
click at [555, 302] on label "True" at bounding box center [562, 293] width 419 height 50
click at [378, 299] on input "True" at bounding box center [371, 292] width 12 height 12
radio input "true"
click at [576, 440] on button "SUBMIT" at bounding box center [562, 431] width 105 height 25
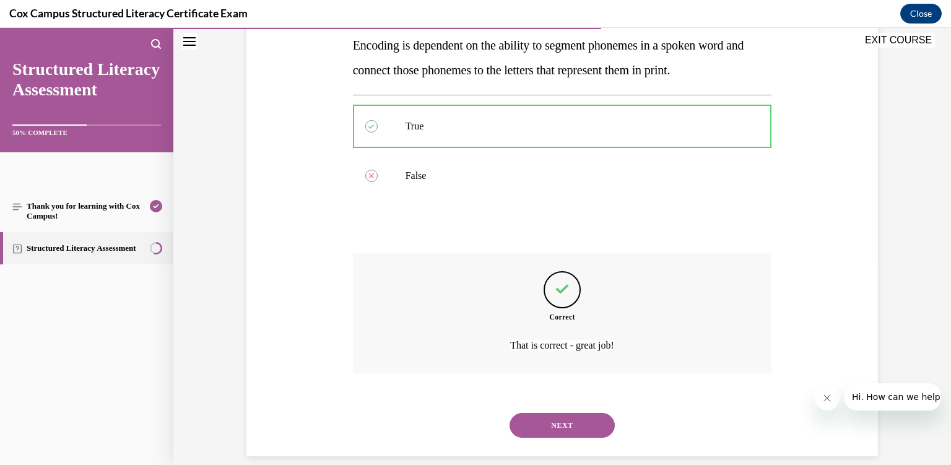
scroll to position [204, 0]
click at [554, 420] on button "NEXT" at bounding box center [562, 425] width 105 height 25
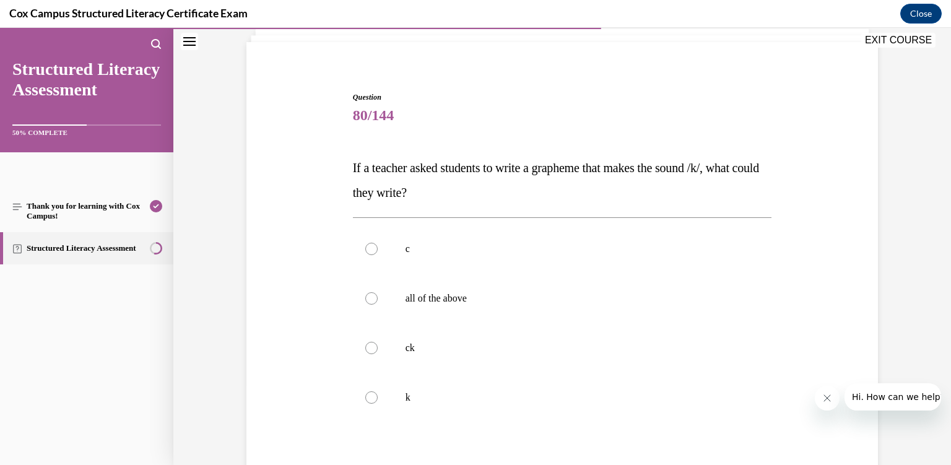
scroll to position [84, 0]
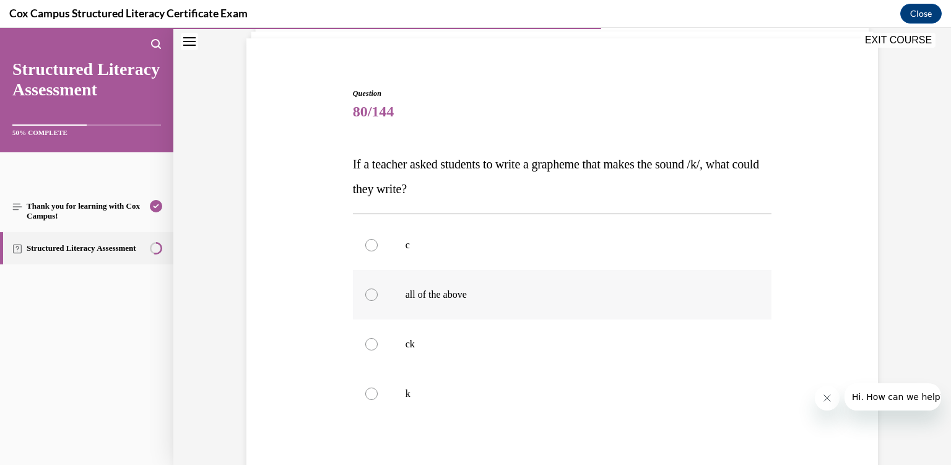
click at [523, 297] on p "all of the above" at bounding box center [574, 295] width 336 height 12
click at [378, 297] on input "all of the above" at bounding box center [371, 295] width 12 height 12
radio input "true"
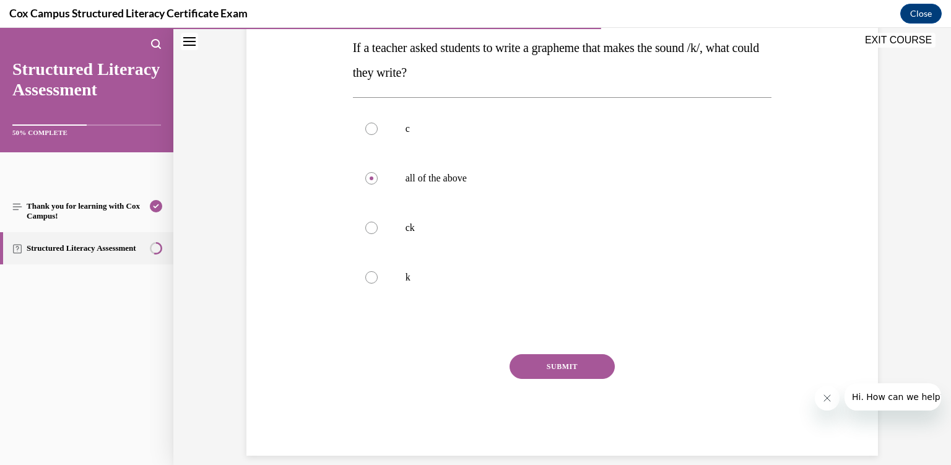
click at [566, 362] on button "SUBMIT" at bounding box center [562, 366] width 105 height 25
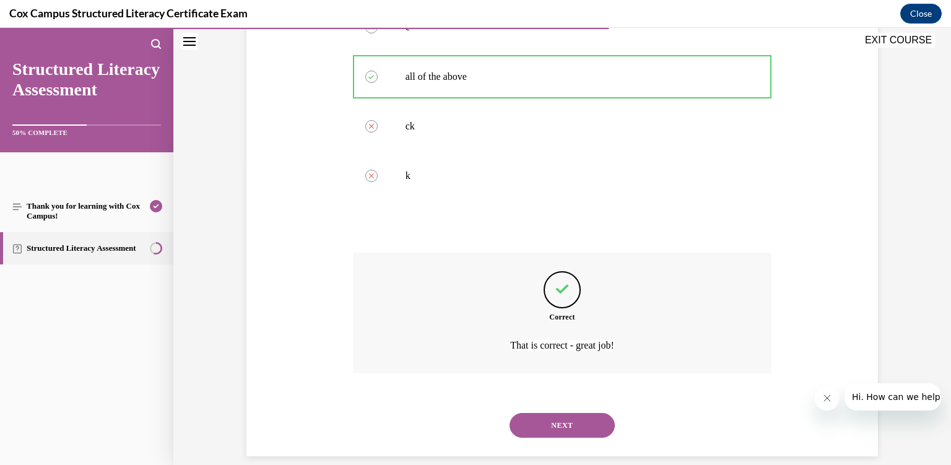
scroll to position [303, 0]
click at [567, 413] on button "NEXT" at bounding box center [562, 425] width 105 height 25
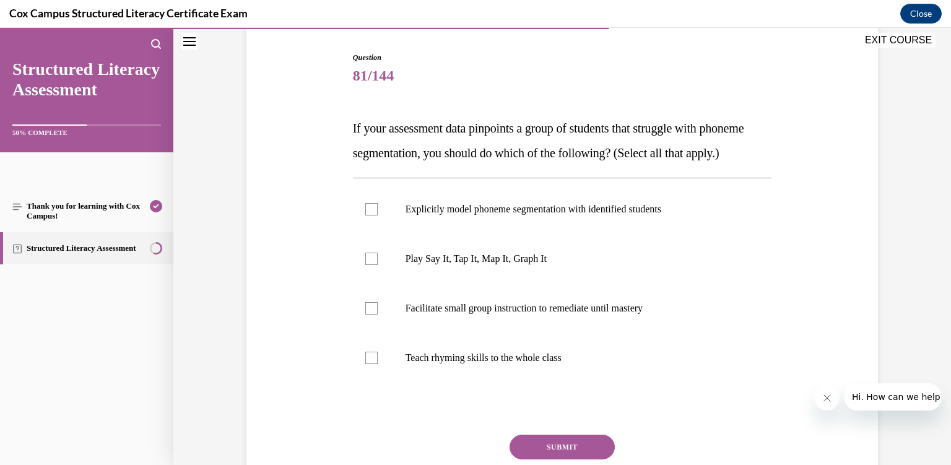
scroll to position [132, 0]
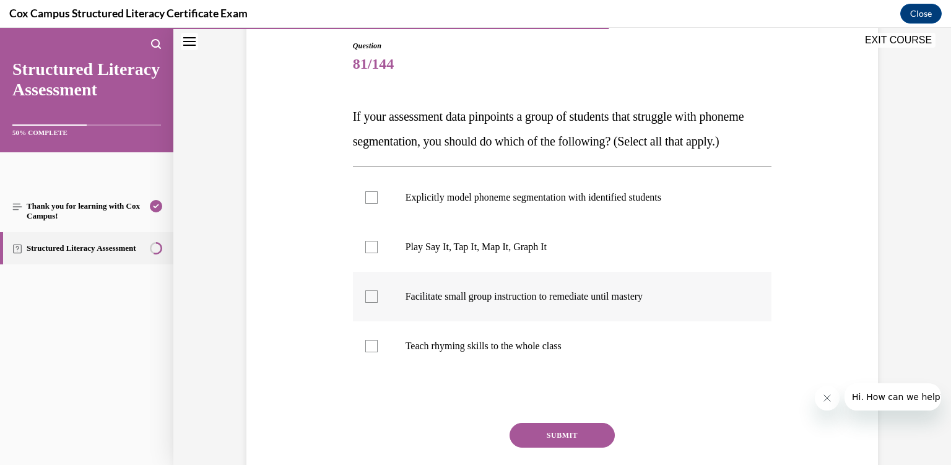
click at [484, 303] on p "Facilitate small group instruction to remediate until mastery" at bounding box center [574, 297] width 336 height 12
click at [378, 303] on input "Facilitate small group instruction to remediate until mastery" at bounding box center [371, 297] width 12 height 12
checkbox input "true"
click at [436, 204] on p "Explicitly model phoneme segmentation with identified students" at bounding box center [574, 197] width 336 height 12
click at [378, 204] on input "Explicitly model phoneme segmentation with identified students" at bounding box center [371, 197] width 12 height 12
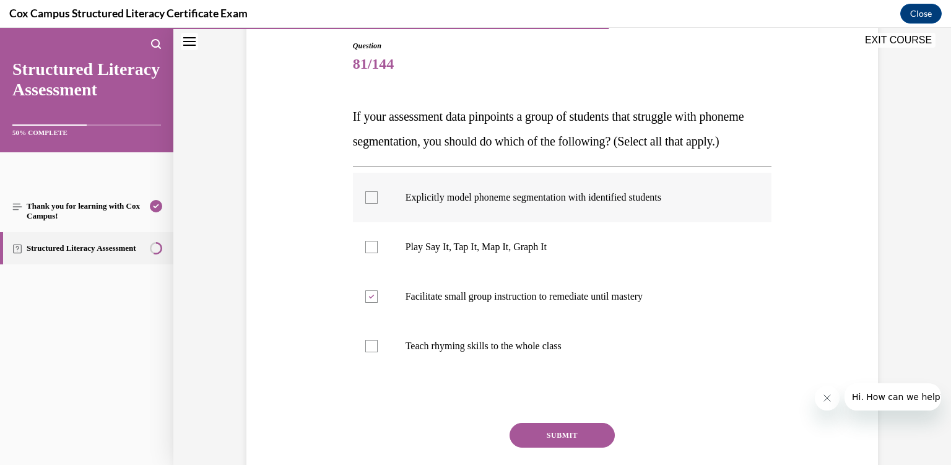
checkbox input "true"
click at [439, 253] on p "Play Say It, Tap It, Map It, Graph It" at bounding box center [574, 247] width 336 height 12
click at [378, 253] on input "Play Say It, Tap It, Map It, Graph It" at bounding box center [371, 247] width 12 height 12
checkbox input "true"
click at [566, 448] on button "SUBMIT" at bounding box center [562, 435] width 105 height 25
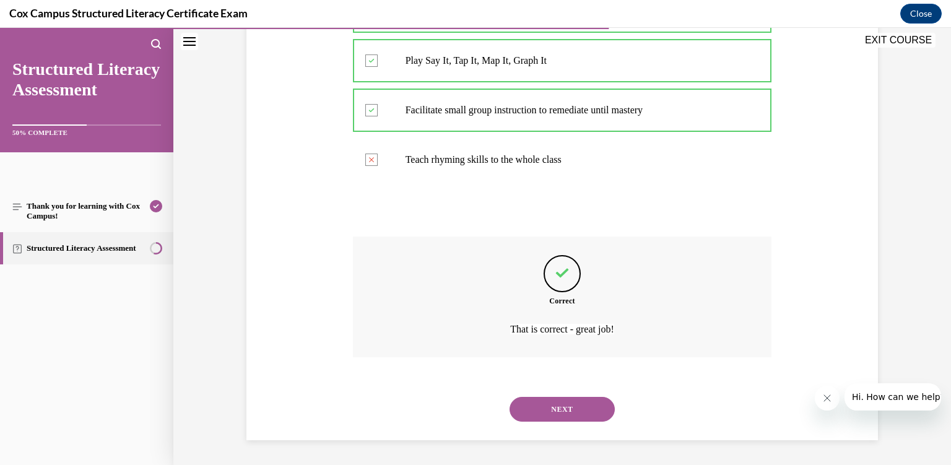
scroll to position [328, 0]
click at [571, 408] on button "NEXT" at bounding box center [562, 409] width 105 height 25
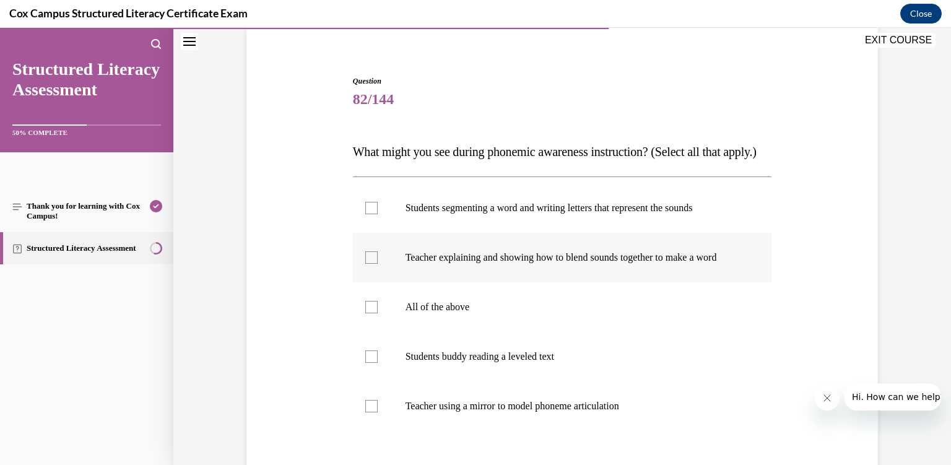
scroll to position [105, 0]
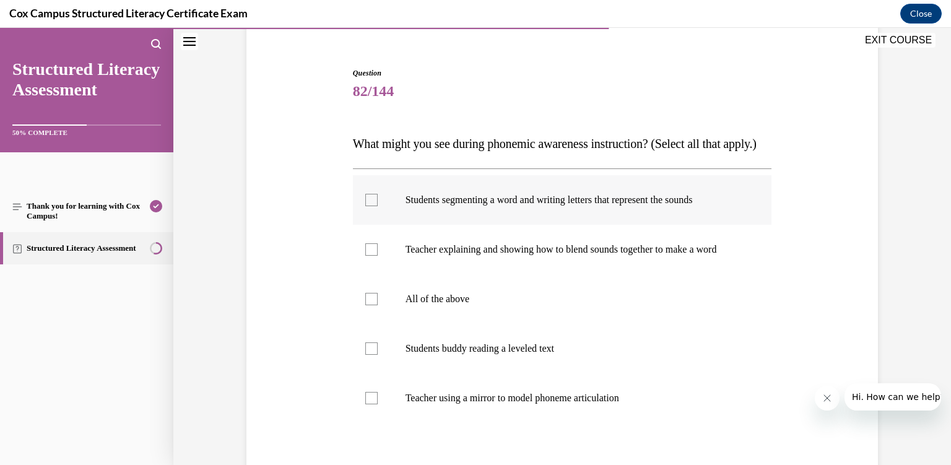
click at [518, 225] on label "Students segmenting a word and writing letters that represent the sounds" at bounding box center [562, 200] width 419 height 50
click at [378, 206] on input "Students segmenting a word and writing letters that represent the sounds" at bounding box center [371, 200] width 12 height 12
checkbox input "true"
click at [515, 256] on p "Teacher explaining and showing how to blend sounds together to make a word" at bounding box center [574, 249] width 336 height 12
click at [378, 256] on input "Teacher explaining and showing how to blend sounds together to make a word" at bounding box center [371, 249] width 12 height 12
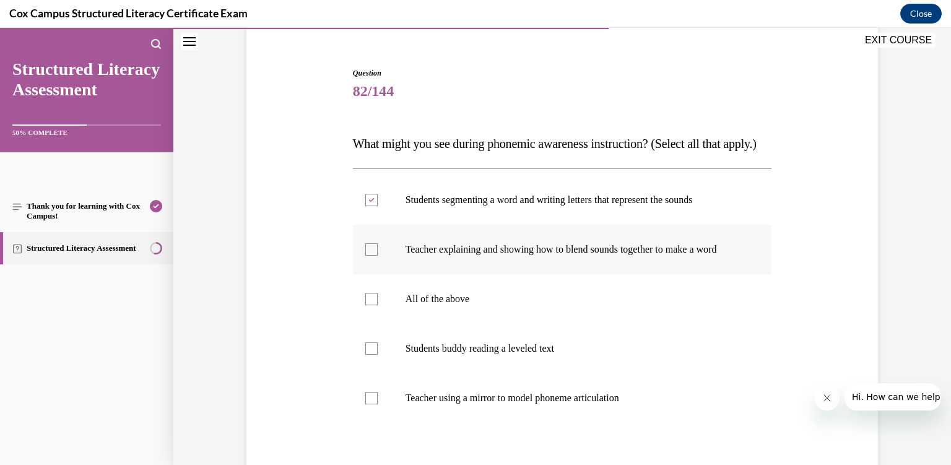
checkbox input "true"
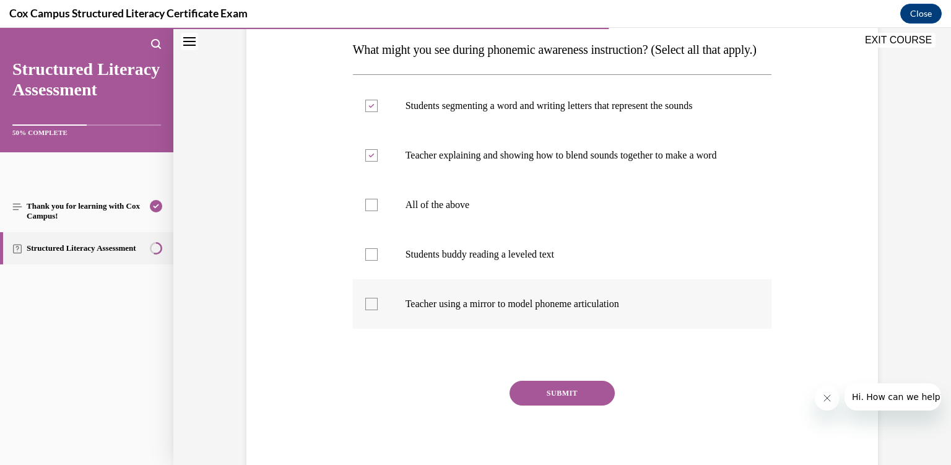
scroll to position [216, 0]
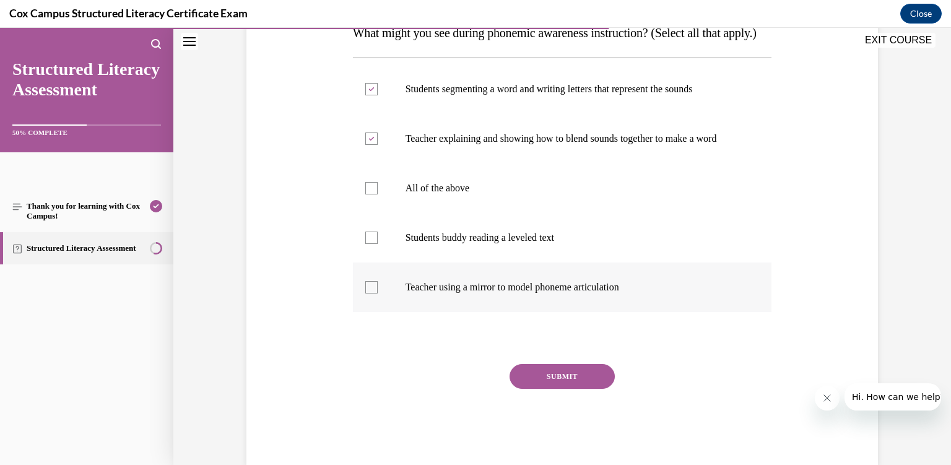
click at [434, 312] on label "Teacher using a mirror to model phoneme articulation" at bounding box center [562, 288] width 419 height 50
click at [378, 294] on input "Teacher using a mirror to model phoneme articulation" at bounding box center [371, 287] width 12 height 12
checkbox input "true"
click at [543, 389] on button "SUBMIT" at bounding box center [562, 376] width 105 height 25
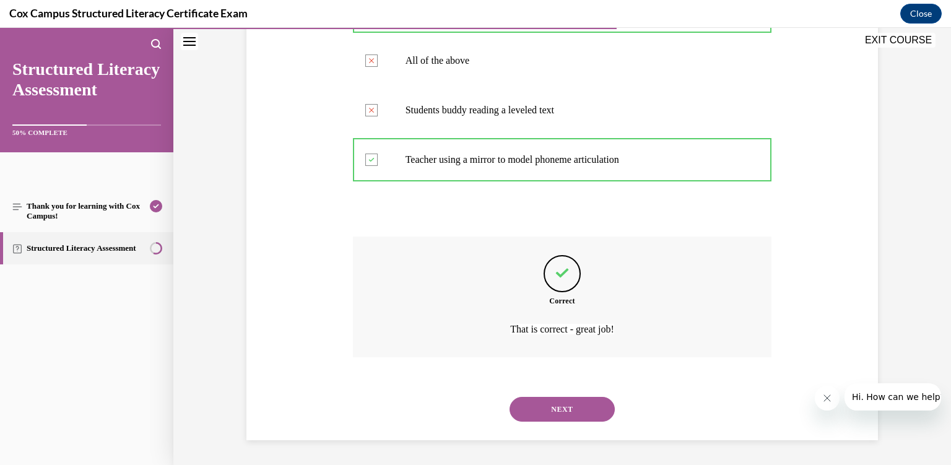
scroll to position [365, 0]
click at [541, 410] on button "NEXT" at bounding box center [562, 409] width 105 height 25
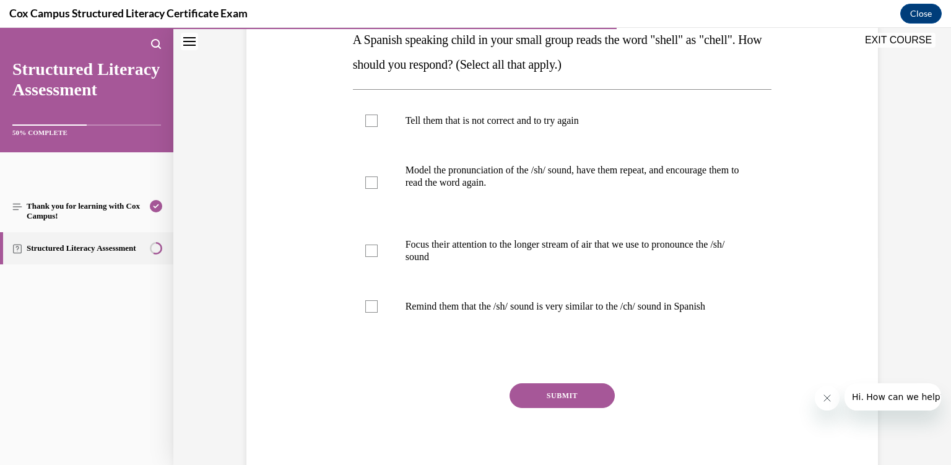
scroll to position [209, 0]
click at [392, 180] on label "Model the pronunciation of the /sh/ sound, have them repeat, and encourage them…" at bounding box center [562, 182] width 419 height 74
click at [378, 180] on input "Model the pronunciation of the /sh/ sound, have them repeat, and encourage them…" at bounding box center [371, 182] width 12 height 12
checkbox input "true"
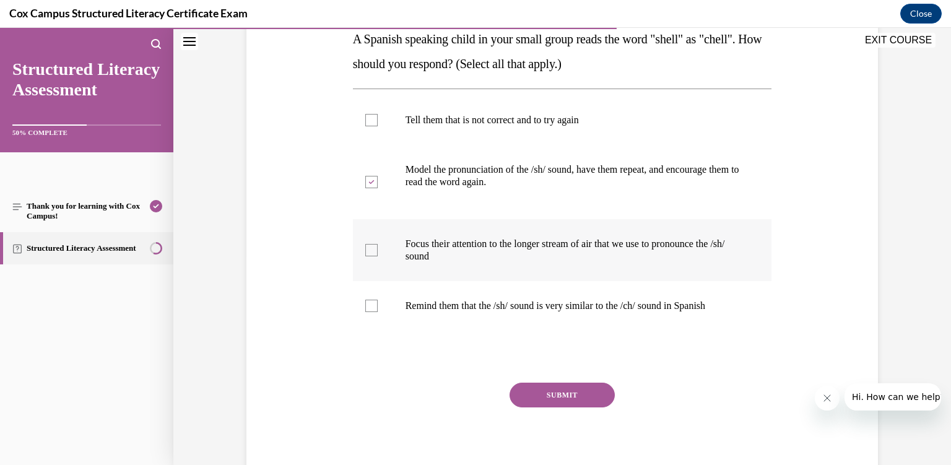
click at [433, 240] on p "Focus their attention to the longer stream of air that we use to pronounce the …" at bounding box center [574, 250] width 336 height 25
click at [378, 244] on input "Focus their attention to the longer stream of air that we use to pronounce the …" at bounding box center [371, 250] width 12 height 12
checkbox input "true"
click at [427, 296] on label "Remind them that the /sh/ sound is very similar to the /ch/ sound in Spanish" at bounding box center [562, 306] width 419 height 50
click at [378, 300] on input "Remind them that the /sh/ sound is very similar to the /ch/ sound in Spanish" at bounding box center [371, 306] width 12 height 12
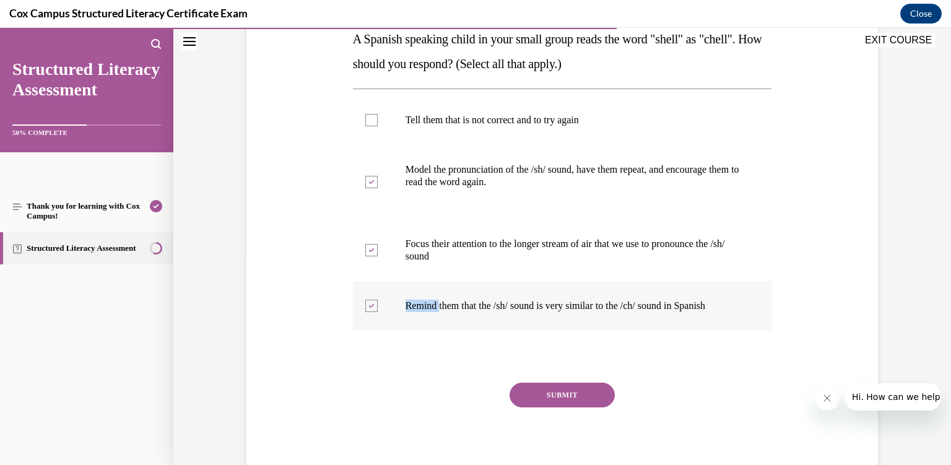
click at [427, 296] on label "Remind them that the /sh/ sound is very similar to the /ch/ sound in Spanish" at bounding box center [562, 306] width 419 height 50
click at [378, 300] on input "Remind them that the /sh/ sound is very similar to the /ch/ sound in Spanish" at bounding box center [371, 306] width 12 height 12
checkbox input "false"
click at [480, 341] on div "Question 83/144 A Spanish speaking child in your small group reads the word "sh…" at bounding box center [562, 224] width 419 height 522
click at [560, 403] on button "SUBMIT" at bounding box center [562, 395] width 105 height 25
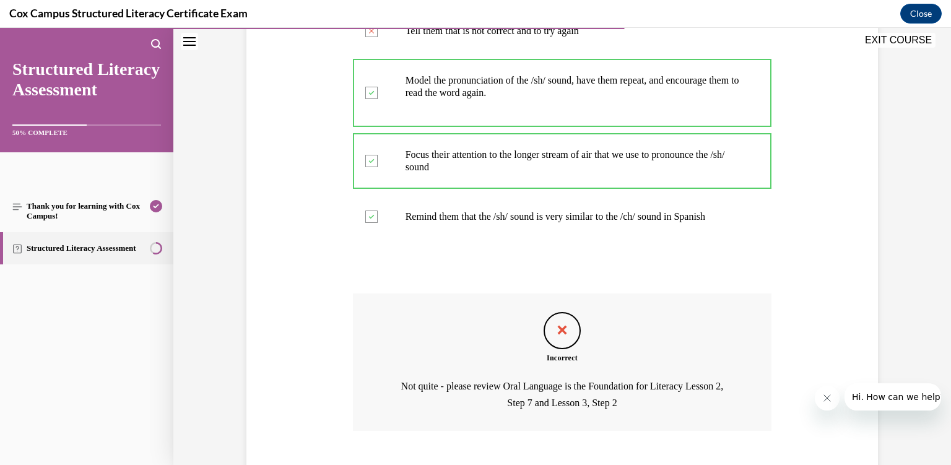
scroll to position [357, 0]
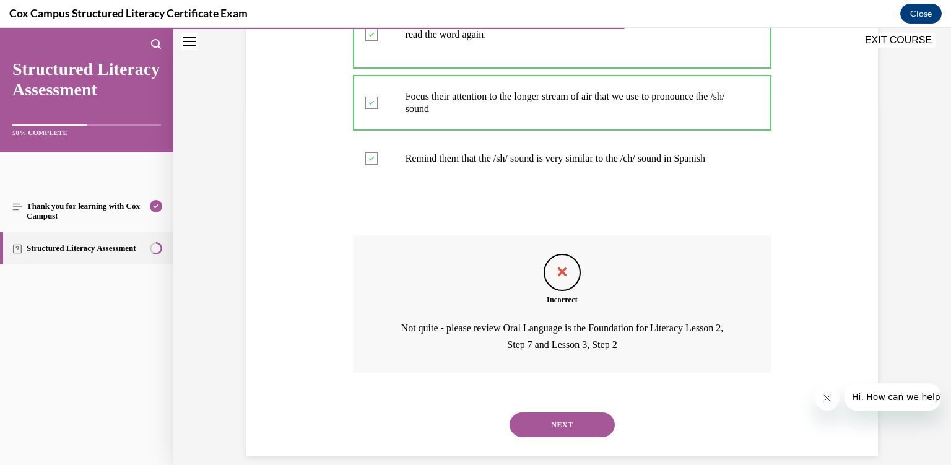
click at [560, 413] on button "NEXT" at bounding box center [562, 425] width 105 height 25
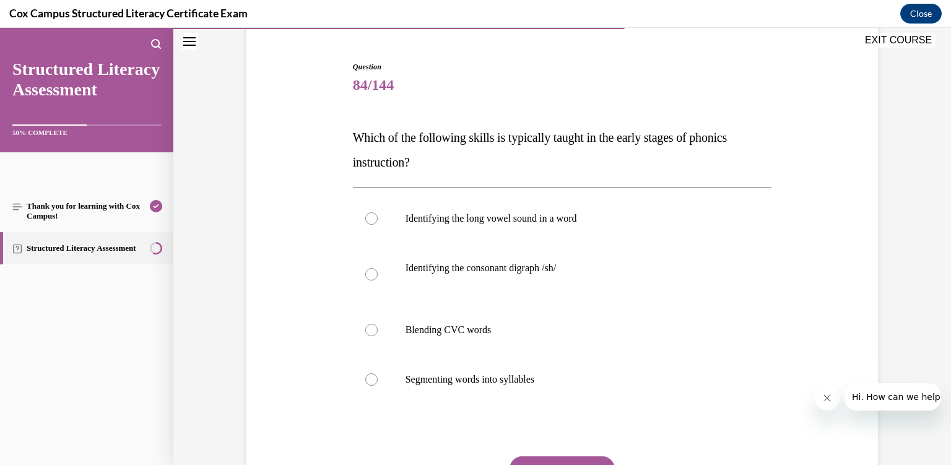
scroll to position [72, 0]
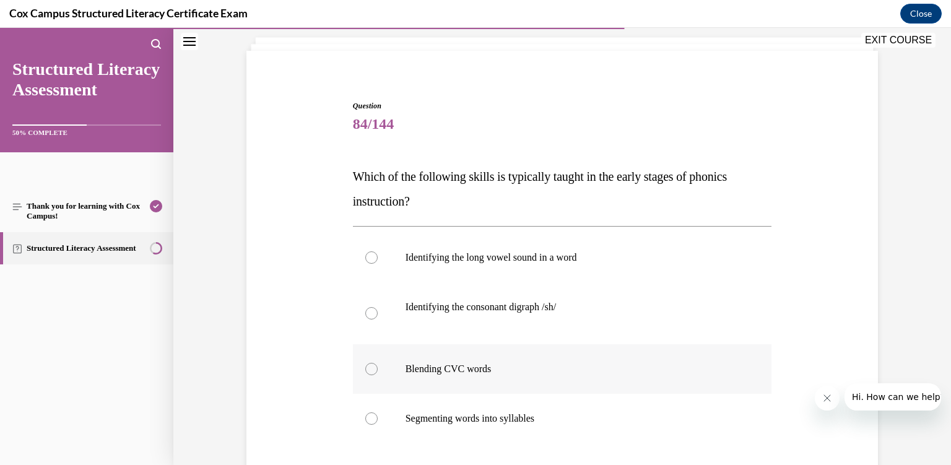
click at [552, 374] on p "Blending CVC words" at bounding box center [574, 369] width 336 height 12
click at [378, 374] on input "Blending CVC words" at bounding box center [371, 369] width 12 height 12
radio input "true"
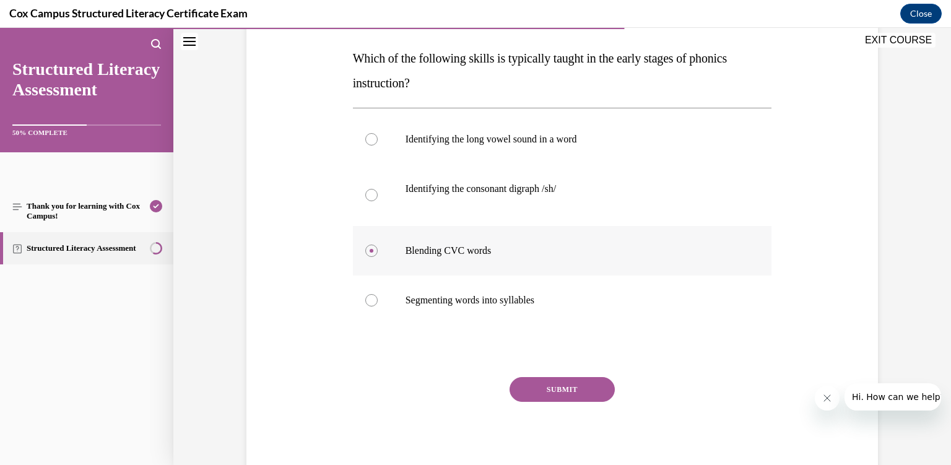
scroll to position [213, 0]
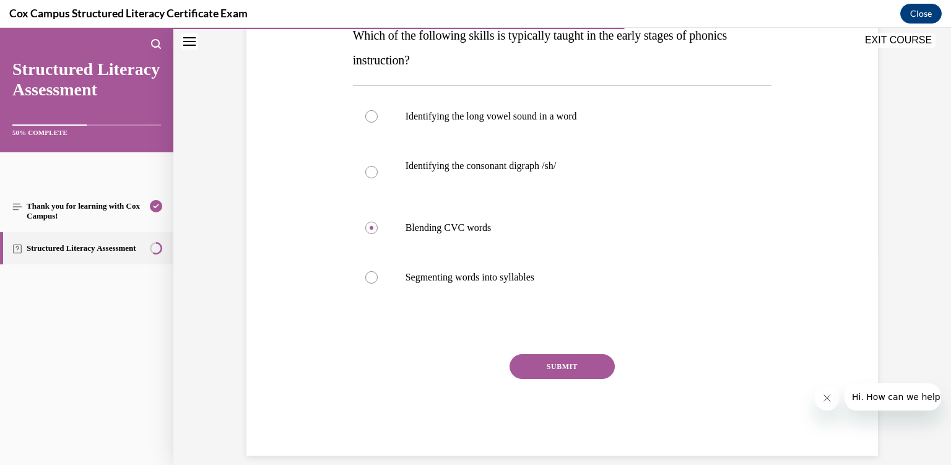
click at [552, 358] on button "SUBMIT" at bounding box center [562, 366] width 105 height 25
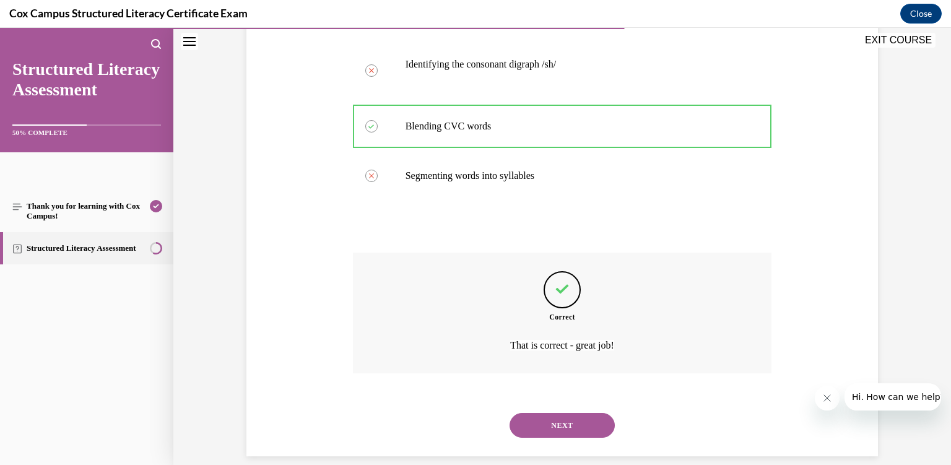
scroll to position [315, 0]
click at [561, 413] on button "NEXT" at bounding box center [562, 425] width 105 height 25
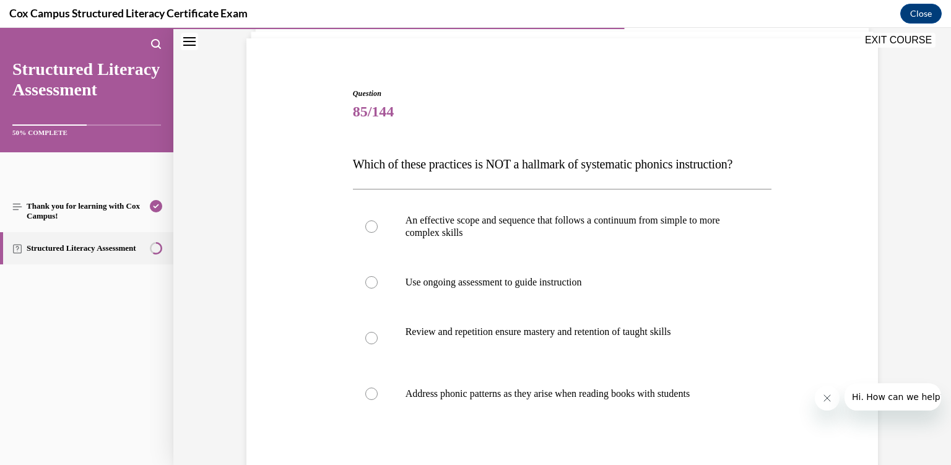
scroll to position [89, 0]
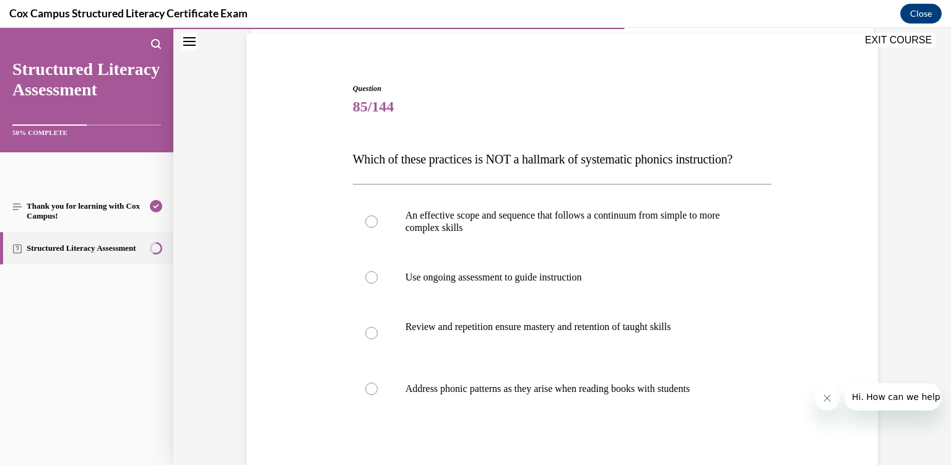
click at [561, 406] on label "Address phonic patterns as they arise when reading books with students" at bounding box center [562, 389] width 419 height 50
click at [378, 395] on input "Address phonic patterns as they arise when reading books with students" at bounding box center [371, 389] width 12 height 12
radio input "true"
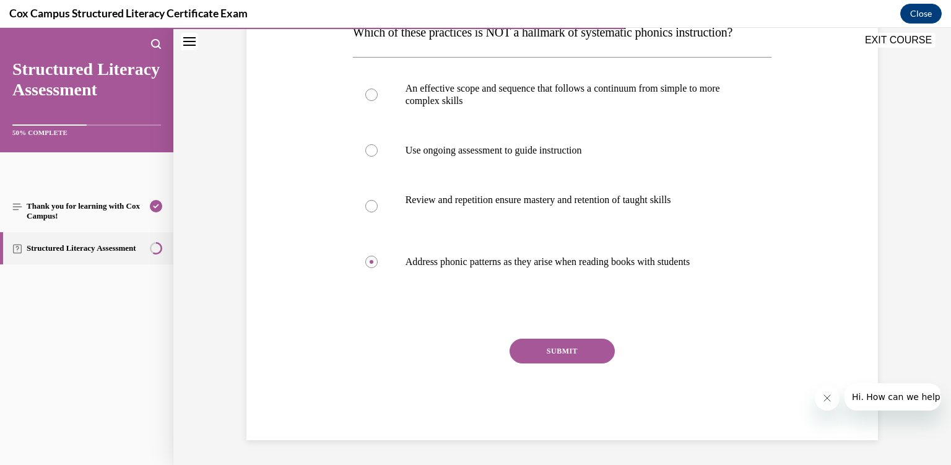
click at [546, 364] on button "SUBMIT" at bounding box center [562, 351] width 105 height 25
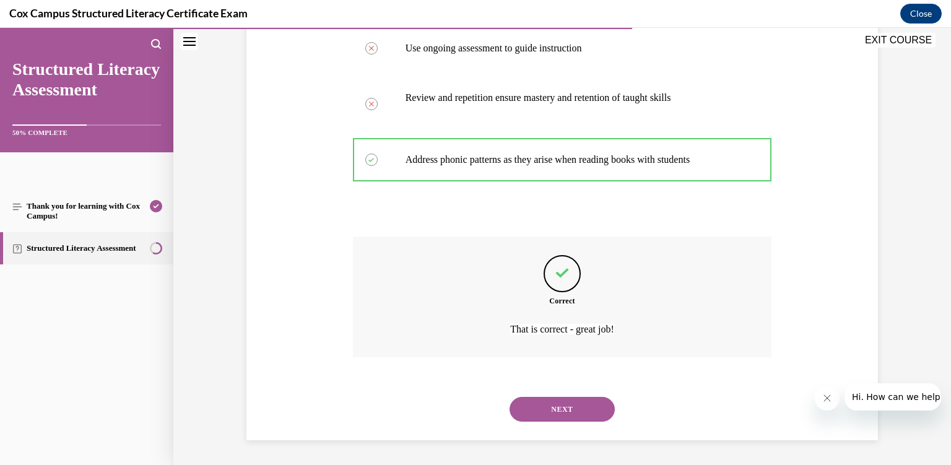
scroll to position [328, 0]
click at [575, 412] on button "NEXT" at bounding box center [562, 409] width 105 height 25
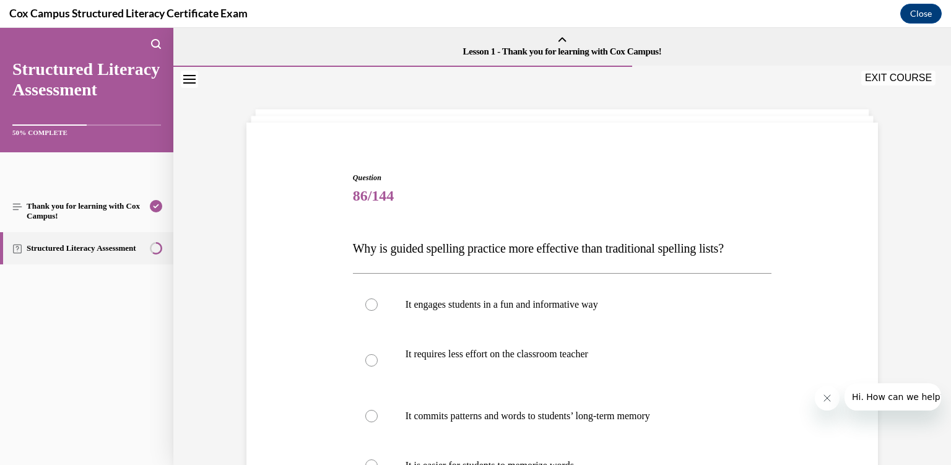
click at [575, 412] on p "It commits patterns and words to students’ long-term memory" at bounding box center [574, 416] width 336 height 12
click at [378, 412] on input "It commits patterns and words to students’ long-term memory" at bounding box center [371, 416] width 12 height 12
radio input "true"
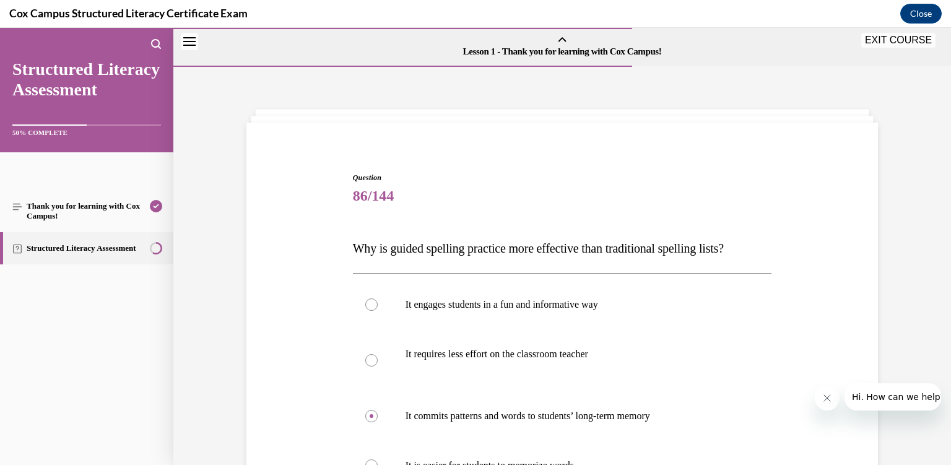
scroll to position [188, 0]
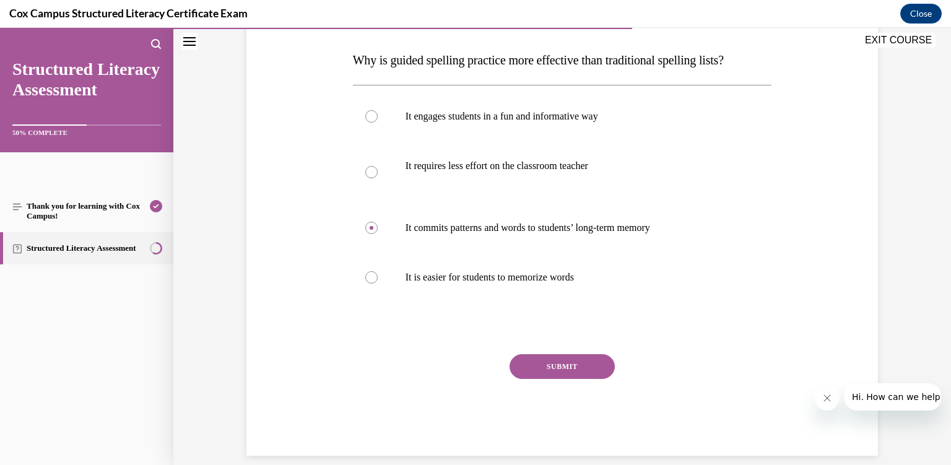
click at [561, 372] on button "SUBMIT" at bounding box center [562, 366] width 105 height 25
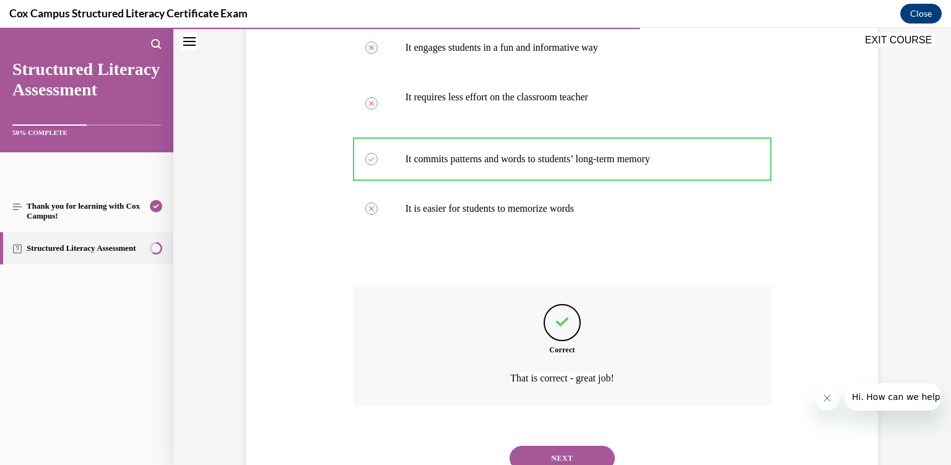
scroll to position [291, 0]
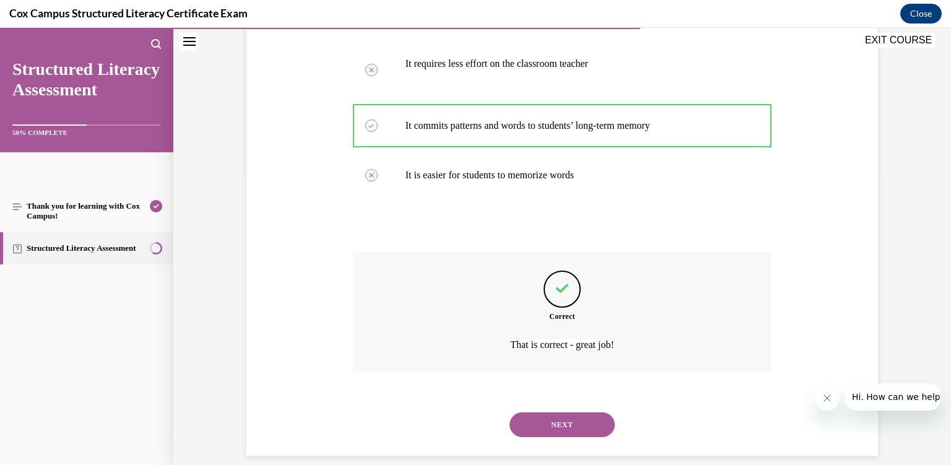
click at [561, 414] on button "NEXT" at bounding box center [562, 425] width 105 height 25
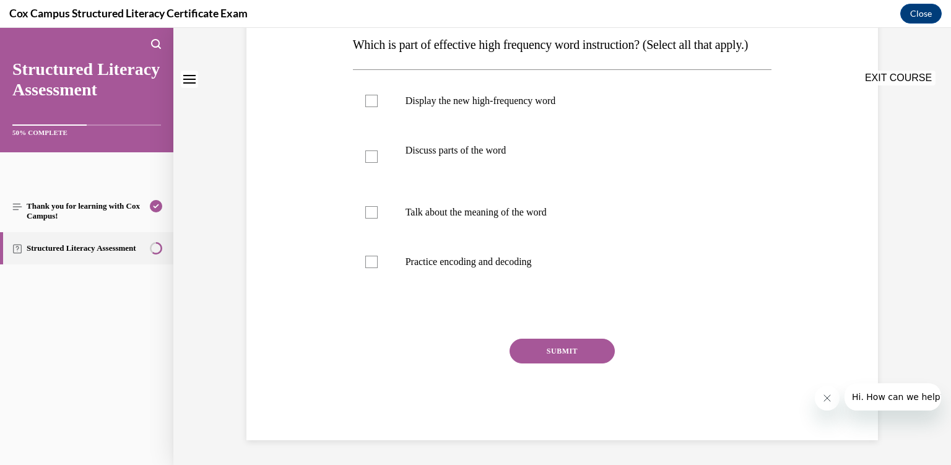
scroll to position [0, 0]
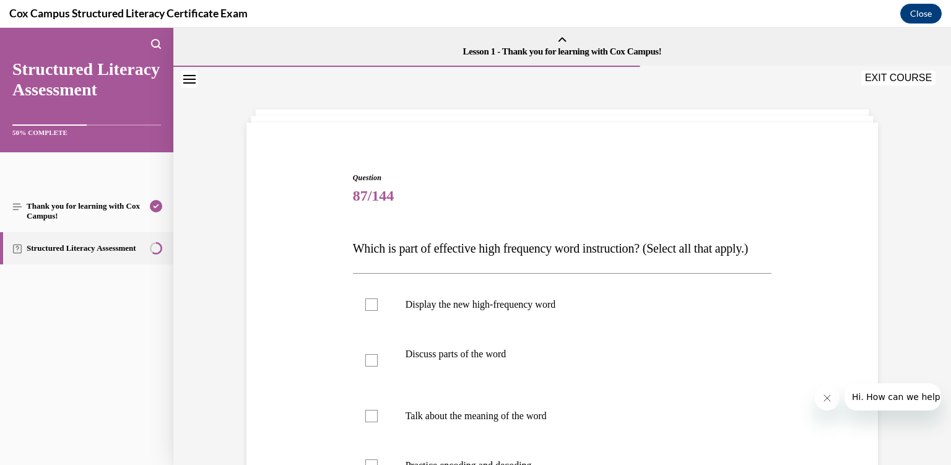
click at [561, 391] on label "Discuss parts of the word" at bounding box center [562, 361] width 419 height 62
click at [378, 367] on input "Discuss parts of the word" at bounding box center [371, 360] width 12 height 12
checkbox input "true"
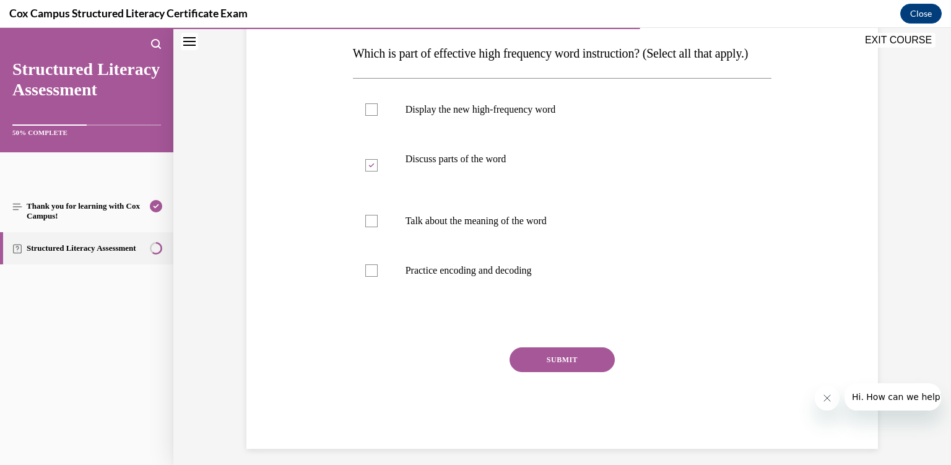
scroll to position [197, 0]
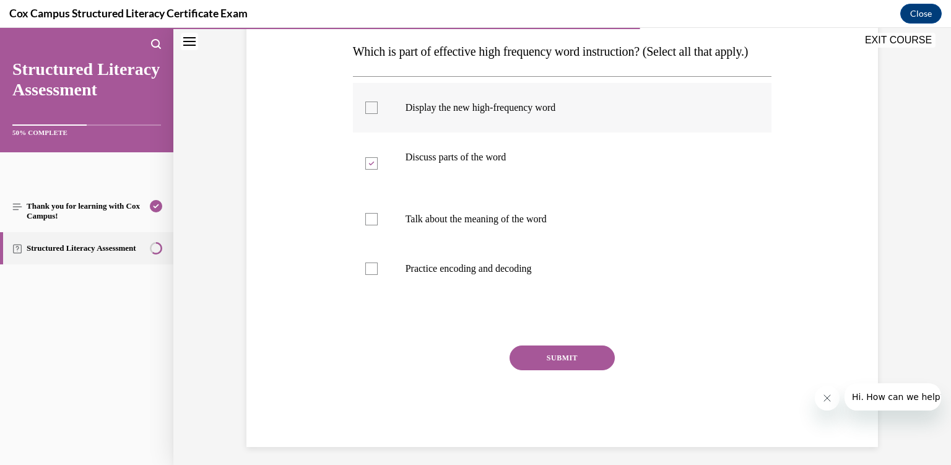
click at [403, 131] on label "Display the new high-frequency word" at bounding box center [562, 108] width 419 height 50
click at [378, 114] on input "Display the new high-frequency word" at bounding box center [371, 108] width 12 height 12
checkbox input "true"
click at [467, 225] on p "Talk about the meaning of the word" at bounding box center [574, 219] width 336 height 12
click at [378, 225] on input "Talk about the meaning of the word" at bounding box center [371, 219] width 12 height 12
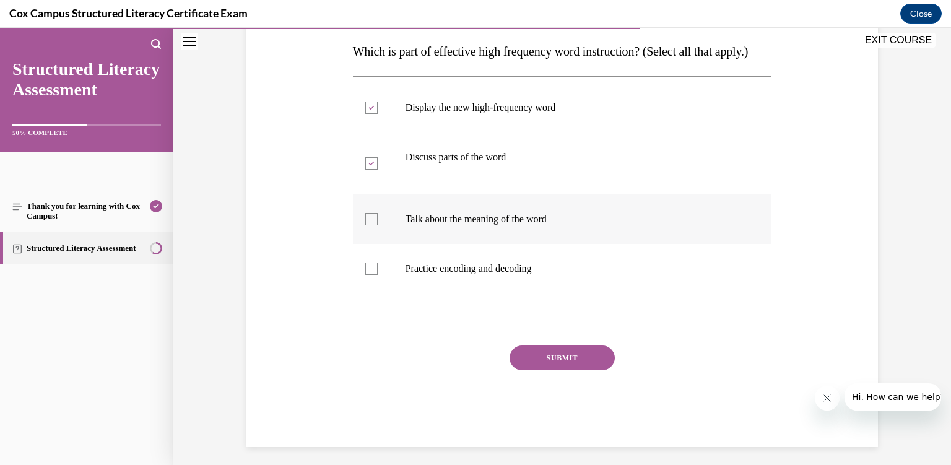
checkbox input "true"
click at [482, 285] on label "Practice encoding and decoding" at bounding box center [562, 269] width 419 height 50
click at [378, 275] on input "Practice encoding and decoding" at bounding box center [371, 269] width 12 height 12
checkbox input "true"
click at [547, 370] on button "SUBMIT" at bounding box center [562, 358] width 105 height 25
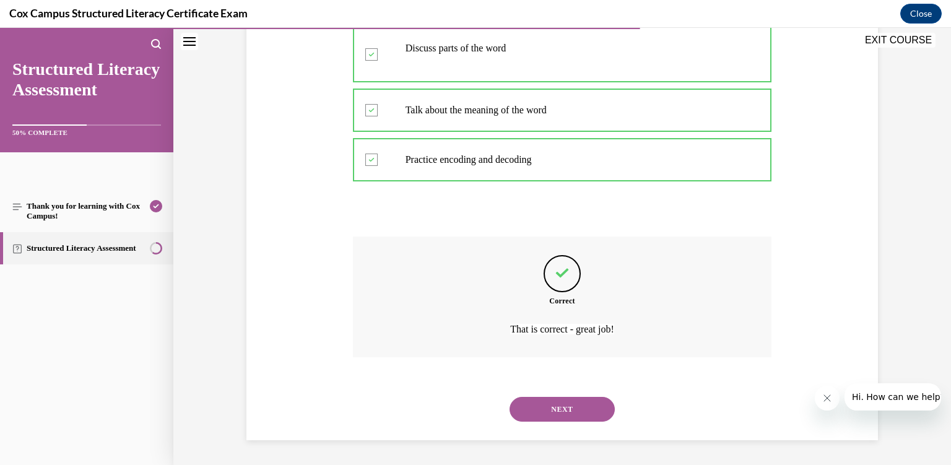
scroll to position [315, 0]
click at [554, 400] on button "NEXT" at bounding box center [562, 409] width 105 height 25
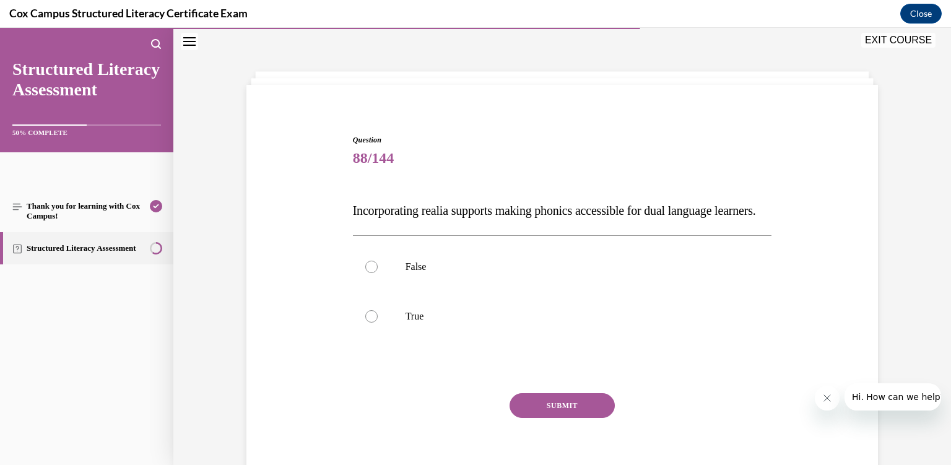
scroll to position [37, 0]
click at [519, 323] on p "True" at bounding box center [574, 317] width 336 height 12
click at [378, 323] on input "True" at bounding box center [371, 317] width 12 height 12
radio input "true"
click at [544, 419] on button "SUBMIT" at bounding box center [562, 406] width 105 height 25
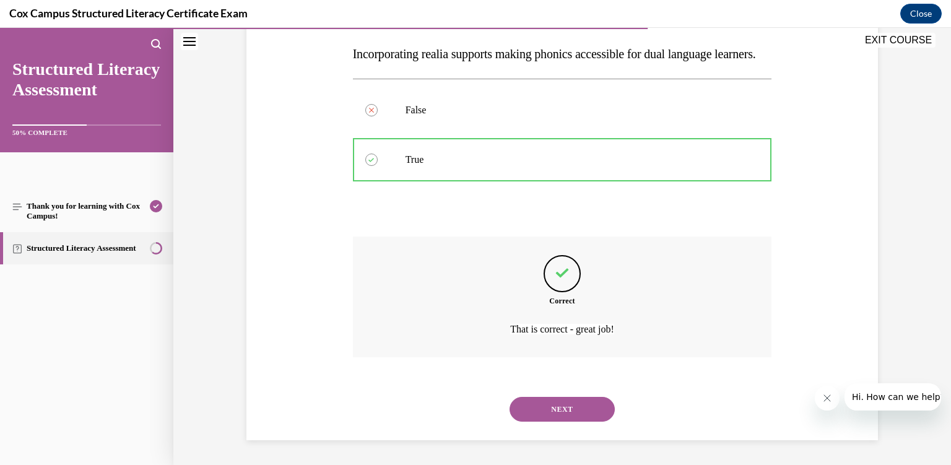
scroll to position [204, 0]
click at [539, 401] on button "NEXT" at bounding box center [562, 409] width 105 height 25
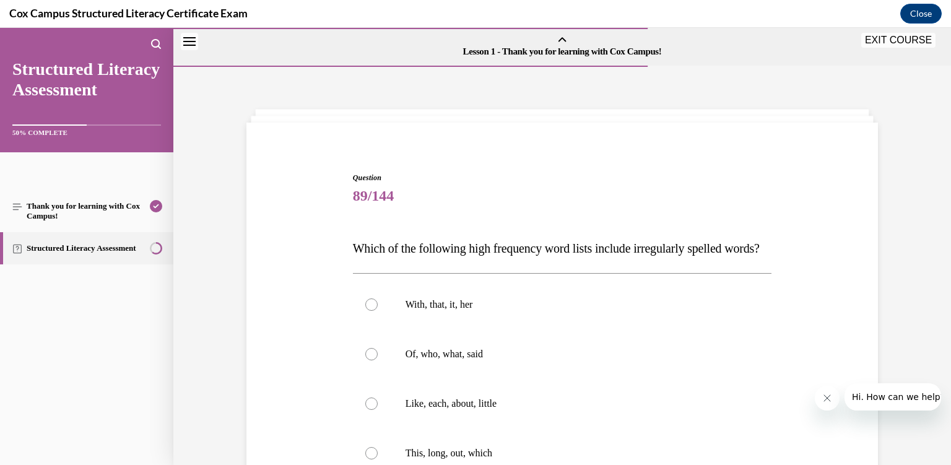
scroll to position [127, 0]
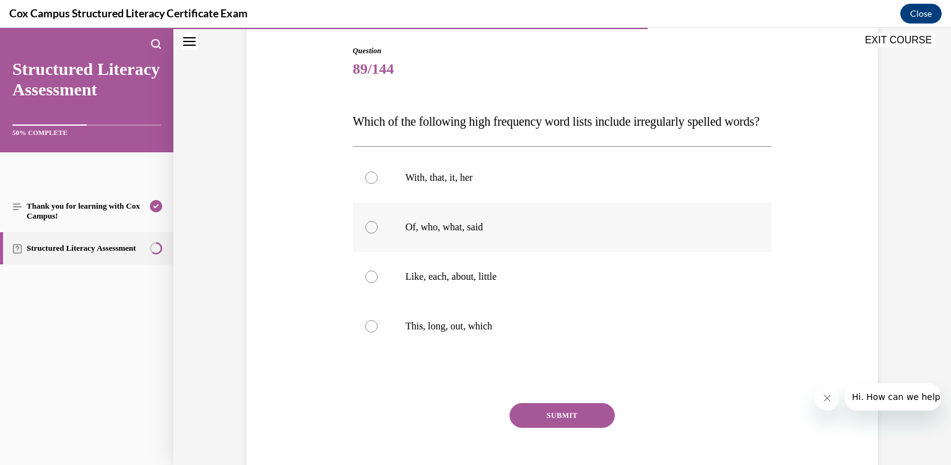
click at [526, 234] on p "Of, who, what, said" at bounding box center [574, 227] width 336 height 12
click at [378, 234] on input "Of, who, what, said" at bounding box center [371, 227] width 12 height 12
radio input "true"
click at [561, 428] on button "SUBMIT" at bounding box center [562, 415] width 105 height 25
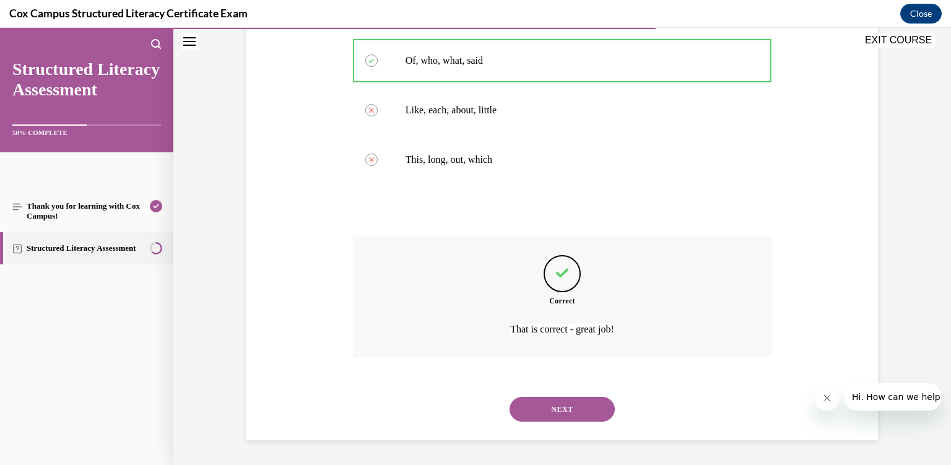
scroll to position [303, 0]
click at [565, 417] on button "NEXT" at bounding box center [562, 409] width 105 height 25
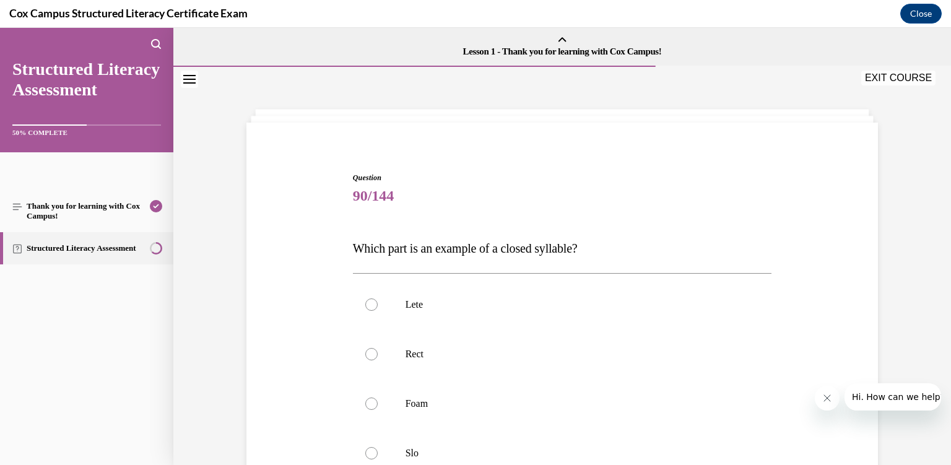
scroll to position [92, 0]
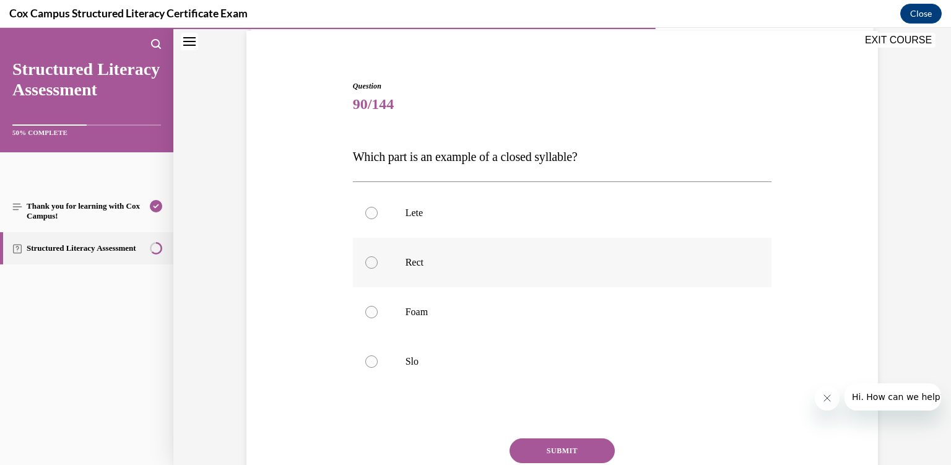
click at [518, 270] on label "Rect" at bounding box center [562, 263] width 419 height 50
click at [378, 269] on input "Rect" at bounding box center [371, 262] width 12 height 12
radio input "true"
click at [583, 452] on button "SUBMIT" at bounding box center [562, 451] width 105 height 25
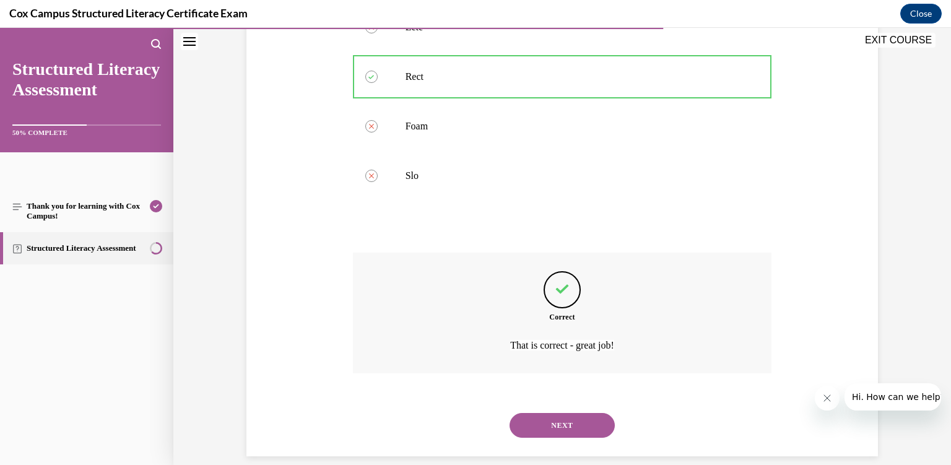
scroll to position [278, 0]
click at [561, 413] on button "NEXT" at bounding box center [562, 425] width 105 height 25
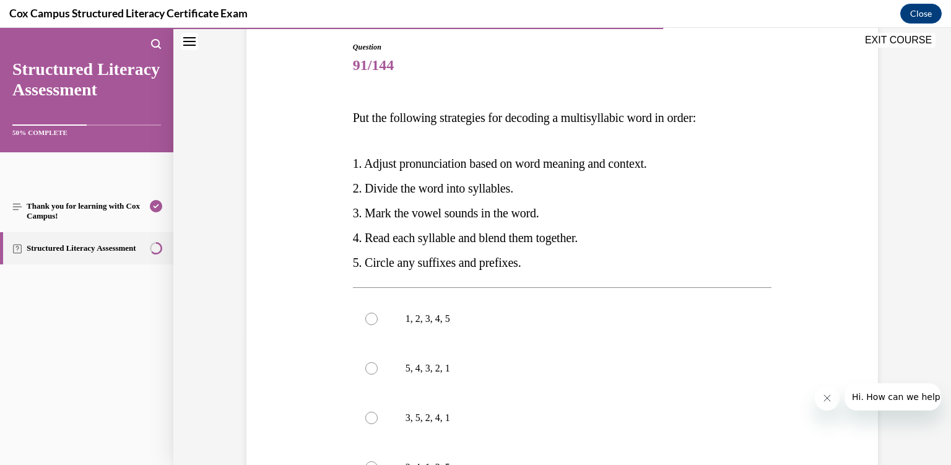
scroll to position [131, 0]
click at [561, 412] on p "3, 5, 2, 4, 1" at bounding box center [574, 417] width 336 height 12
click at [378, 412] on input "3, 5, 2, 4, 1" at bounding box center [371, 417] width 12 height 12
radio input "true"
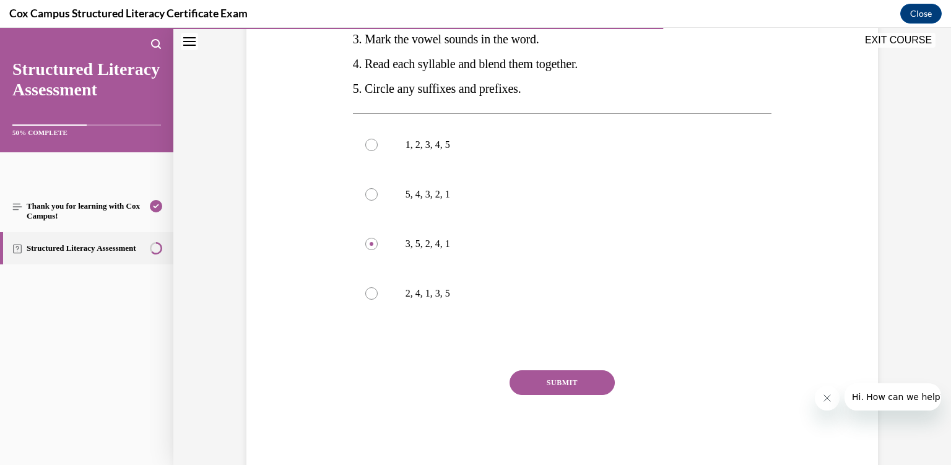
click at [552, 393] on button "SUBMIT" at bounding box center [562, 382] width 105 height 25
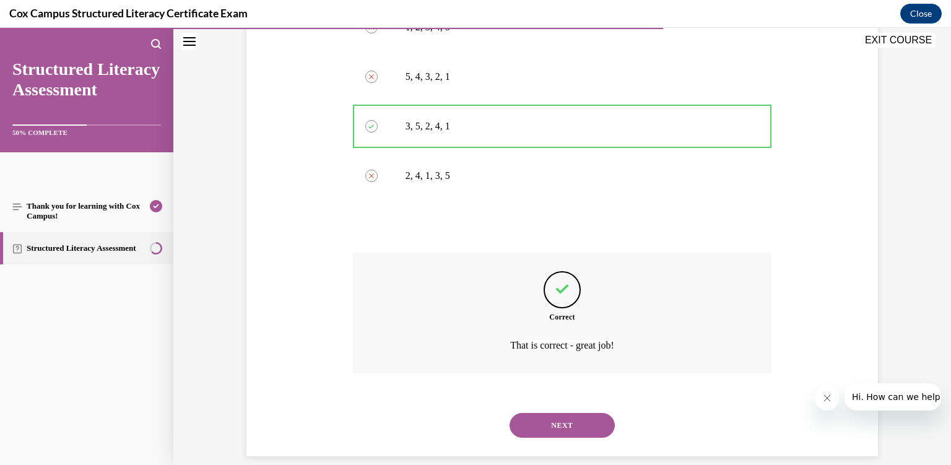
scroll to position [424, 0]
click at [557, 412] on button "NEXT" at bounding box center [562, 424] width 105 height 25
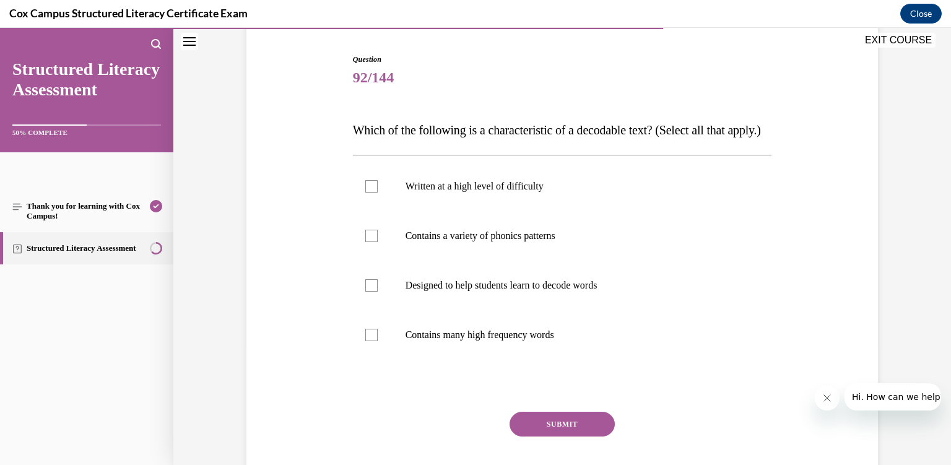
scroll to position [127, 0]
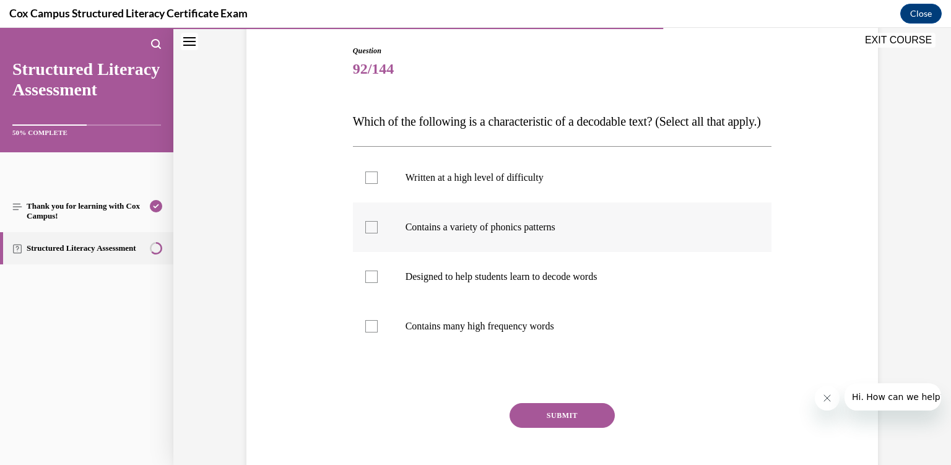
click at [481, 234] on p "Contains a variety of phonics patterns" at bounding box center [574, 227] width 336 height 12
click at [378, 234] on input "Contains a variety of phonics patterns" at bounding box center [371, 227] width 12 height 12
checkbox input "true"
click at [488, 294] on label "Designed to help students learn to decode words" at bounding box center [562, 277] width 419 height 50
click at [378, 283] on input "Designed to help students learn to decode words" at bounding box center [371, 277] width 12 height 12
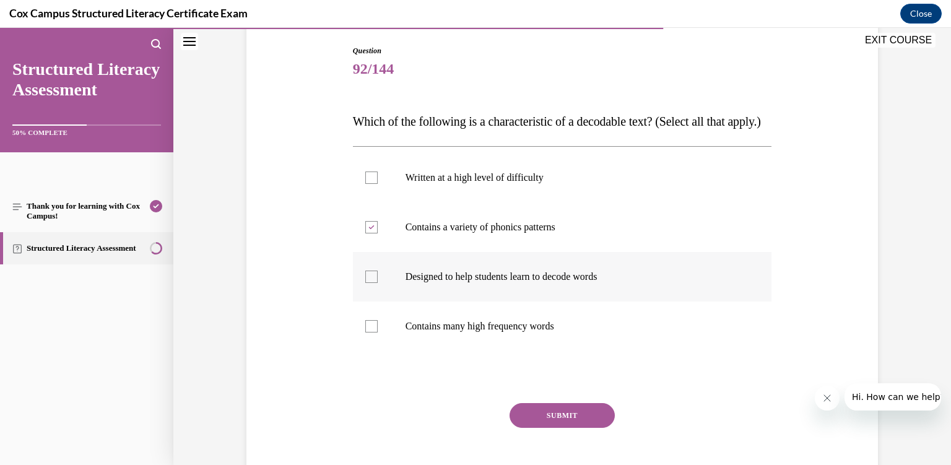
checkbox input "true"
click at [493, 333] on p "Contains many high frequency words" at bounding box center [574, 326] width 336 height 12
click at [378, 333] on input "Contains many high frequency words" at bounding box center [371, 326] width 12 height 12
checkbox input "true"
click at [551, 428] on button "SUBMIT" at bounding box center [562, 415] width 105 height 25
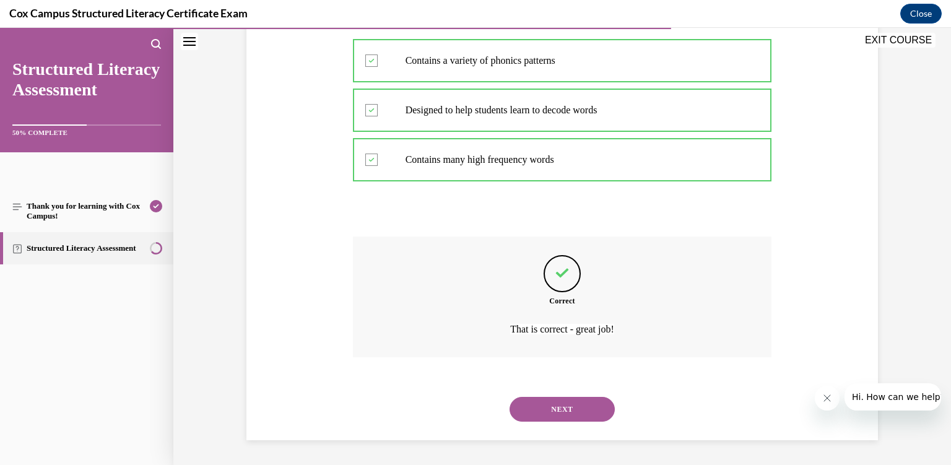
scroll to position [303, 0]
click at [546, 412] on button "NEXT" at bounding box center [562, 409] width 105 height 25
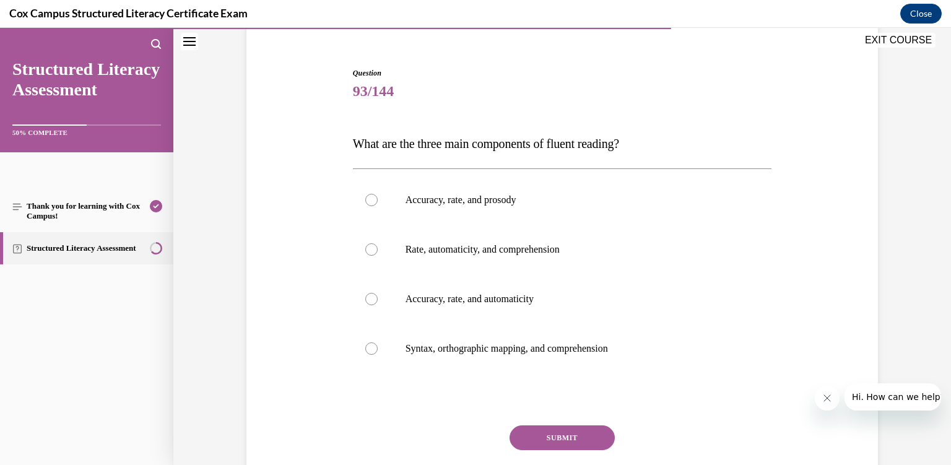
scroll to position [110, 0]
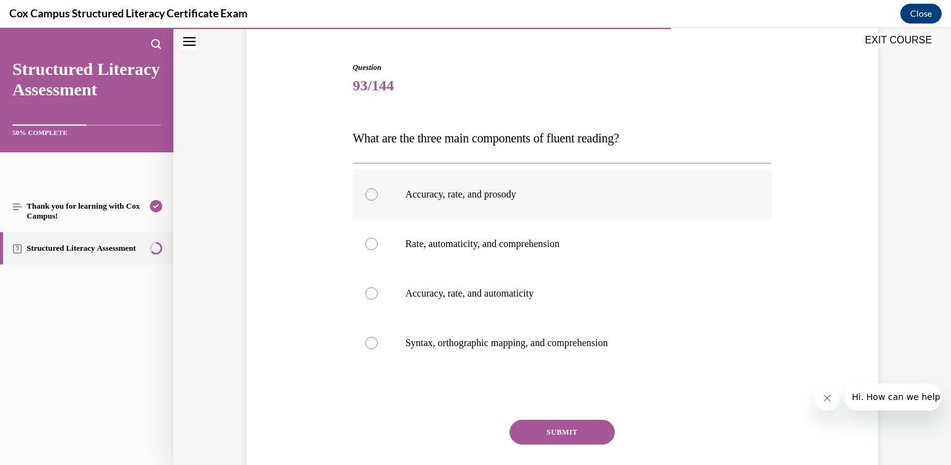
click at [449, 193] on p "Accuracy, rate, and prosody" at bounding box center [574, 194] width 336 height 12
click at [378, 193] on input "Accuracy, rate, and prosody" at bounding box center [371, 194] width 12 height 12
radio input "true"
click at [547, 439] on button "SUBMIT" at bounding box center [562, 432] width 105 height 25
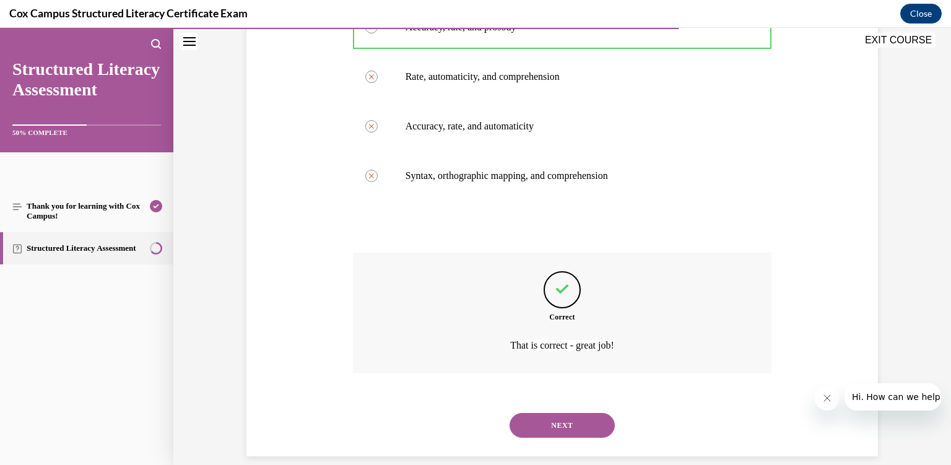
scroll to position [278, 0]
click at [547, 414] on button "NEXT" at bounding box center [562, 425] width 105 height 25
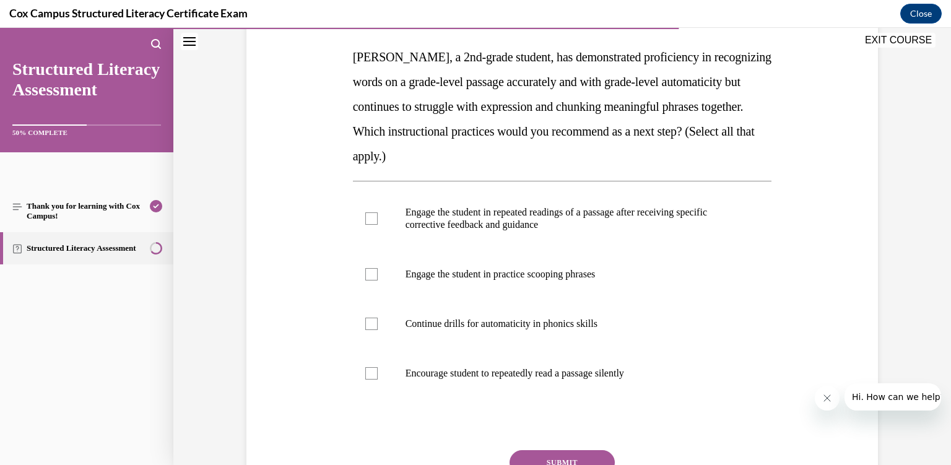
scroll to position [191, 0]
click at [510, 294] on label "Engage the student in practice scooping phrases" at bounding box center [562, 275] width 419 height 50
click at [378, 281] on input "Engage the student in practice scooping phrases" at bounding box center [371, 274] width 12 height 12
checkbox input "true"
click at [489, 222] on p "Engage the student in repeated readings of a passage after receiving specific c…" at bounding box center [574, 218] width 336 height 25
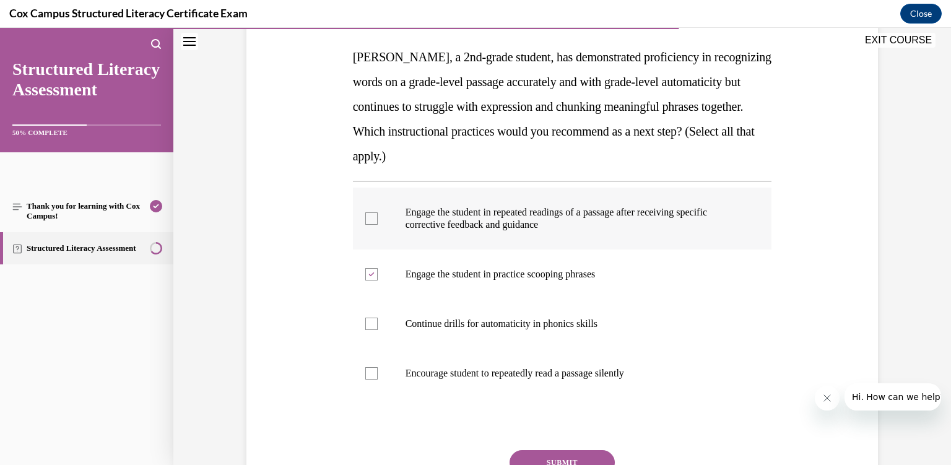
click at [378, 222] on input "Engage the student in repeated readings of a passage after receiving specific c…" at bounding box center [371, 218] width 12 height 12
checkbox input "true"
click at [571, 457] on button "SUBMIT" at bounding box center [562, 462] width 105 height 25
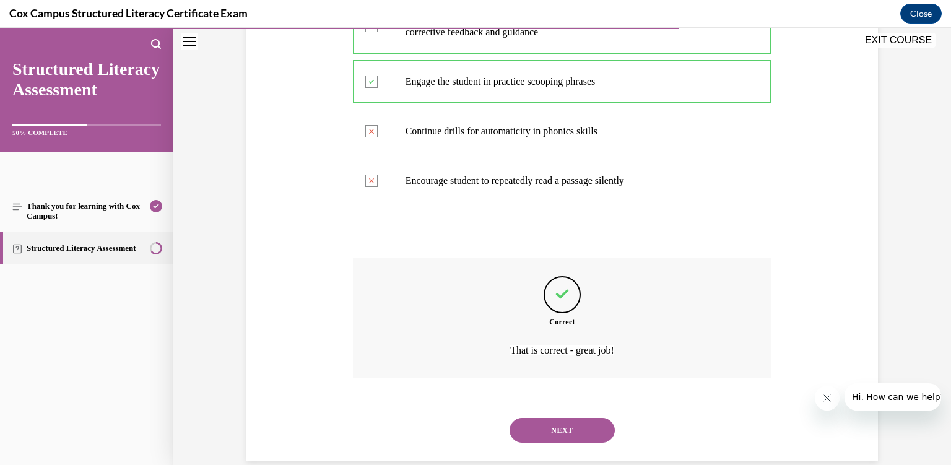
scroll to position [390, 0]
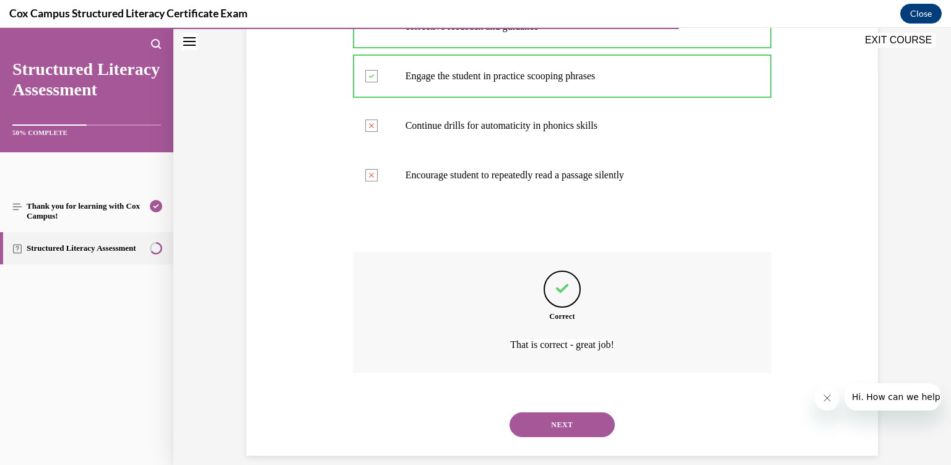
click at [569, 413] on button "NEXT" at bounding box center [562, 425] width 105 height 25
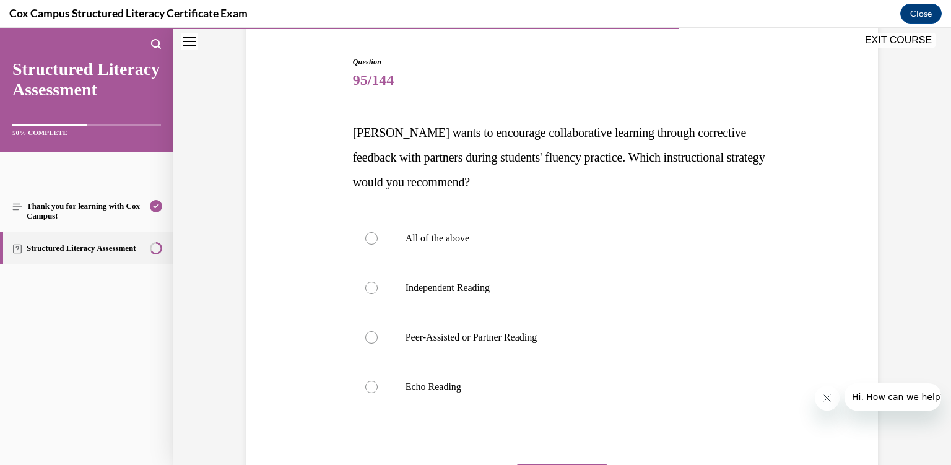
scroll to position [117, 0]
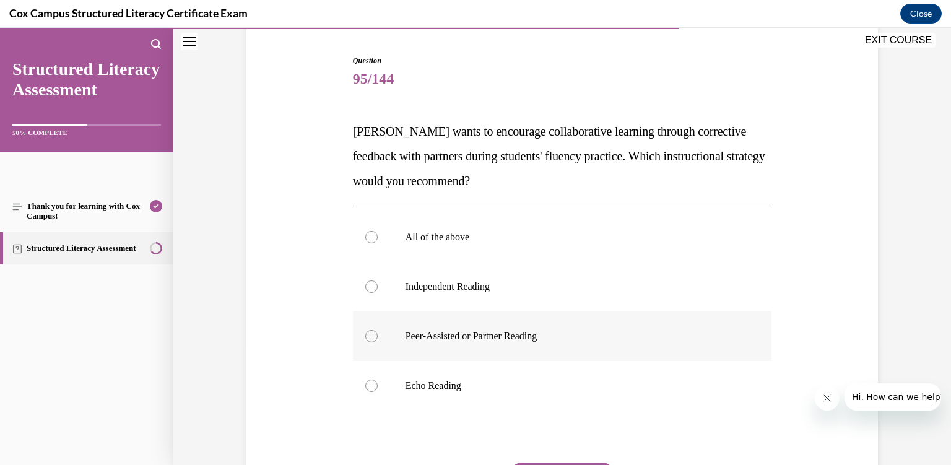
click at [546, 354] on label "Peer-Assisted or Partner Reading" at bounding box center [562, 337] width 419 height 50
click at [378, 343] on input "Peer-Assisted or Partner Reading" at bounding box center [371, 336] width 12 height 12
radio input "true"
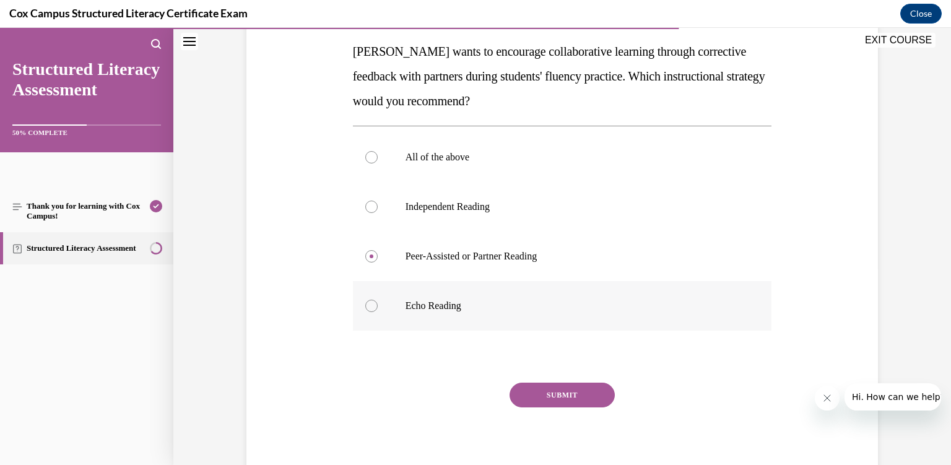
click at [570, 403] on button "SUBMIT" at bounding box center [562, 395] width 105 height 25
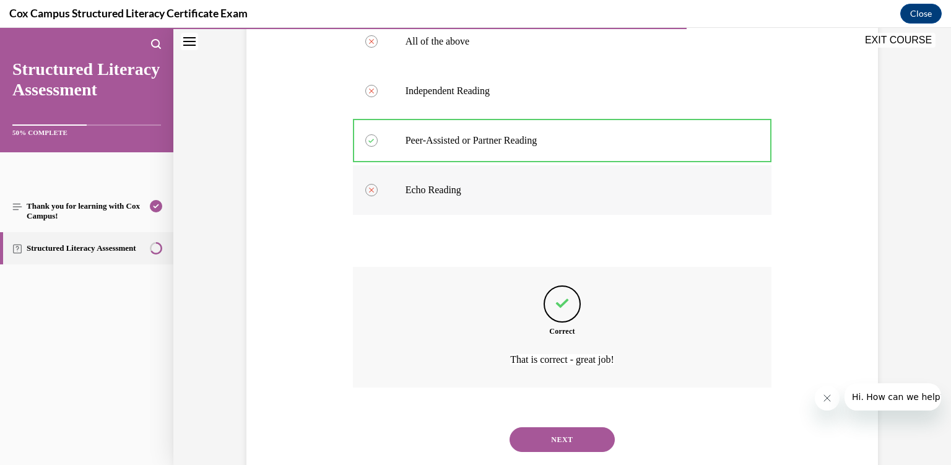
scroll to position [328, 0]
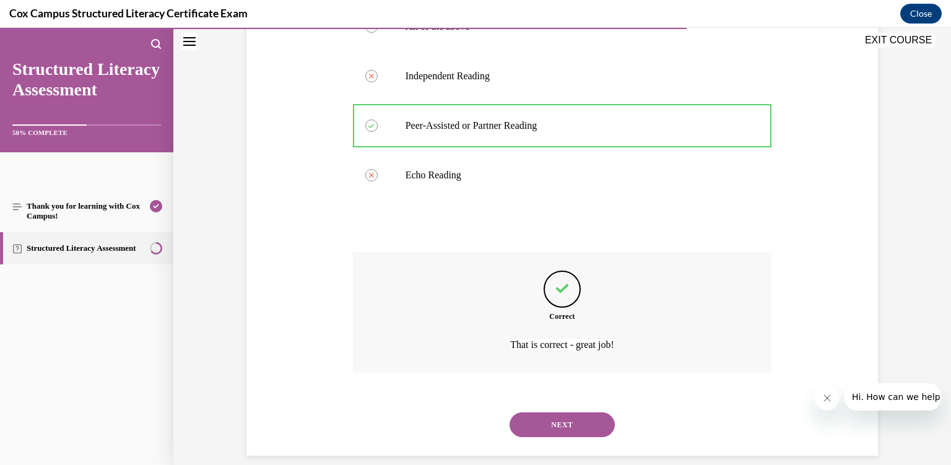
click at [569, 413] on button "NEXT" at bounding box center [562, 425] width 105 height 25
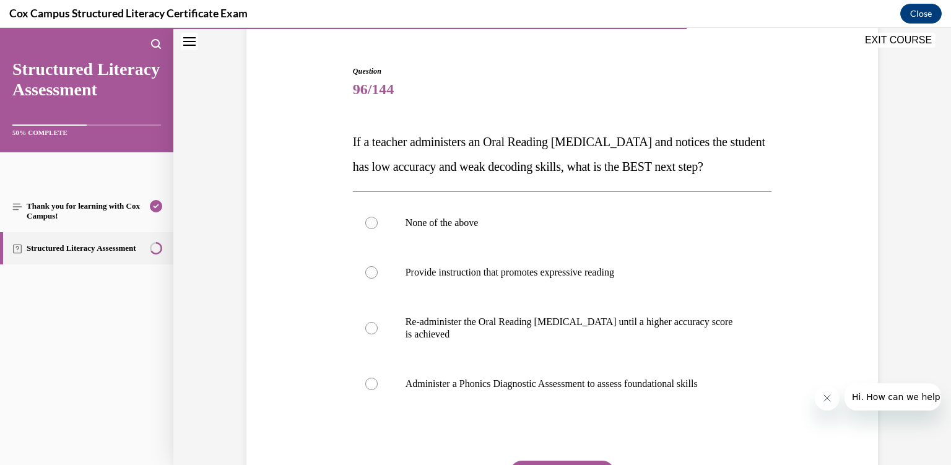
scroll to position [138, 0]
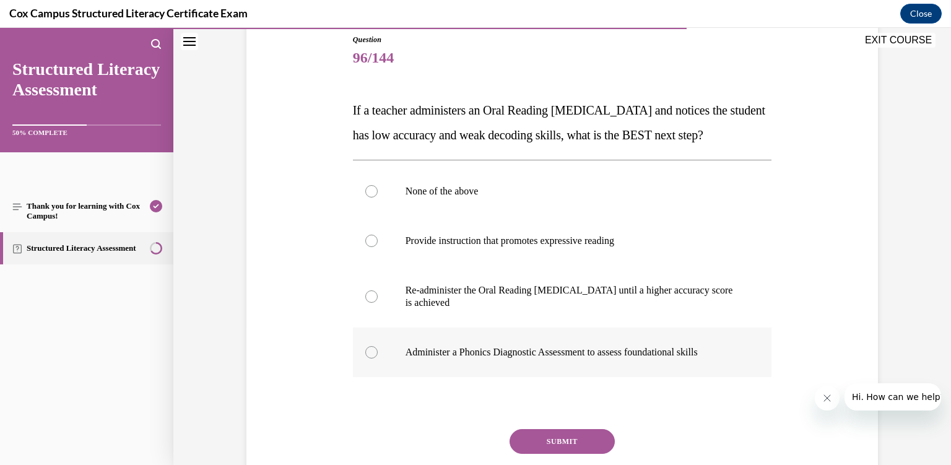
click at [559, 359] on p "Administer a Phonics Diagnostic Assessment to assess foundational skills" at bounding box center [574, 352] width 336 height 12
click at [378, 359] on input "Administer a Phonics Diagnostic Assessment to assess foundational skills" at bounding box center [371, 352] width 12 height 12
radio input "true"
click at [564, 454] on button "SUBMIT" at bounding box center [562, 441] width 105 height 25
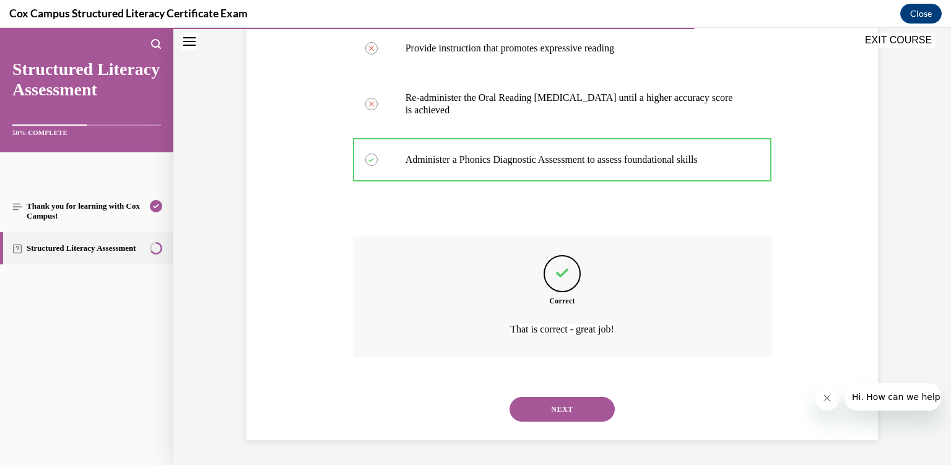
scroll to position [340, 0]
click at [554, 407] on button "NEXT" at bounding box center [562, 409] width 105 height 25
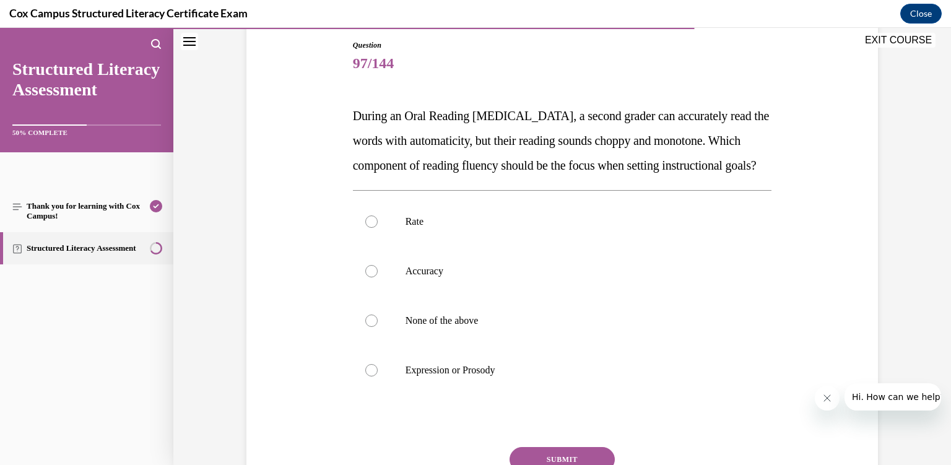
scroll to position [133, 0]
click at [512, 385] on label "Expression or Prosody" at bounding box center [562, 370] width 419 height 50
click at [378, 376] on input "Expression or Prosody" at bounding box center [371, 370] width 12 height 12
radio input "true"
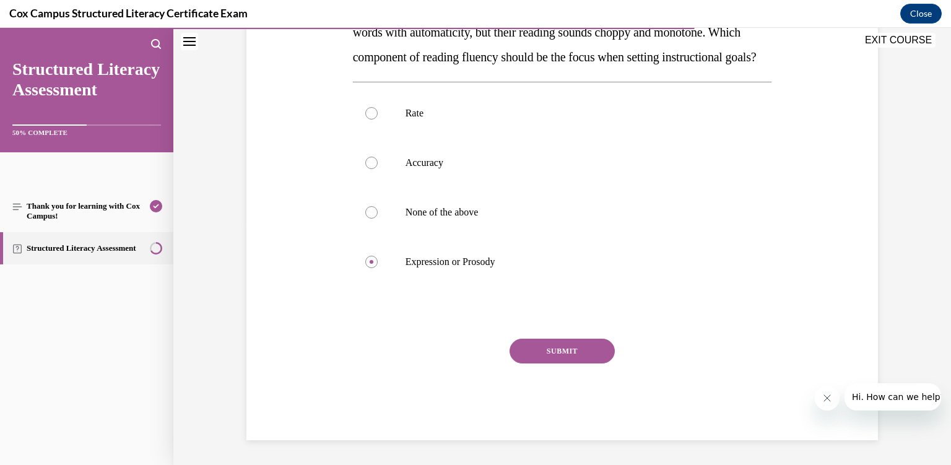
click at [544, 364] on button "SUBMIT" at bounding box center [562, 351] width 105 height 25
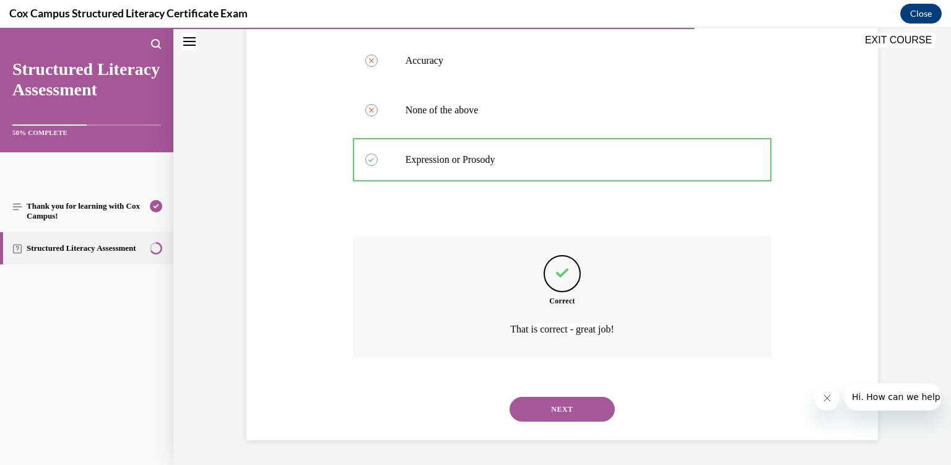
scroll to position [352, 0]
click at [556, 405] on button "NEXT" at bounding box center [562, 409] width 105 height 25
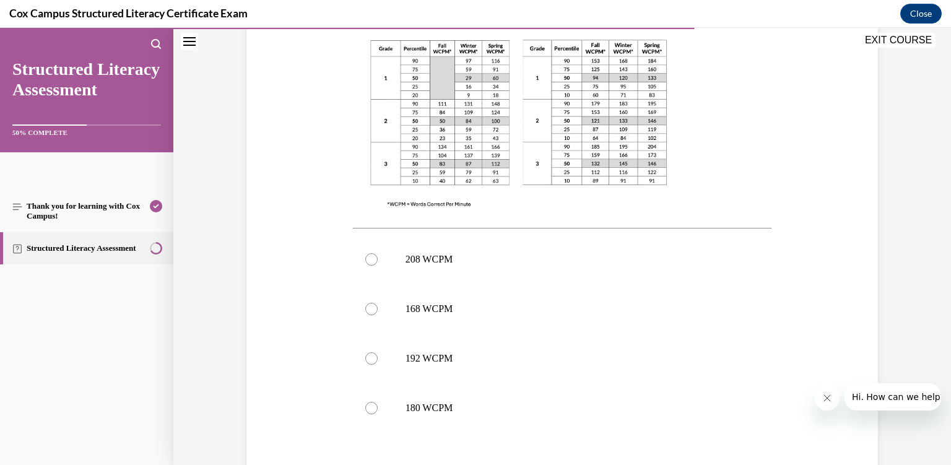
scroll to position [390, 0]
click at [540, 328] on label "168 WCPM" at bounding box center [562, 309] width 419 height 50
click at [378, 315] on input "168 WCPM" at bounding box center [371, 308] width 12 height 12
radio input "true"
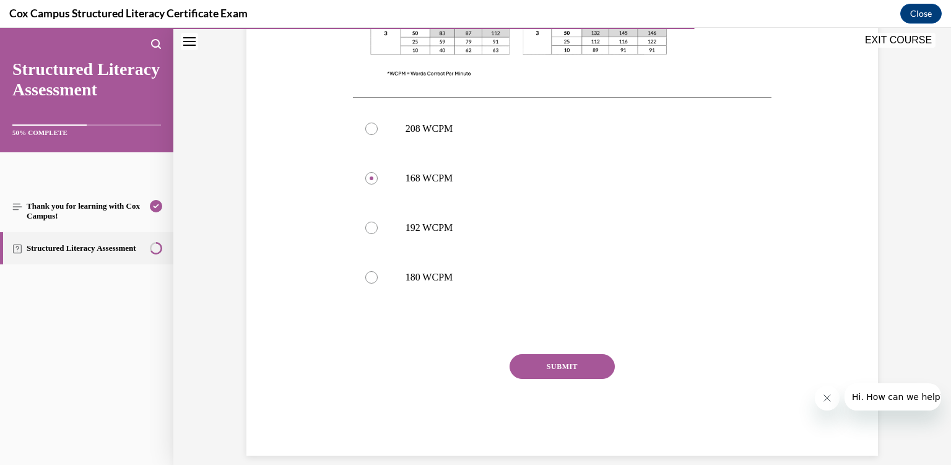
click at [569, 365] on button "SUBMIT" at bounding box center [562, 366] width 105 height 25
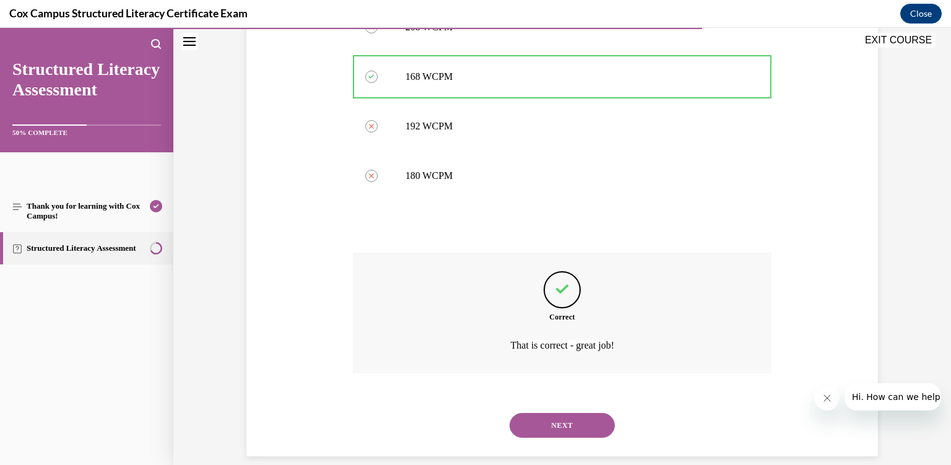
scroll to position [622, 0]
click at [567, 413] on button "NEXT" at bounding box center [562, 425] width 105 height 25
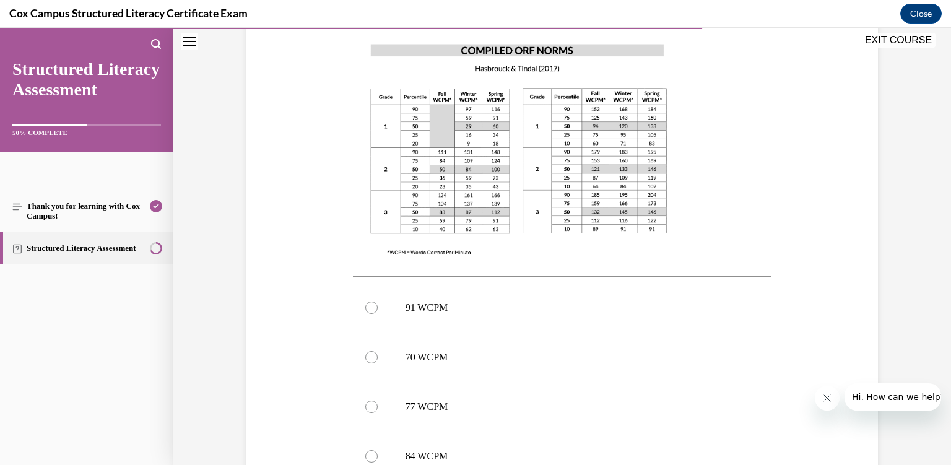
scroll to position [319, 0]
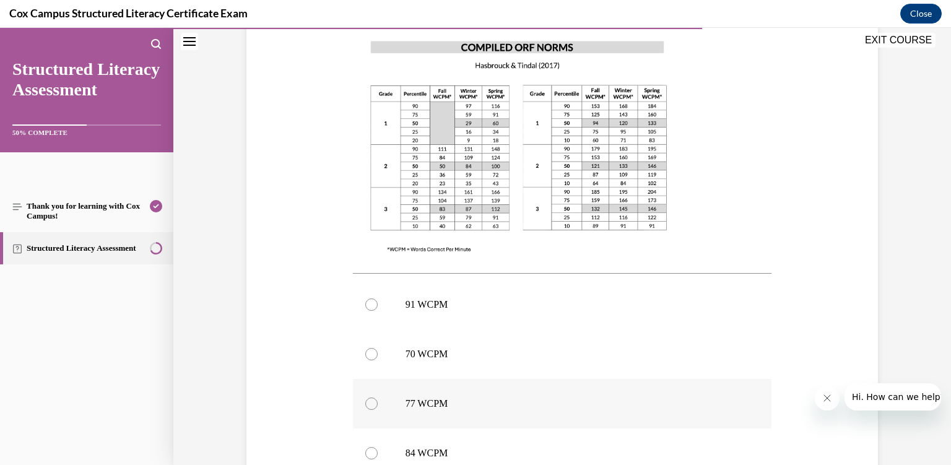
click at [511, 382] on label "77 WCPM" at bounding box center [562, 404] width 419 height 50
click at [378, 398] on input "77 WCPM" at bounding box center [371, 404] width 12 height 12
radio input "true"
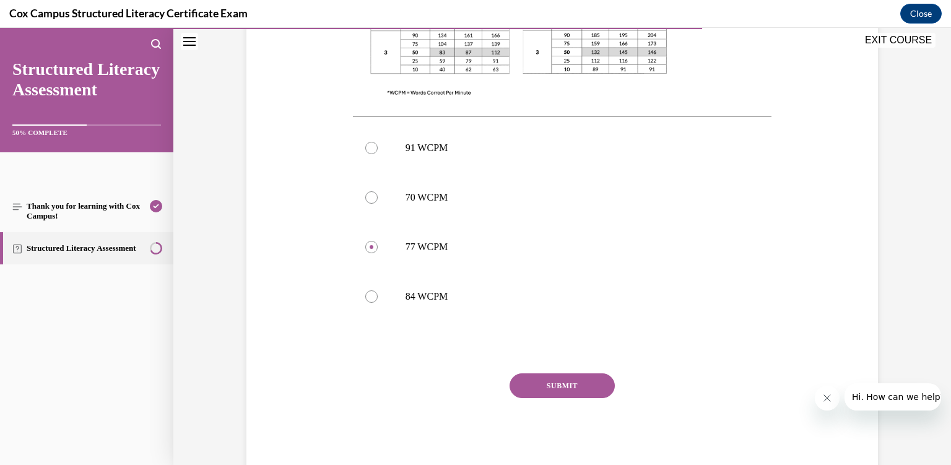
click at [544, 382] on button "SUBMIT" at bounding box center [562, 386] width 105 height 25
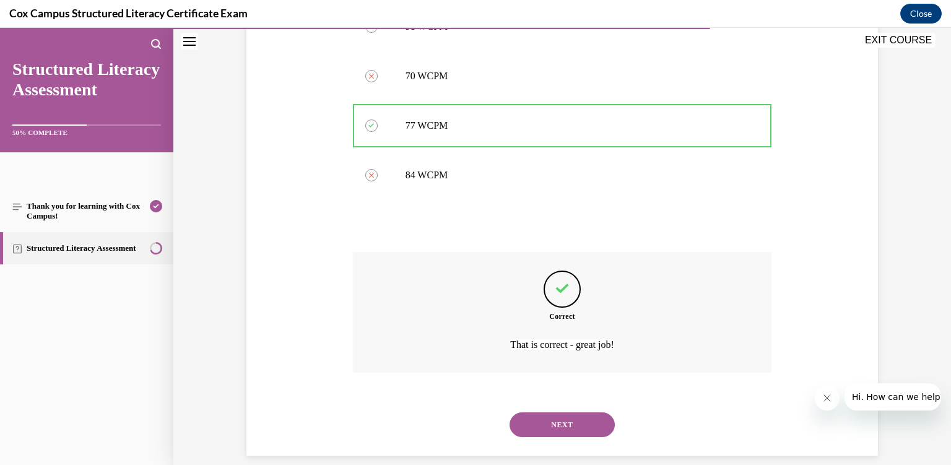
scroll to position [597, 0]
click at [579, 413] on button "NEXT" at bounding box center [562, 425] width 105 height 25
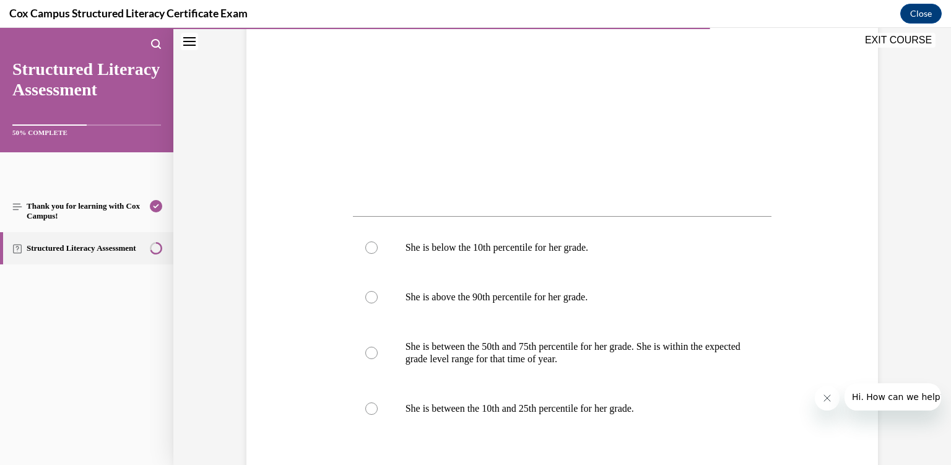
scroll to position [426, 0]
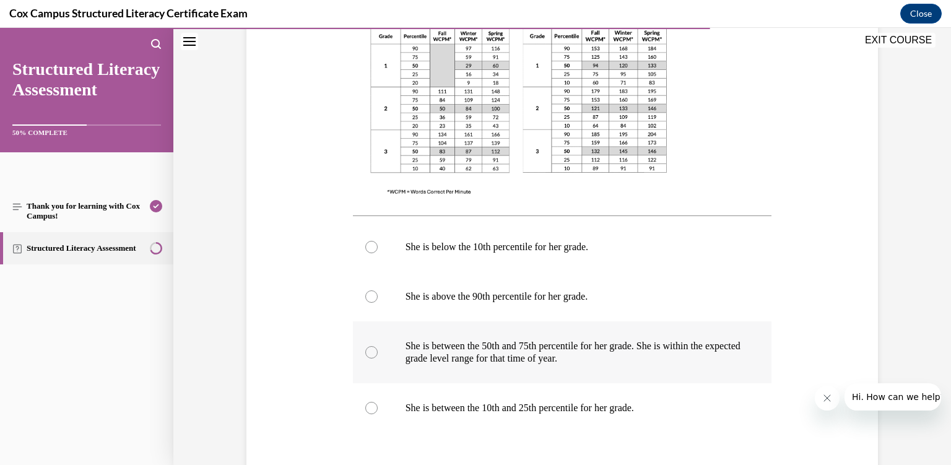
click at [561, 363] on p "She is between the 50th and 75th percentile for her grade. She is within the ex…" at bounding box center [574, 352] width 336 height 25
click at [378, 359] on input "She is between the 50th and 75th percentile for her grade. She is within the ex…" at bounding box center [371, 352] width 12 height 12
radio input "true"
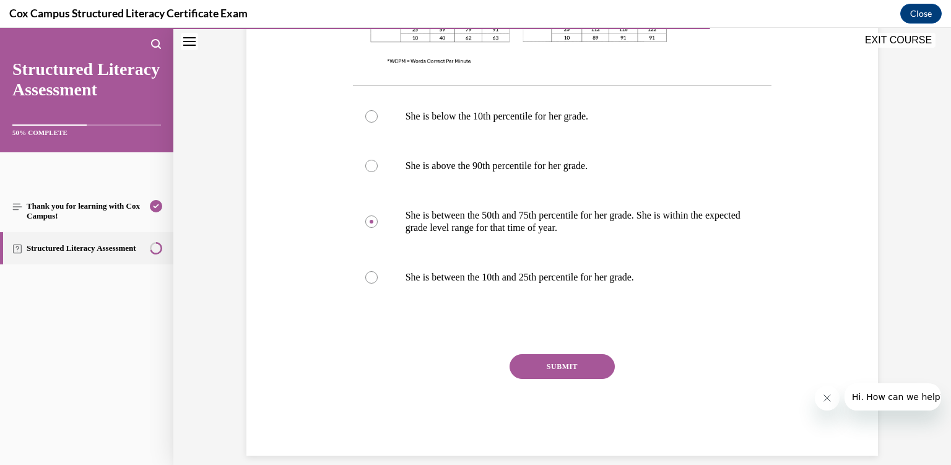
click at [561, 364] on button "SUBMIT" at bounding box center [562, 366] width 105 height 25
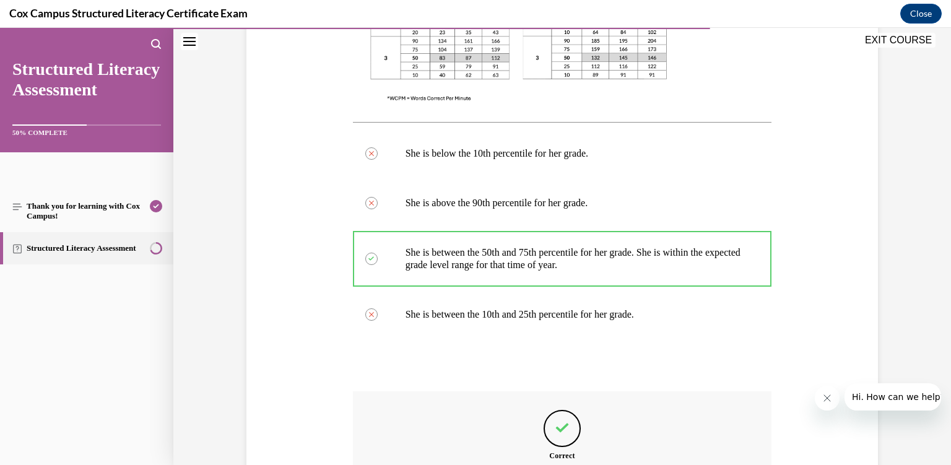
click at [561, 364] on div at bounding box center [562, 365] width 419 height 15
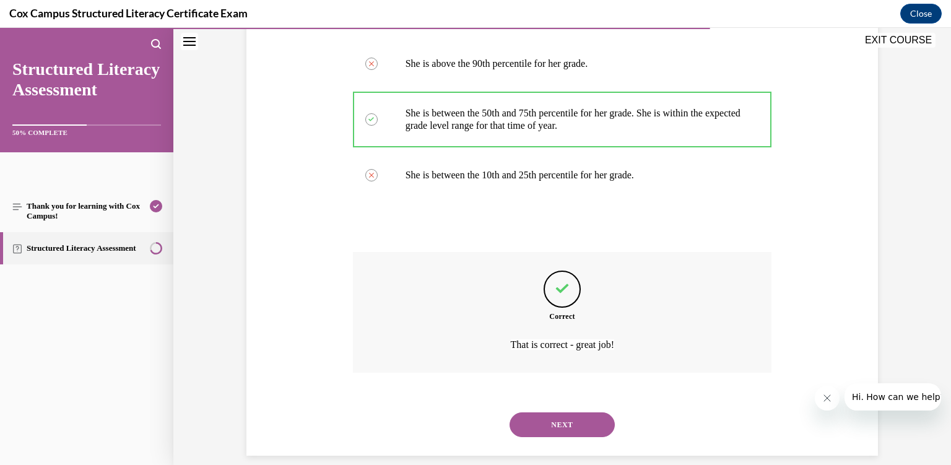
scroll to position [659, 0]
click at [568, 413] on button "NEXT" at bounding box center [562, 425] width 105 height 25
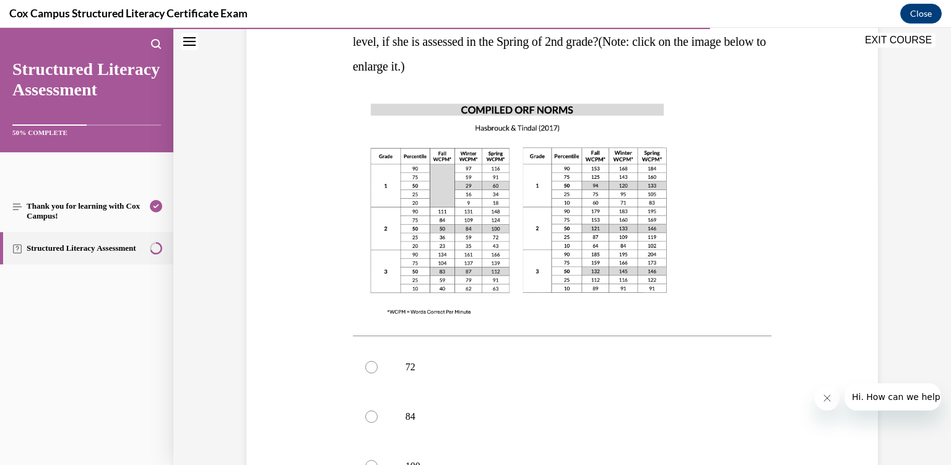
scroll to position [419, 0]
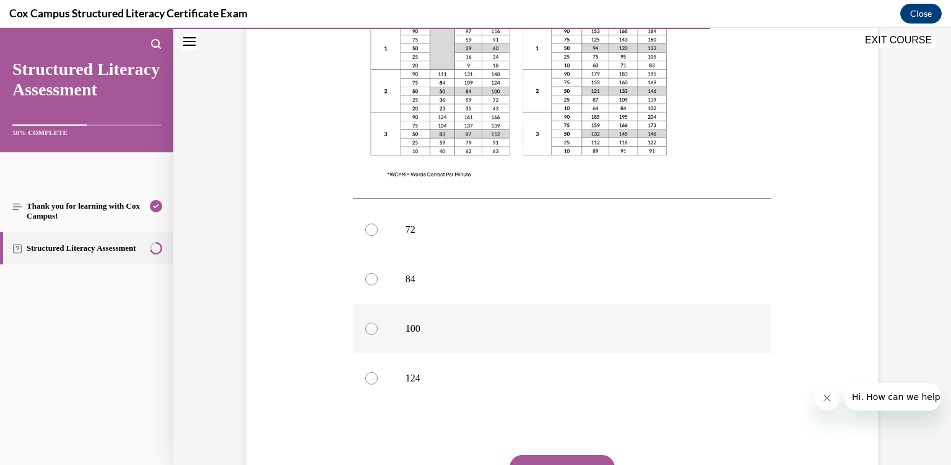
click at [537, 321] on label "100" at bounding box center [562, 329] width 419 height 50
click at [378, 323] on input "100" at bounding box center [371, 329] width 12 height 12
radio input "true"
click at [561, 455] on button "SUBMIT" at bounding box center [562, 467] width 105 height 25
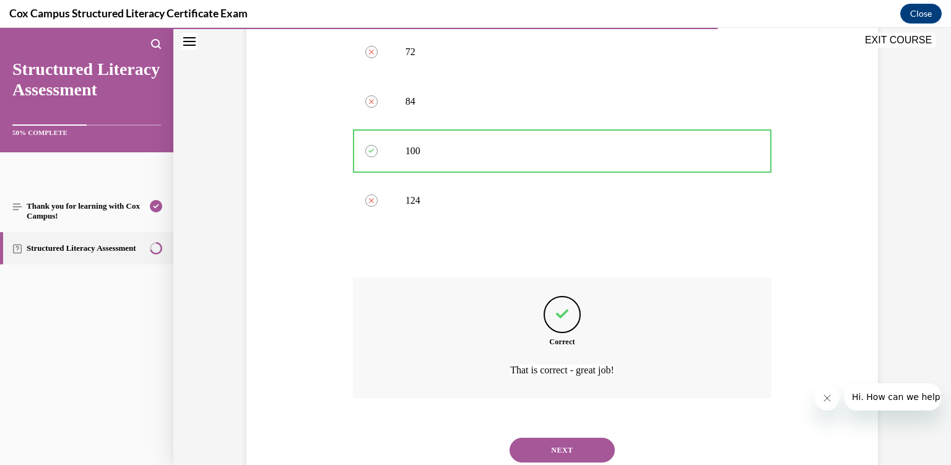
scroll to position [597, 0]
click at [560, 437] on button "NEXT" at bounding box center [562, 449] width 105 height 25
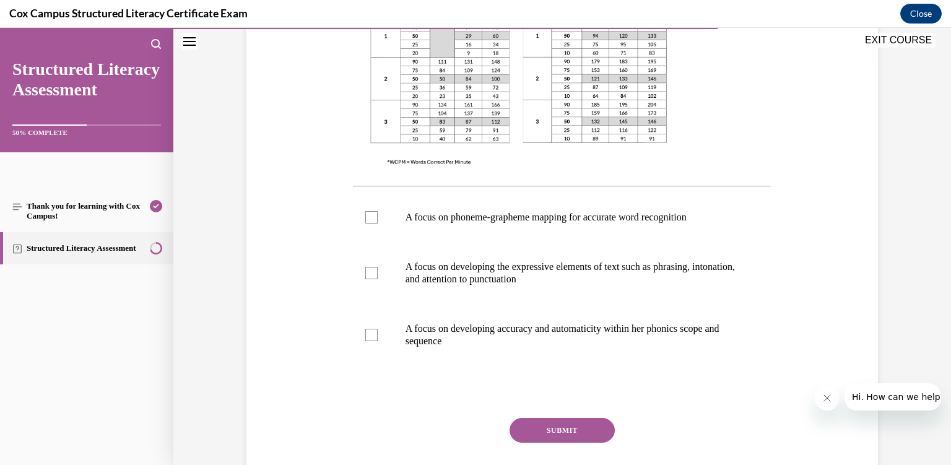
scroll to position [408, 0]
click at [528, 261] on p "A focus on developing the expressive elements of text such as phrasing, intonat…" at bounding box center [574, 272] width 336 height 25
click at [378, 266] on input "A focus on developing the expressive elements of text such as phrasing, intonat…" at bounding box center [371, 272] width 12 height 12
checkbox input "true"
click at [551, 426] on button "SUBMIT" at bounding box center [562, 429] width 105 height 25
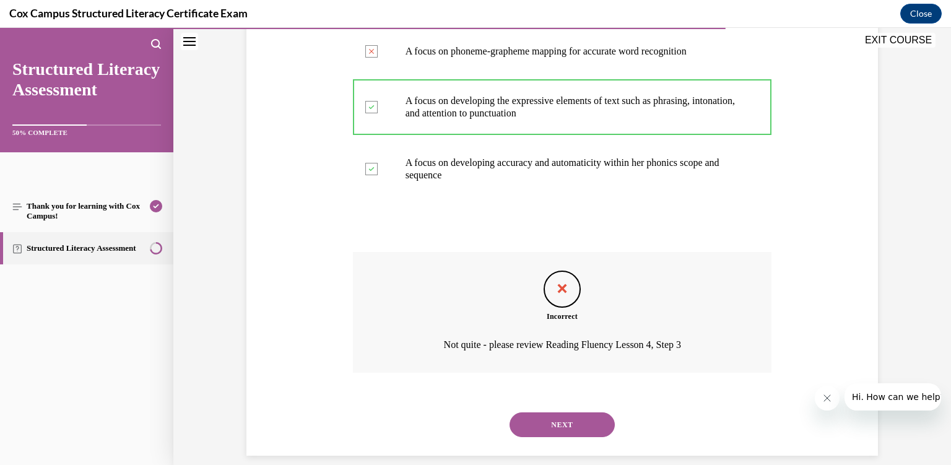
scroll to position [572, 0]
click at [551, 416] on button "NEXT" at bounding box center [562, 425] width 105 height 25
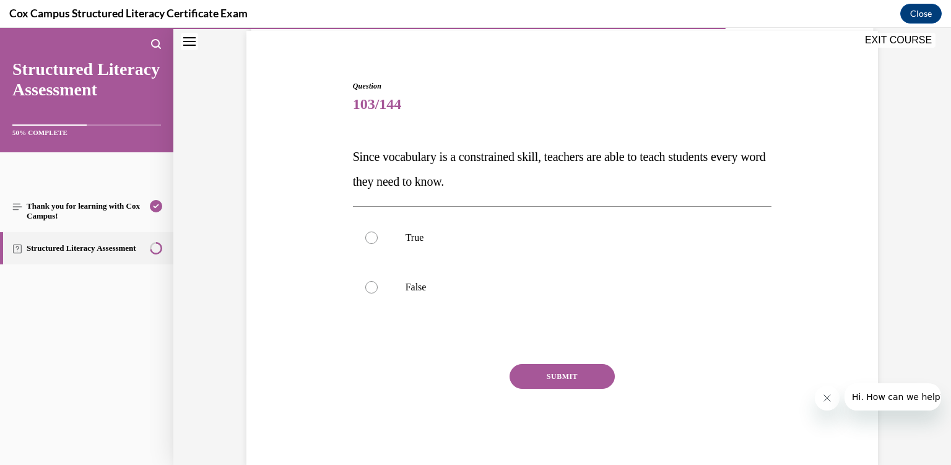
scroll to position [95, 0]
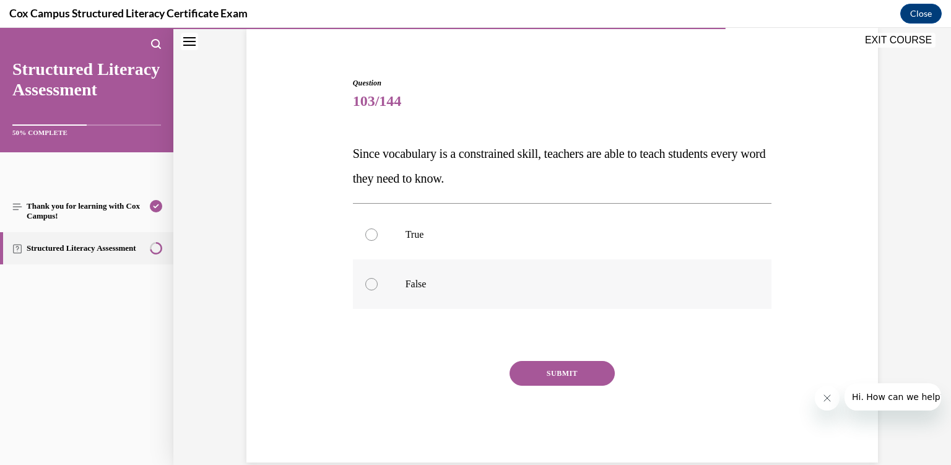
click at [466, 291] on label "False" at bounding box center [562, 285] width 419 height 50
click at [378, 291] on input "False" at bounding box center [371, 284] width 12 height 12
radio input "true"
click at [526, 376] on button "SUBMIT" at bounding box center [562, 373] width 105 height 25
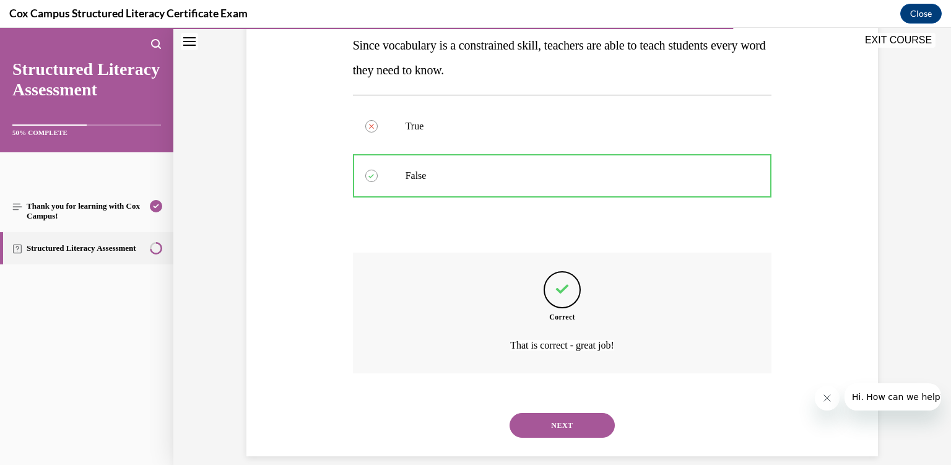
scroll to position [204, 0]
click at [537, 400] on div "NEXT" at bounding box center [562, 425] width 419 height 50
click at [544, 413] on button "NEXT" at bounding box center [562, 425] width 105 height 25
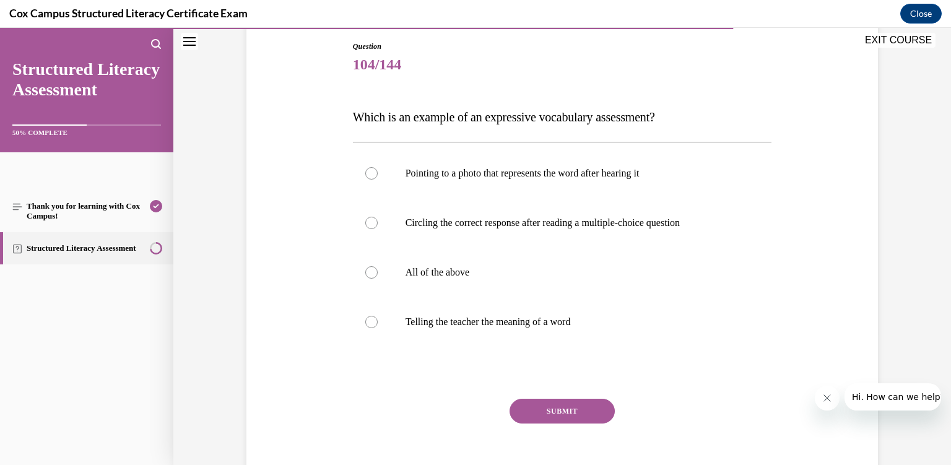
scroll to position [134, 0]
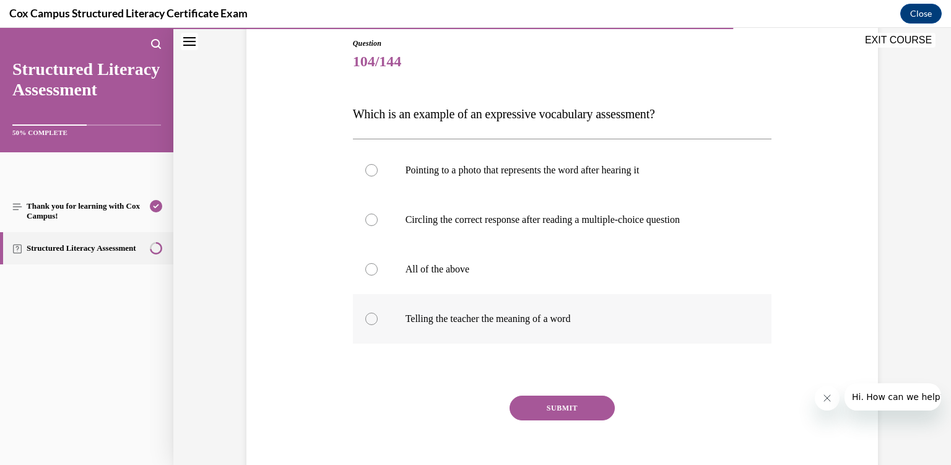
click at [436, 325] on p "Telling the teacher the meaning of a word" at bounding box center [574, 319] width 336 height 12
click at [378, 325] on input "Telling the teacher the meaning of a word" at bounding box center [371, 319] width 12 height 12
radio input "true"
click at [557, 422] on div "SUBMIT" at bounding box center [562, 427] width 419 height 62
click at [551, 410] on button "SUBMIT" at bounding box center [562, 408] width 105 height 25
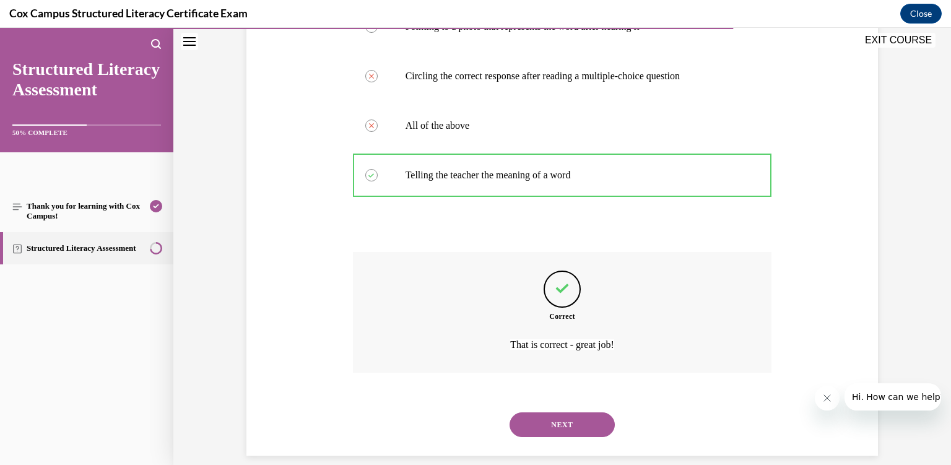
click at [551, 413] on button "NEXT" at bounding box center [562, 425] width 105 height 25
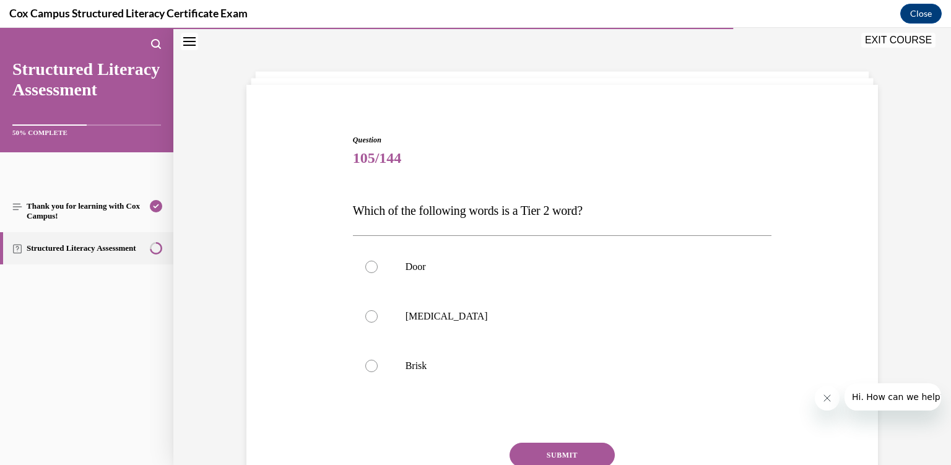
scroll to position [37, 0]
click at [524, 375] on label "Brisk" at bounding box center [562, 367] width 419 height 50
click at [378, 373] on input "Brisk" at bounding box center [371, 367] width 12 height 12
radio input "true"
click at [571, 455] on button "SUBMIT" at bounding box center [562, 456] width 105 height 25
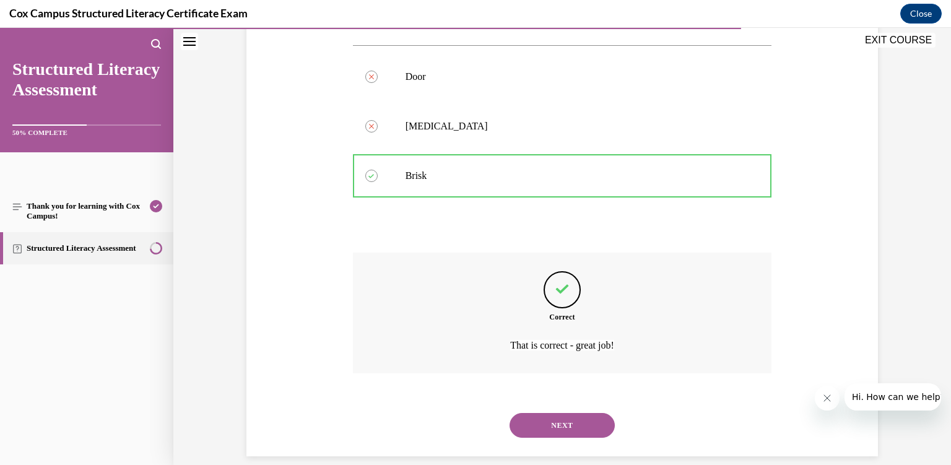
scroll to position [229, 0]
click at [559, 413] on button "NEXT" at bounding box center [562, 425] width 105 height 25
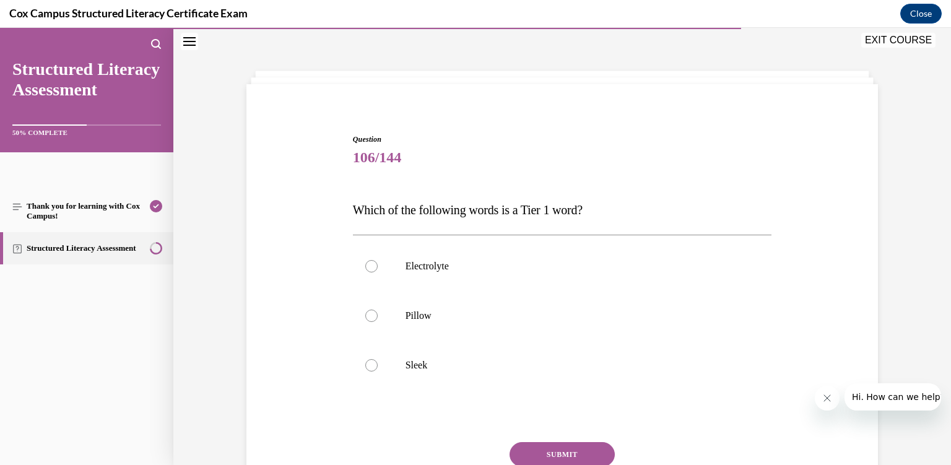
scroll to position [37, 0]
click at [512, 323] on label "Pillow" at bounding box center [562, 317] width 419 height 50
click at [378, 323] on input "Pillow" at bounding box center [371, 317] width 12 height 12
radio input "true"
click at [559, 452] on button "SUBMIT" at bounding box center [562, 456] width 105 height 25
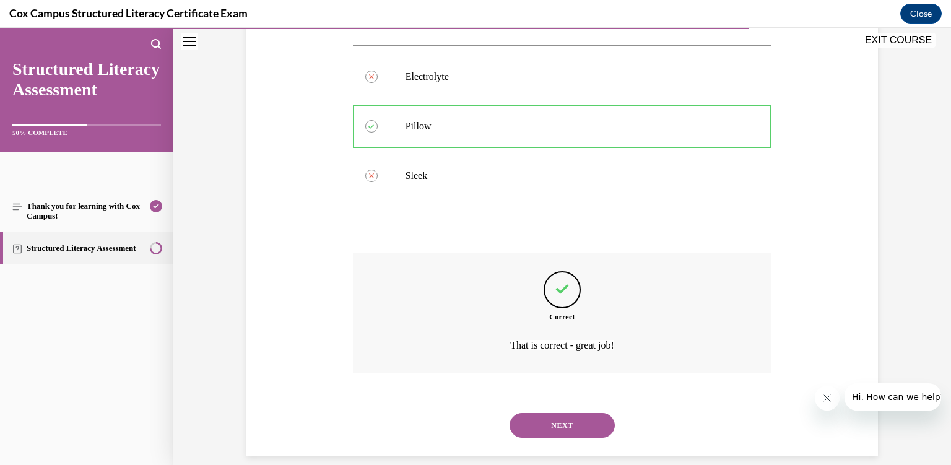
scroll to position [229, 0]
click at [540, 424] on div "NEXT" at bounding box center [562, 425] width 419 height 50
click at [539, 417] on button "NEXT" at bounding box center [562, 425] width 105 height 25
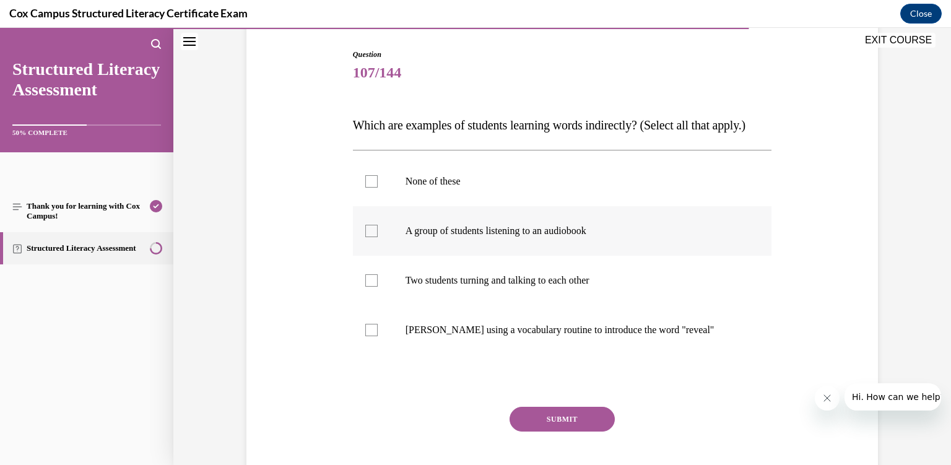
scroll to position [125, 0]
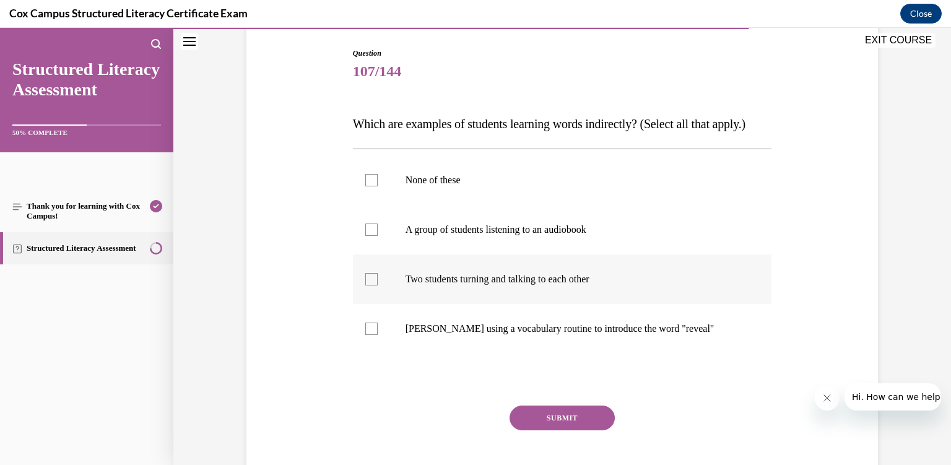
click at [652, 304] on label "Two students turning and talking to each other" at bounding box center [562, 280] width 419 height 50
click at [378, 286] on input "Two students turning and talking to each other" at bounding box center [371, 279] width 12 height 12
checkbox input "true"
click at [631, 236] on p "A group of students listening to an audiobook" at bounding box center [574, 230] width 336 height 12
click at [378, 236] on input "A group of students listening to an audiobook" at bounding box center [371, 230] width 12 height 12
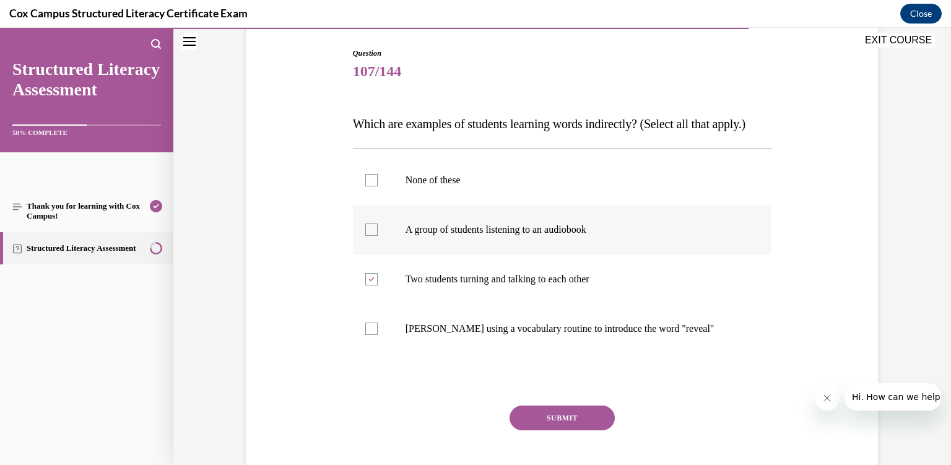
checkbox input "true"
click at [582, 430] on button "SUBMIT" at bounding box center [562, 418] width 105 height 25
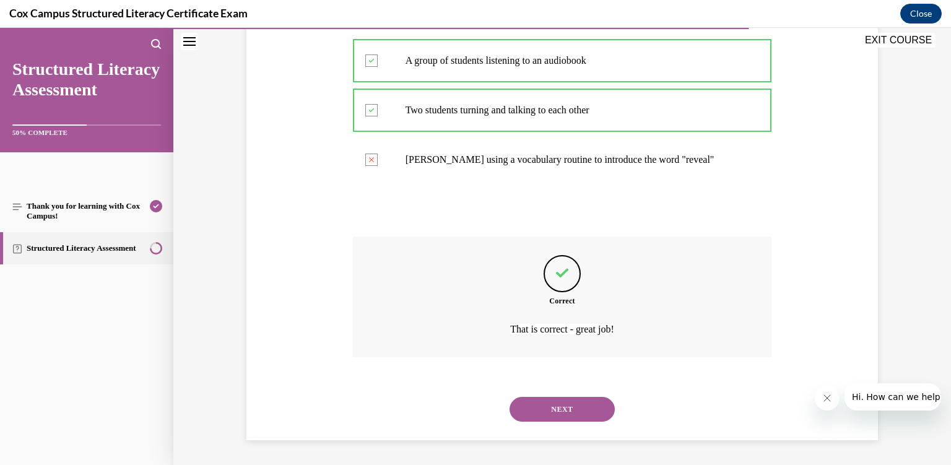
scroll to position [303, 0]
click at [570, 408] on button "NEXT" at bounding box center [562, 409] width 105 height 25
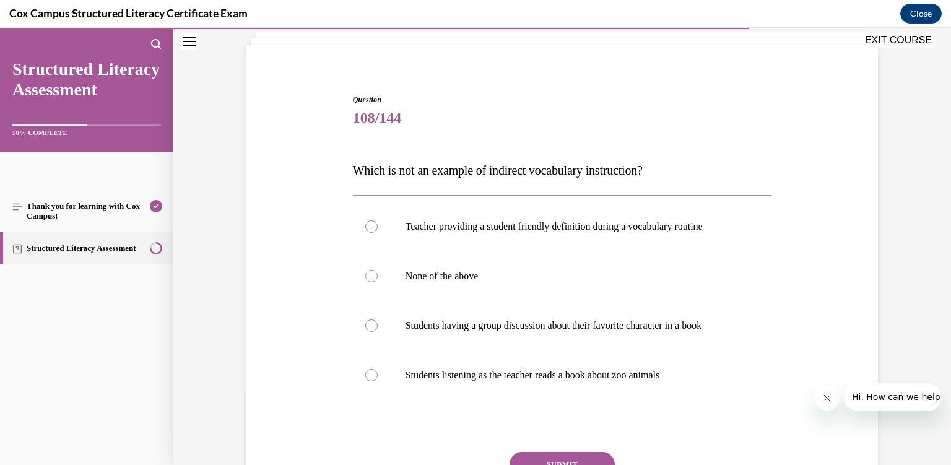
scroll to position [84, 0]
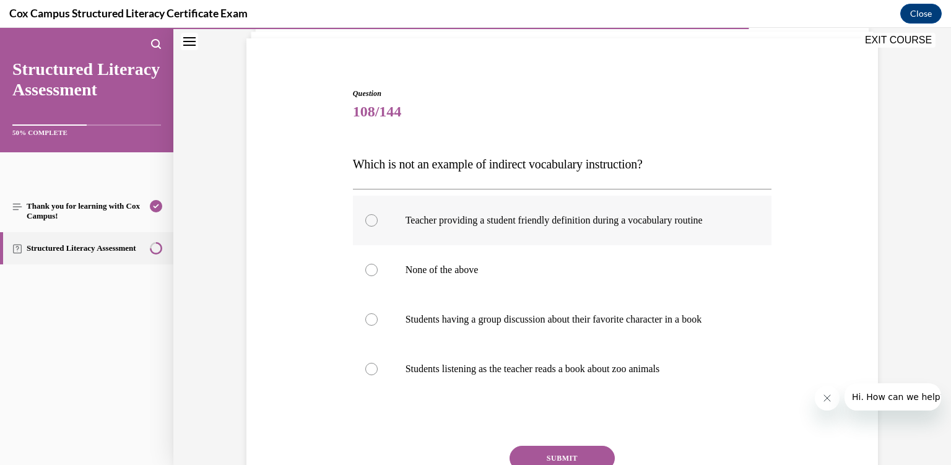
click at [551, 232] on label "Teacher providing a student friendly definition during a vocabulary routine" at bounding box center [562, 221] width 419 height 50
click at [378, 227] on input "Teacher providing a student friendly definition during a vocabulary routine" at bounding box center [371, 220] width 12 height 12
radio input "true"
click at [569, 453] on button "SUBMIT" at bounding box center [562, 458] width 105 height 25
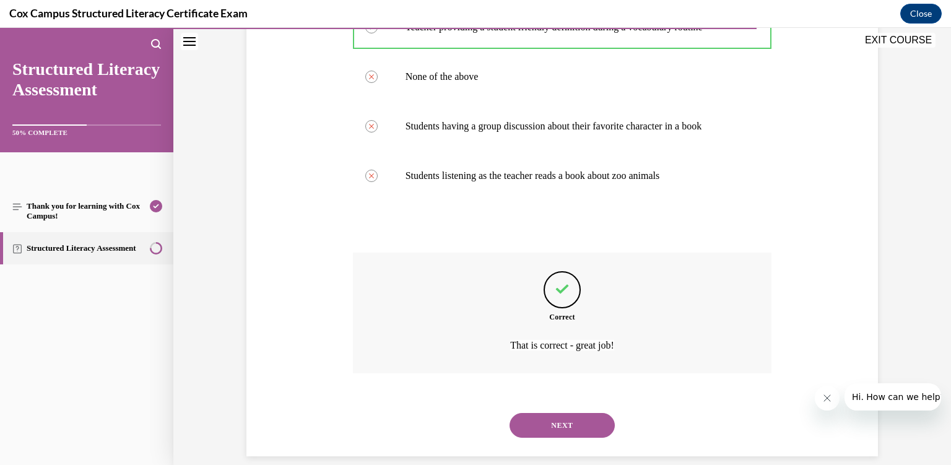
scroll to position [278, 0]
click at [543, 413] on button "NEXT" at bounding box center [562, 425] width 105 height 25
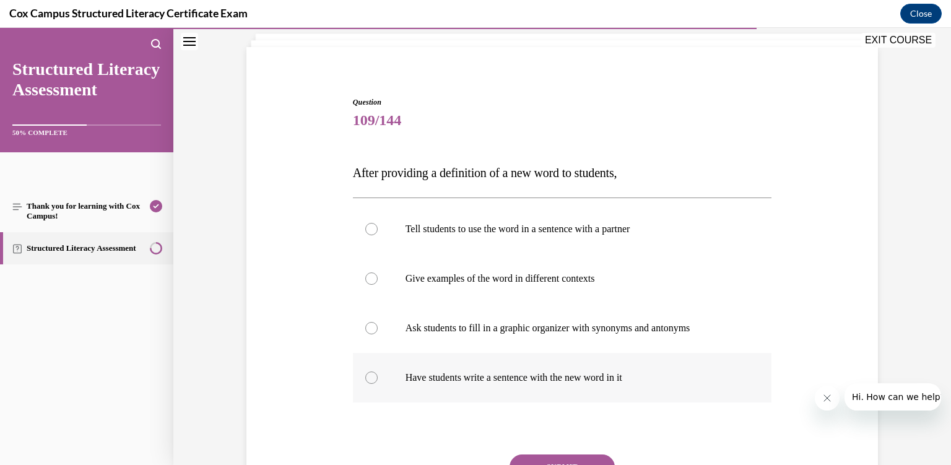
scroll to position [84, 0]
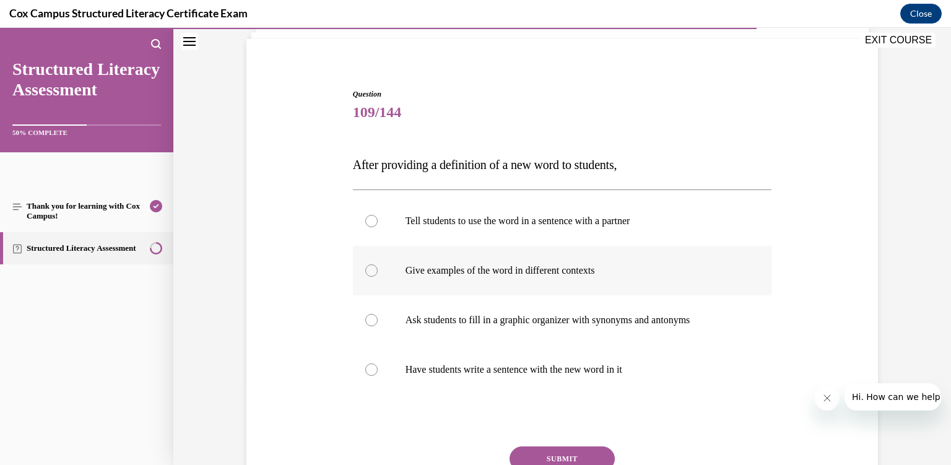
click at [530, 283] on label "Give examples of the word in different contexts" at bounding box center [562, 271] width 419 height 50
click at [378, 277] on input "Give examples of the word in different contexts" at bounding box center [371, 270] width 12 height 12
radio input "true"
click at [559, 454] on button "SUBMIT" at bounding box center [562, 459] width 105 height 25
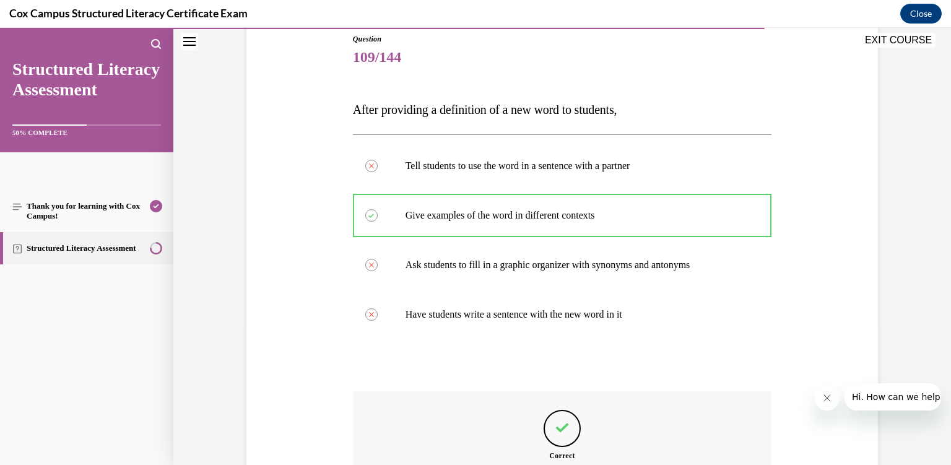
scroll to position [278, 0]
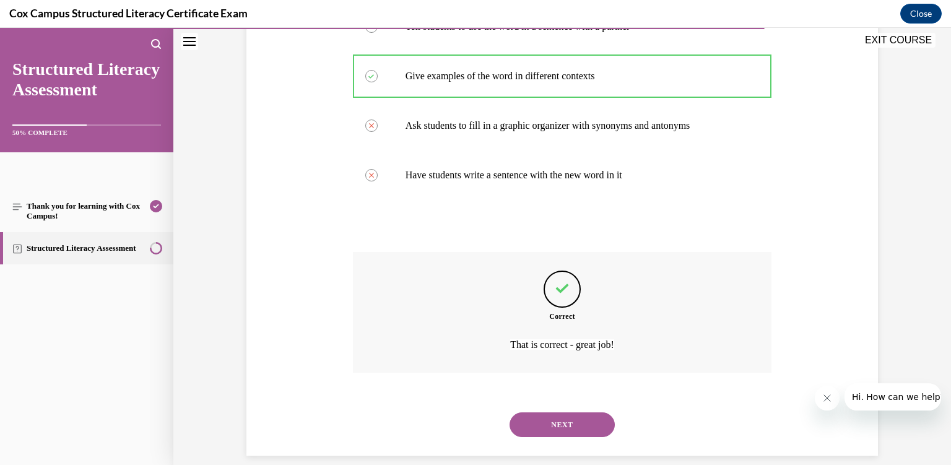
click at [557, 413] on button "NEXT" at bounding box center [562, 425] width 105 height 25
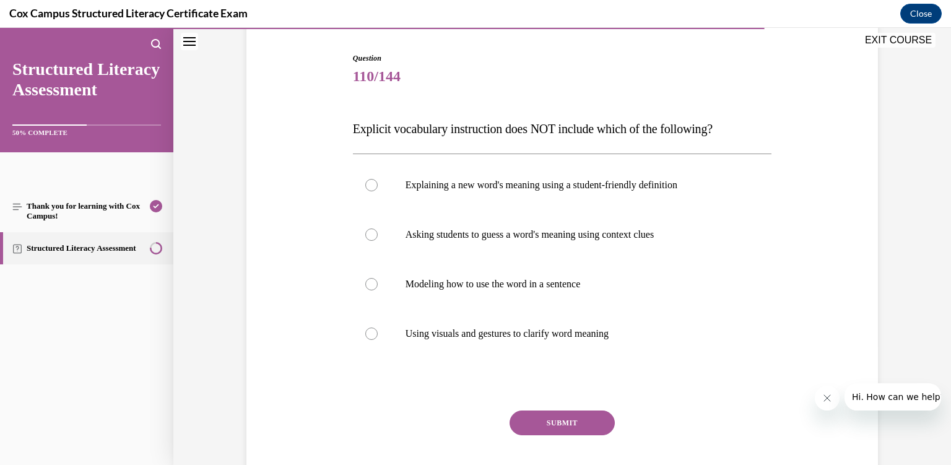
scroll to position [121, 0]
click at [551, 241] on label "Asking students to guess a word's meaning using context clues" at bounding box center [562, 234] width 419 height 50
click at [378, 240] on input "Asking students to guess a word's meaning using context clues" at bounding box center [371, 233] width 12 height 12
radio input "true"
click at [571, 420] on button "SUBMIT" at bounding box center [562, 421] width 105 height 25
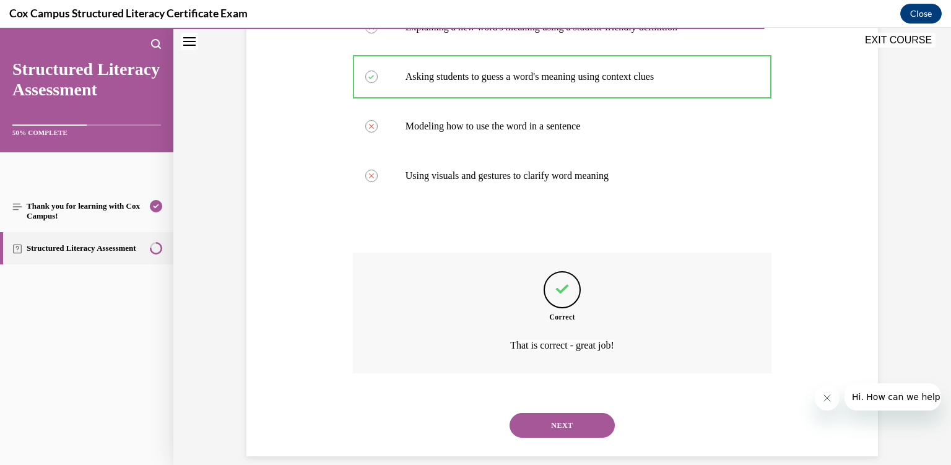
scroll to position [278, 0]
click at [566, 413] on button "NEXT" at bounding box center [562, 425] width 105 height 25
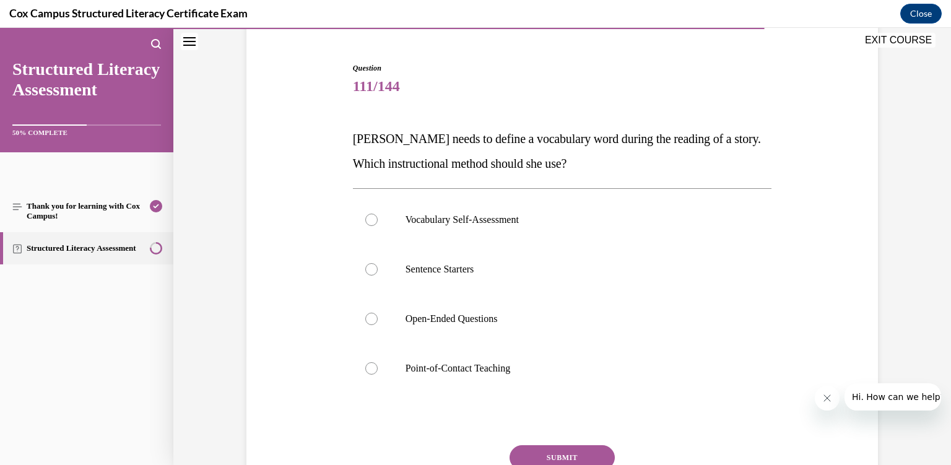
scroll to position [110, 0]
click at [514, 379] on label "Point-of-Contact Teaching" at bounding box center [562, 368] width 419 height 50
click at [378, 374] on input "Point-of-Contact Teaching" at bounding box center [371, 368] width 12 height 12
radio input "true"
click at [562, 463] on button "SUBMIT" at bounding box center [562, 457] width 105 height 25
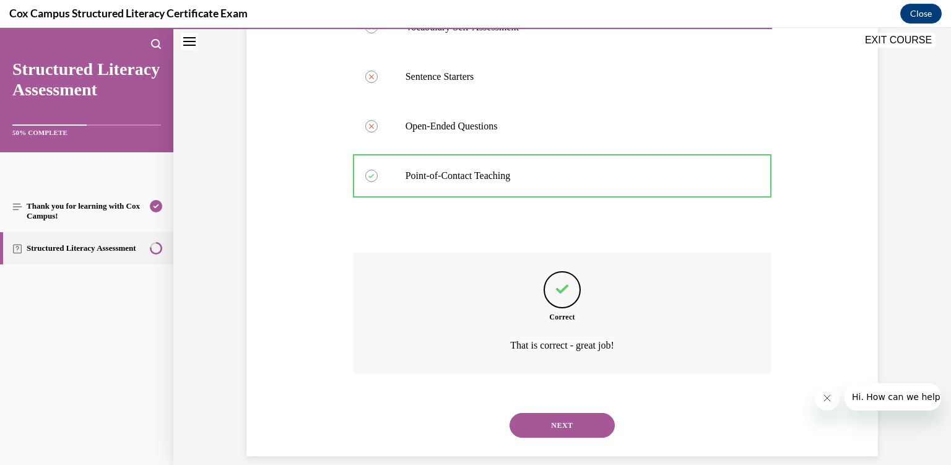
scroll to position [303, 0]
click at [552, 413] on button "NEXT" at bounding box center [562, 425] width 105 height 25
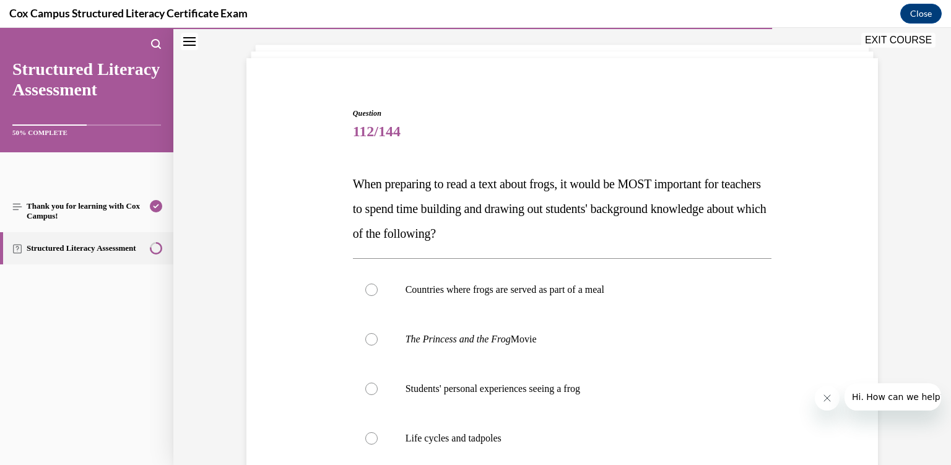
scroll to position [102, 0]
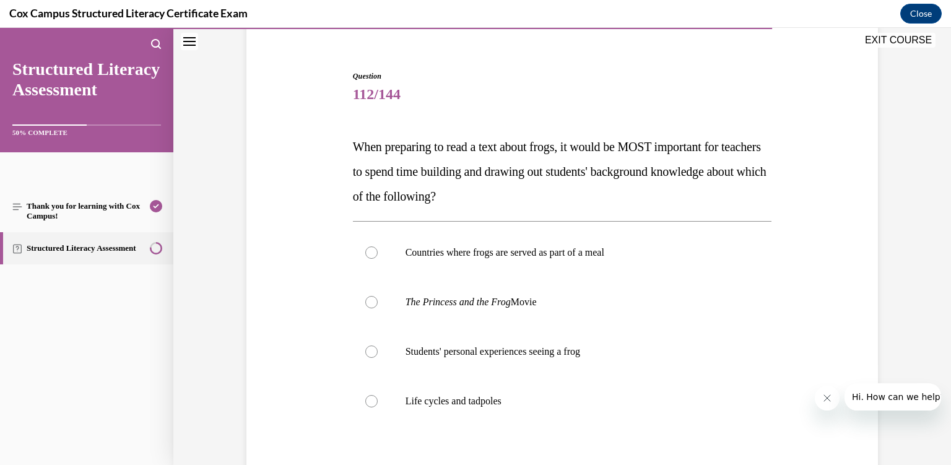
click at [552, 413] on label "Life cycles and tadpoles" at bounding box center [562, 402] width 419 height 50
click at [378, 408] on input "Life cycles and tadpoles" at bounding box center [371, 401] width 12 height 12
radio input "true"
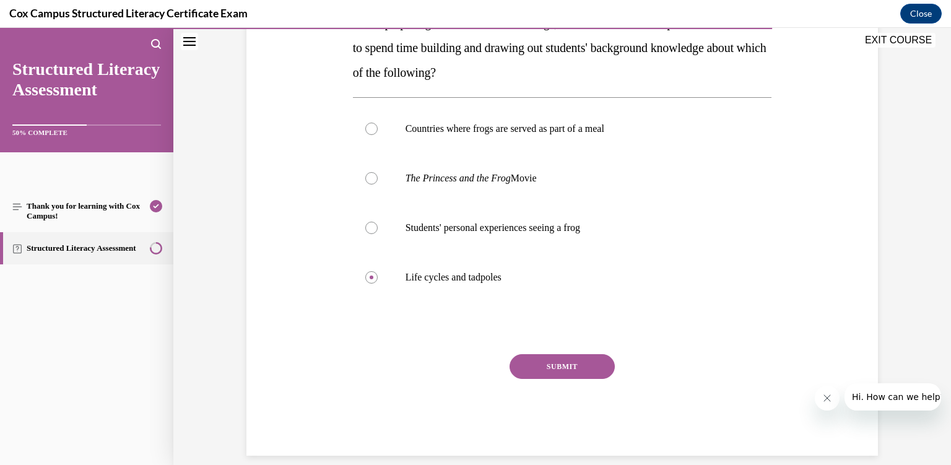
click at [556, 366] on button "SUBMIT" at bounding box center [562, 366] width 105 height 25
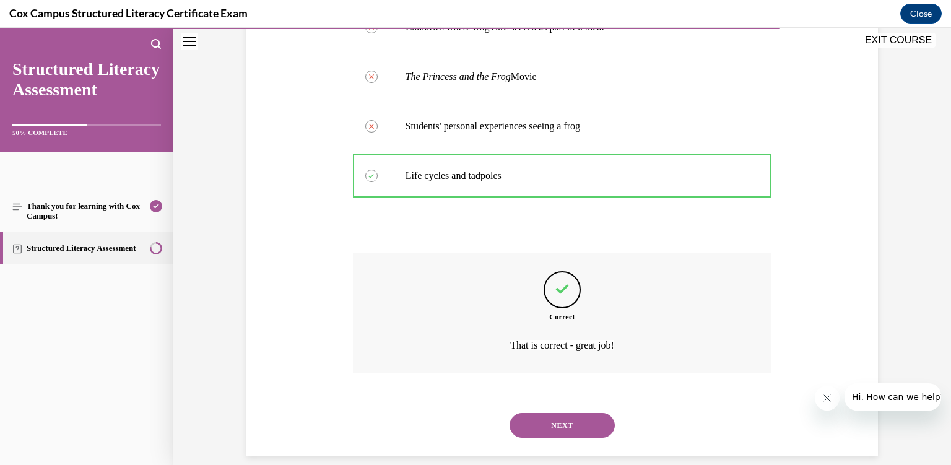
scroll to position [328, 0]
click at [572, 418] on button "NEXT" at bounding box center [562, 425] width 105 height 25
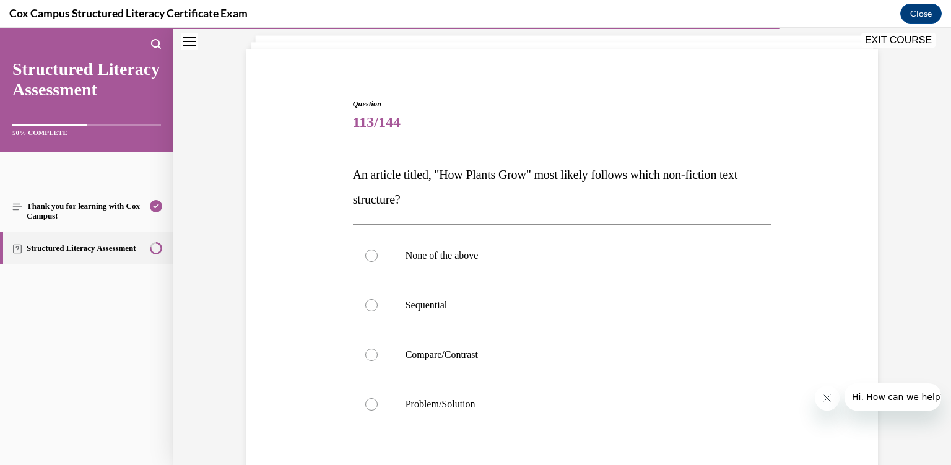
scroll to position [161, 0]
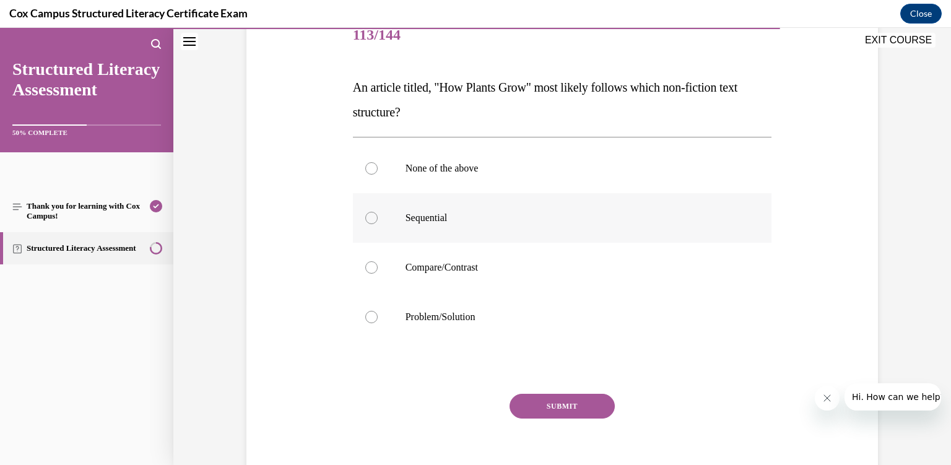
click at [567, 241] on label "Sequential" at bounding box center [562, 218] width 419 height 50
click at [378, 224] on input "Sequential" at bounding box center [371, 218] width 12 height 12
radio input "true"
click at [587, 414] on button "SUBMIT" at bounding box center [562, 406] width 105 height 25
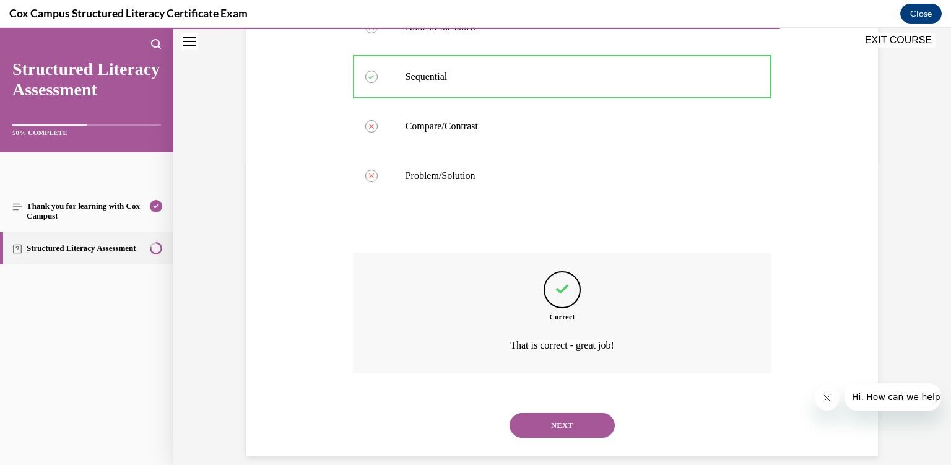
scroll to position [303, 0]
click at [566, 414] on button "NEXT" at bounding box center [562, 425] width 105 height 25
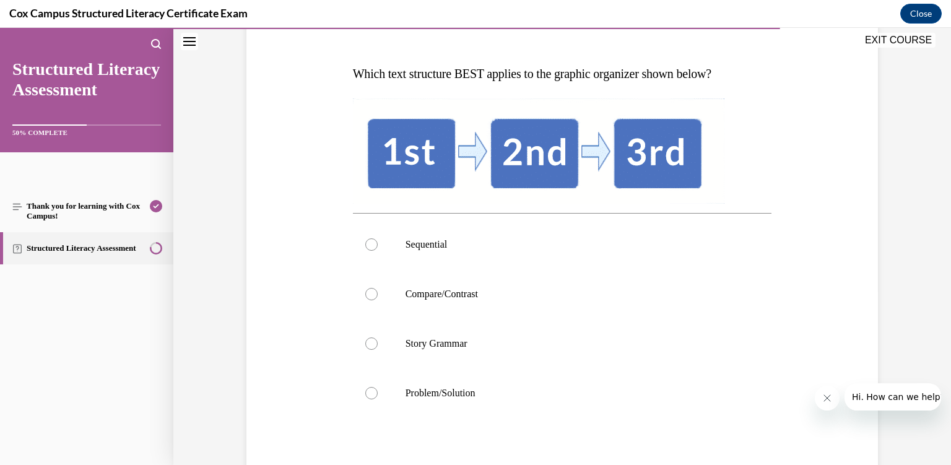
scroll to position [176, 0]
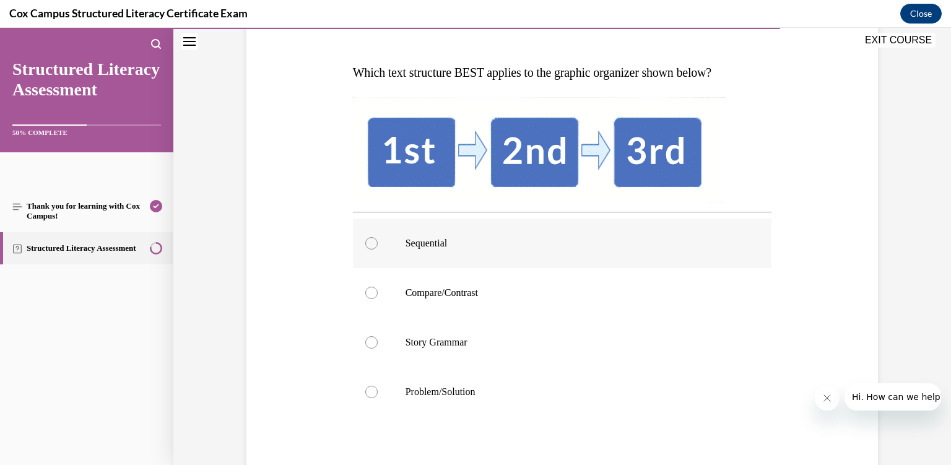
click at [547, 251] on label "Sequential" at bounding box center [562, 244] width 419 height 50
click at [378, 250] on input "Sequential" at bounding box center [371, 243] width 12 height 12
radio input "true"
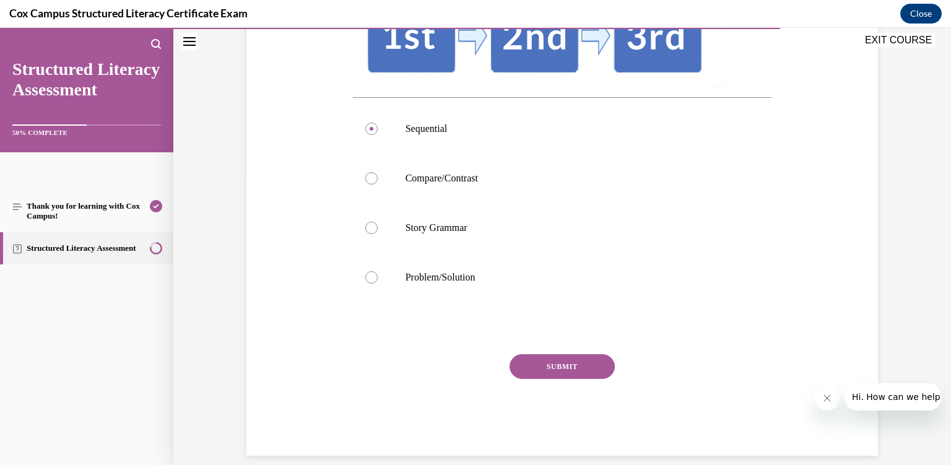
click at [551, 355] on button "SUBMIT" at bounding box center [562, 366] width 105 height 25
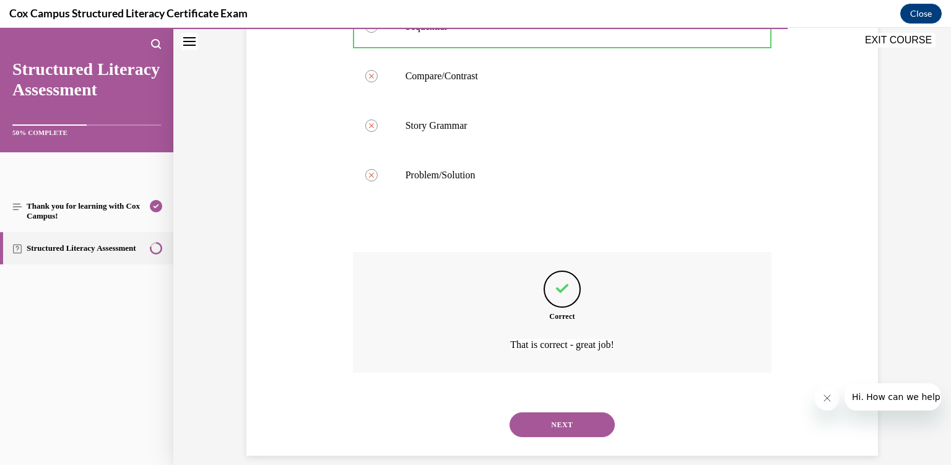
scroll to position [393, 0]
click at [563, 414] on button "NEXT" at bounding box center [562, 424] width 105 height 25
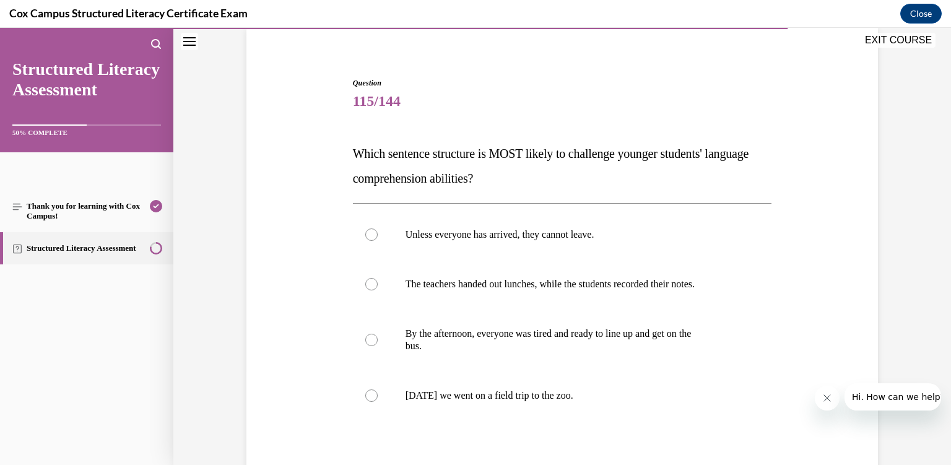
scroll to position [96, 0]
click at [614, 231] on p "Unless everyone has arrived, they cannot leave." at bounding box center [574, 233] width 336 height 12
click at [378, 231] on input "Unless everyone has arrived, they cannot leave." at bounding box center [371, 233] width 12 height 12
radio input "true"
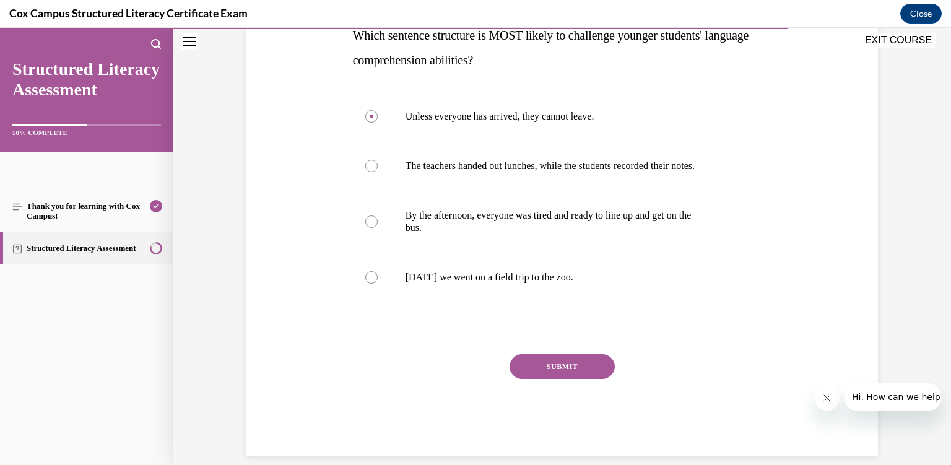
click at [569, 367] on button "SUBMIT" at bounding box center [562, 366] width 105 height 25
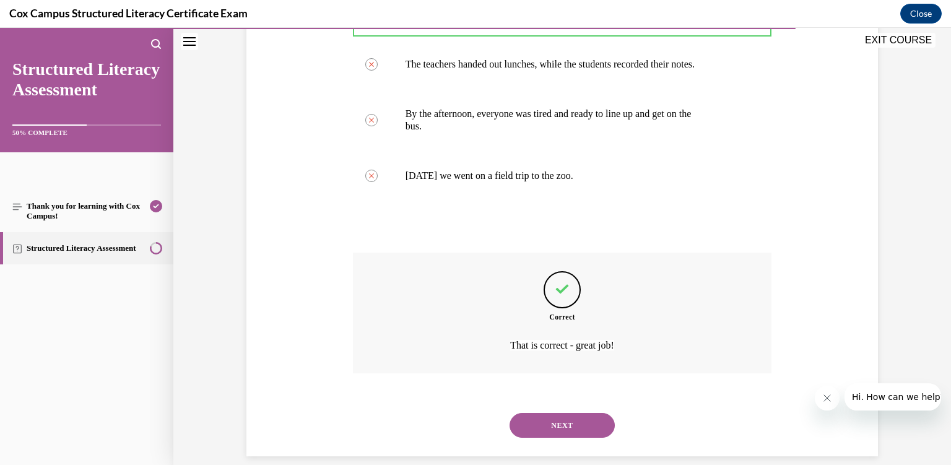
scroll to position [315, 0]
click at [560, 413] on button "NEXT" at bounding box center [562, 425] width 105 height 25
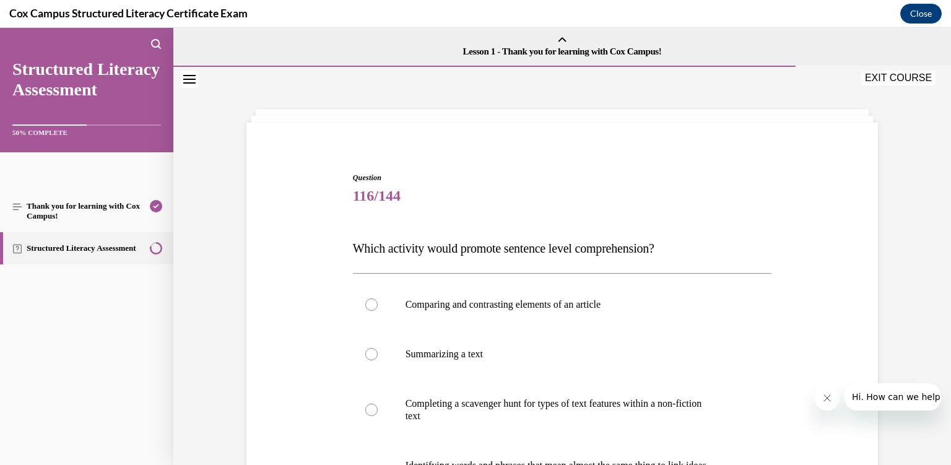
click at [895, 78] on button "EXIT COURSE" at bounding box center [899, 78] width 74 height 15
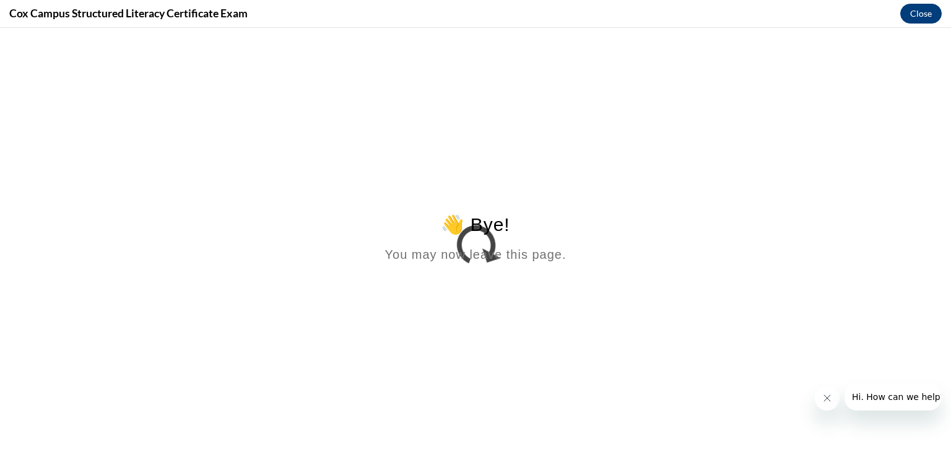
click at [908, 17] on button "Close" at bounding box center [922, 14] width 42 height 20
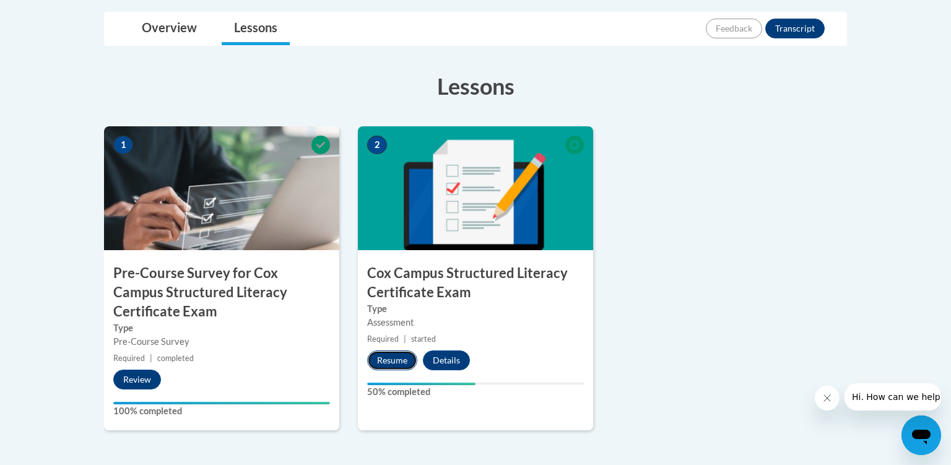
click at [402, 360] on button "Resume" at bounding box center [392, 361] width 50 height 20
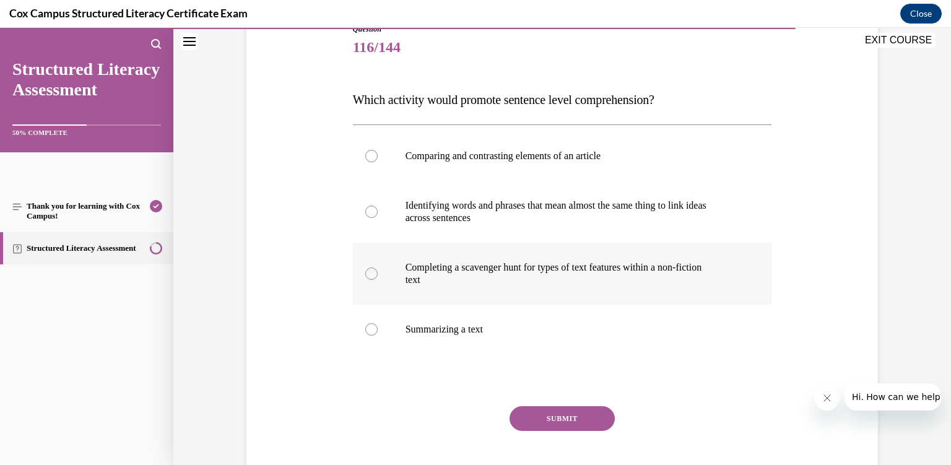
scroll to position [149, 0]
click at [628, 207] on p "Identifying words and phrases that mean almost the same thing to link ideas" at bounding box center [574, 205] width 336 height 12
click at [378, 207] on input "Identifying words and phrases that mean almost the same thing to link ideas acr…" at bounding box center [371, 212] width 12 height 12
radio input "true"
click at [583, 421] on button "SUBMIT" at bounding box center [562, 418] width 105 height 25
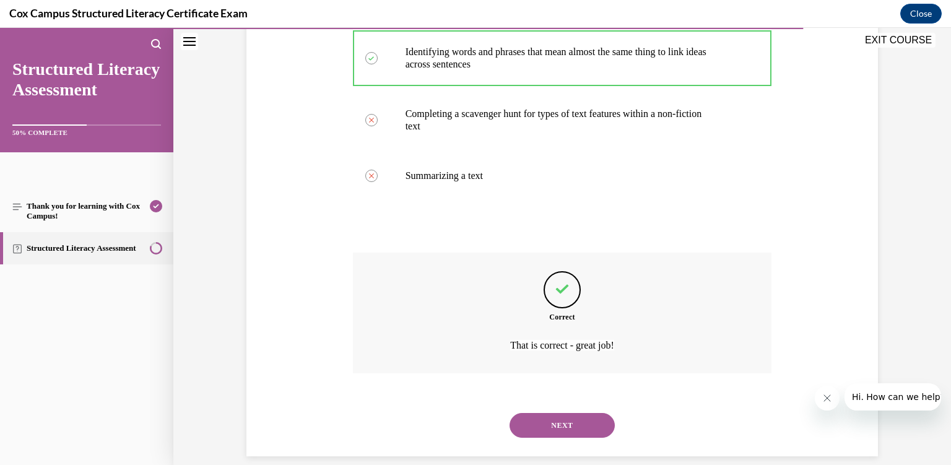
scroll to position [303, 0]
click at [582, 413] on button "NEXT" at bounding box center [562, 425] width 105 height 25
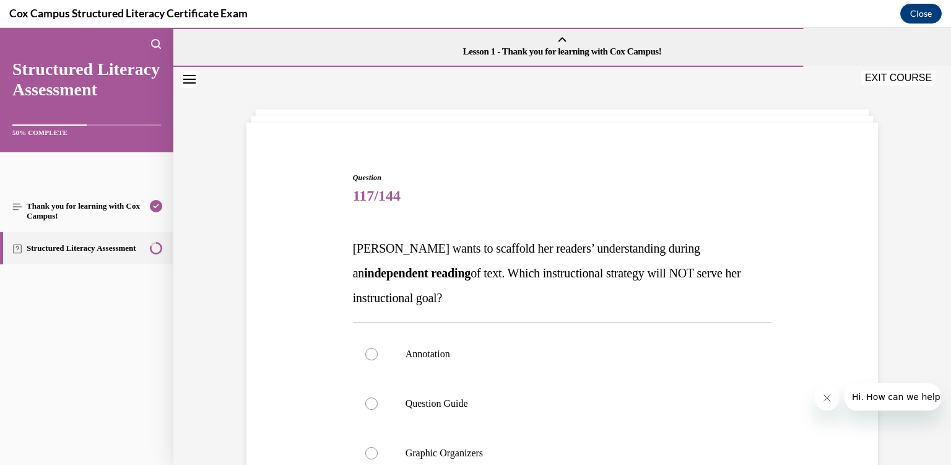
scroll to position [147, 0]
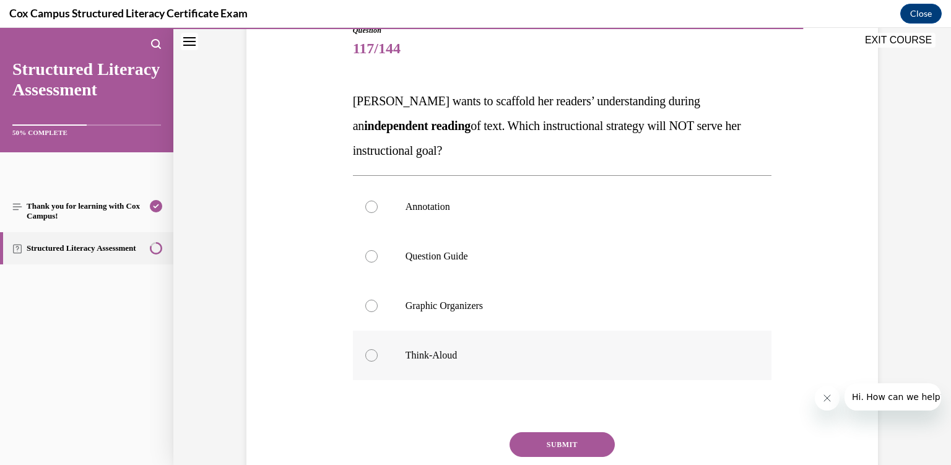
click at [547, 347] on label "Think-Aloud" at bounding box center [562, 356] width 419 height 50
click at [378, 349] on input "Think-Aloud" at bounding box center [371, 355] width 12 height 12
radio input "true"
click at [554, 452] on button "SUBMIT" at bounding box center [562, 444] width 105 height 25
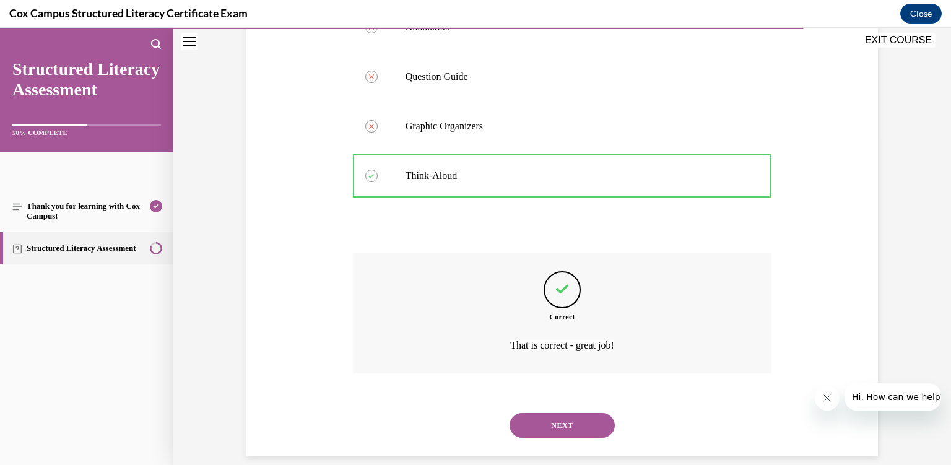
scroll to position [328, 0]
click at [552, 424] on div "NEXT" at bounding box center [562, 425] width 419 height 50
click at [551, 413] on button "NEXT" at bounding box center [562, 425] width 105 height 25
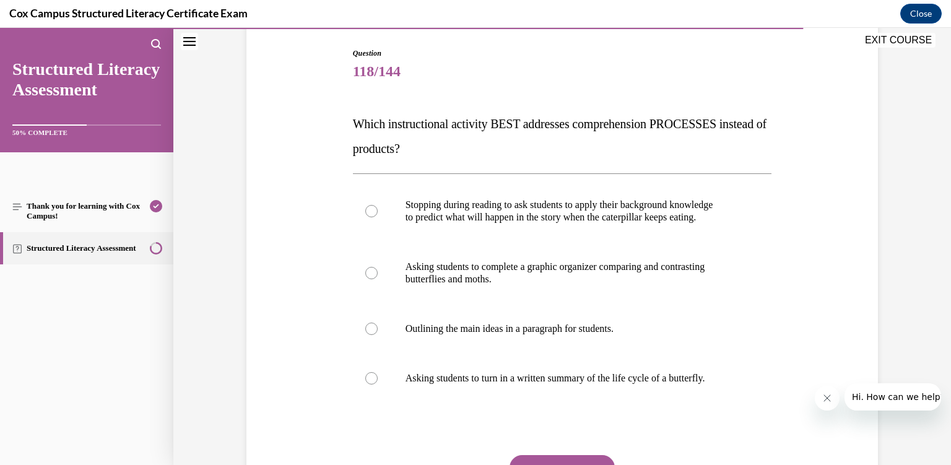
scroll to position [125, 0]
click at [531, 219] on p "to predict what will happen in the story when the caterpillar keeps eating." at bounding box center [574, 217] width 336 height 12
click at [378, 217] on input "Stopping during reading to ask students to apply their background knowledge to …" at bounding box center [371, 210] width 12 height 12
radio input "true"
click at [548, 452] on div "Question 118/144 Which instructional activity BEST addresses comprehension PROC…" at bounding box center [562, 301] width 419 height 509
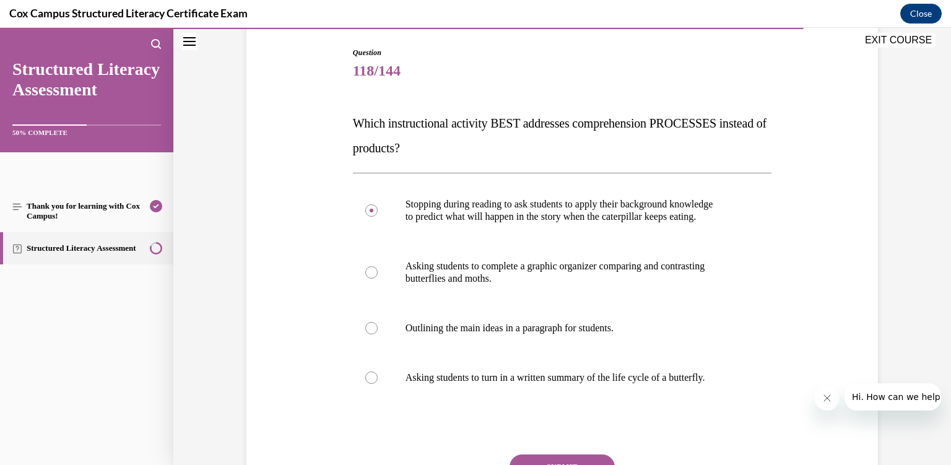
click at [549, 460] on button "SUBMIT" at bounding box center [562, 467] width 105 height 25
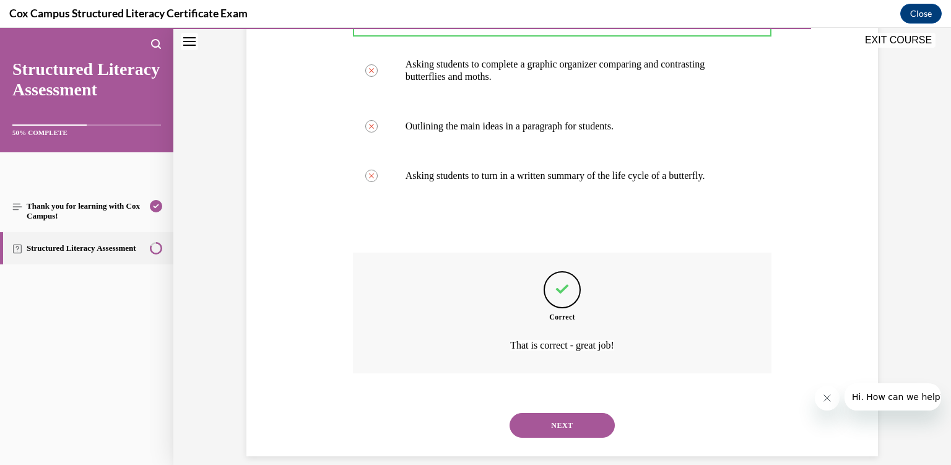
scroll to position [328, 0]
click at [551, 419] on button "NEXT" at bounding box center [562, 425] width 105 height 25
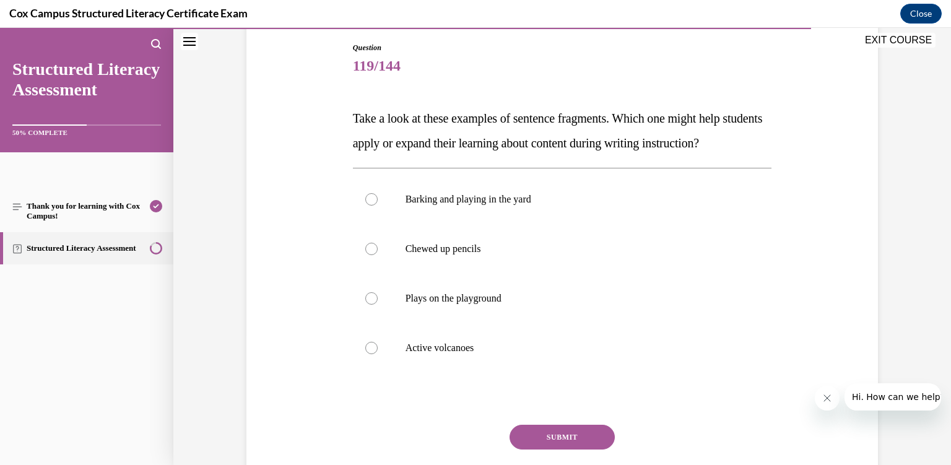
scroll to position [136, 0]
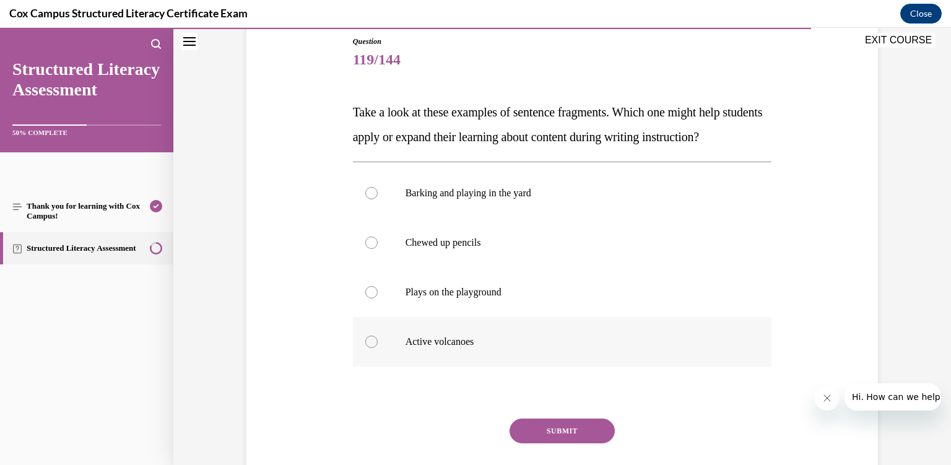
click at [529, 348] on p "Active volcanoes" at bounding box center [574, 342] width 336 height 12
click at [378, 348] on input "Active volcanoes" at bounding box center [371, 342] width 12 height 12
radio input "true"
click at [554, 444] on button "SUBMIT" at bounding box center [562, 431] width 105 height 25
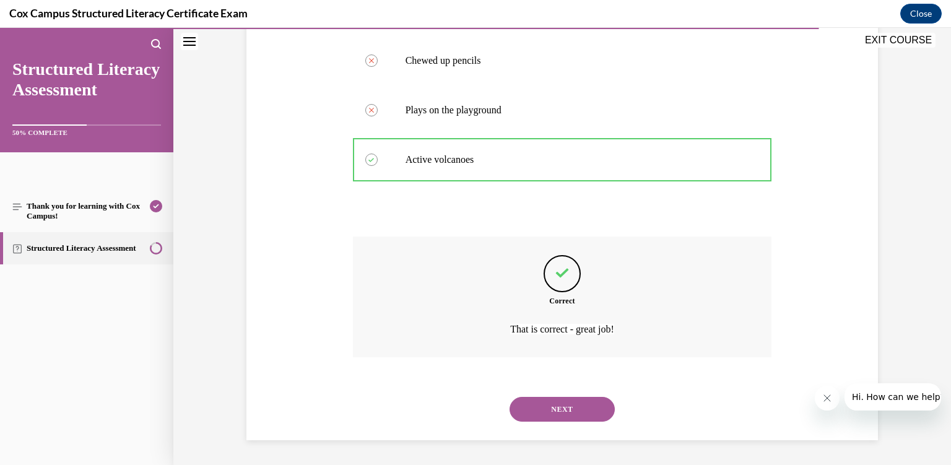
scroll to position [328, 0]
click at [538, 404] on button "NEXT" at bounding box center [562, 409] width 105 height 25
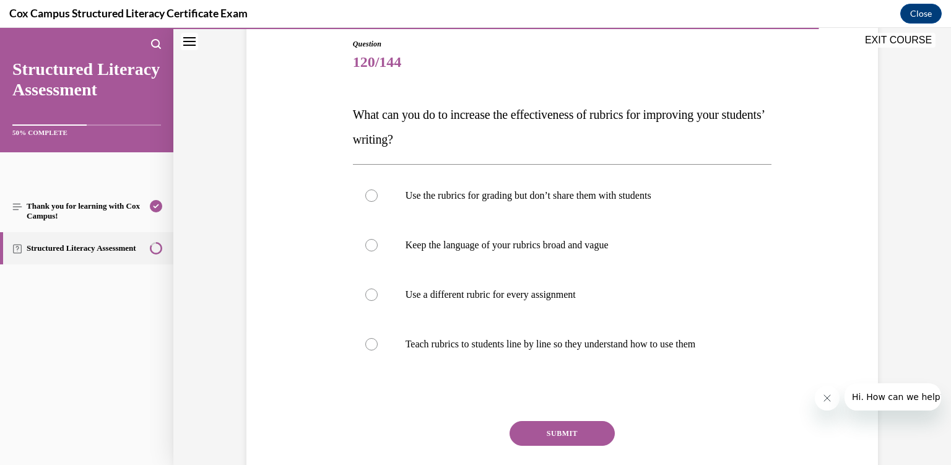
scroll to position [134, 0]
drag, startPoint x: 538, startPoint y: 404, endPoint x: 527, endPoint y: 347, distance: 58.7
click at [527, 347] on div "Question 120/144 What can you do to increase the effectiveness of rubrics for i…" at bounding box center [562, 280] width 419 height 484
click at [472, 352] on label "Teach rubrics to students line by line so they understand how to use them" at bounding box center [562, 345] width 419 height 50
click at [378, 351] on input "Teach rubrics to students line by line so they understand how to use them" at bounding box center [371, 344] width 12 height 12
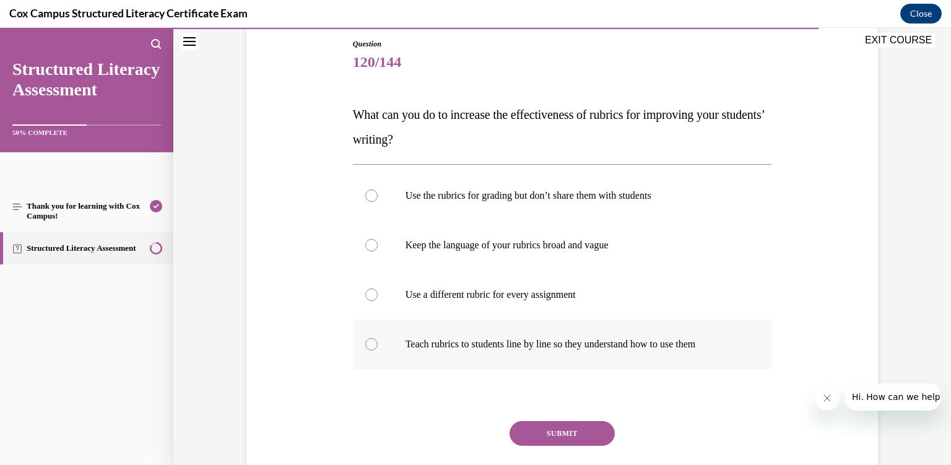
radio input "true"
click at [549, 435] on button "SUBMIT" at bounding box center [562, 433] width 105 height 25
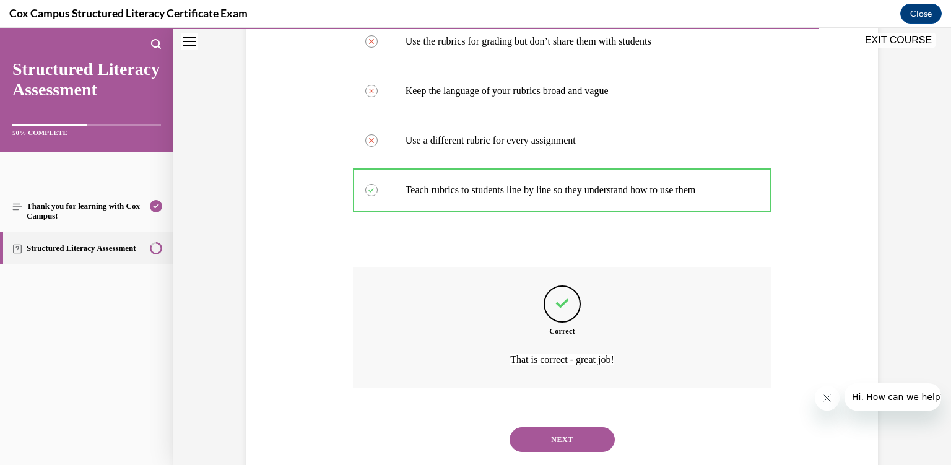
scroll to position [289, 0]
click at [556, 439] on div "NEXT" at bounding box center [562, 439] width 419 height 50
click at [556, 427] on button "NEXT" at bounding box center [562, 439] width 105 height 25
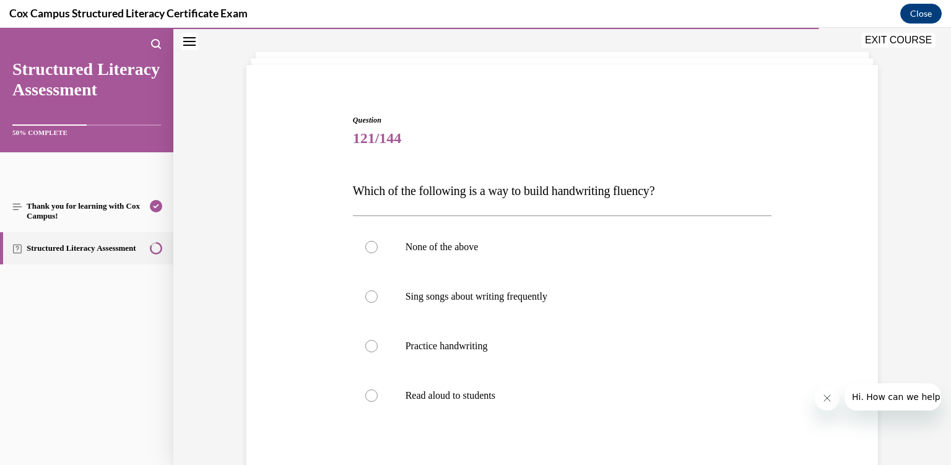
scroll to position [94, 0]
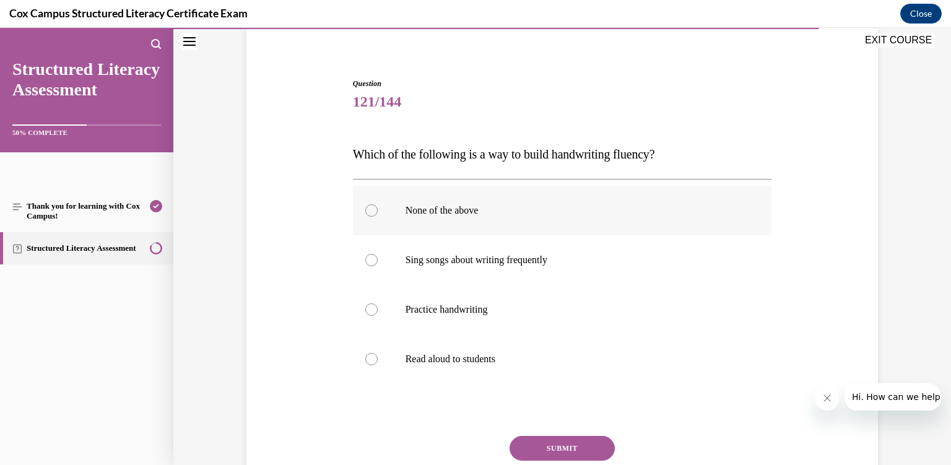
click at [487, 211] on p "None of the above" at bounding box center [574, 210] width 336 height 12
click at [378, 211] on input "None of the above" at bounding box center [371, 210] width 12 height 12
radio input "true"
click at [548, 447] on button "SUBMIT" at bounding box center [562, 448] width 105 height 25
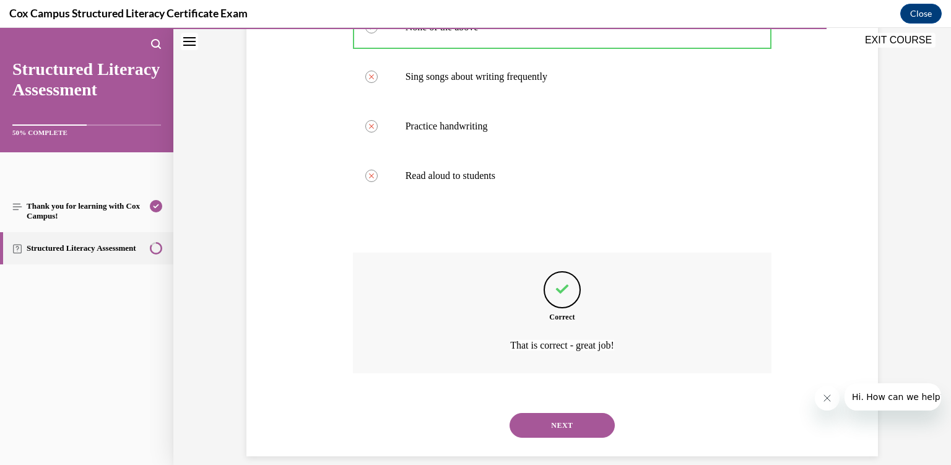
scroll to position [278, 0]
click at [544, 413] on button "NEXT" at bounding box center [562, 425] width 105 height 25
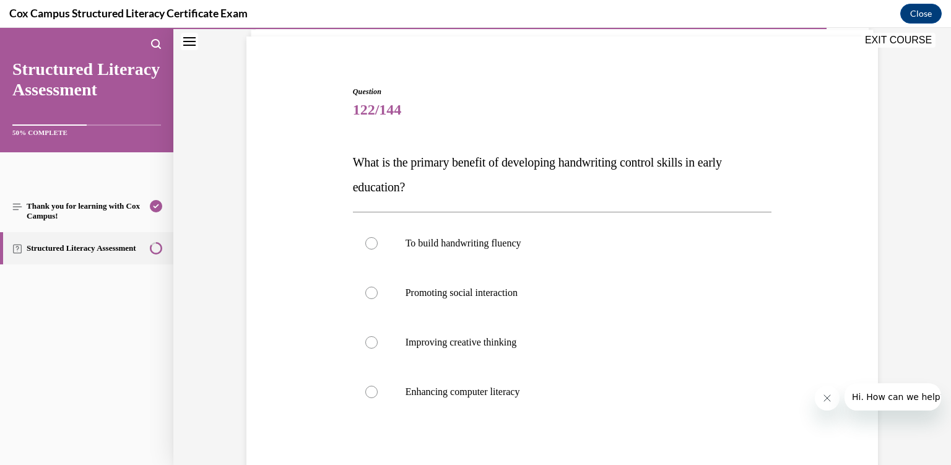
scroll to position [95, 0]
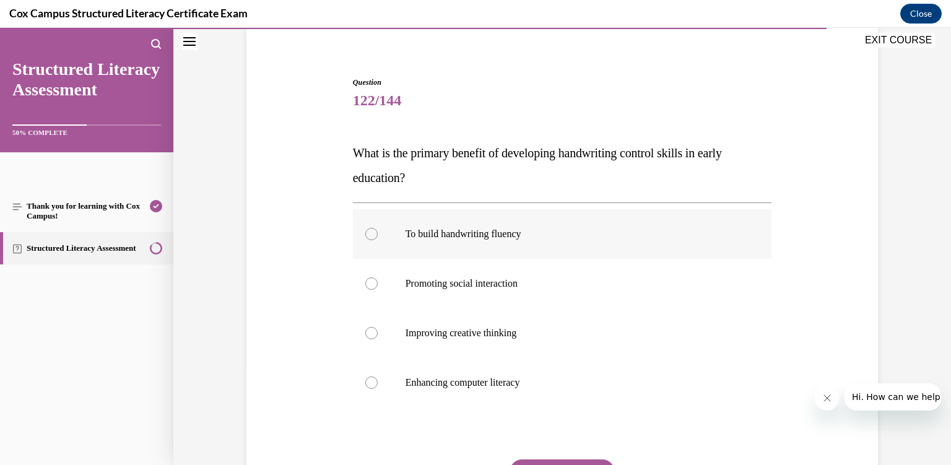
click at [521, 230] on p "To build handwriting fluency" at bounding box center [574, 234] width 336 height 12
click at [378, 230] on input "To build handwriting fluency" at bounding box center [371, 234] width 12 height 12
radio input "true"
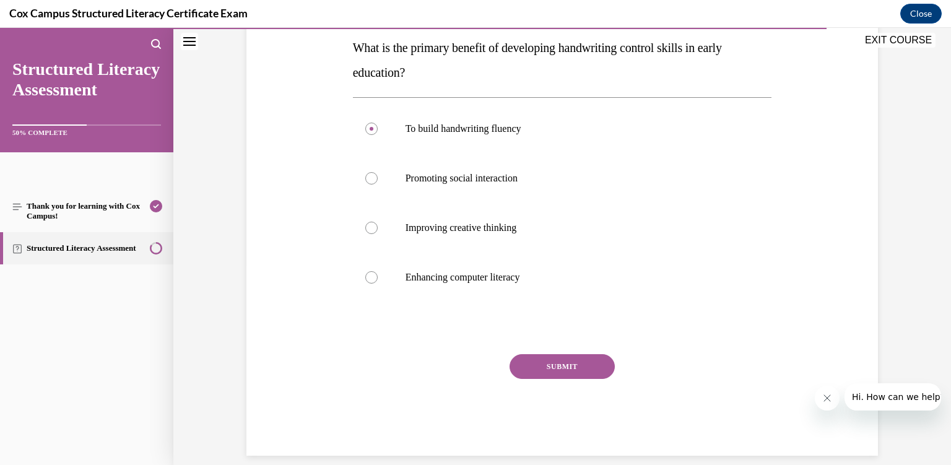
click at [591, 363] on button "SUBMIT" at bounding box center [562, 366] width 105 height 25
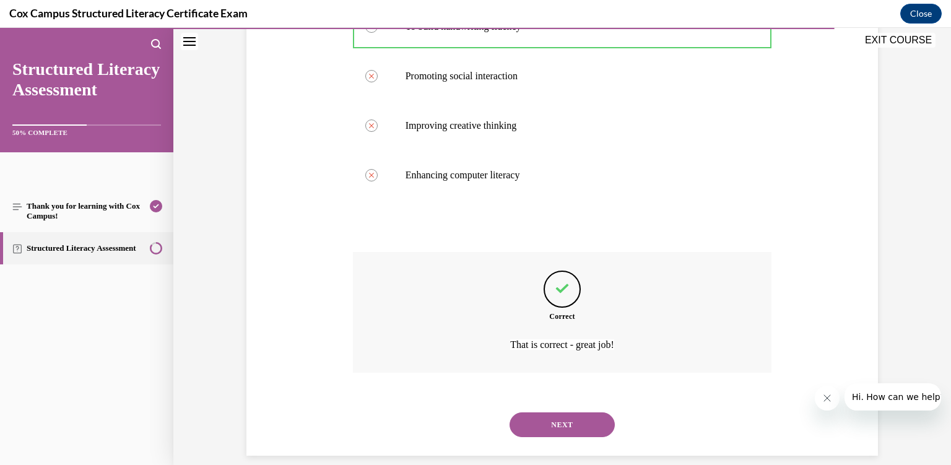
click at [577, 420] on button "NEXT" at bounding box center [562, 425] width 105 height 25
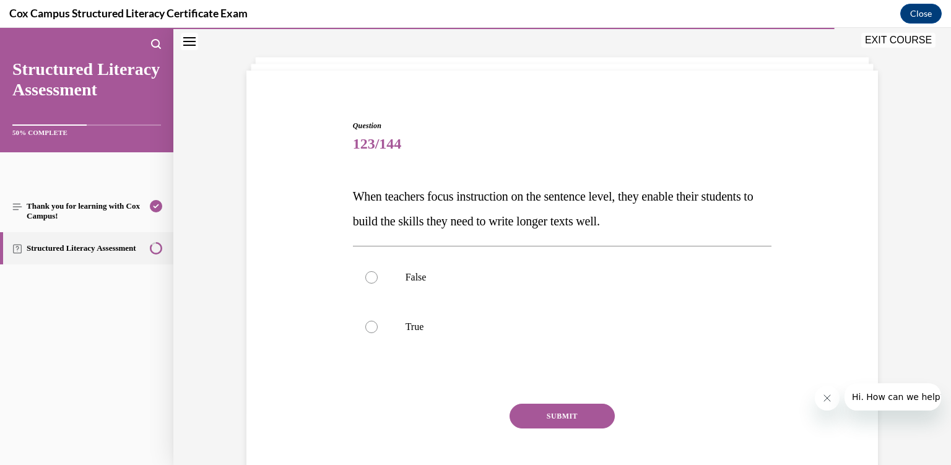
scroll to position [41, 0]
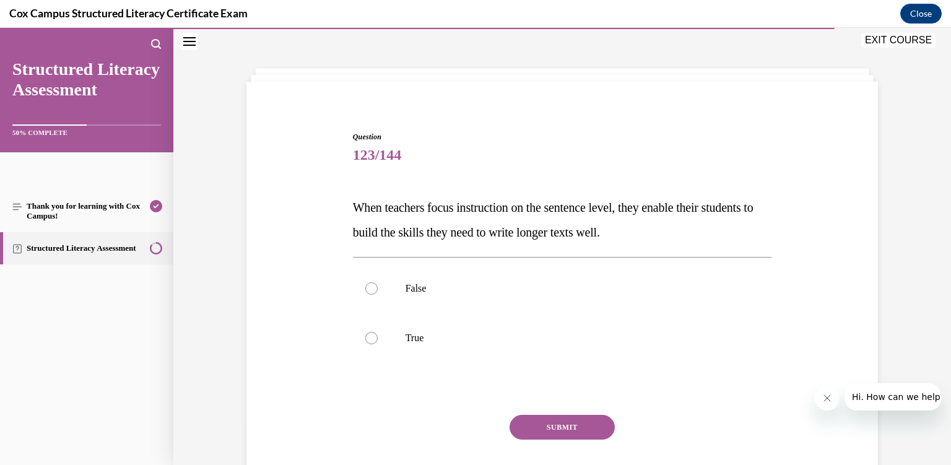
click at [577, 420] on button "SUBMIT" at bounding box center [562, 427] width 105 height 25
click at [490, 357] on label "True" at bounding box center [562, 338] width 419 height 50
click at [378, 344] on input "True" at bounding box center [371, 338] width 12 height 12
radio input "true"
click at [552, 421] on button "SUBMIT" at bounding box center [562, 427] width 105 height 25
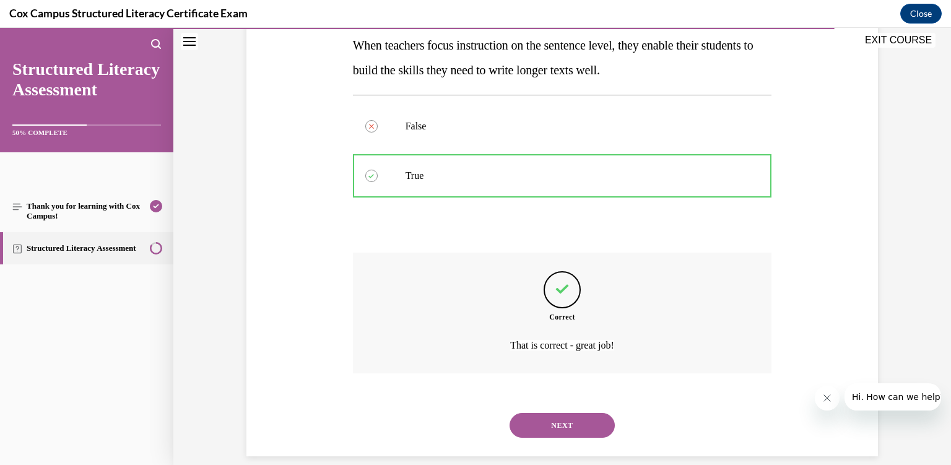
scroll to position [204, 0]
click at [551, 421] on button "NEXT" at bounding box center [562, 425] width 105 height 25
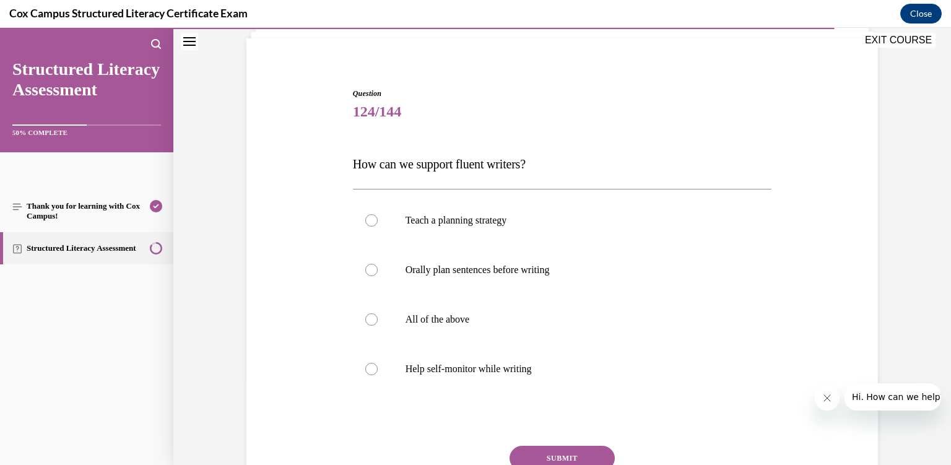
scroll to position [85, 0]
click at [512, 314] on p "All of the above" at bounding box center [574, 319] width 336 height 12
click at [378, 314] on input "All of the above" at bounding box center [371, 319] width 12 height 12
radio input "true"
click at [585, 454] on button "SUBMIT" at bounding box center [562, 457] width 105 height 25
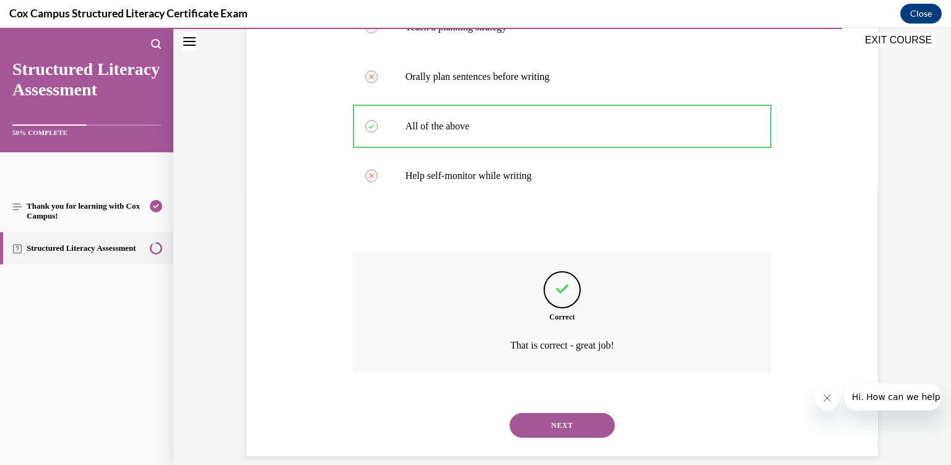
scroll to position [278, 0]
click at [570, 414] on button "NEXT" at bounding box center [562, 425] width 105 height 25
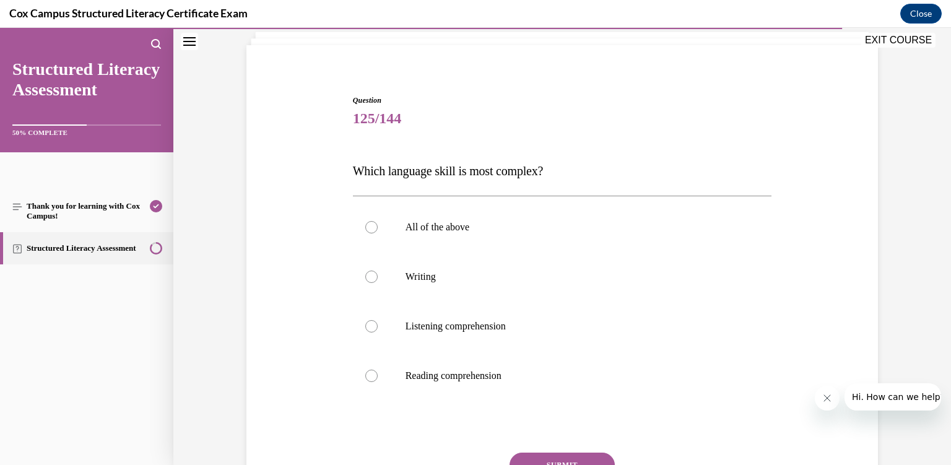
scroll to position [79, 0]
click at [496, 272] on p "Writing" at bounding box center [574, 275] width 336 height 12
click at [378, 272] on input "Writing" at bounding box center [371, 275] width 12 height 12
radio input "true"
click at [564, 456] on button "SUBMIT" at bounding box center [562, 464] width 105 height 25
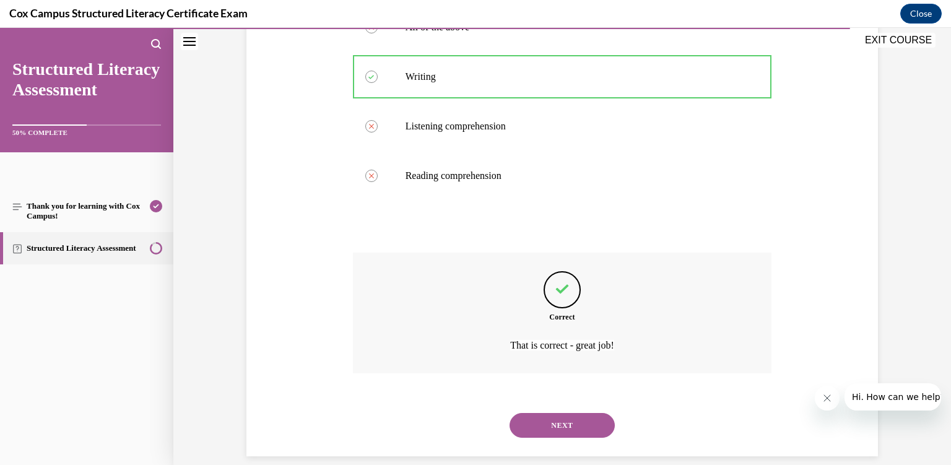
scroll to position [278, 0]
click at [548, 413] on button "NEXT" at bounding box center [562, 425] width 105 height 25
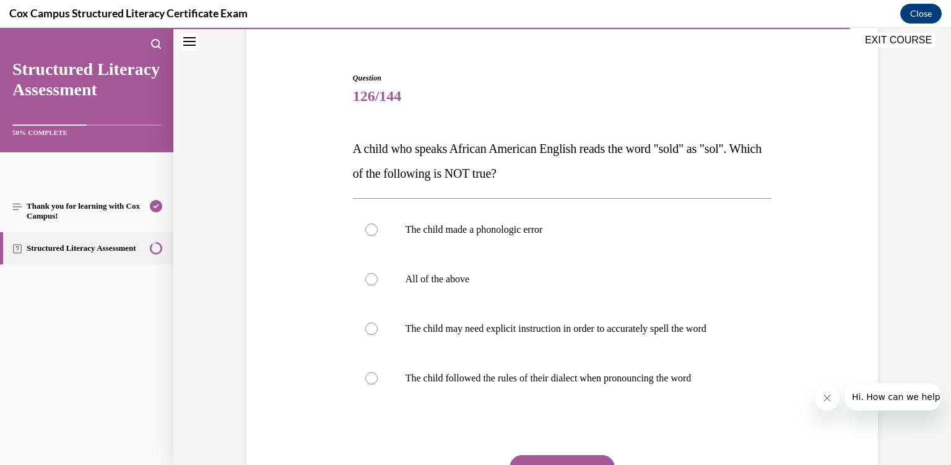
scroll to position [100, 0]
click at [472, 219] on label "The child made a phonologic error" at bounding box center [562, 229] width 419 height 50
click at [378, 223] on input "The child made a phonologic error" at bounding box center [371, 229] width 12 height 12
radio input "true"
click at [569, 464] on button "SUBMIT" at bounding box center [562, 467] width 105 height 25
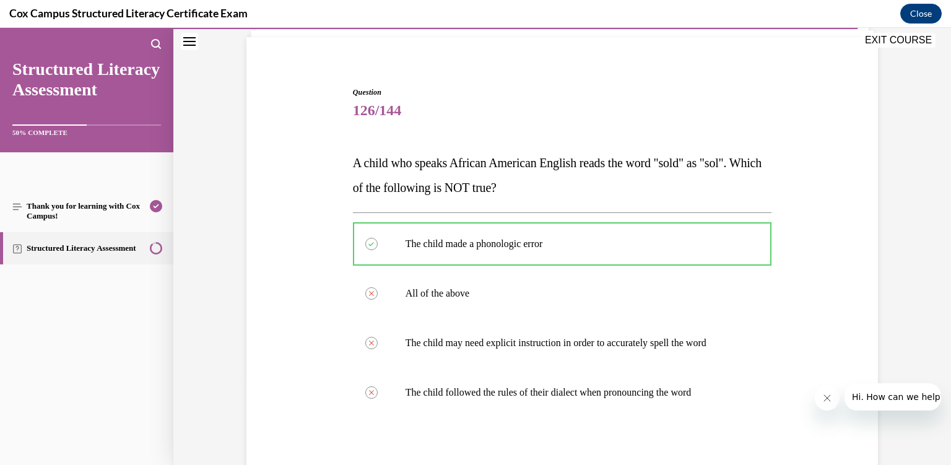
scroll to position [303, 0]
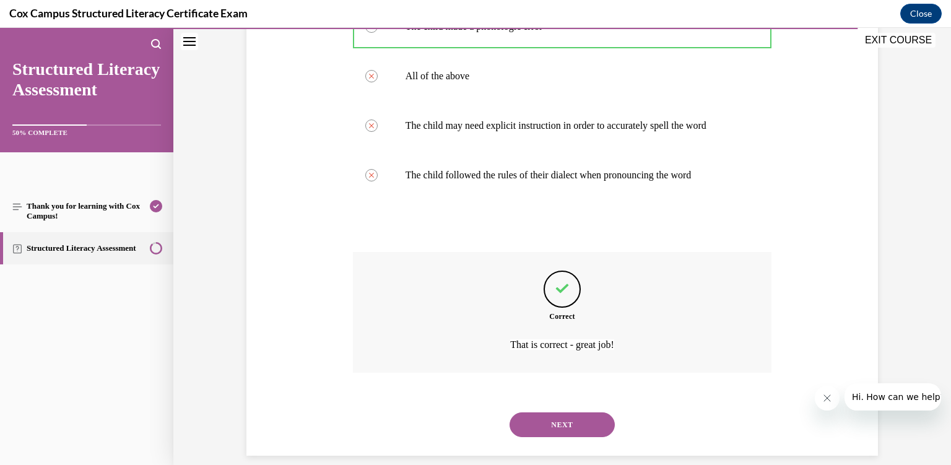
click at [566, 413] on button "NEXT" at bounding box center [562, 425] width 105 height 25
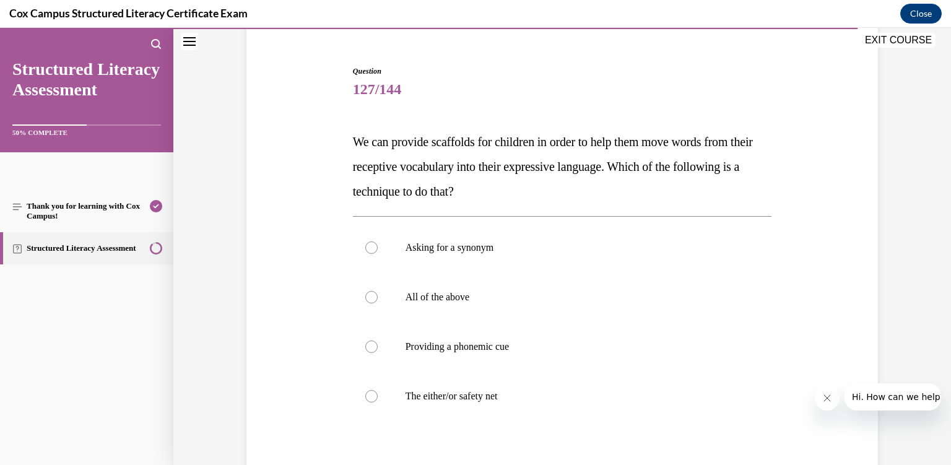
scroll to position [107, 0]
click at [507, 301] on p "All of the above" at bounding box center [574, 297] width 336 height 12
click at [378, 301] on input "All of the above" at bounding box center [371, 297] width 12 height 12
radio input "true"
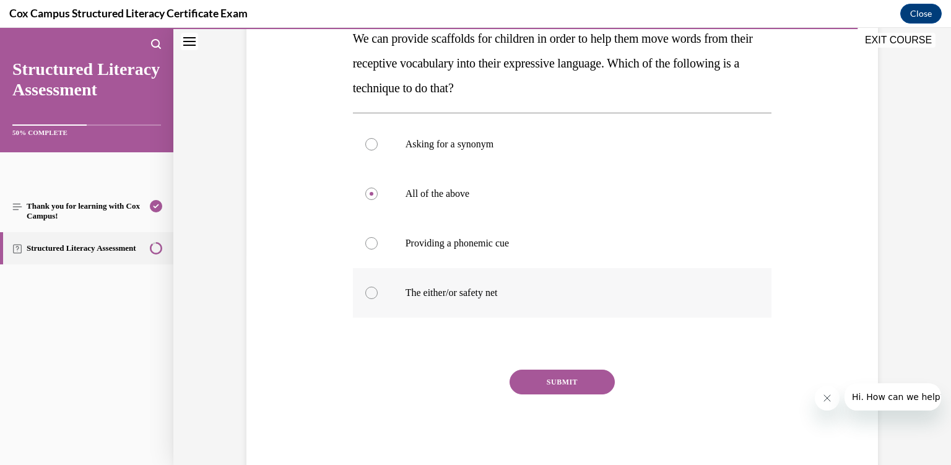
scroll to position [225, 0]
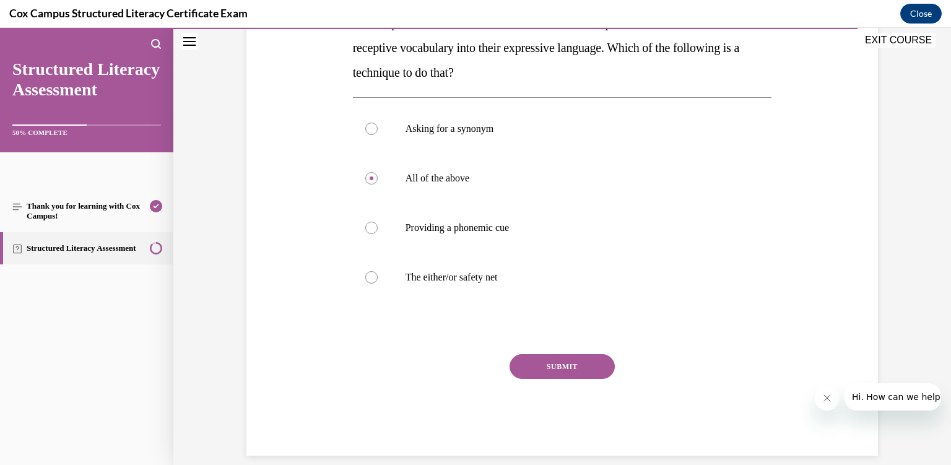
click at [561, 374] on button "SUBMIT" at bounding box center [562, 366] width 105 height 25
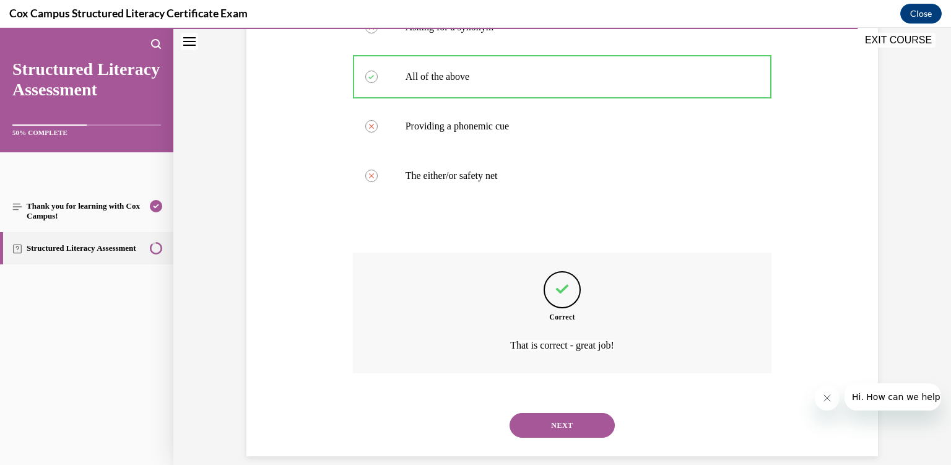
scroll to position [328, 0]
click at [582, 415] on button "NEXT" at bounding box center [562, 425] width 105 height 25
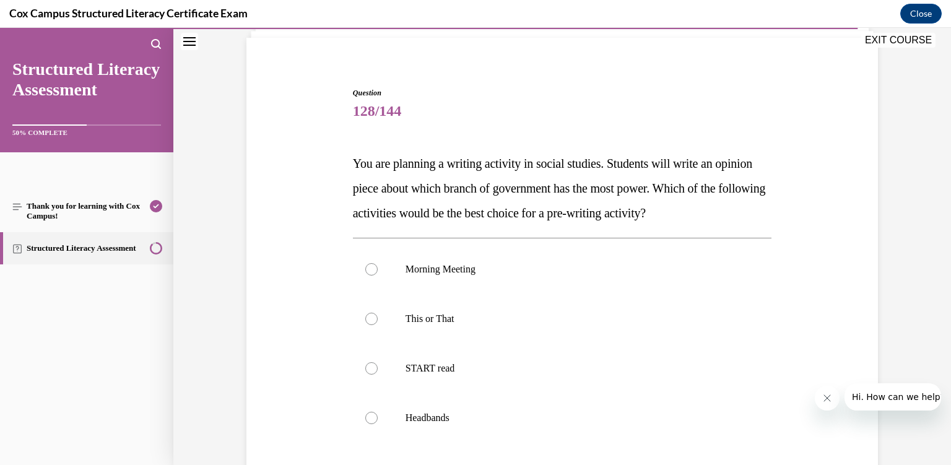
scroll to position [103, 0]
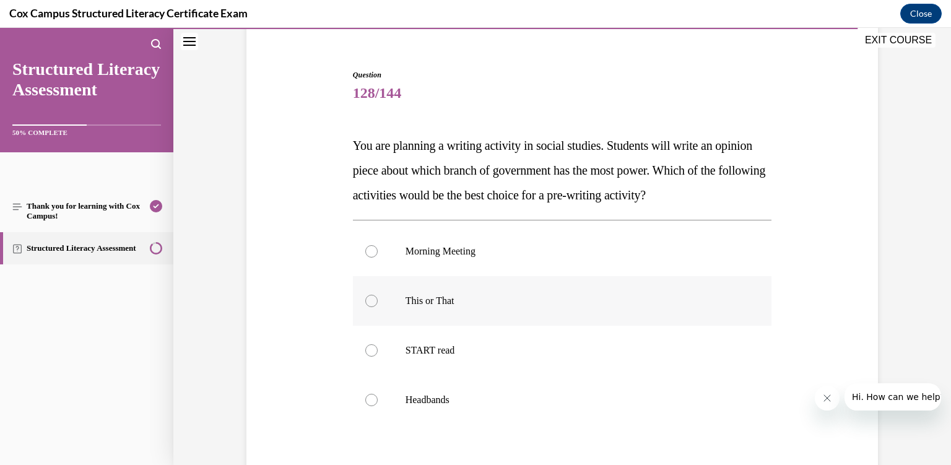
click at [539, 310] on label "This or That" at bounding box center [562, 301] width 419 height 50
click at [378, 307] on input "This or That" at bounding box center [371, 301] width 12 height 12
radio input "true"
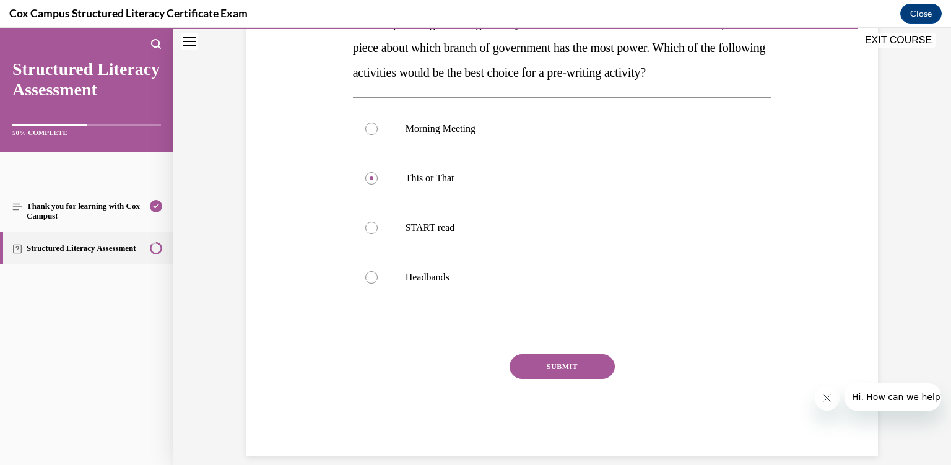
click at [557, 367] on button "SUBMIT" at bounding box center [562, 366] width 105 height 25
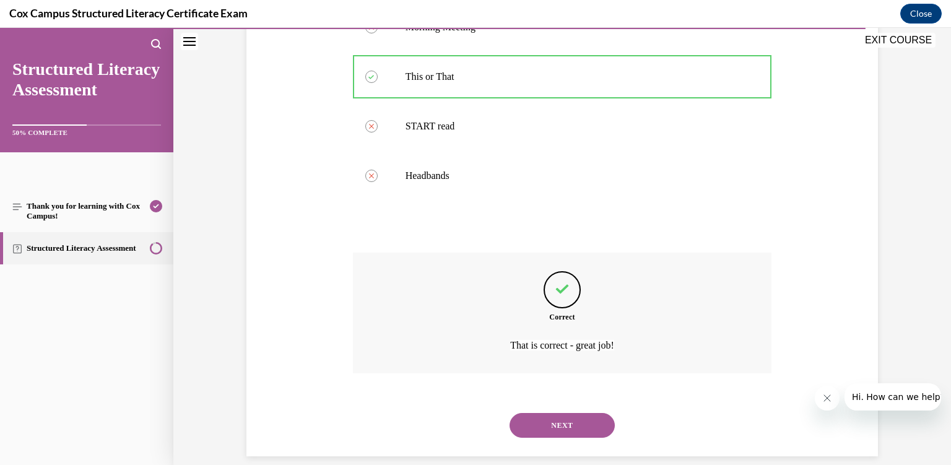
scroll to position [328, 0]
drag, startPoint x: 557, startPoint y: 367, endPoint x: 568, endPoint y: 410, distance: 44.2
click at [568, 391] on div "Correct That is correct - great job!" at bounding box center [562, 321] width 419 height 139
click at [555, 413] on button "NEXT" at bounding box center [562, 425] width 105 height 25
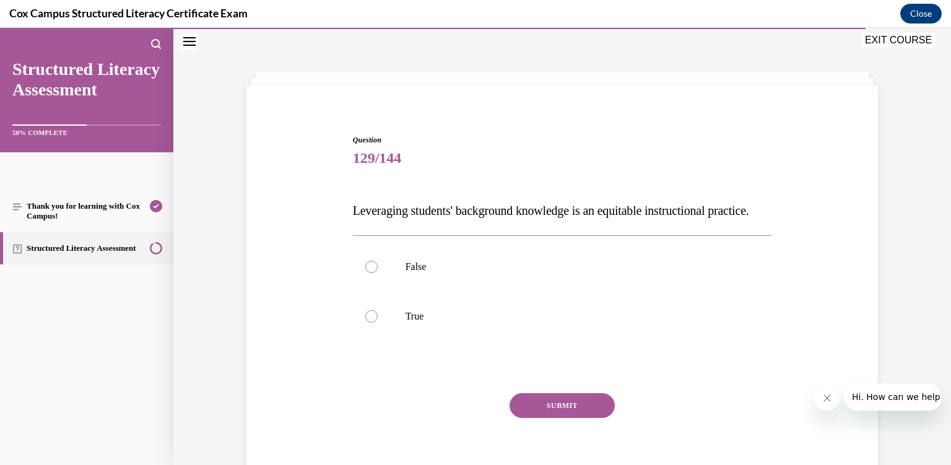
scroll to position [37, 0]
click at [495, 323] on p "True" at bounding box center [574, 317] width 336 height 12
click at [378, 323] on input "True" at bounding box center [371, 317] width 12 height 12
radio input "true"
click at [561, 419] on button "SUBMIT" at bounding box center [562, 406] width 105 height 25
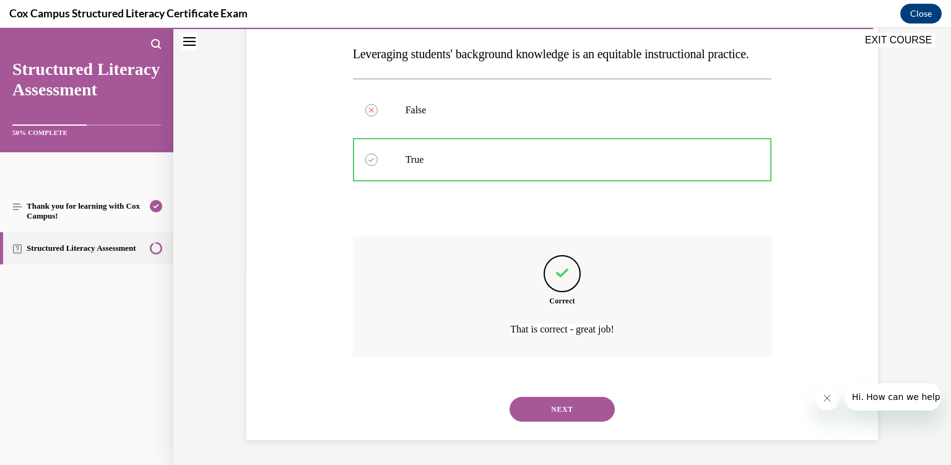
click at [545, 413] on button "NEXT" at bounding box center [562, 409] width 105 height 25
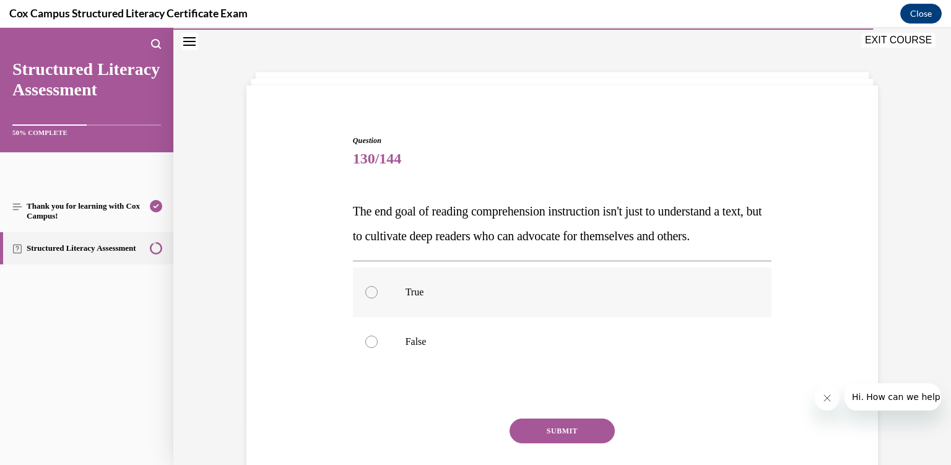
click at [520, 317] on label "True" at bounding box center [562, 293] width 419 height 50
click at [378, 299] on input "True" at bounding box center [371, 292] width 12 height 12
radio input "true"
click at [554, 444] on button "SUBMIT" at bounding box center [562, 431] width 105 height 25
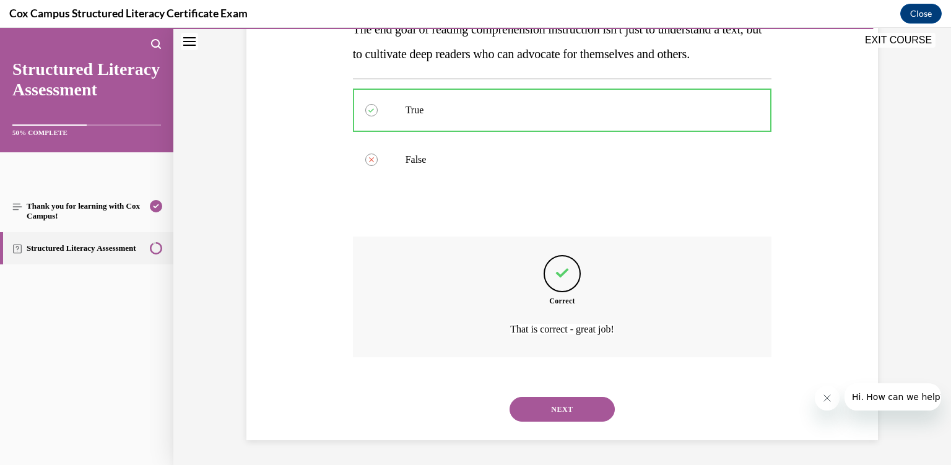
click at [529, 401] on button "NEXT" at bounding box center [562, 409] width 105 height 25
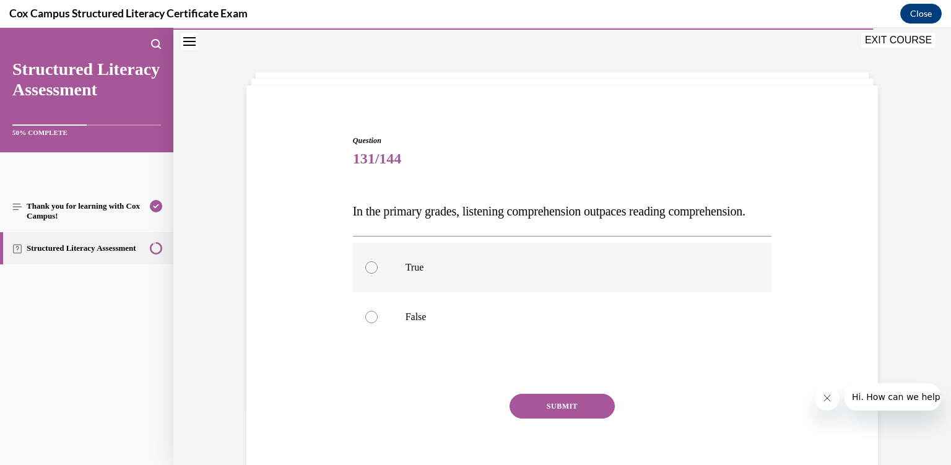
click at [489, 274] on p "True" at bounding box center [574, 267] width 336 height 12
click at [378, 274] on input "True" at bounding box center [371, 267] width 12 height 12
radio input "true"
click at [540, 419] on button "SUBMIT" at bounding box center [562, 406] width 105 height 25
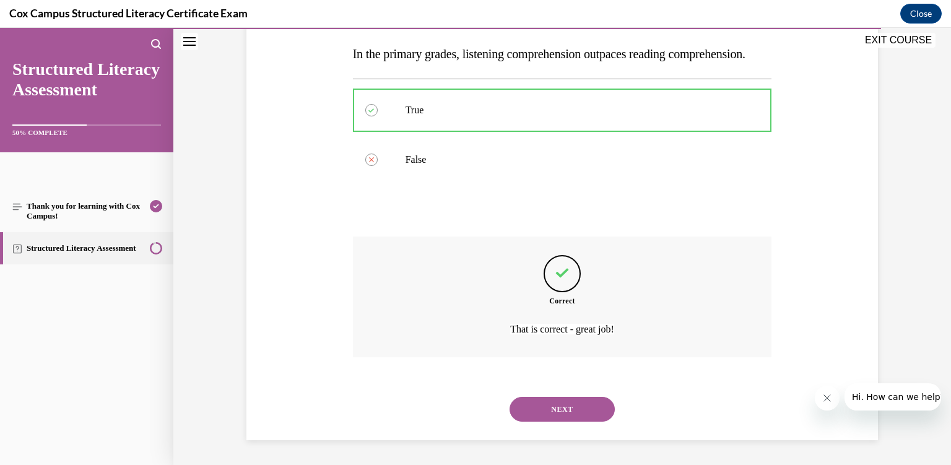
scroll to position [204, 0]
click at [540, 422] on div "NEXT" at bounding box center [562, 410] width 419 height 50
click at [541, 413] on button "NEXT" at bounding box center [562, 409] width 105 height 25
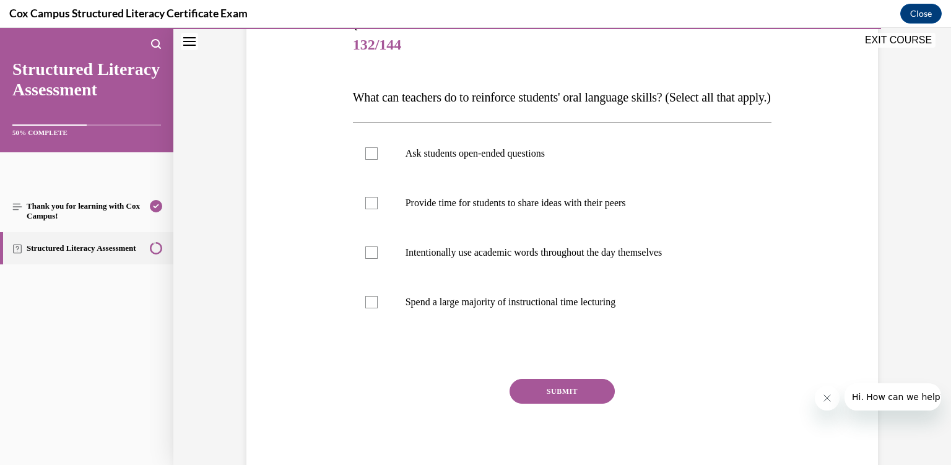
scroll to position [153, 0]
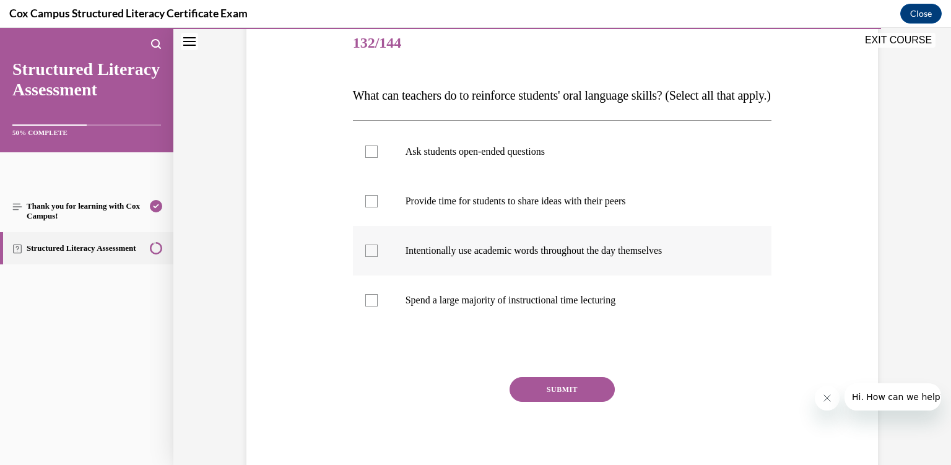
click at [462, 276] on label "Intentionally use academic words throughout the day themselves" at bounding box center [562, 251] width 419 height 50
click at [378, 257] on input "Intentionally use academic words throughout the day themselves" at bounding box center [371, 251] width 12 height 12
checkbox input "true"
click at [427, 219] on label "Provide time for students to share ideas with their peers" at bounding box center [562, 202] width 419 height 50
click at [378, 208] on input "Provide time for students to share ideas with their peers" at bounding box center [371, 201] width 12 height 12
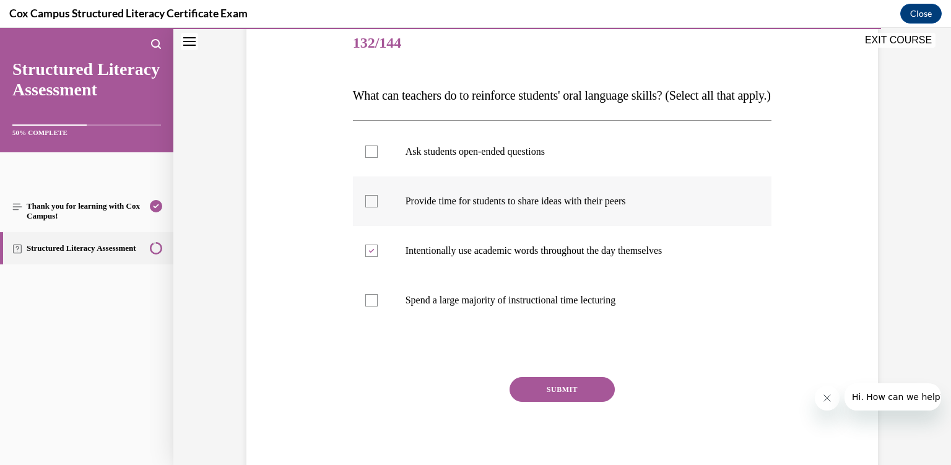
checkbox input "true"
click at [421, 158] on p "Ask students open-ended questions" at bounding box center [574, 152] width 336 height 12
click at [378, 158] on input "Ask students open-ended questions" at bounding box center [371, 152] width 12 height 12
checkbox input "true"
click at [579, 402] on button "SUBMIT" at bounding box center [562, 389] width 105 height 25
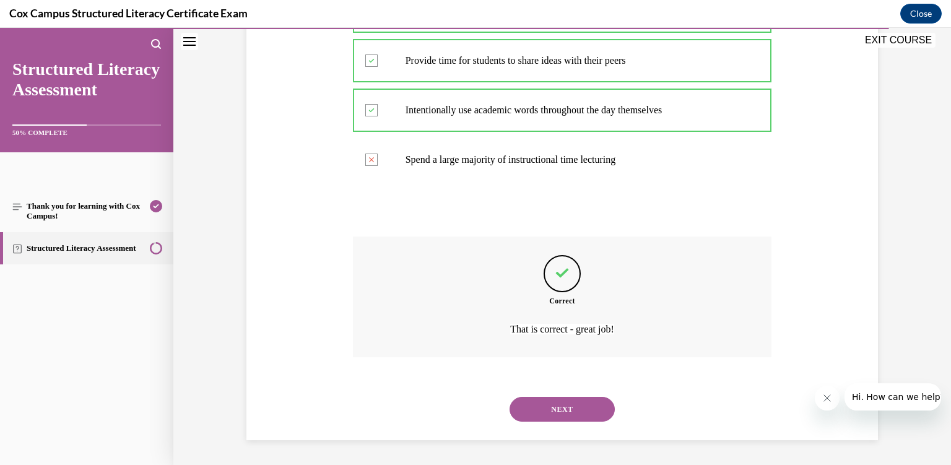
scroll to position [303, 0]
click at [564, 415] on button "NEXT" at bounding box center [562, 409] width 105 height 25
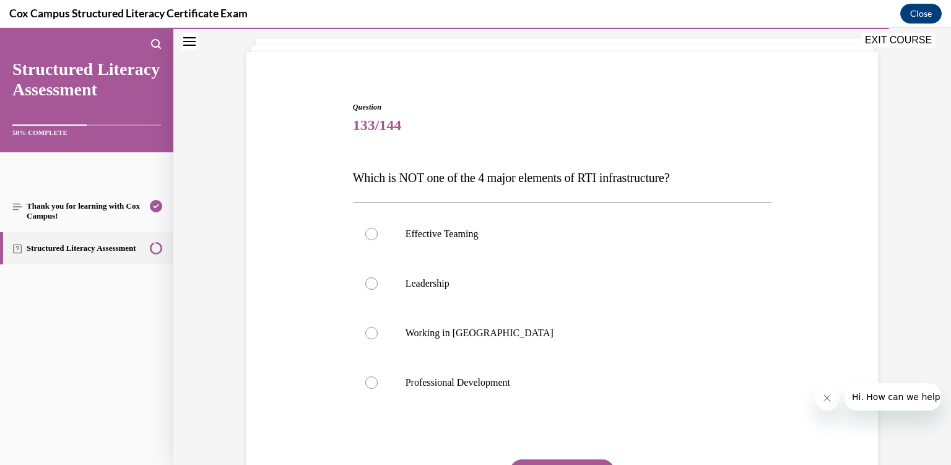
scroll to position [115, 0]
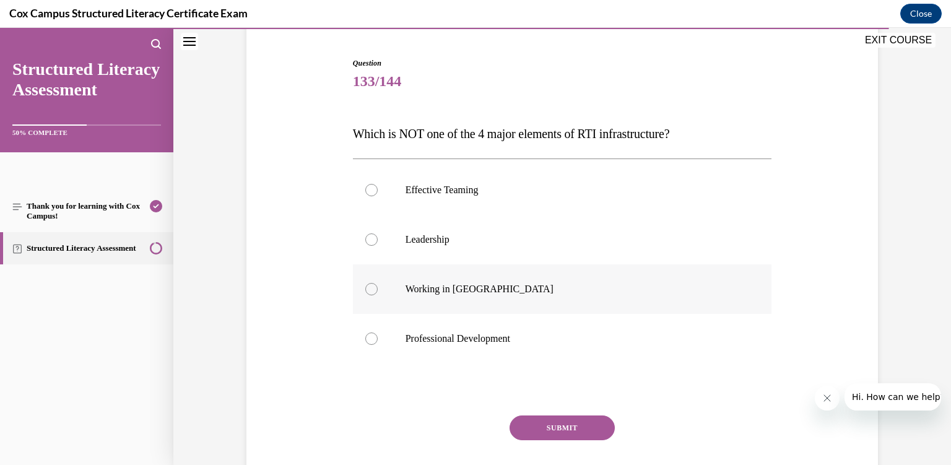
click at [538, 294] on p "Working in Silos" at bounding box center [574, 289] width 336 height 12
click at [378, 294] on input "Working in Silos" at bounding box center [371, 289] width 12 height 12
radio input "true"
click at [556, 429] on button "SUBMIT" at bounding box center [562, 428] width 105 height 25
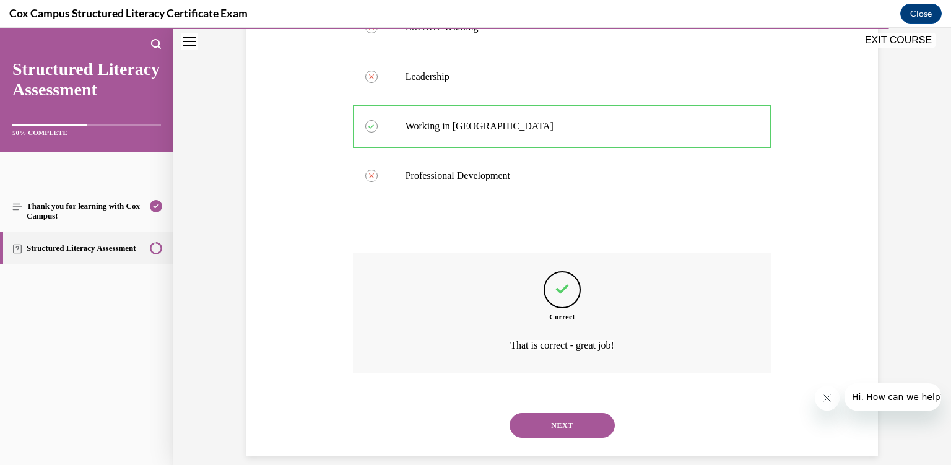
scroll to position [278, 0]
click at [554, 413] on button "NEXT" at bounding box center [562, 425] width 105 height 25
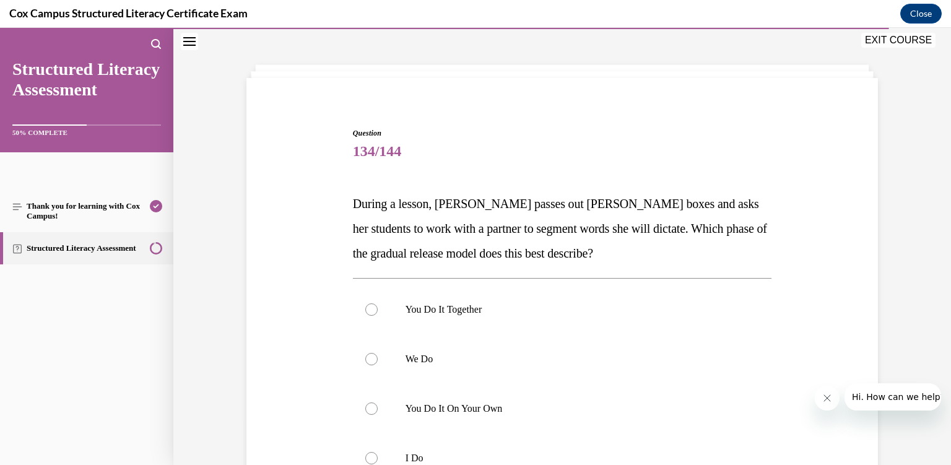
scroll to position [59, 0]
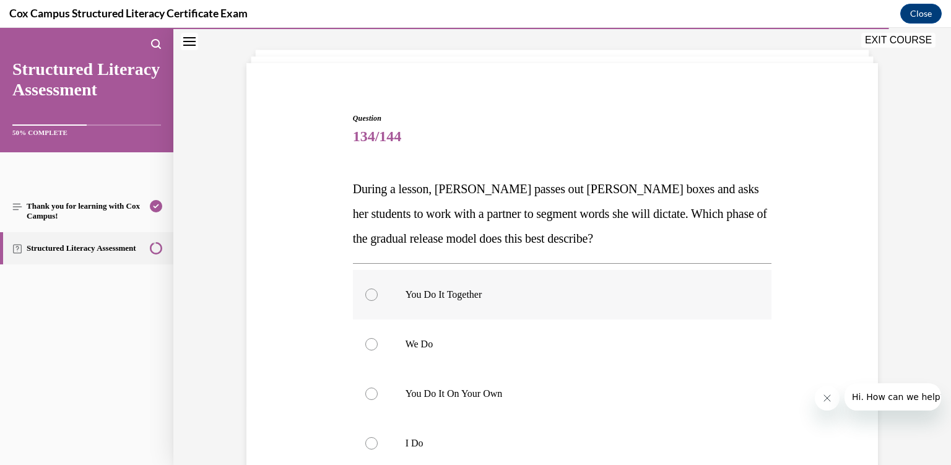
click at [497, 282] on label "You Do It Together" at bounding box center [562, 295] width 419 height 50
click at [378, 289] on input "You Do It Together" at bounding box center [371, 295] width 12 height 12
radio input "true"
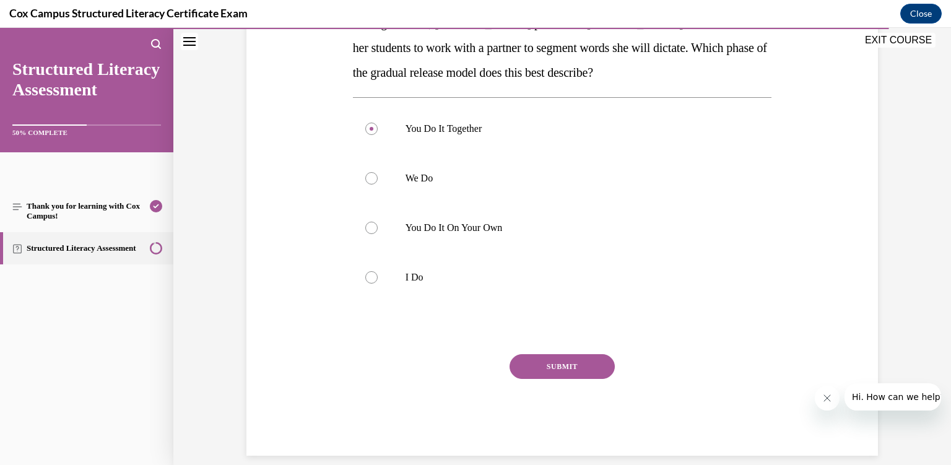
click at [561, 357] on button "SUBMIT" at bounding box center [562, 366] width 105 height 25
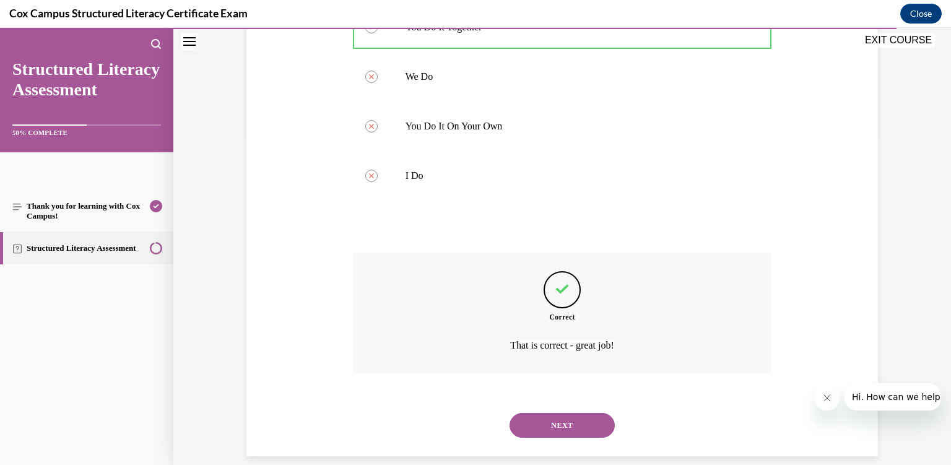
scroll to position [328, 0]
click at [572, 413] on button "NEXT" at bounding box center [562, 425] width 105 height 25
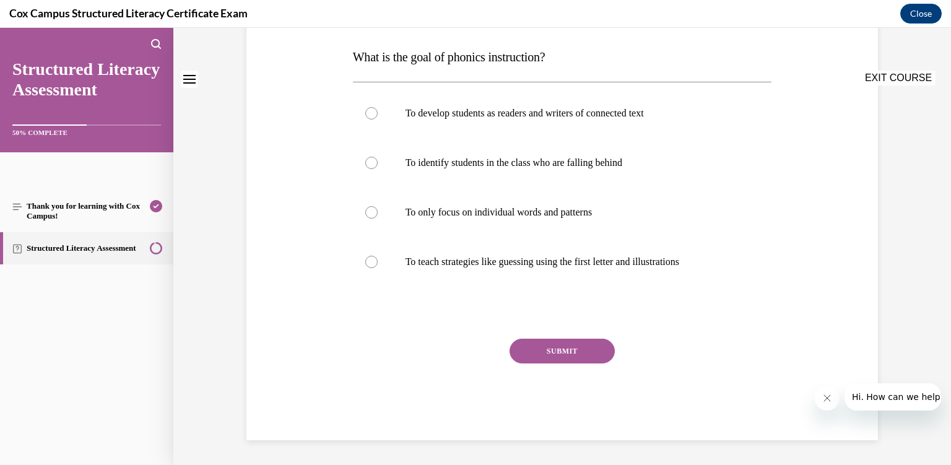
scroll to position [0, 0]
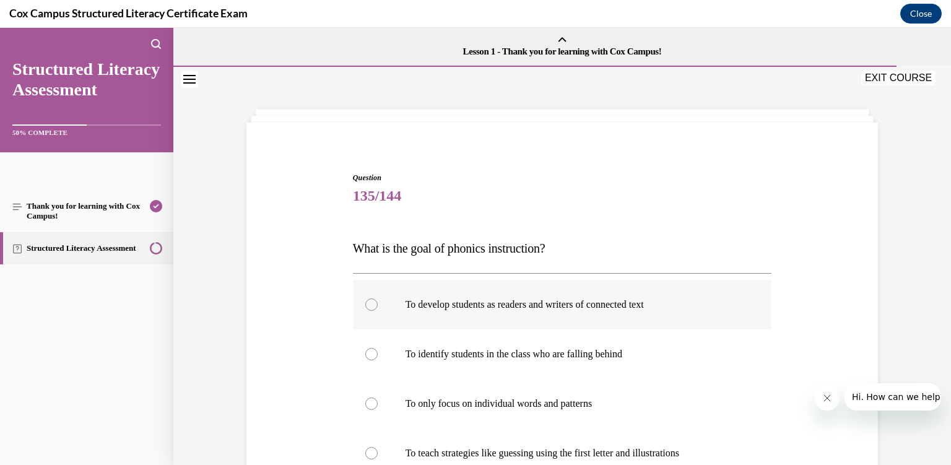
click at [528, 311] on p "To develop students as readers and writers of connected text" at bounding box center [574, 305] width 336 height 12
click at [378, 311] on input "To develop students as readers and writers of connected text" at bounding box center [371, 305] width 12 height 12
radio input "true"
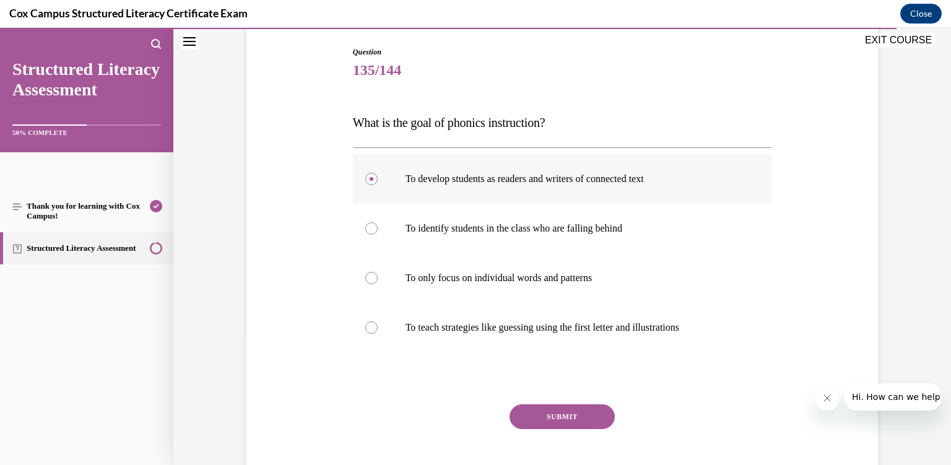
scroll to position [143, 0]
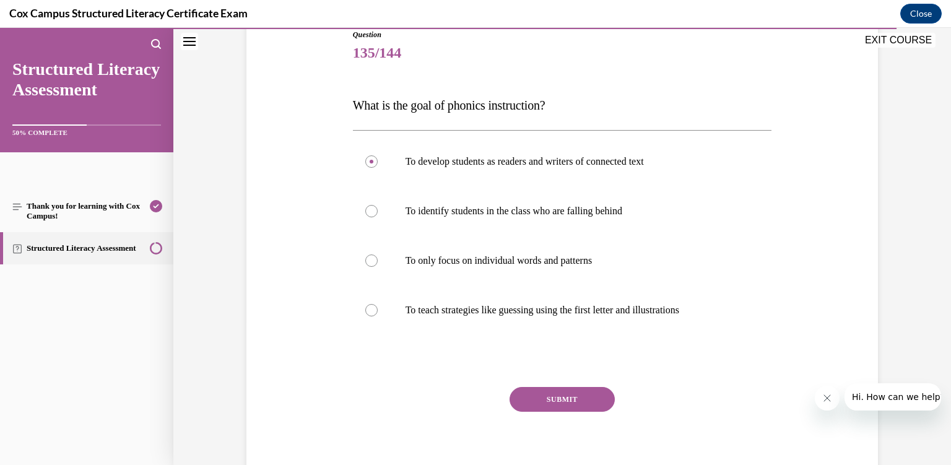
click at [564, 403] on button "SUBMIT" at bounding box center [562, 399] width 105 height 25
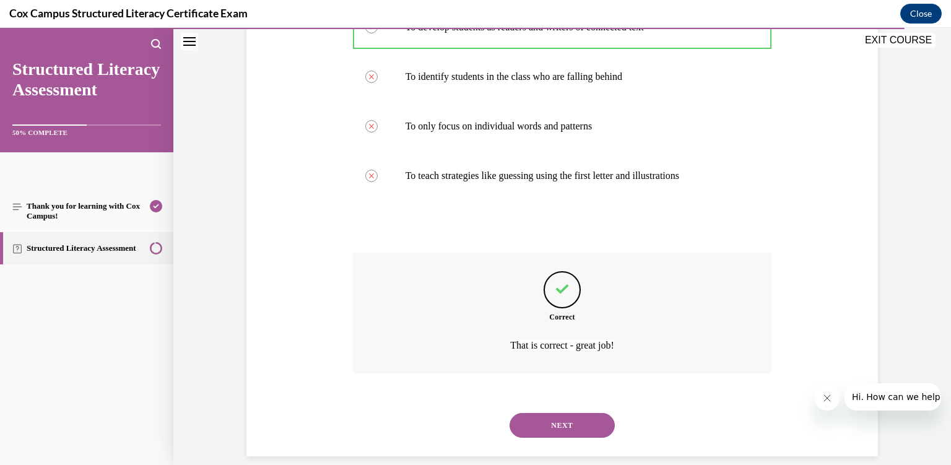
scroll to position [278, 0]
click at [564, 413] on button "NEXT" at bounding box center [562, 425] width 105 height 25
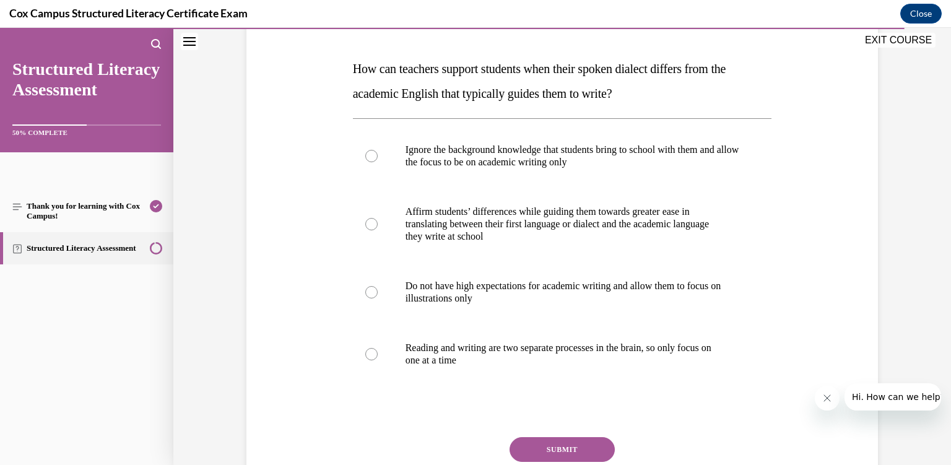
scroll to position [193, 0]
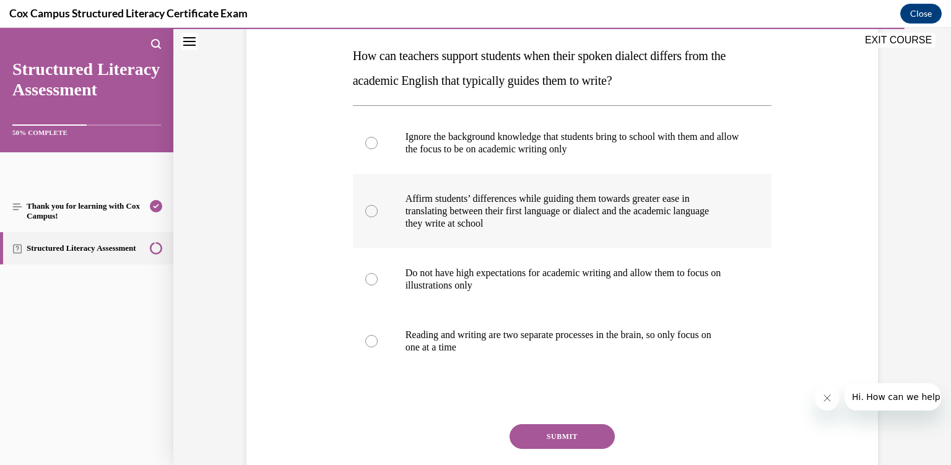
click at [500, 224] on p "they write at school" at bounding box center [574, 223] width 336 height 12
click at [378, 217] on input "Affirm students’ differences while guiding them towards greater ease in transla…" at bounding box center [371, 211] width 12 height 12
radio input "true"
click at [566, 450] on div "SUBMIT" at bounding box center [562, 455] width 419 height 62
click at [562, 436] on button "SUBMIT" at bounding box center [562, 436] width 105 height 25
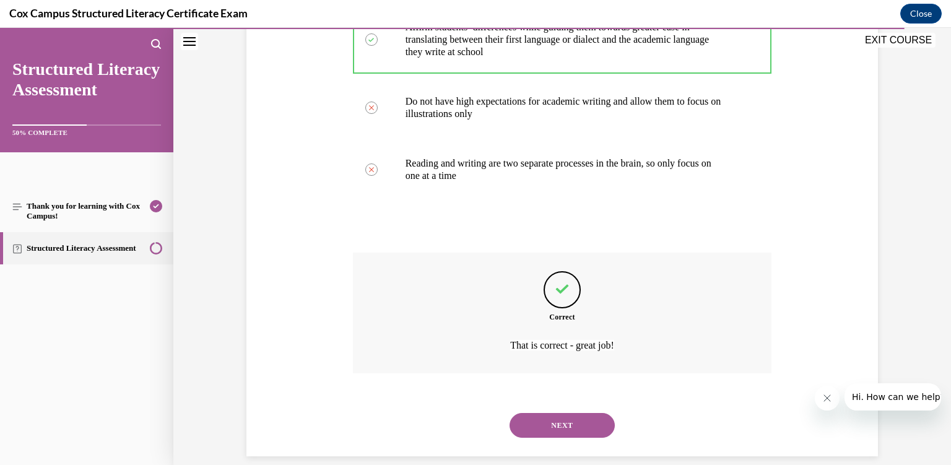
scroll to position [365, 0]
click at [541, 413] on button "NEXT" at bounding box center [562, 425] width 105 height 25
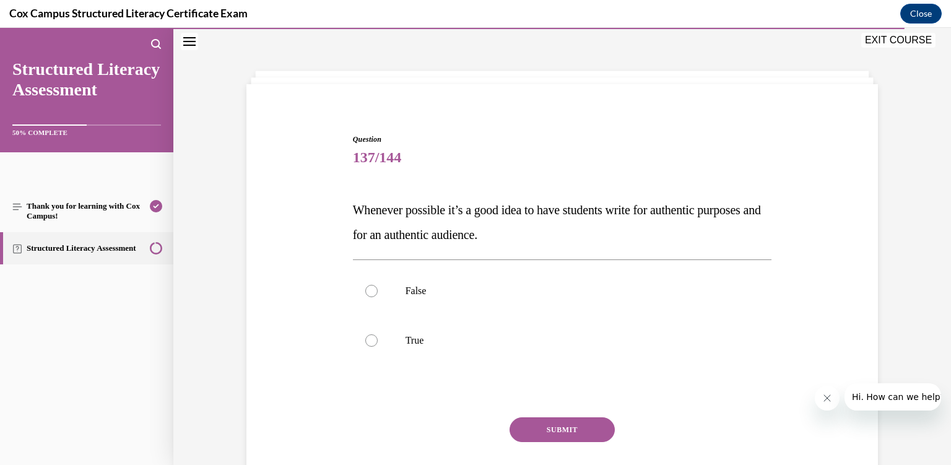
scroll to position [37, 0]
click at [474, 336] on p "True" at bounding box center [574, 342] width 336 height 12
click at [378, 336] on input "True" at bounding box center [371, 342] width 12 height 12
radio input "true"
click at [553, 439] on button "SUBMIT" at bounding box center [562, 431] width 105 height 25
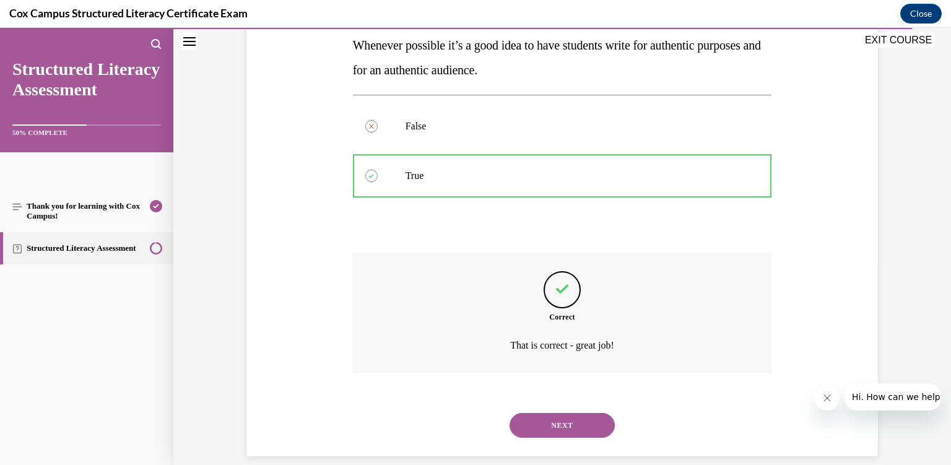
scroll to position [204, 0]
click at [551, 413] on button "NEXT" at bounding box center [562, 425] width 105 height 25
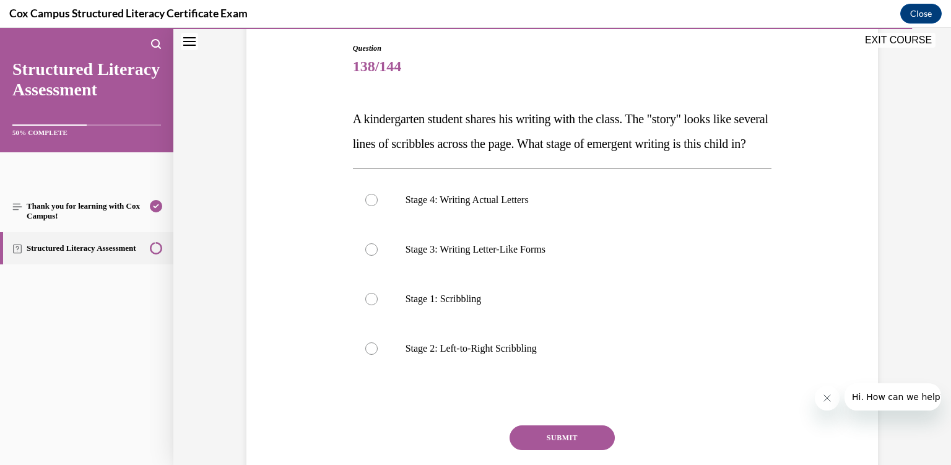
scroll to position [131, 0]
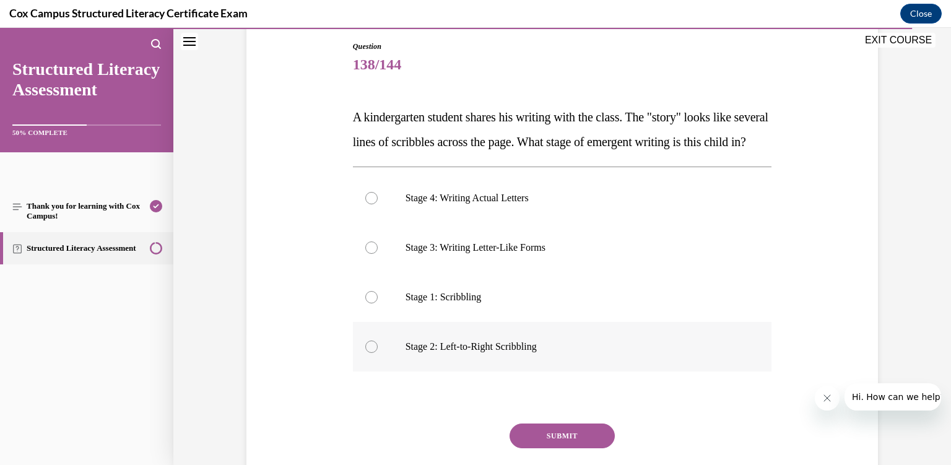
click at [540, 372] on label "Stage 2: Left-to-Right Scribbling" at bounding box center [562, 347] width 419 height 50
click at [378, 353] on input "Stage 2: Left-to-Right Scribbling" at bounding box center [371, 347] width 12 height 12
radio input "true"
click at [549, 448] on button "SUBMIT" at bounding box center [562, 436] width 105 height 25
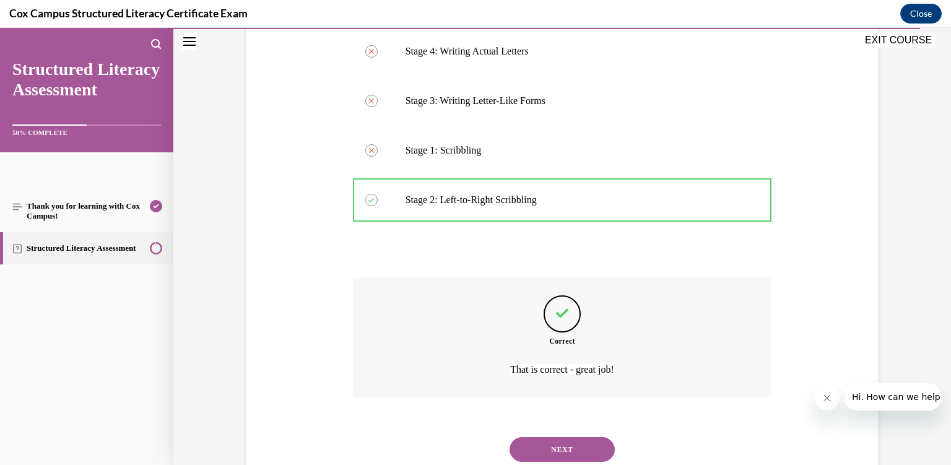
scroll to position [328, 0]
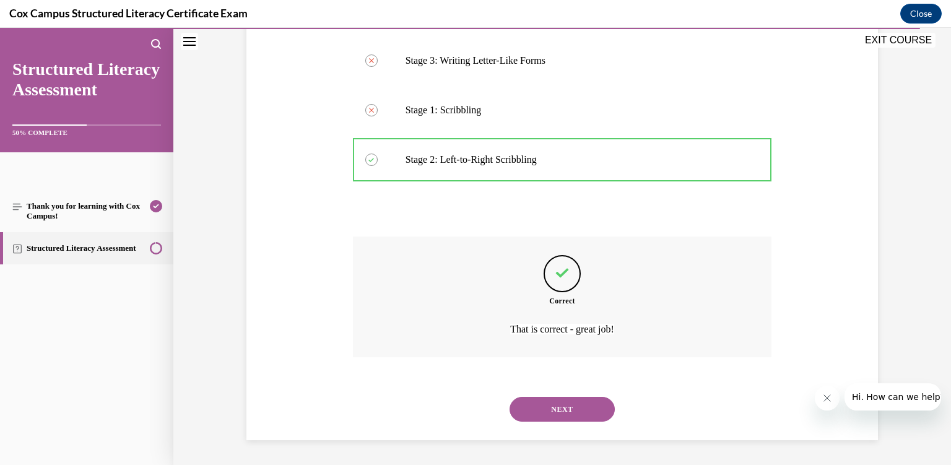
click at [548, 425] on div "NEXT" at bounding box center [562, 410] width 419 height 50
click at [546, 415] on button "NEXT" at bounding box center [562, 409] width 105 height 25
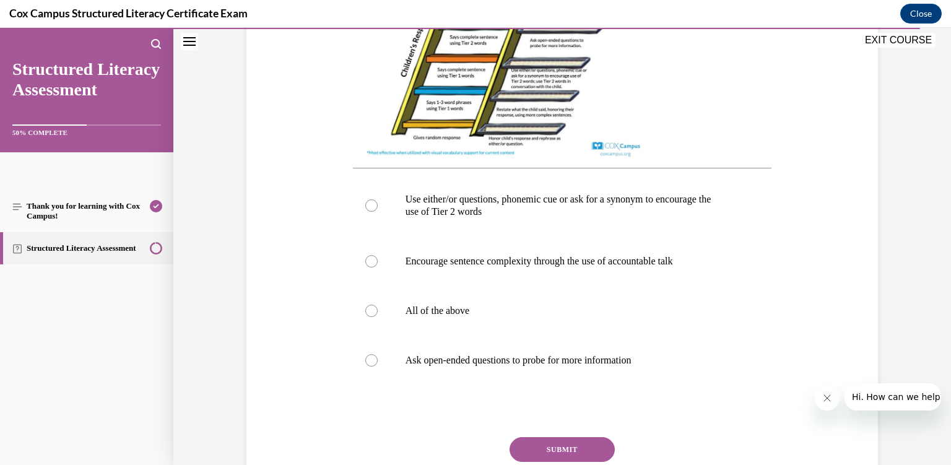
scroll to position [461, 0]
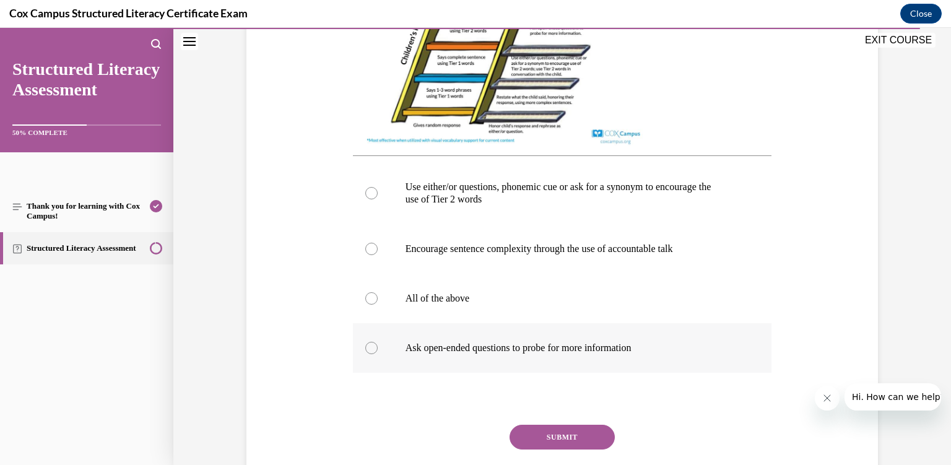
click at [549, 367] on label "Ask open-ended questions to probe for more information" at bounding box center [562, 348] width 419 height 50
click at [378, 354] on input "Ask open-ended questions to probe for more information" at bounding box center [371, 348] width 12 height 12
radio input "true"
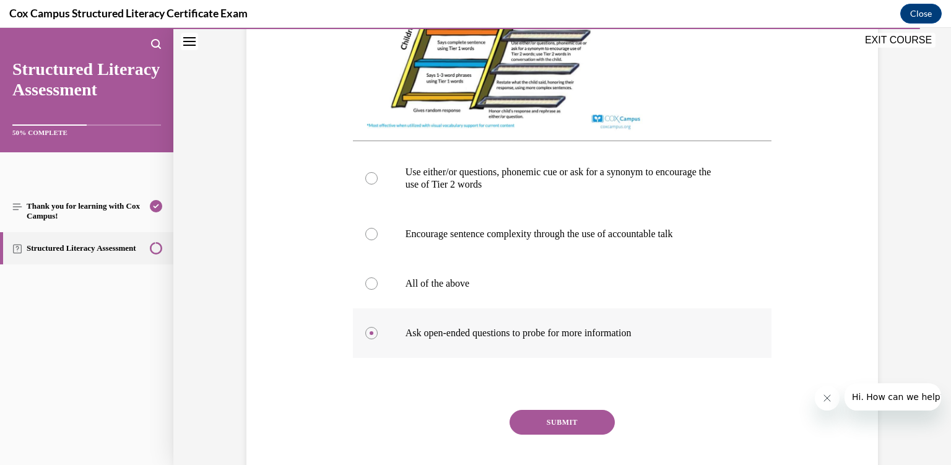
scroll to position [545, 0]
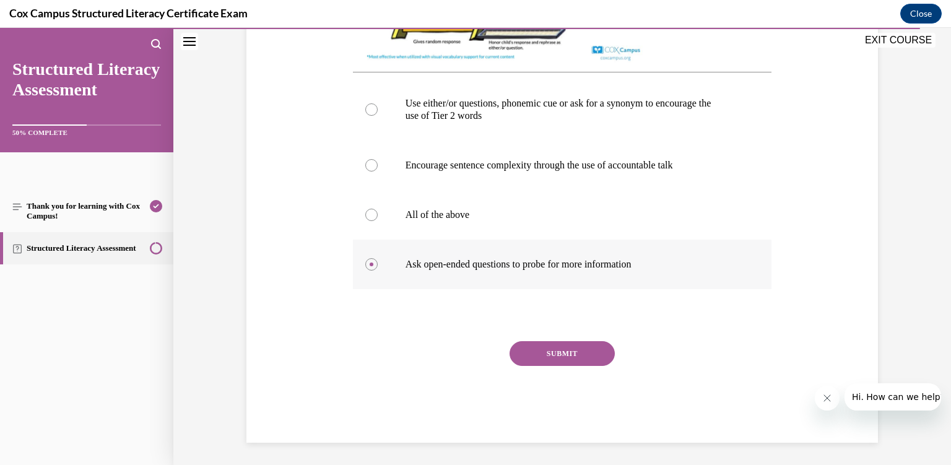
click at [551, 366] on button "SUBMIT" at bounding box center [562, 353] width 105 height 25
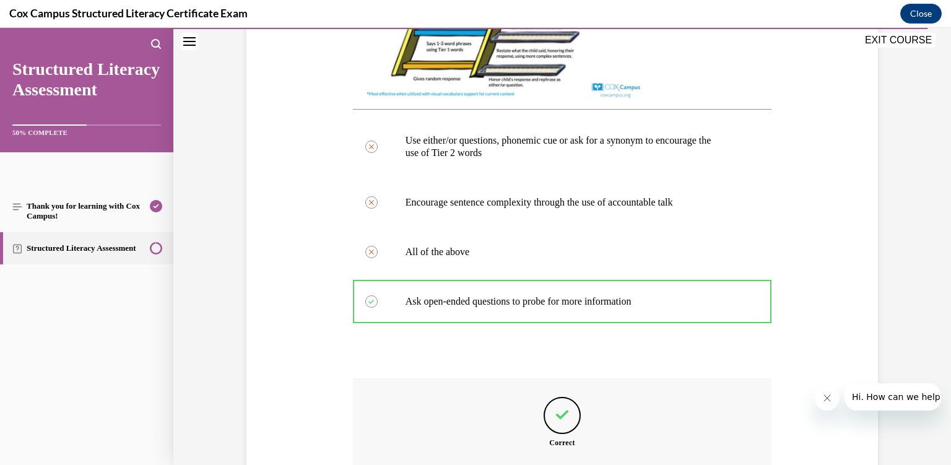
scroll to position [647, 0]
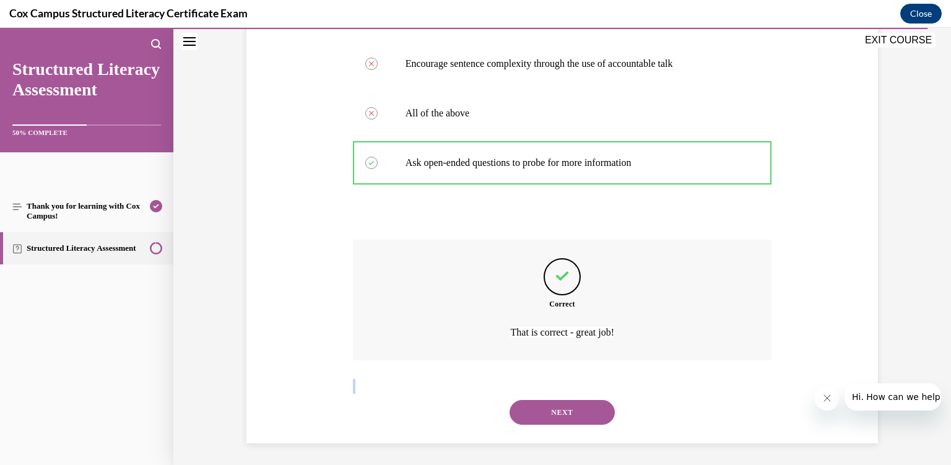
drag, startPoint x: 553, startPoint y: 354, endPoint x: 556, endPoint y: 434, distance: 80.0
click at [556, 379] on div "Correct That is correct - great job!" at bounding box center [562, 309] width 419 height 139
click at [554, 404] on button "NEXT" at bounding box center [562, 412] width 105 height 25
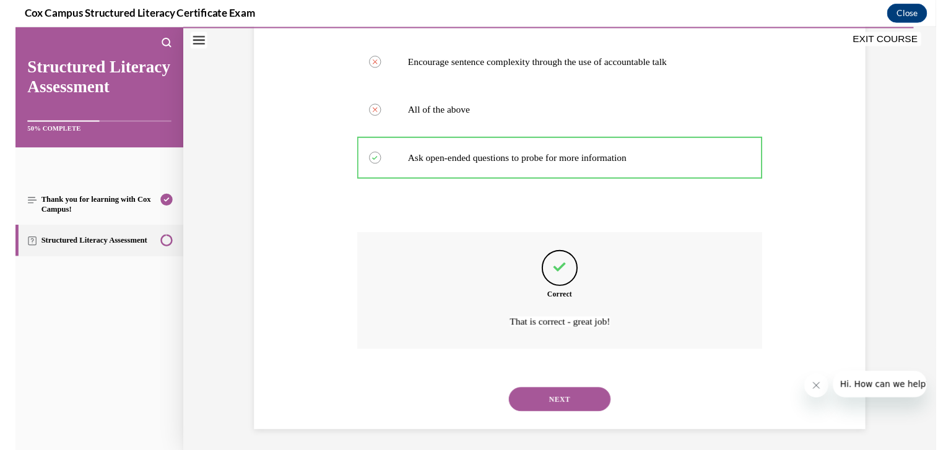
scroll to position [0, 0]
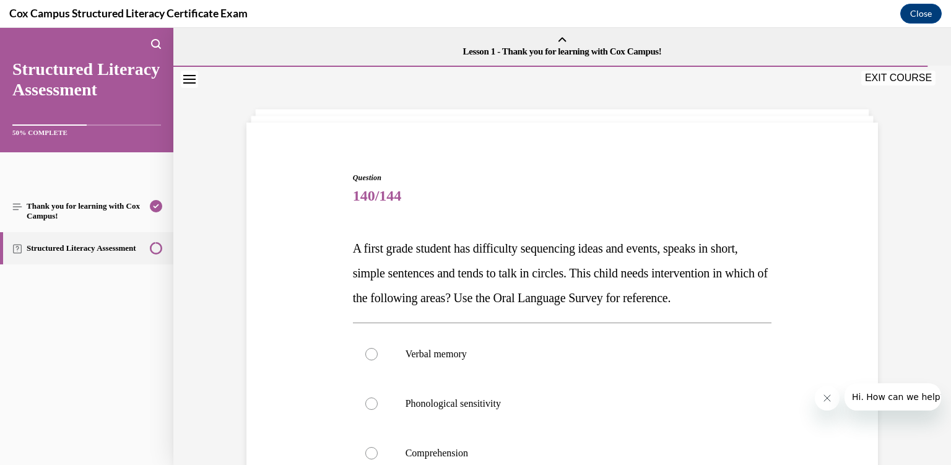
click at [554, 404] on label "Phonological sensitivity" at bounding box center [562, 404] width 419 height 50
click at [378, 404] on input "Phonological sensitivity" at bounding box center [371, 404] width 12 height 12
radio input "true"
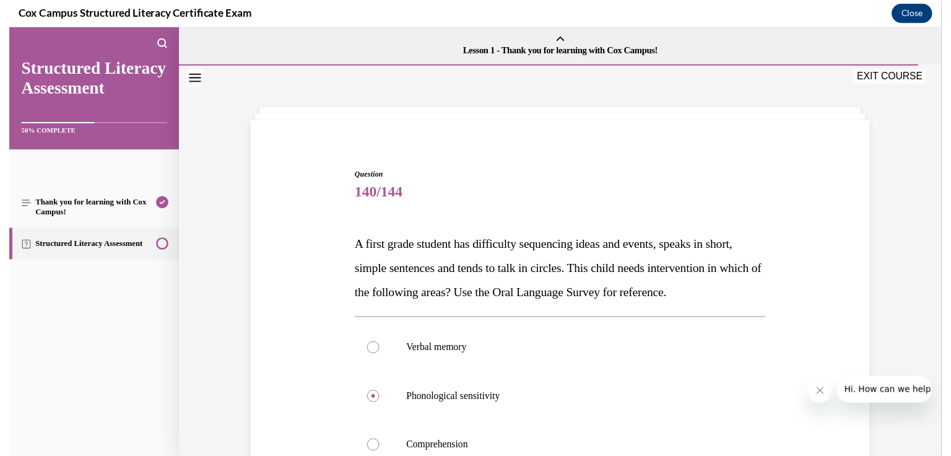
click at [563, 394] on div "Verbal memory Phonological sensitivity Comprehension Expressive language" at bounding box center [571, 428] width 419 height 198
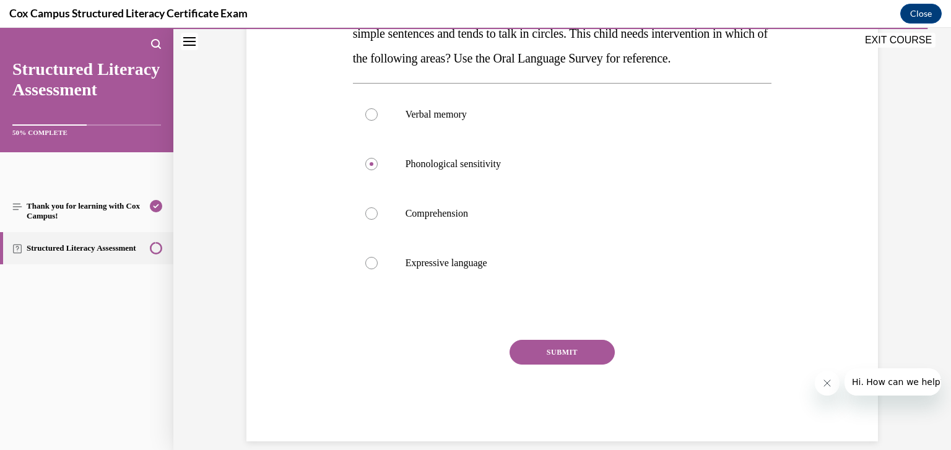
scroll to position [241, 0]
click at [477, 287] on label "Expressive language" at bounding box center [562, 262] width 419 height 50
click at [378, 268] on input "Expressive language" at bounding box center [371, 262] width 12 height 12
radio input "true"
click at [549, 364] on button "SUBMIT" at bounding box center [562, 351] width 105 height 25
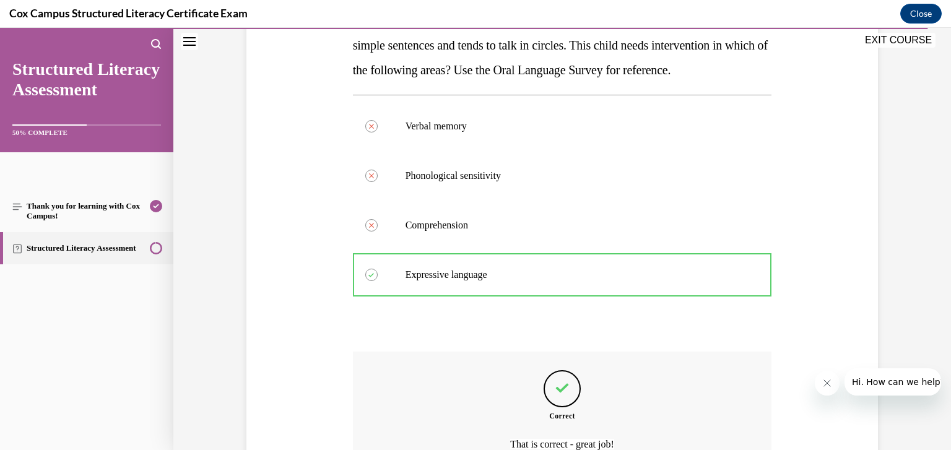
scroll to position [367, 0]
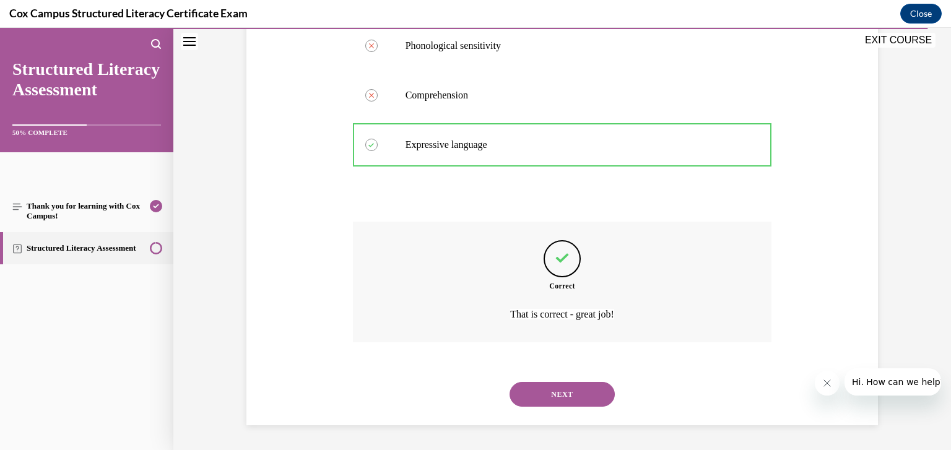
click at [546, 400] on button "NEXT" at bounding box center [562, 394] width 105 height 25
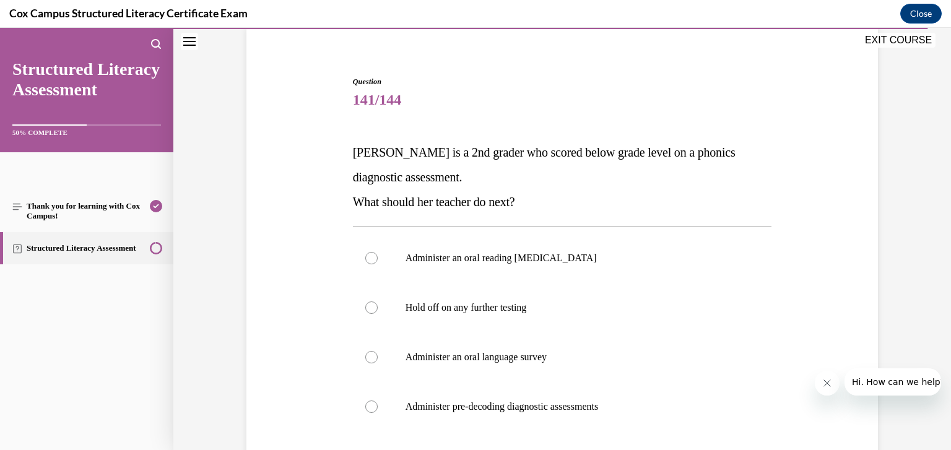
scroll to position [127, 0]
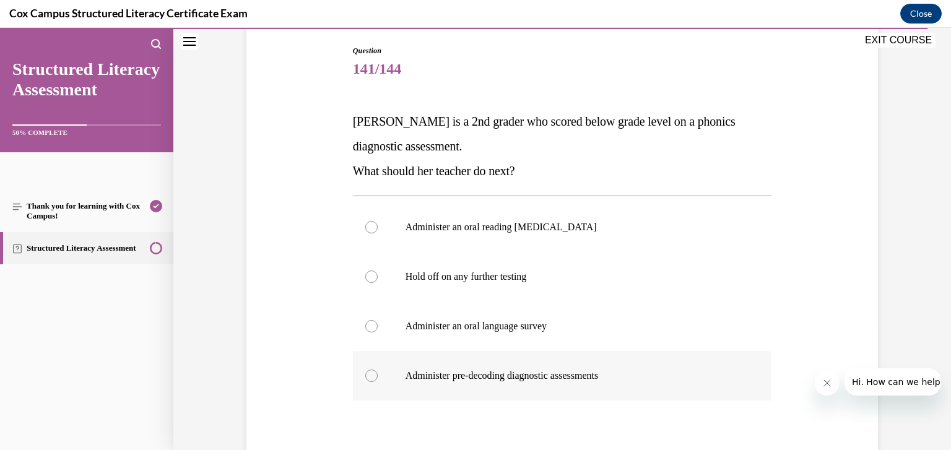
click at [541, 366] on label "Administer pre-decoding diagnostic assessments" at bounding box center [562, 376] width 419 height 50
click at [378, 370] on input "Administer pre-decoding diagnostic assessments" at bounding box center [371, 376] width 12 height 12
radio input "true"
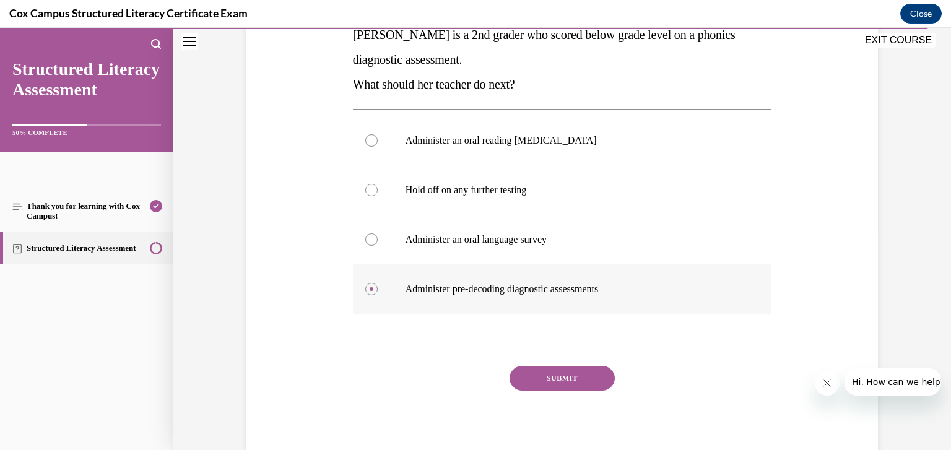
scroll to position [214, 0]
click at [550, 379] on button "SUBMIT" at bounding box center [562, 377] width 105 height 25
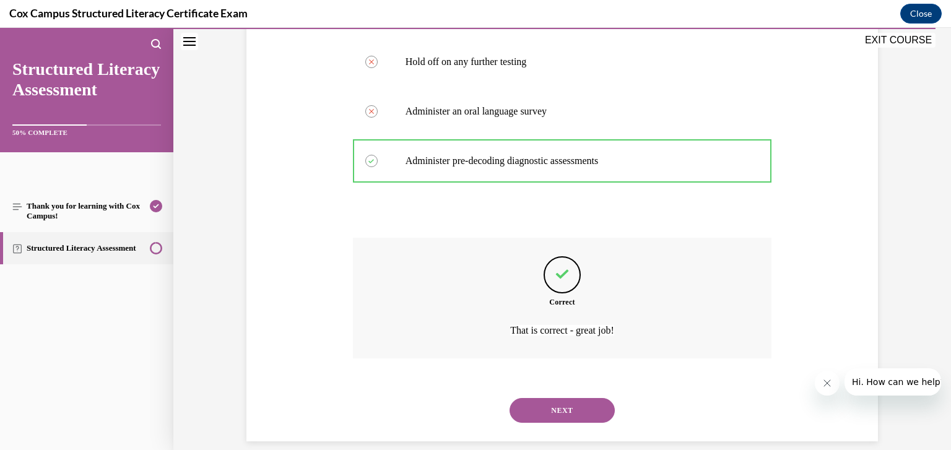
scroll to position [343, 0]
click at [555, 398] on button "NEXT" at bounding box center [562, 410] width 105 height 25
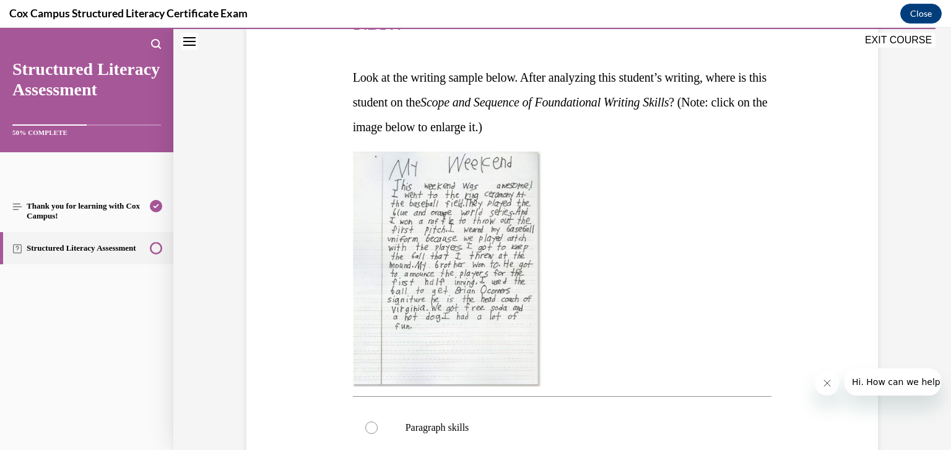
scroll to position [181, 0]
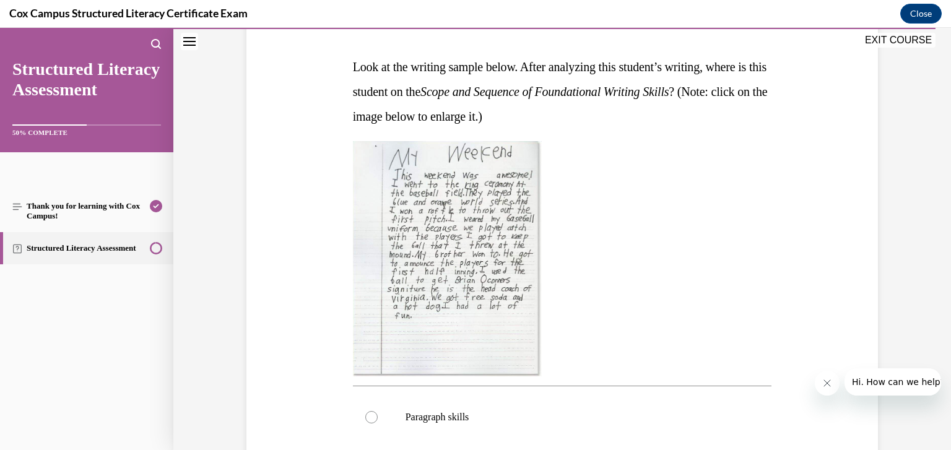
click at [483, 336] on img at bounding box center [447, 258] width 189 height 235
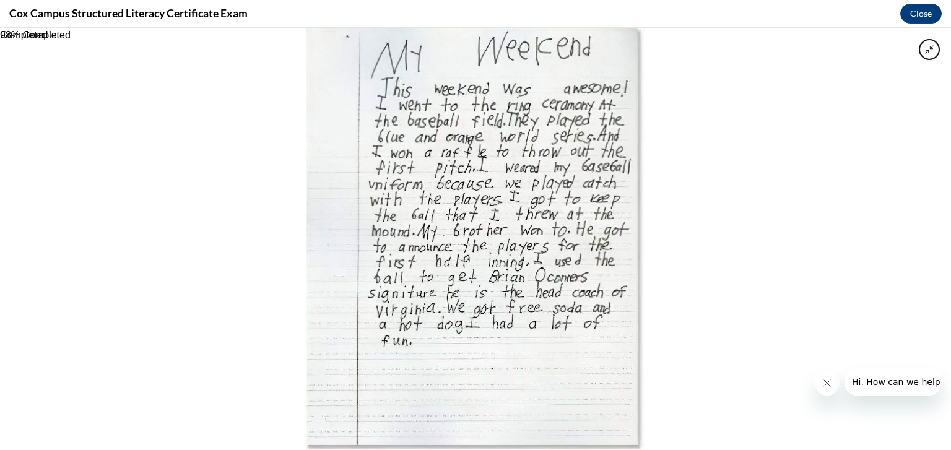
click at [697, 330] on div at bounding box center [475, 239] width 951 height 422
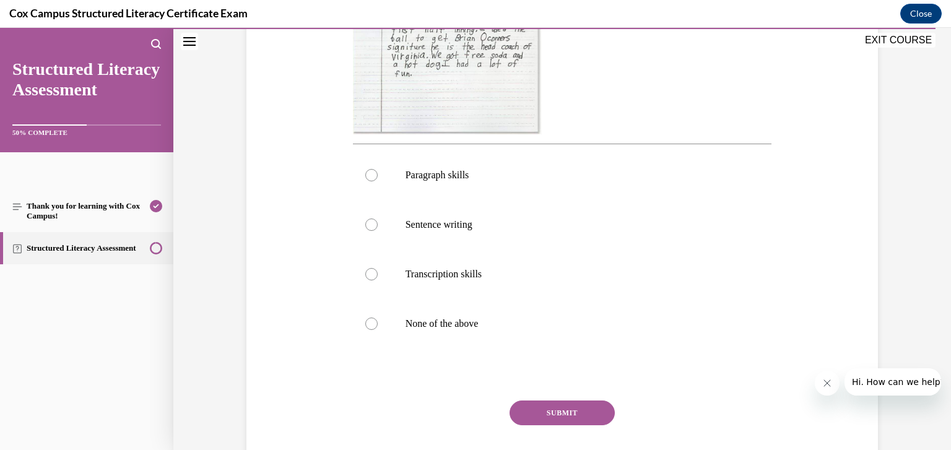
scroll to position [426, 0]
click at [536, 177] on p "Paragraph skills" at bounding box center [574, 173] width 336 height 12
click at [378, 177] on input "Paragraph skills" at bounding box center [371, 173] width 12 height 12
radio input "true"
click at [574, 404] on button "SUBMIT" at bounding box center [562, 411] width 105 height 25
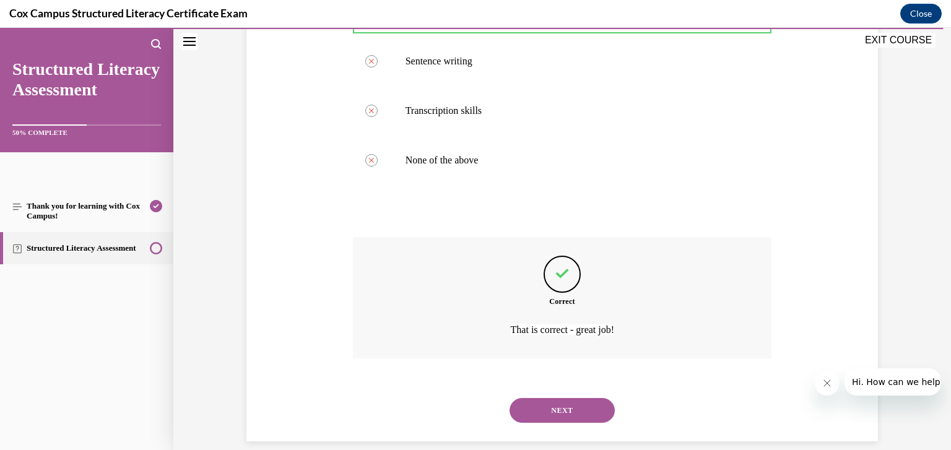
scroll to position [588, 0]
click at [574, 404] on button "NEXT" at bounding box center [562, 410] width 105 height 25
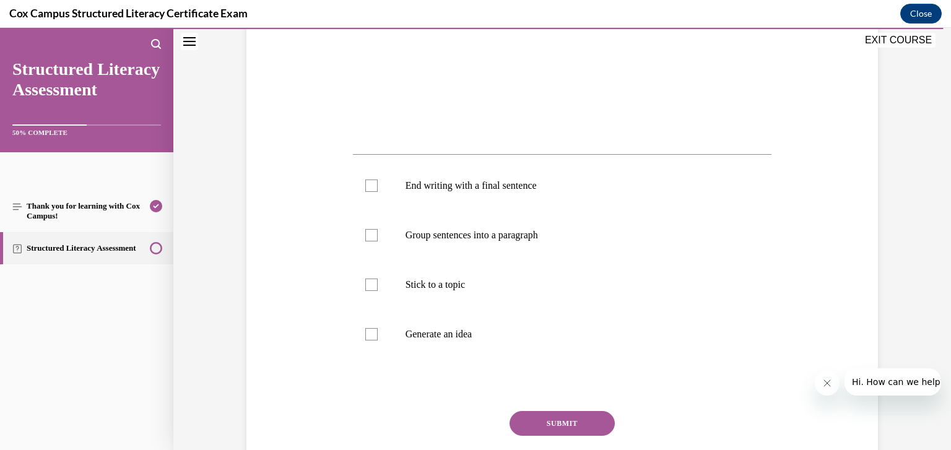
scroll to position [391, 0]
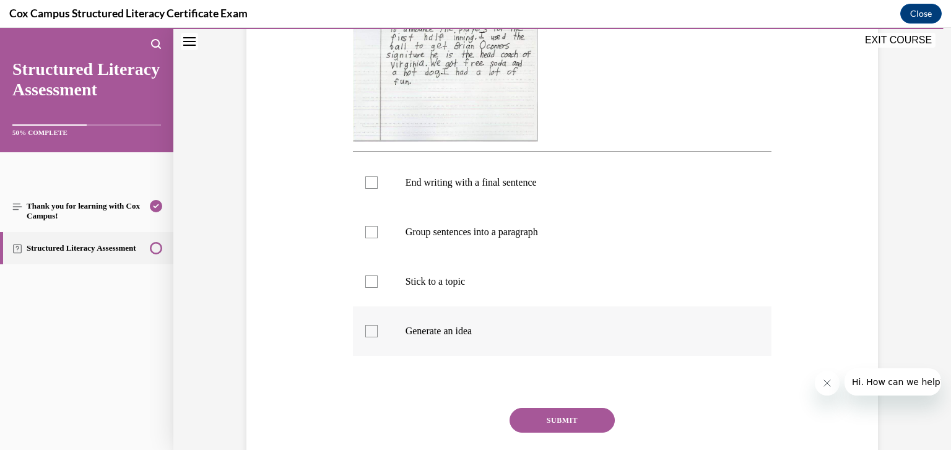
click at [534, 344] on label "Generate an idea" at bounding box center [562, 332] width 419 height 50
click at [378, 338] on input "Generate an idea" at bounding box center [371, 331] width 12 height 12
checkbox input "true"
click at [547, 301] on label "Stick to a topic" at bounding box center [562, 282] width 419 height 50
click at [378, 288] on input "Stick to a topic" at bounding box center [371, 282] width 12 height 12
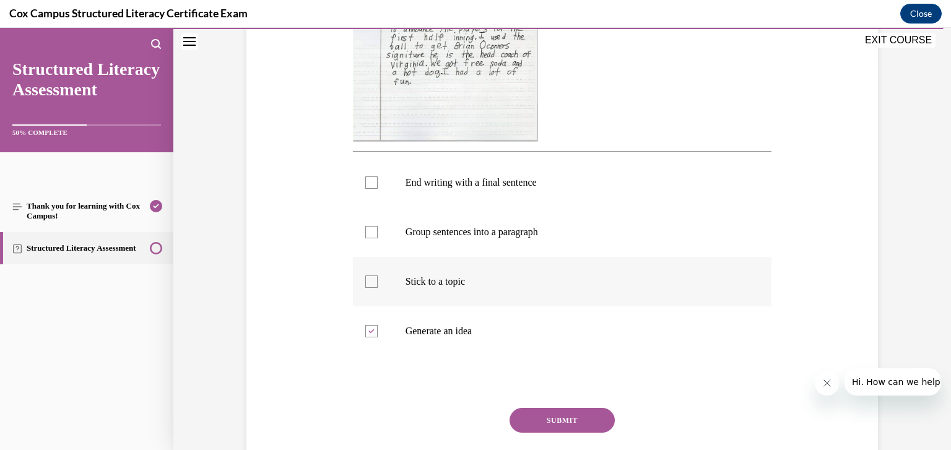
checkbox input "true"
click at [526, 196] on label "End writing with a final sentence" at bounding box center [562, 183] width 419 height 50
click at [378, 189] on input "End writing with a final sentence" at bounding box center [371, 183] width 12 height 12
checkbox input "true"
click at [525, 239] on label "Group sentences into a paragraph" at bounding box center [562, 233] width 419 height 50
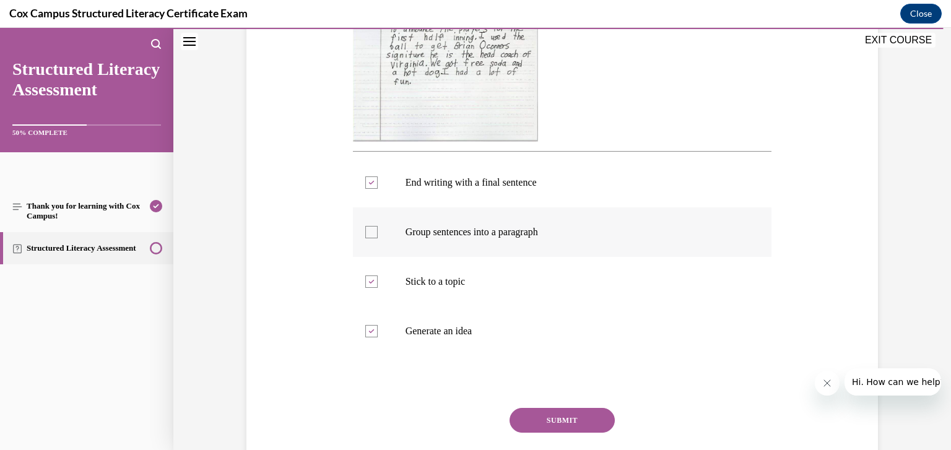
click at [378, 238] on input "Group sentences into a paragraph" at bounding box center [371, 232] width 12 height 12
checkbox input "true"
click at [554, 410] on button "SUBMIT" at bounding box center [562, 420] width 105 height 25
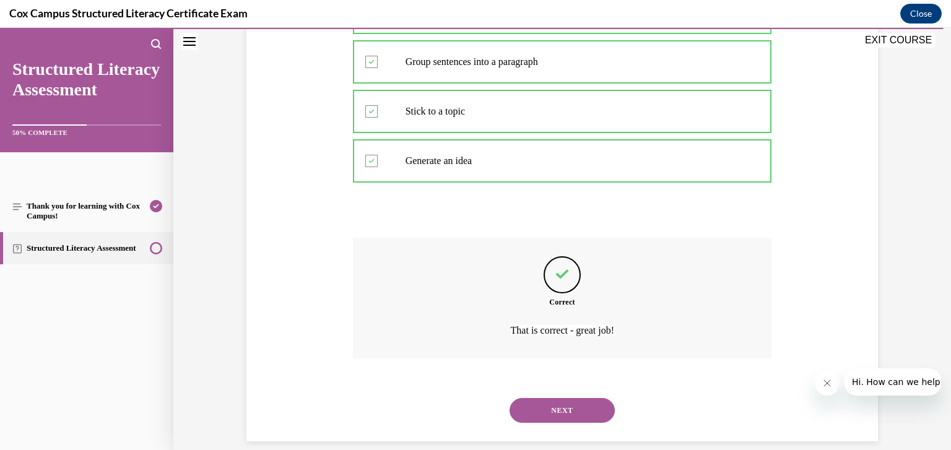
scroll to position [562, 0]
click at [553, 401] on button "NEXT" at bounding box center [562, 410] width 105 height 25
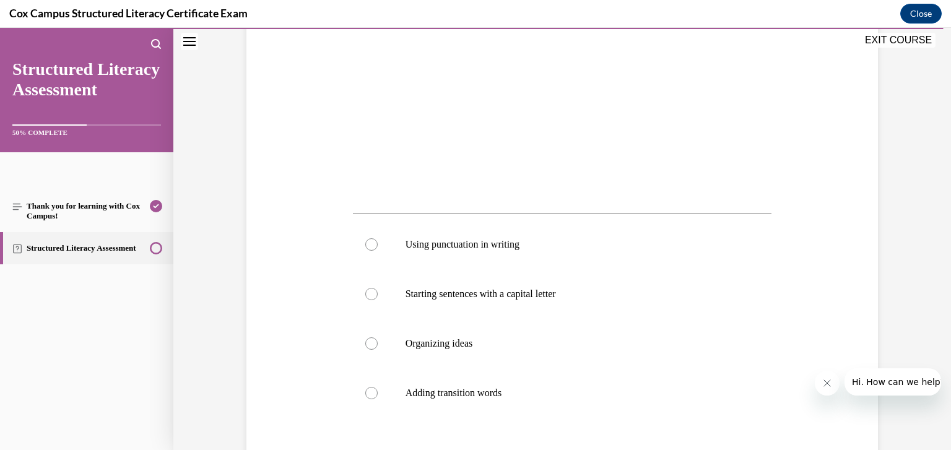
scroll to position [420, 0]
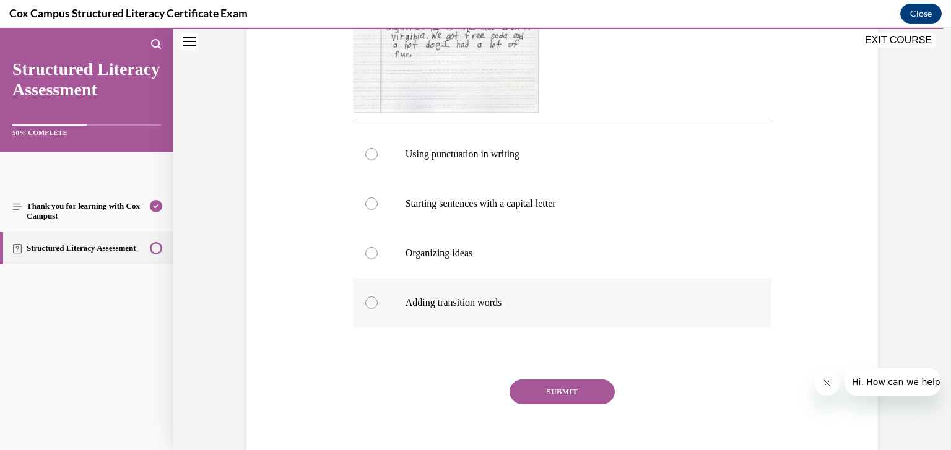
click at [463, 309] on label "Adding transition words" at bounding box center [562, 303] width 419 height 50
click at [378, 309] on input "Adding transition words" at bounding box center [371, 303] width 12 height 12
radio input "true"
click at [562, 387] on button "SUBMIT" at bounding box center [562, 392] width 105 height 25
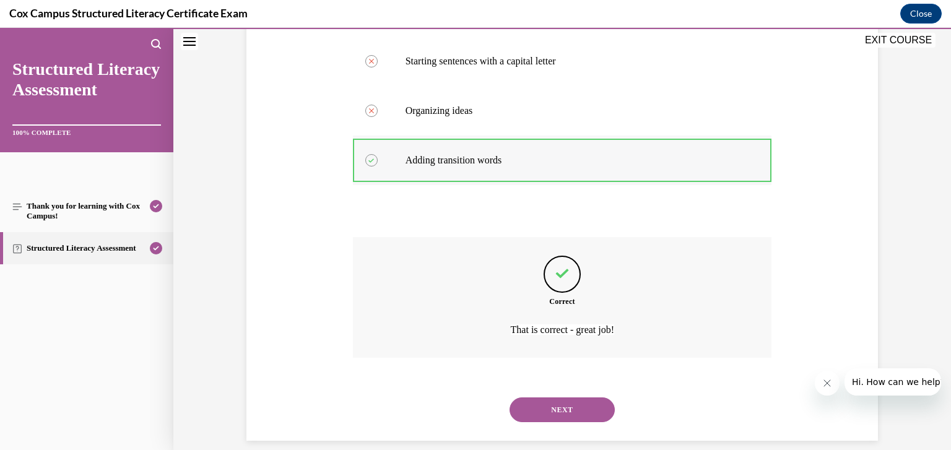
scroll to position [562, 0]
click at [586, 398] on button "NEXT" at bounding box center [562, 410] width 105 height 25
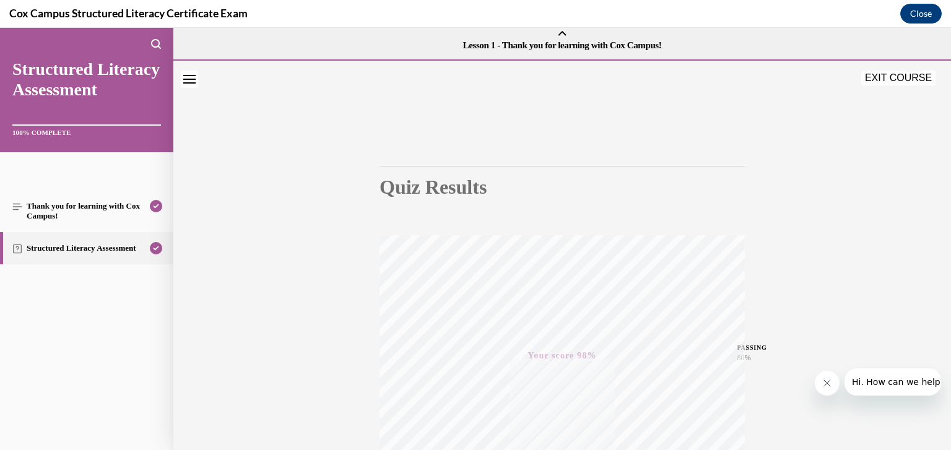
scroll to position [0, 0]
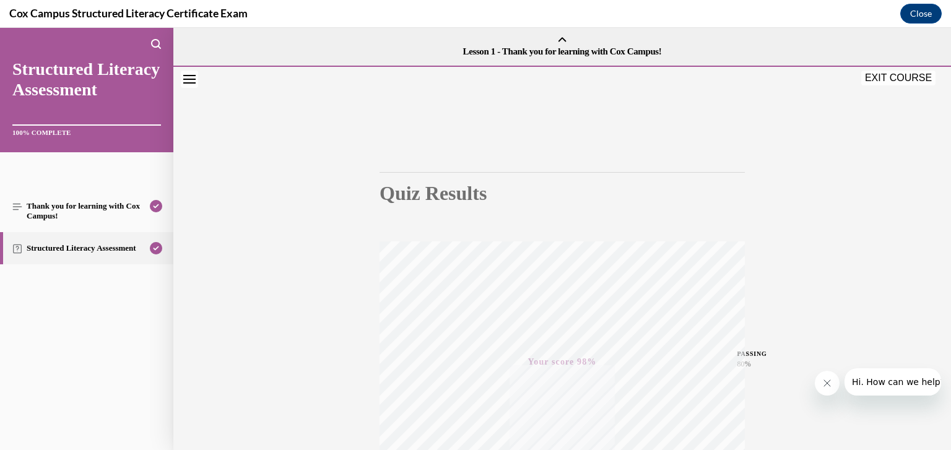
click at [910, 81] on button "EXIT COURSE" at bounding box center [899, 78] width 74 height 15
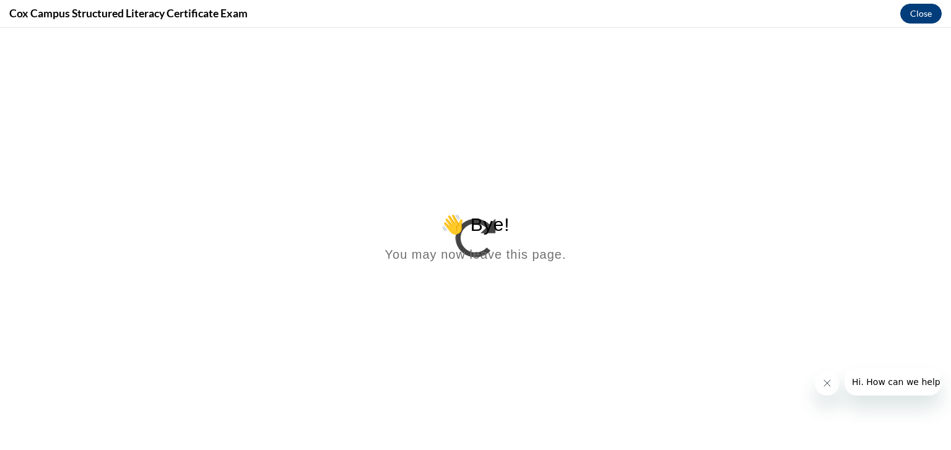
click at [910, 17] on button "Close" at bounding box center [922, 14] width 42 height 20
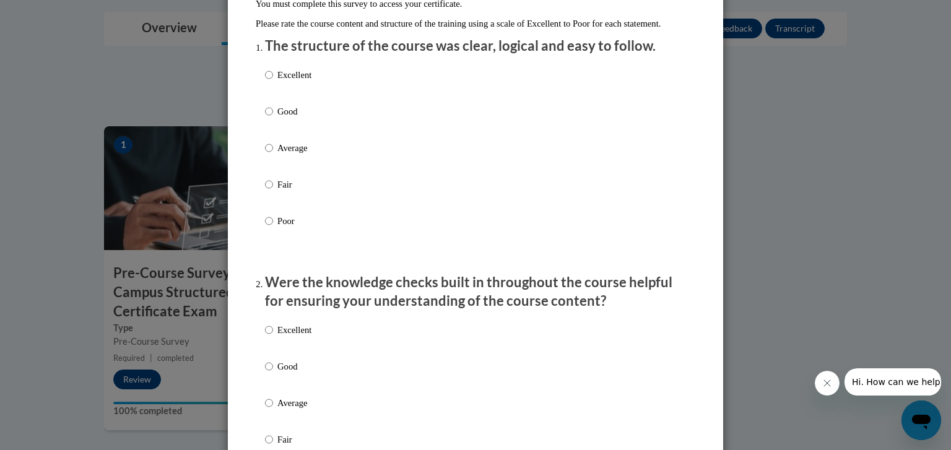
scroll to position [115, 0]
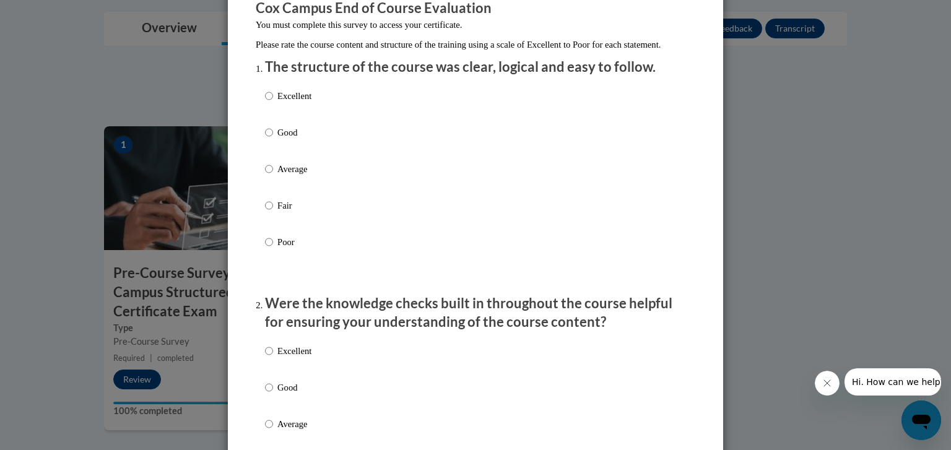
click at [266, 176] on input "Average" at bounding box center [269, 169] width 8 height 14
radio input "true"
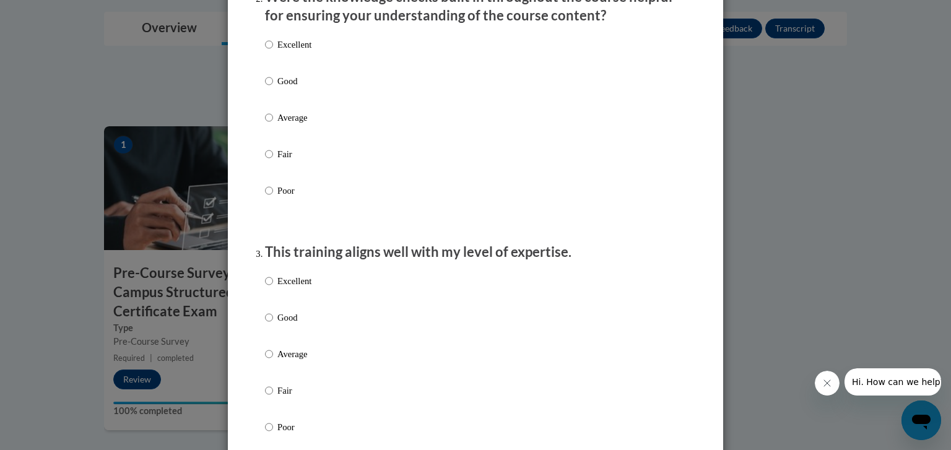
scroll to position [432, 0]
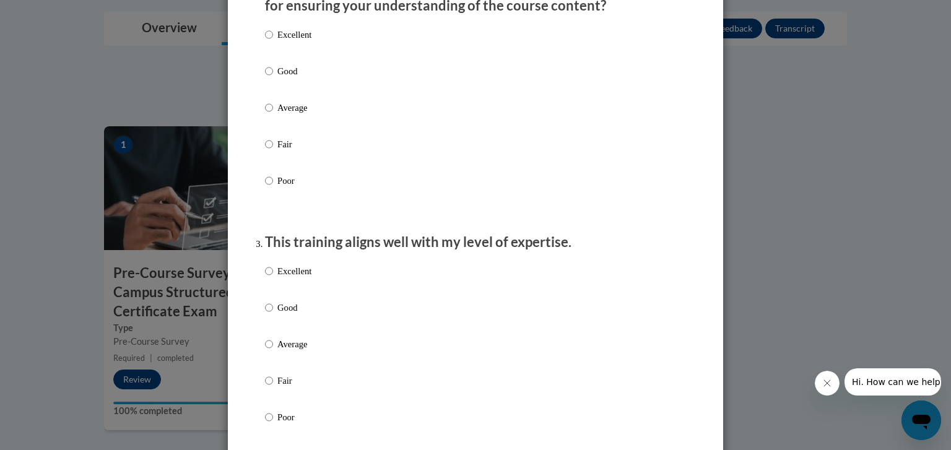
click at [297, 115] on p "Average" at bounding box center [295, 108] width 34 height 14
click at [273, 115] on input "Average" at bounding box center [269, 108] width 8 height 14
radio input "true"
click at [301, 351] on p "Average" at bounding box center [295, 345] width 34 height 14
click at [273, 351] on input "Average" at bounding box center [269, 345] width 8 height 14
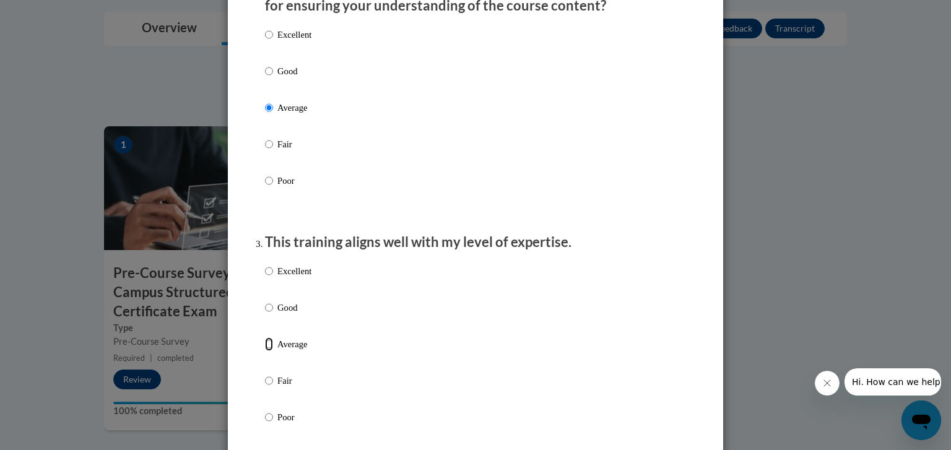
radio input "true"
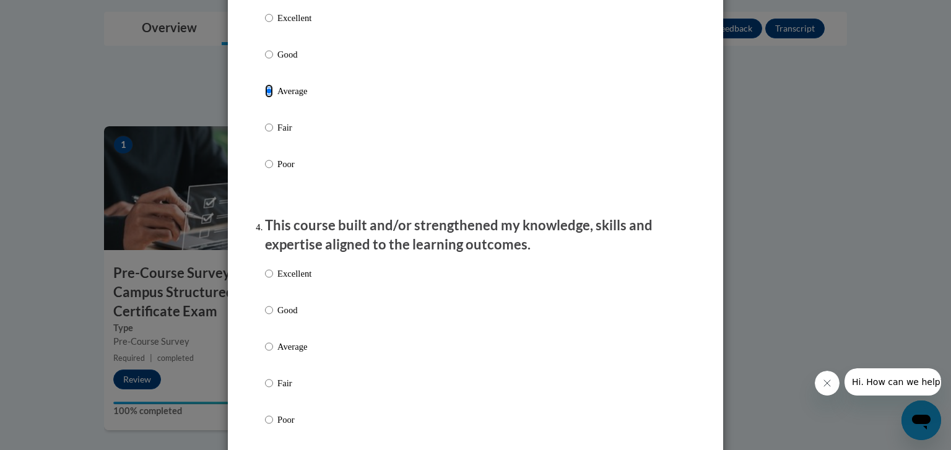
scroll to position [696, 0]
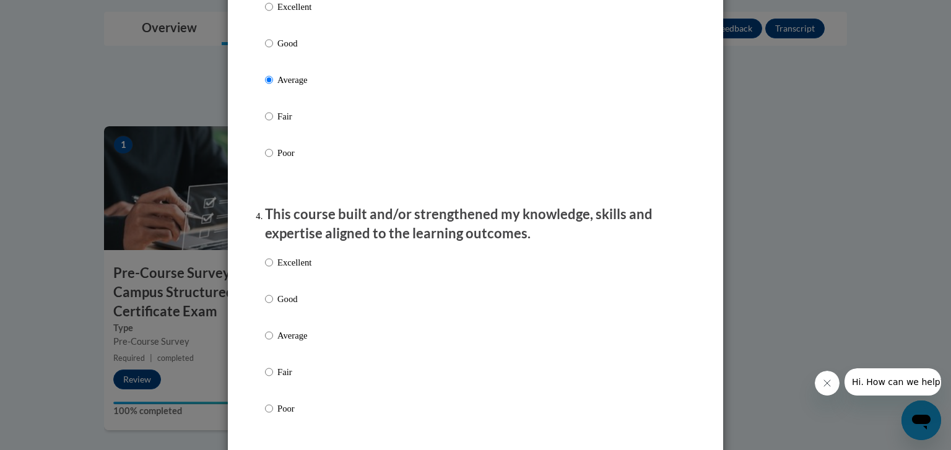
click at [328, 353] on div "Excellent Good Average Fair Poor" at bounding box center [475, 351] width 421 height 202
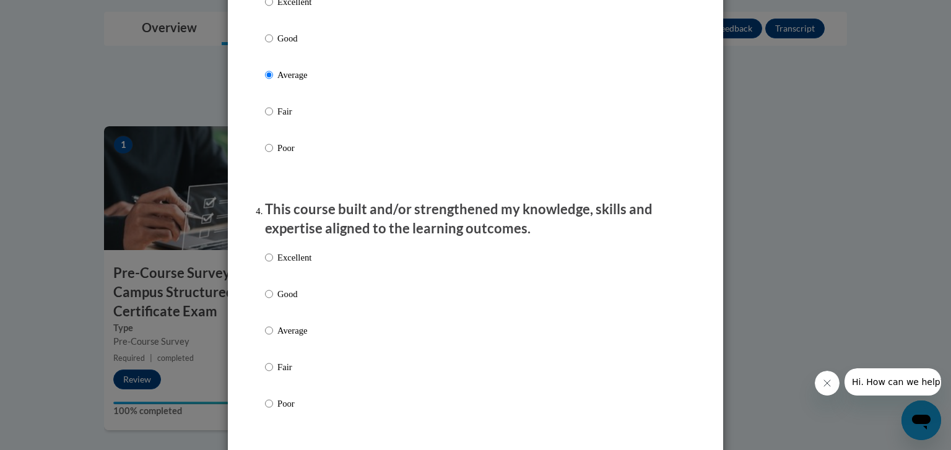
click at [299, 357] on label "Average" at bounding box center [288, 340] width 46 height 33
click at [273, 338] on input "Average" at bounding box center [269, 331] width 8 height 14
radio input "true"
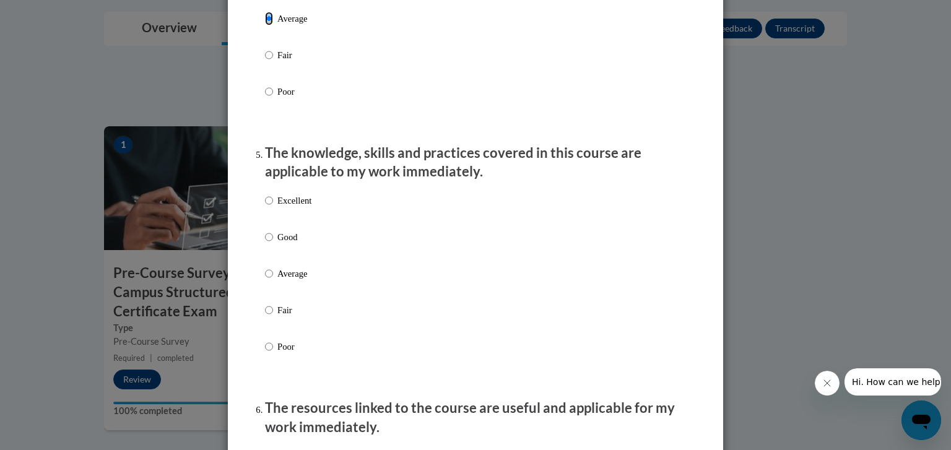
scroll to position [1020, 0]
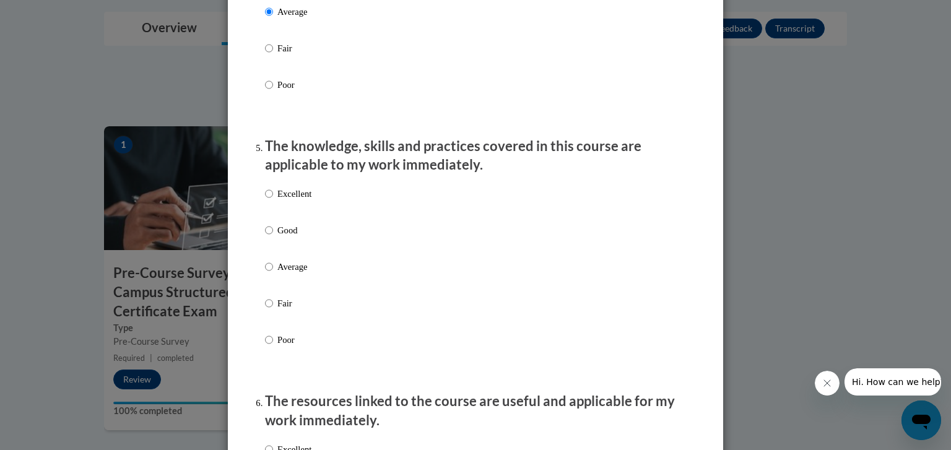
click at [296, 274] on p "Average" at bounding box center [295, 267] width 34 height 14
click at [273, 274] on input "Average" at bounding box center [269, 267] width 8 height 14
radio input "true"
click at [349, 268] on div "Excellent Good Average Fair Poor" at bounding box center [475, 282] width 421 height 202
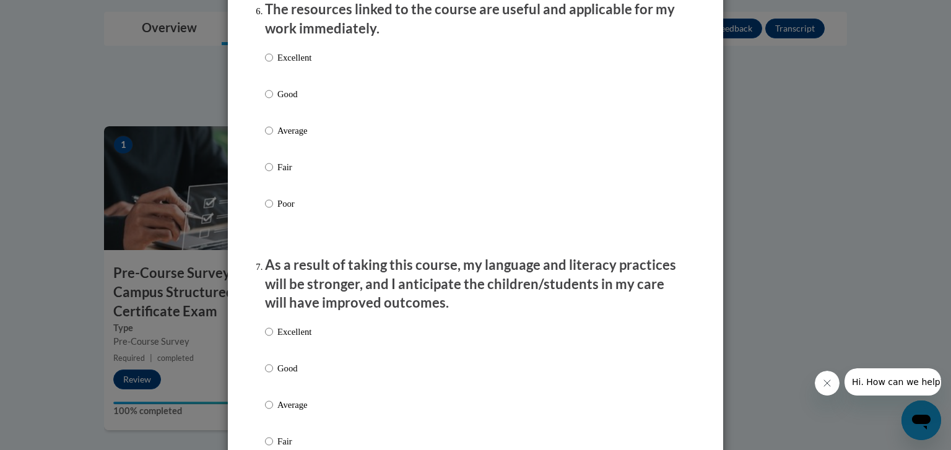
scroll to position [1416, 0]
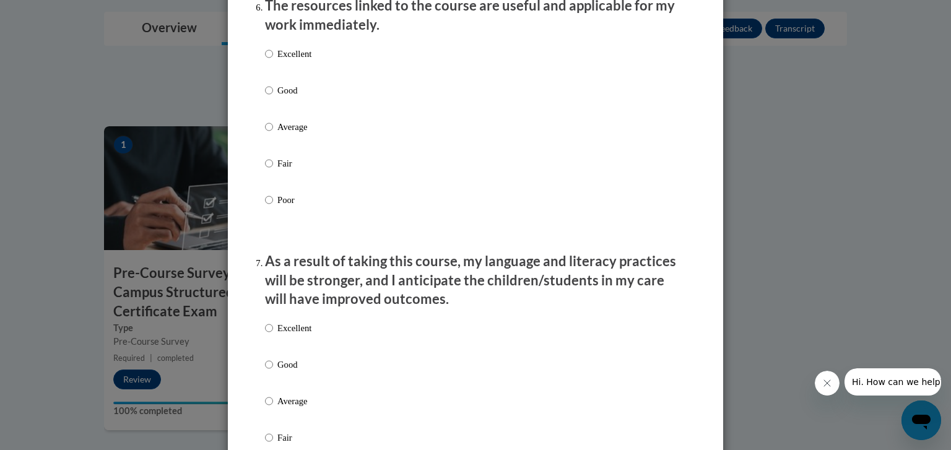
click at [294, 147] on label "Average" at bounding box center [288, 136] width 46 height 33
click at [273, 134] on input "Average" at bounding box center [269, 127] width 8 height 14
radio input "true"
click at [280, 408] on p "Average" at bounding box center [295, 402] width 34 height 14
click at [273, 408] on input "Average" at bounding box center [269, 402] width 8 height 14
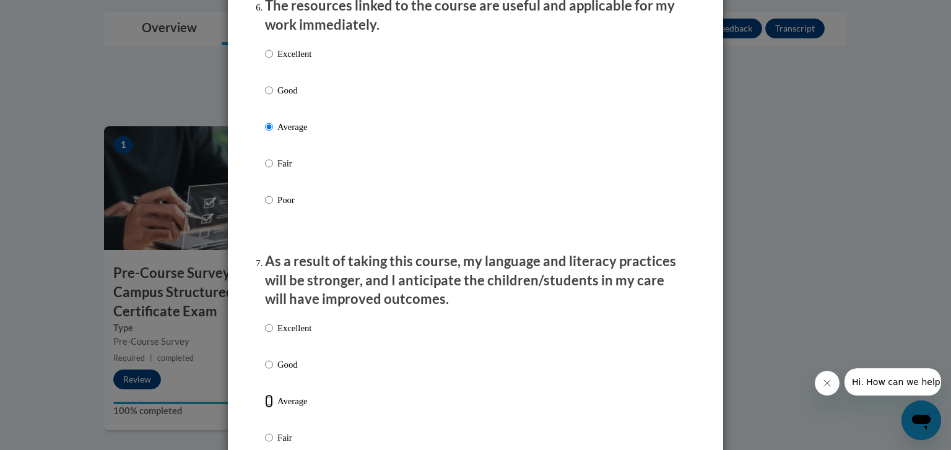
radio input "true"
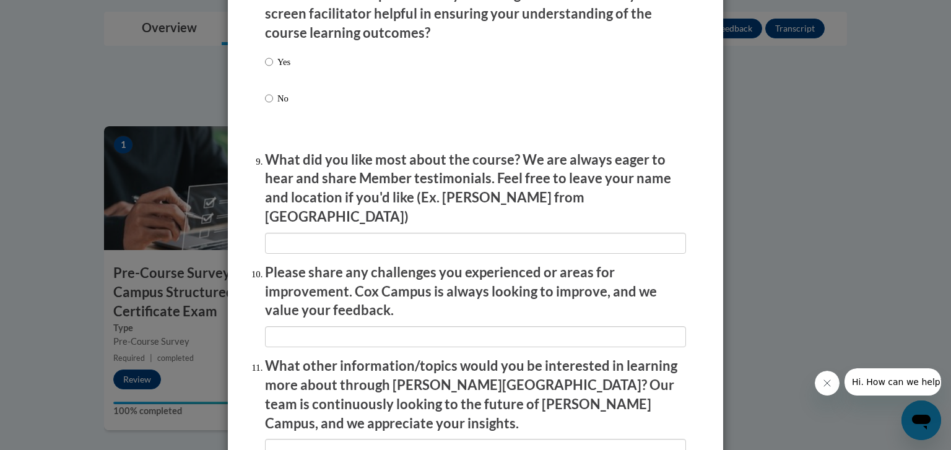
scroll to position [1959, 0]
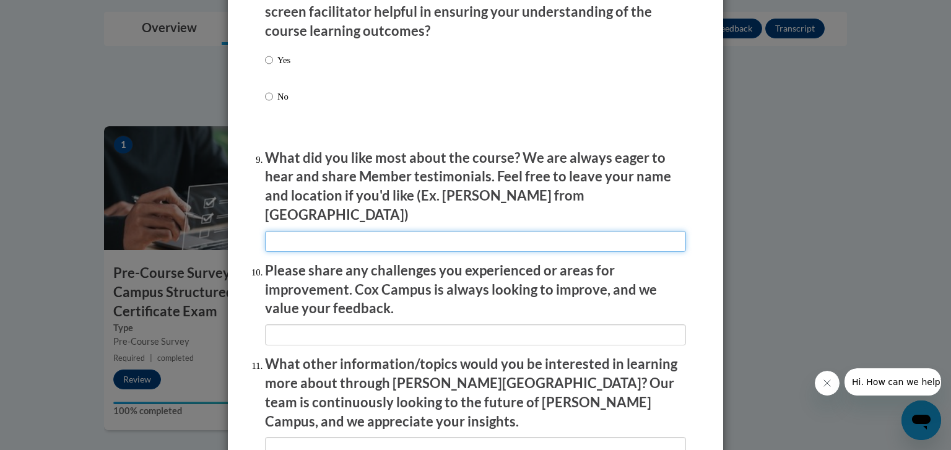
click at [271, 233] on input "textbox" at bounding box center [475, 241] width 421 height 21
type input "."
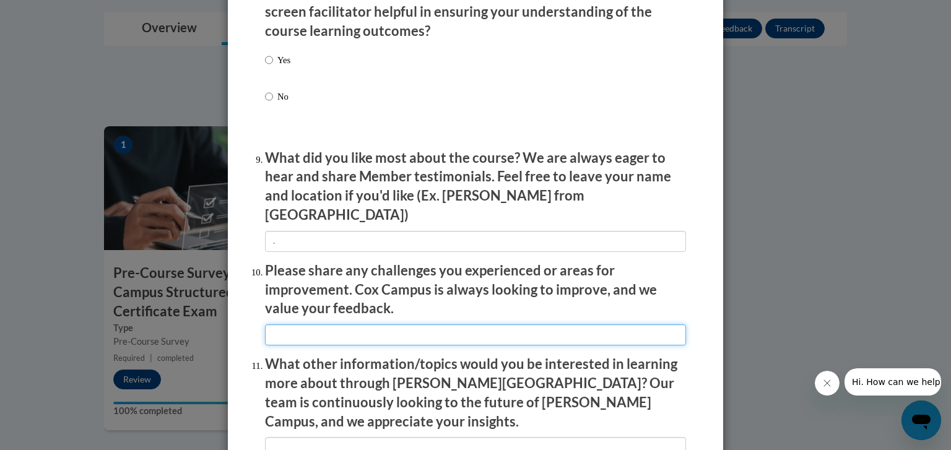
click at [274, 326] on input "textbox" at bounding box center [475, 335] width 421 height 21
type input "."
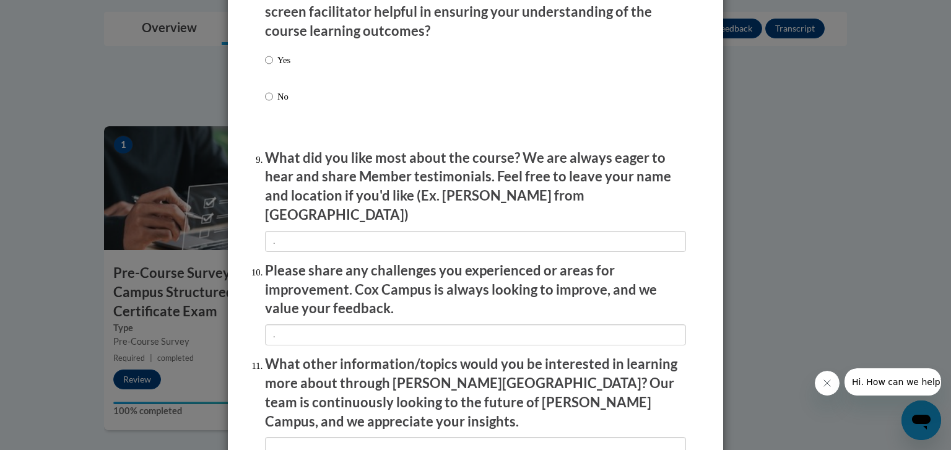
click at [275, 115] on label "No" at bounding box center [277, 106] width 25 height 33
click at [273, 103] on input "No" at bounding box center [269, 97] width 8 height 14
radio input "true"
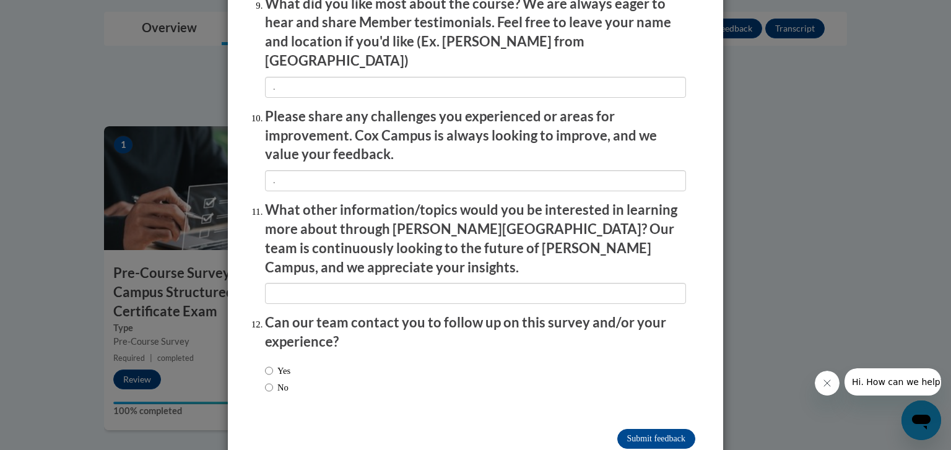
scroll to position [2126, 0]
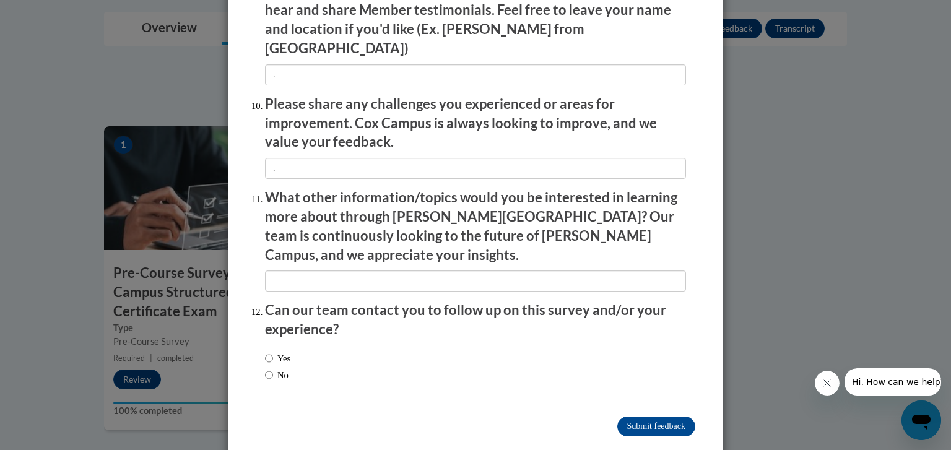
click at [291, 242] on li "What other information/topics would you be interested in learning more about th…" at bounding box center [475, 239] width 421 height 103
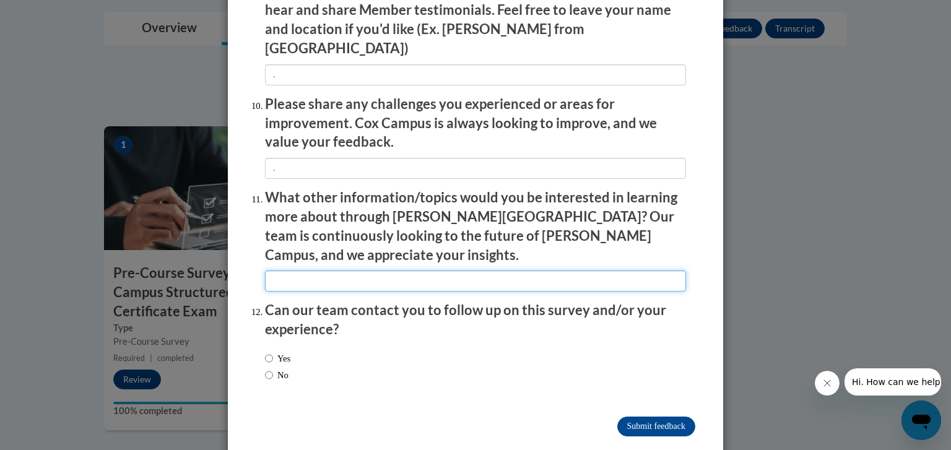
click at [290, 271] on input "textbox" at bounding box center [475, 281] width 421 height 21
type input "."
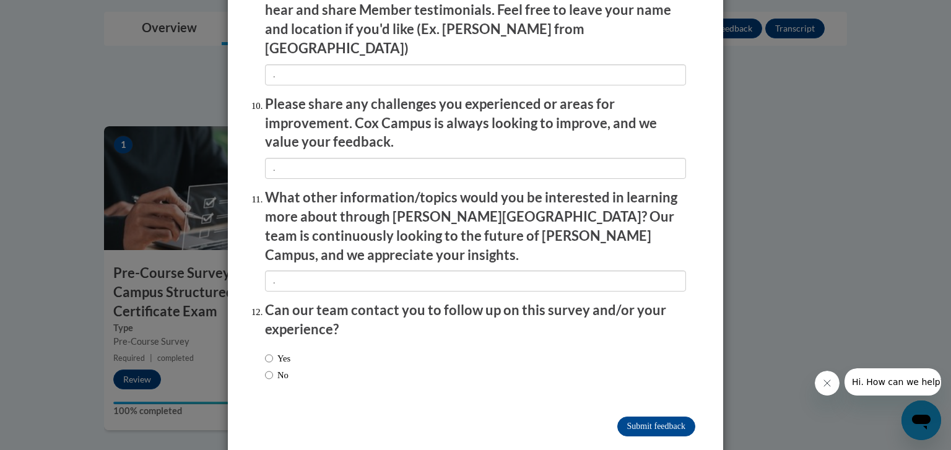
click at [277, 369] on label "No" at bounding box center [277, 376] width 24 height 14
click at [273, 369] on input "No" at bounding box center [269, 376] width 8 height 14
radio input "true"
click at [653, 417] on input "Submit feedback" at bounding box center [657, 427] width 78 height 20
